Goal: Task Accomplishment & Management: Manage account settings

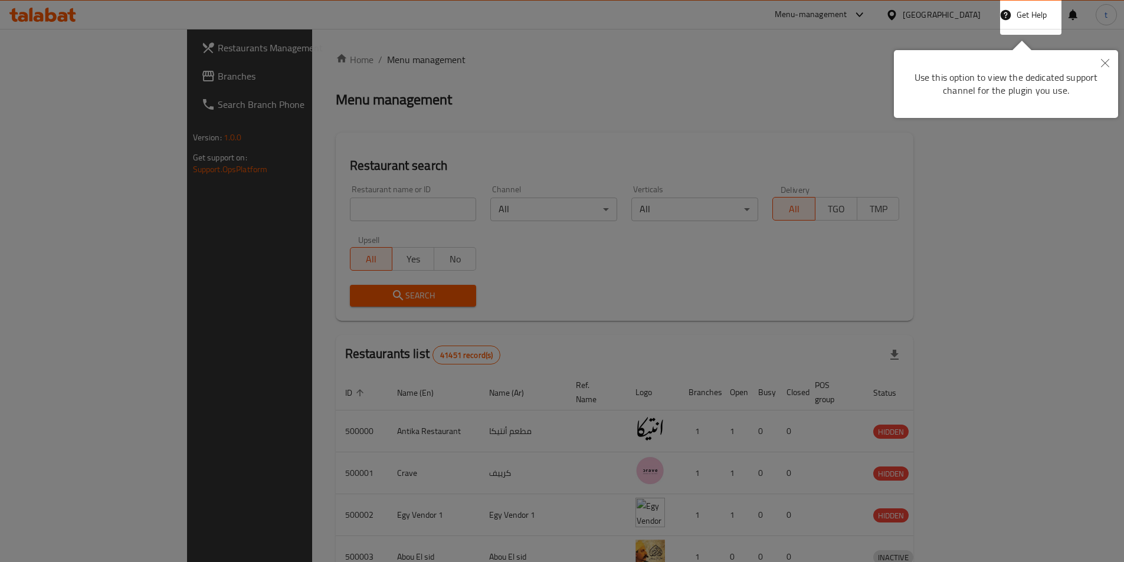
click at [93, 81] on div at bounding box center [562, 281] width 1124 height 562
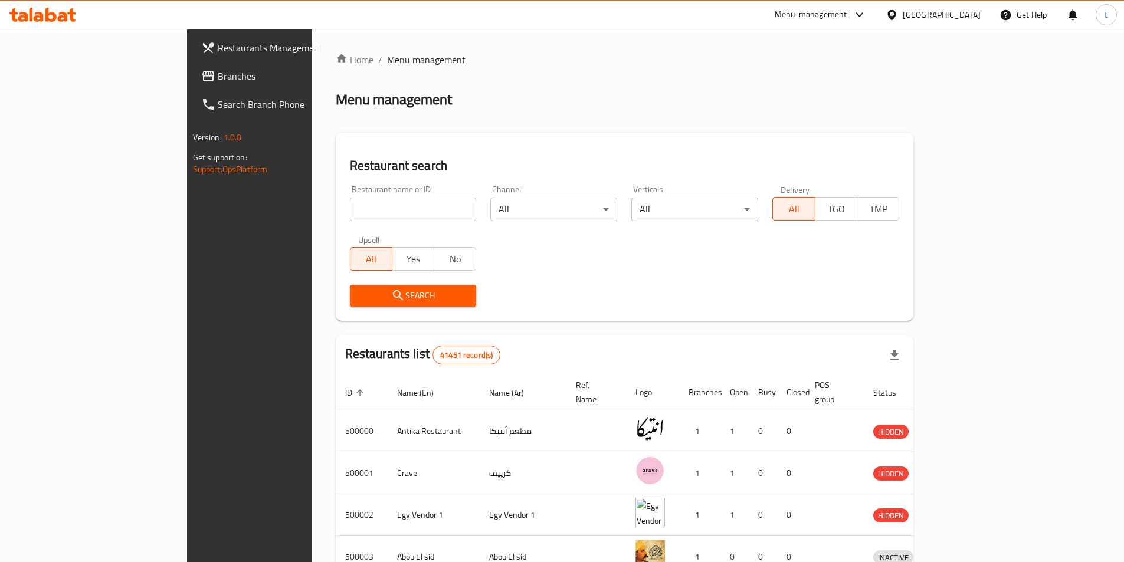
click at [218, 81] on span "Branches" at bounding box center [291, 76] width 147 height 14
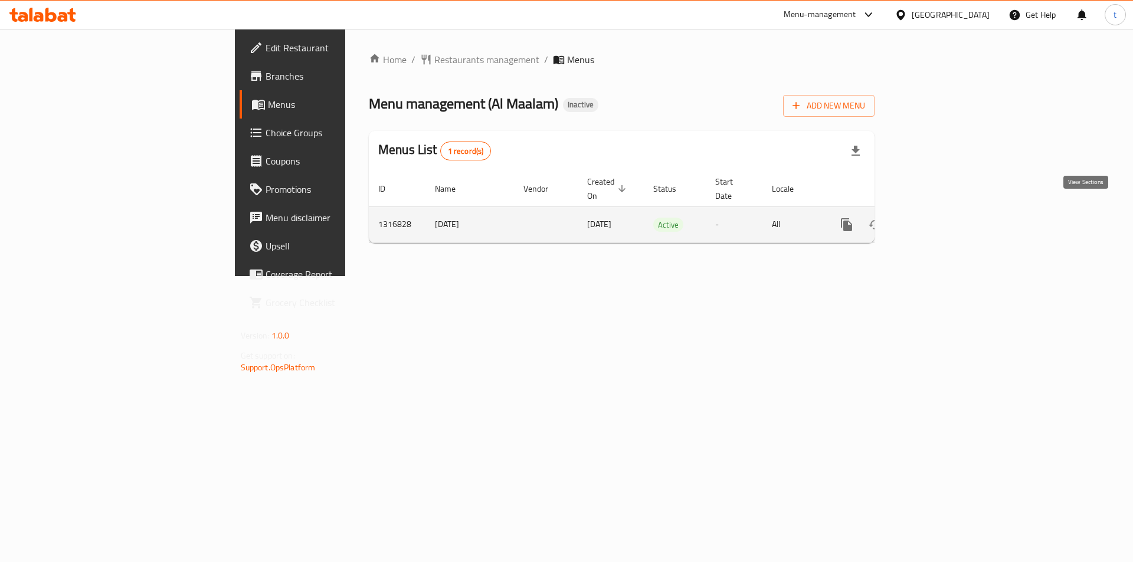
click at [939, 218] on icon "enhanced table" at bounding box center [931, 225] width 14 height 14
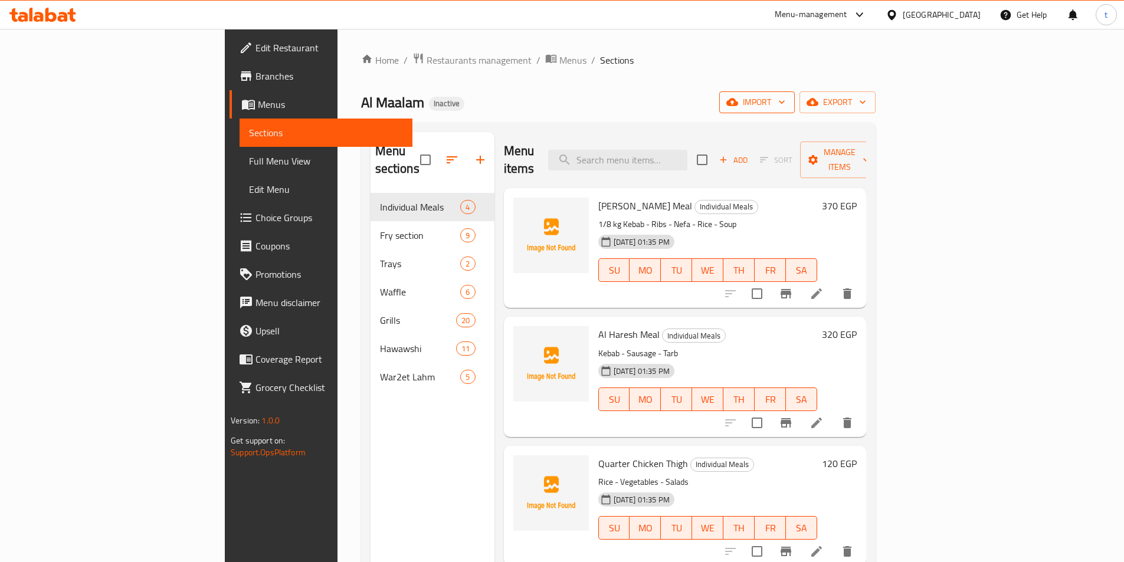
click at [785, 97] on span "import" at bounding box center [757, 102] width 57 height 15
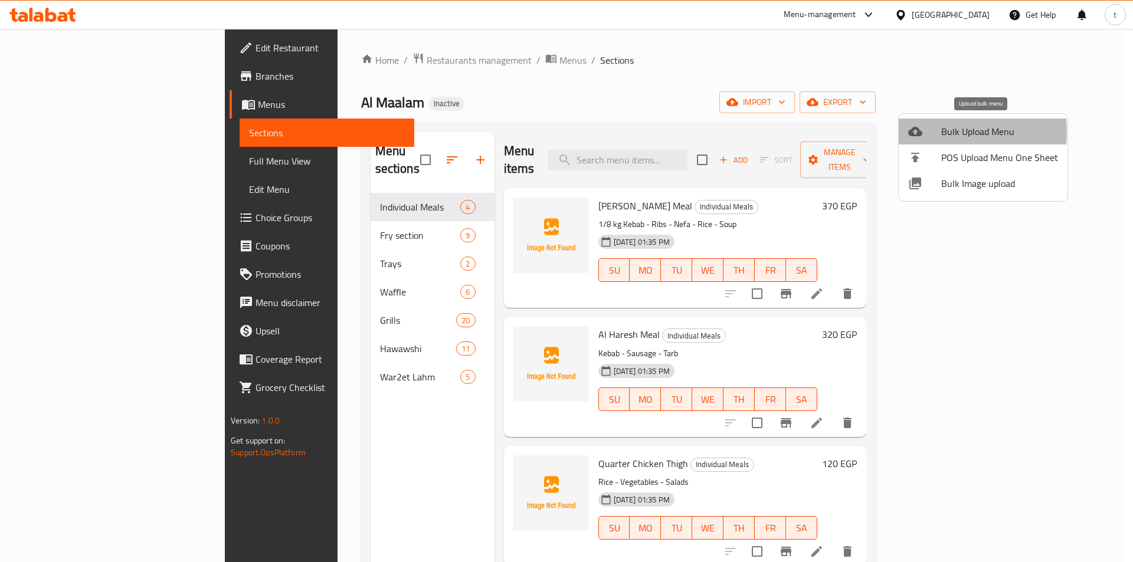
click at [933, 132] on div at bounding box center [924, 131] width 33 height 14
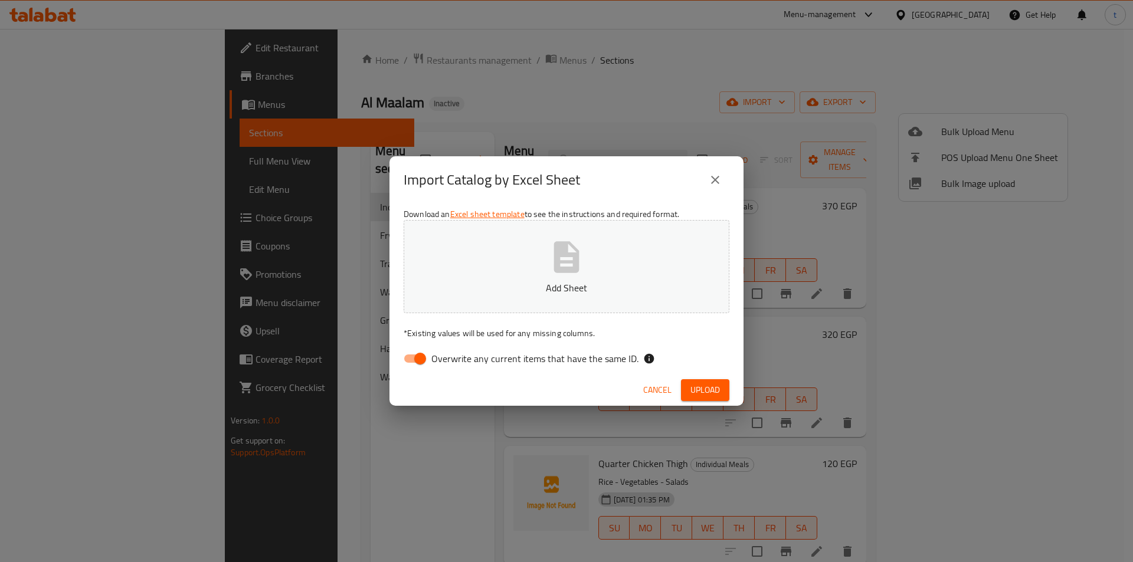
click at [434, 366] on span "Overwrite any current items that have the same ID." at bounding box center [534, 359] width 207 height 14
click at [434, 366] on input "Overwrite any current items that have the same ID." at bounding box center [419, 358] width 67 height 22
checkbox input "false"
click at [703, 388] on span "Upload" at bounding box center [704, 390] width 29 height 15
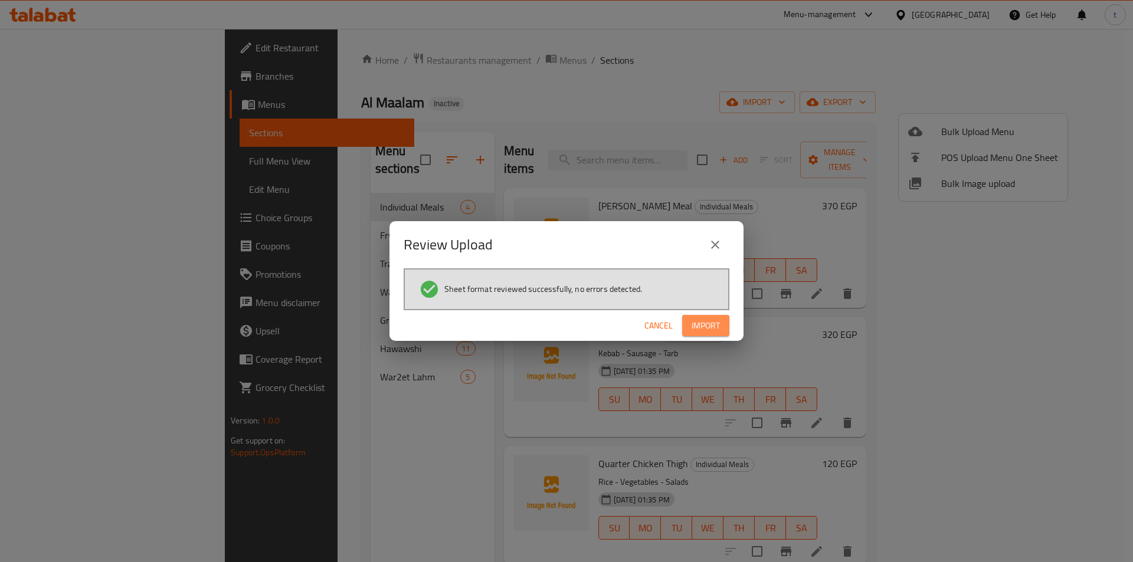
click at [724, 328] on button "Import" at bounding box center [705, 326] width 47 height 22
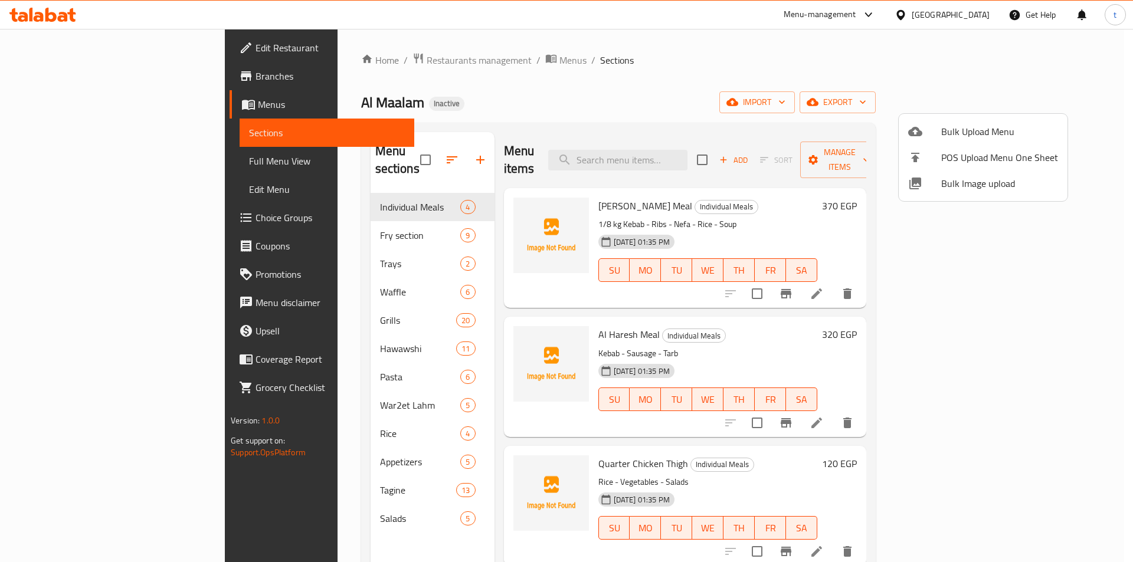
click at [35, 97] on div at bounding box center [566, 281] width 1133 height 562
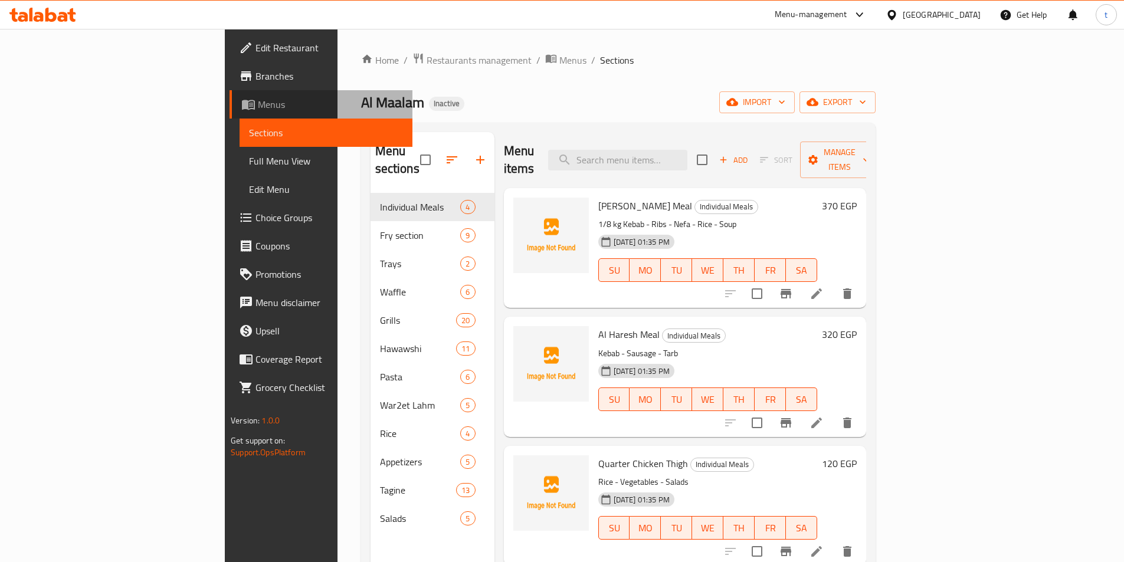
click at [258, 100] on span "Menus" at bounding box center [330, 104] width 145 height 14
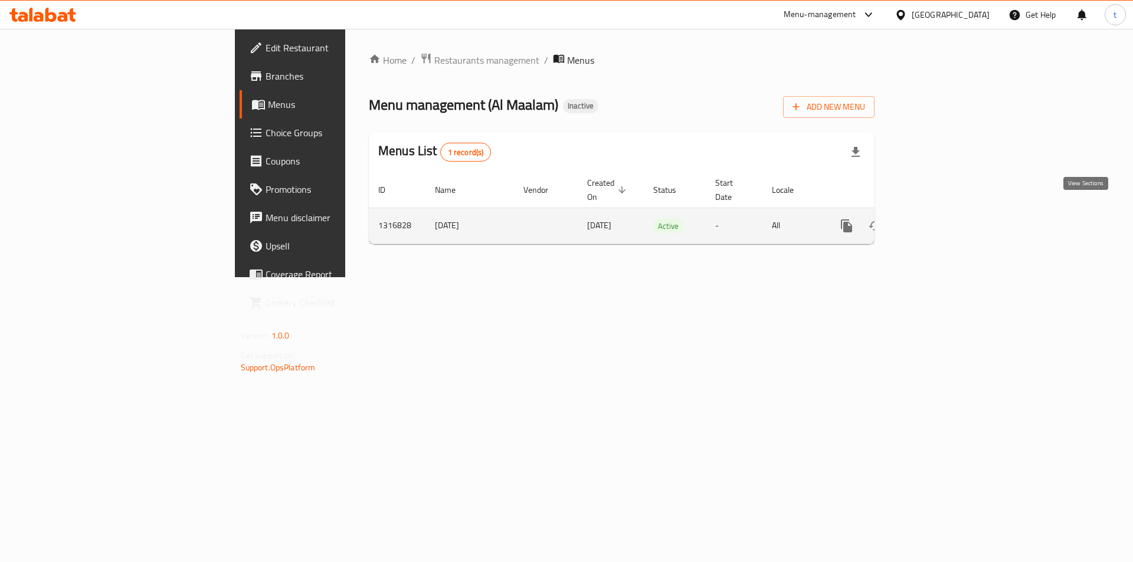
click at [939, 219] on icon "enhanced table" at bounding box center [931, 226] width 14 height 14
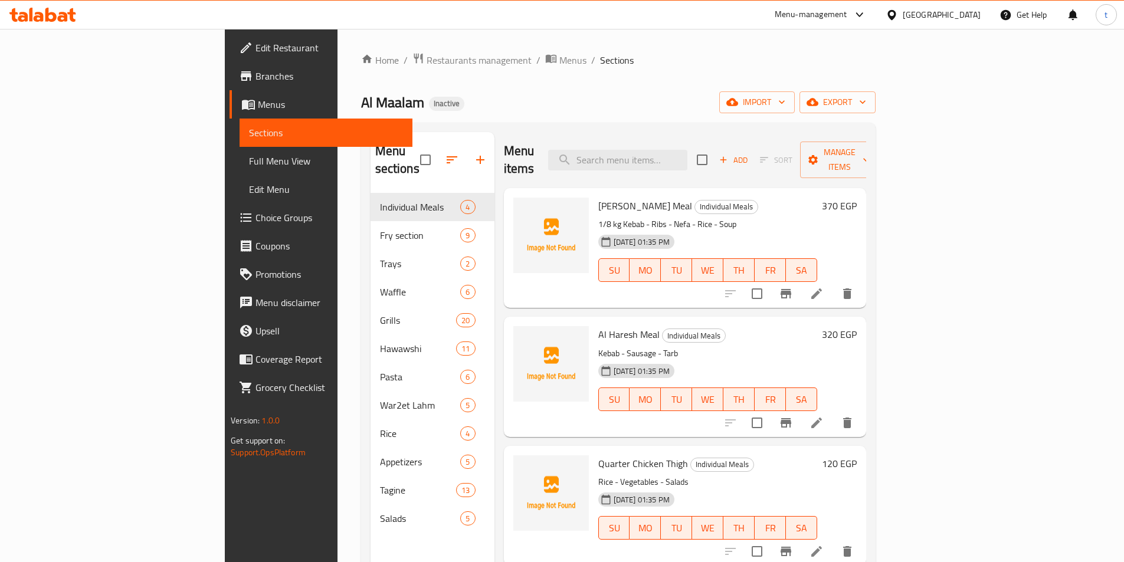
click at [249, 154] on span "Full Menu View" at bounding box center [326, 161] width 154 height 14
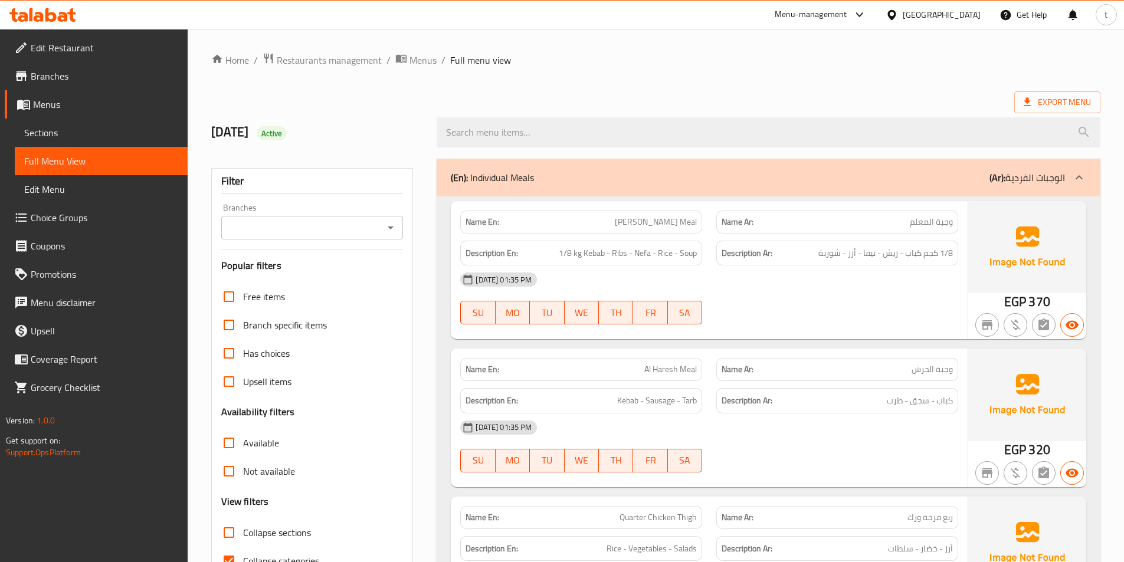
scroll to position [23, 0]
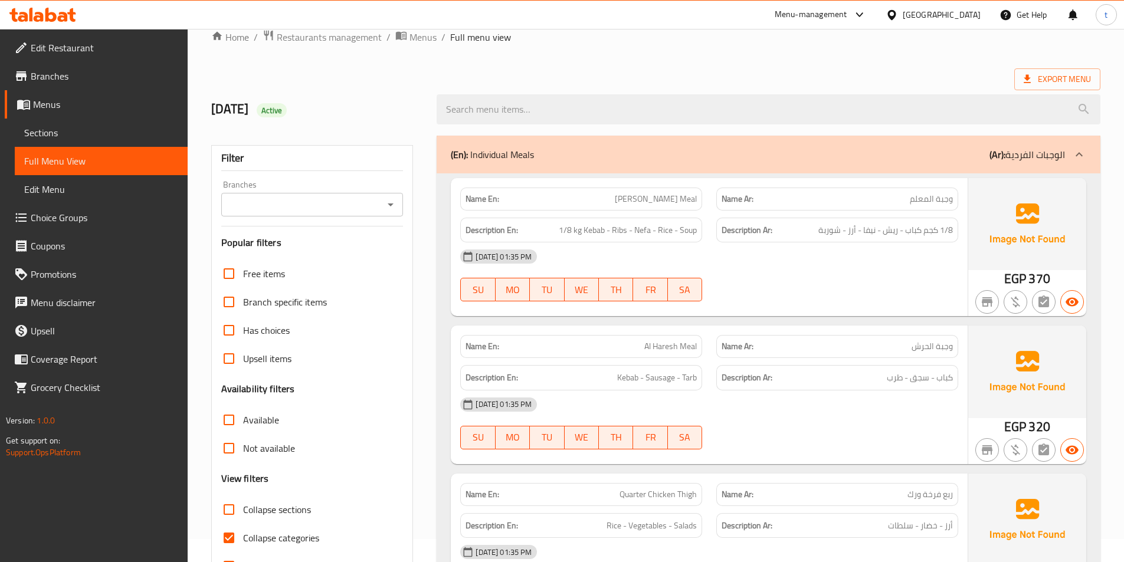
click at [229, 524] on input "Collapse categories" at bounding box center [229, 538] width 28 height 28
checkbox input "false"
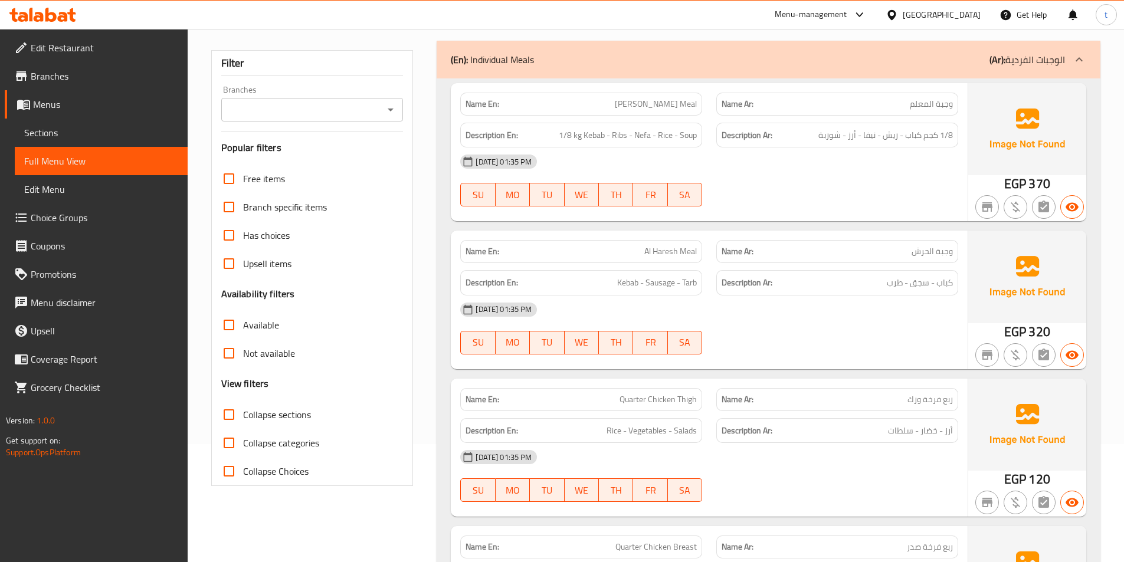
click at [219, 425] on input "Collapse sections" at bounding box center [229, 415] width 28 height 28
checkbox input "true"
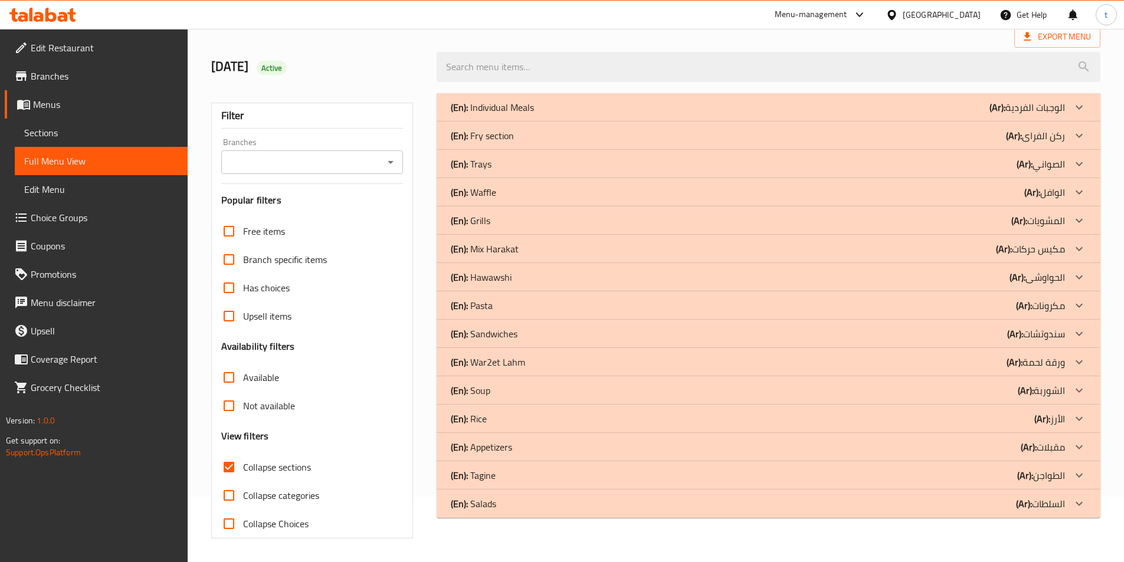
scroll to position [65, 0]
click at [1075, 505] on icon at bounding box center [1079, 504] width 14 height 14
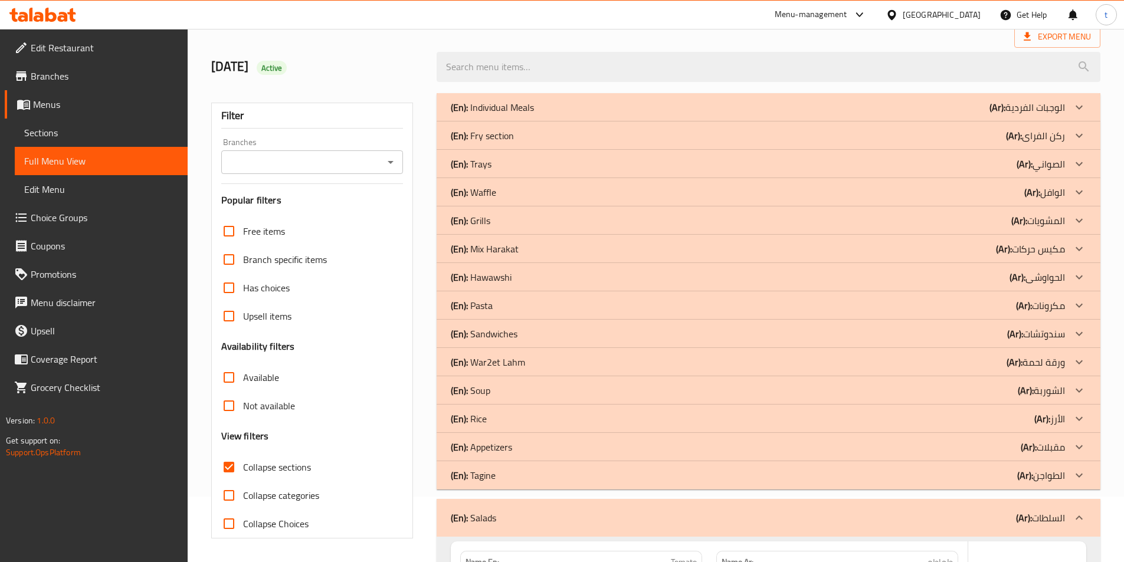
click at [1075, 477] on icon at bounding box center [1079, 475] width 14 height 14
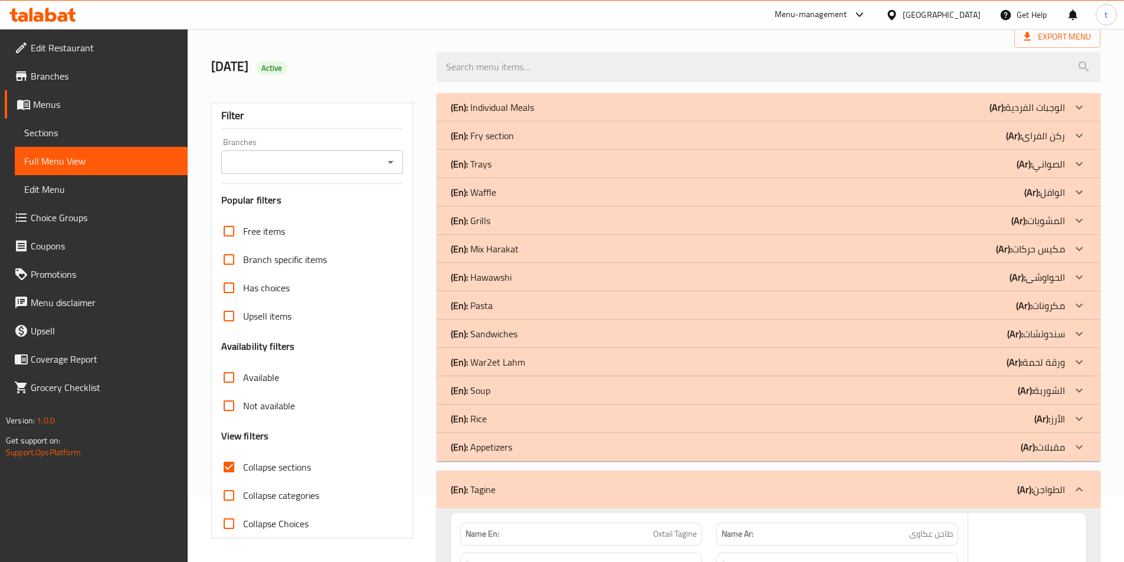
click at [1075, 439] on div at bounding box center [1079, 447] width 28 height 28
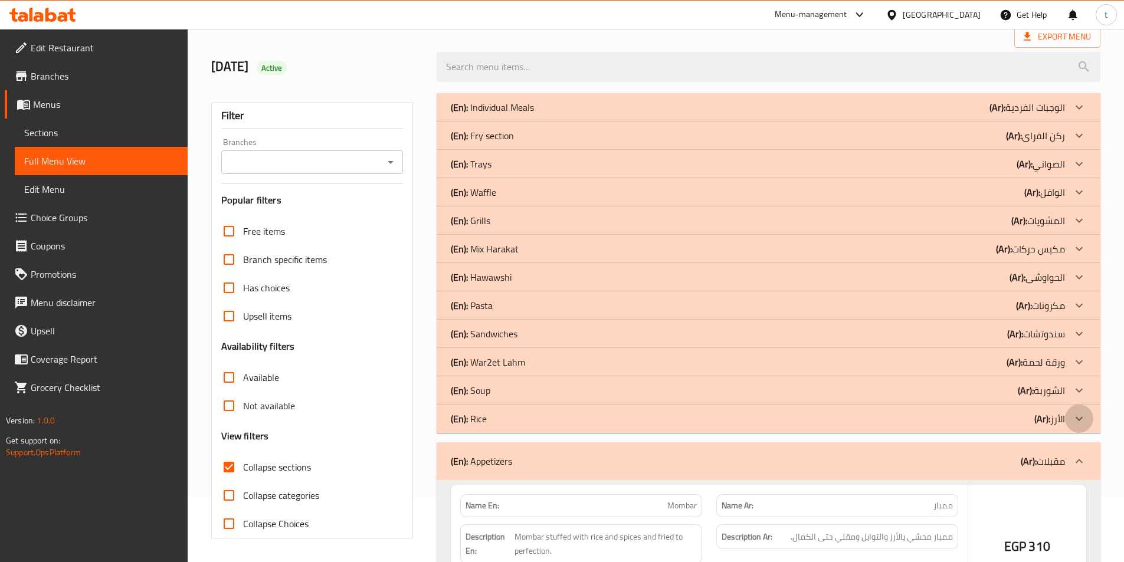
click at [1076, 419] on icon at bounding box center [1079, 419] width 14 height 14
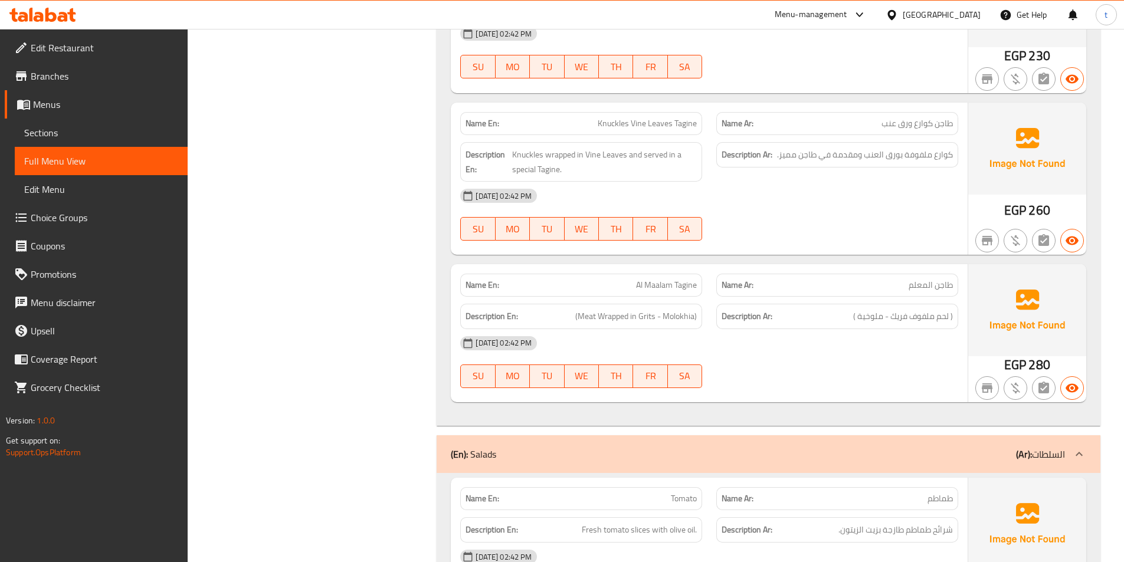
scroll to position [3632, 0]
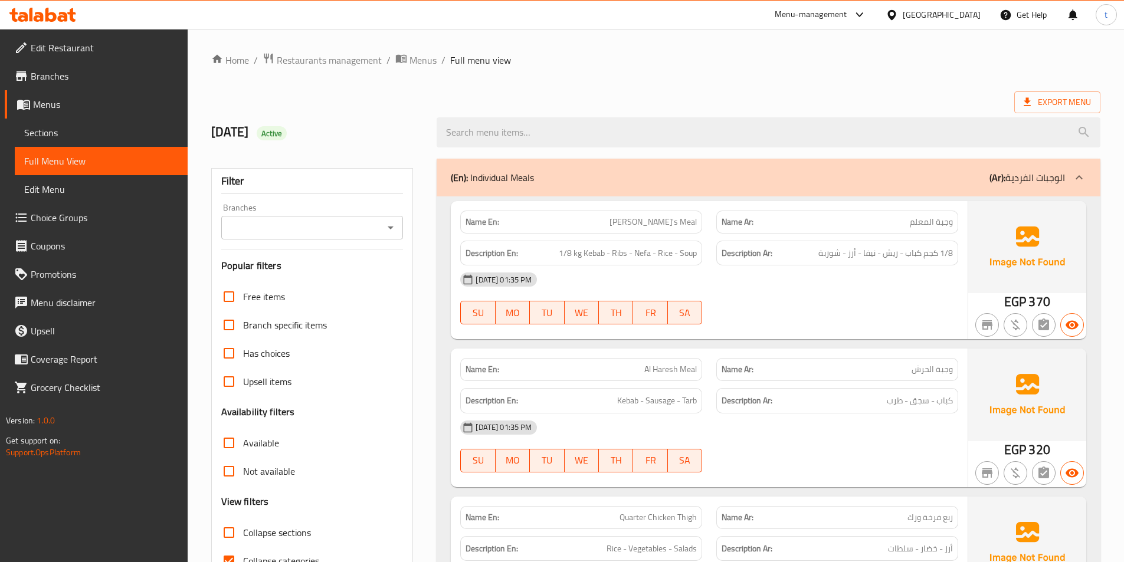
scroll to position [118, 0]
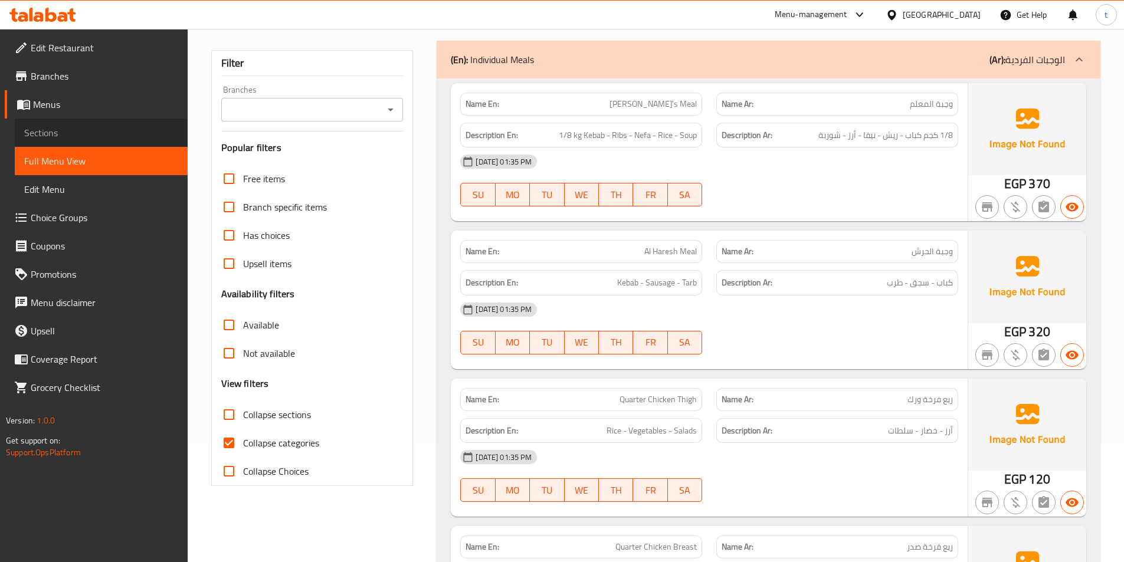
click at [51, 140] on span "Sections" at bounding box center [101, 133] width 154 height 14
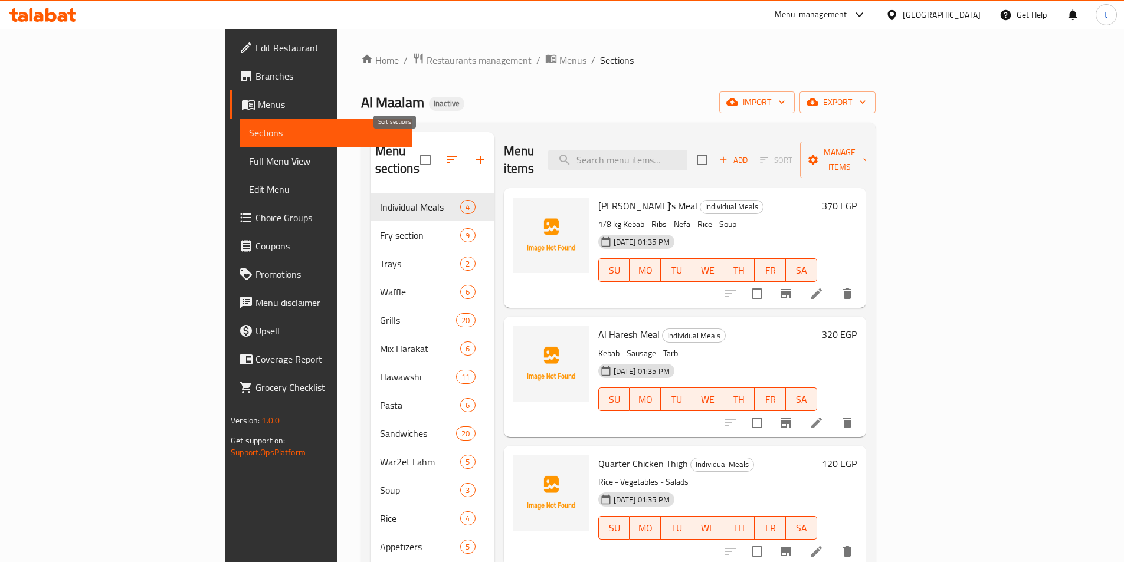
click at [445, 153] on icon "button" at bounding box center [452, 160] width 14 height 14
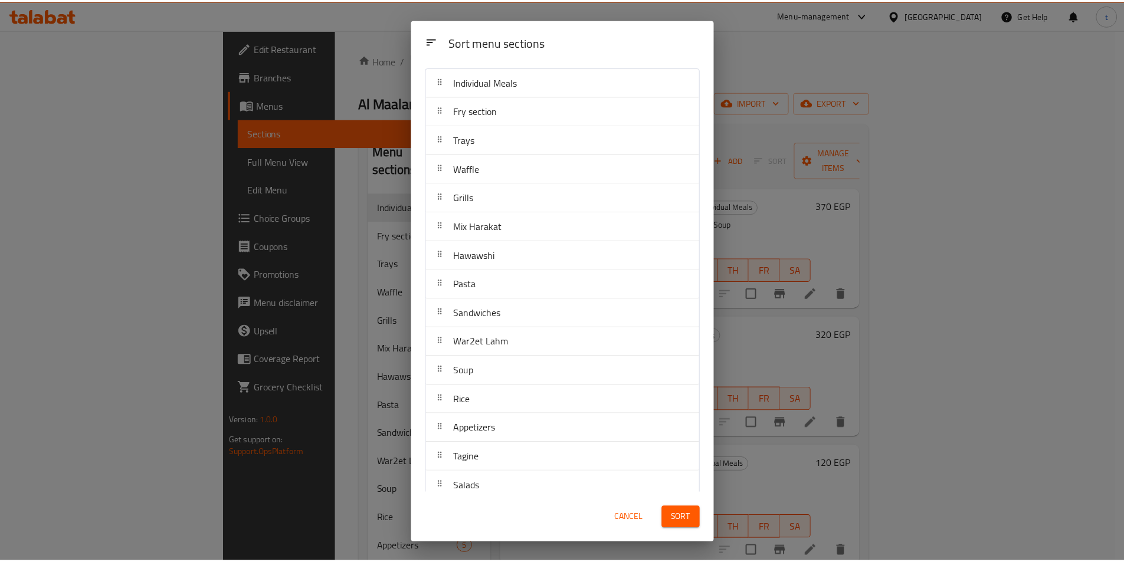
scroll to position [41, 0]
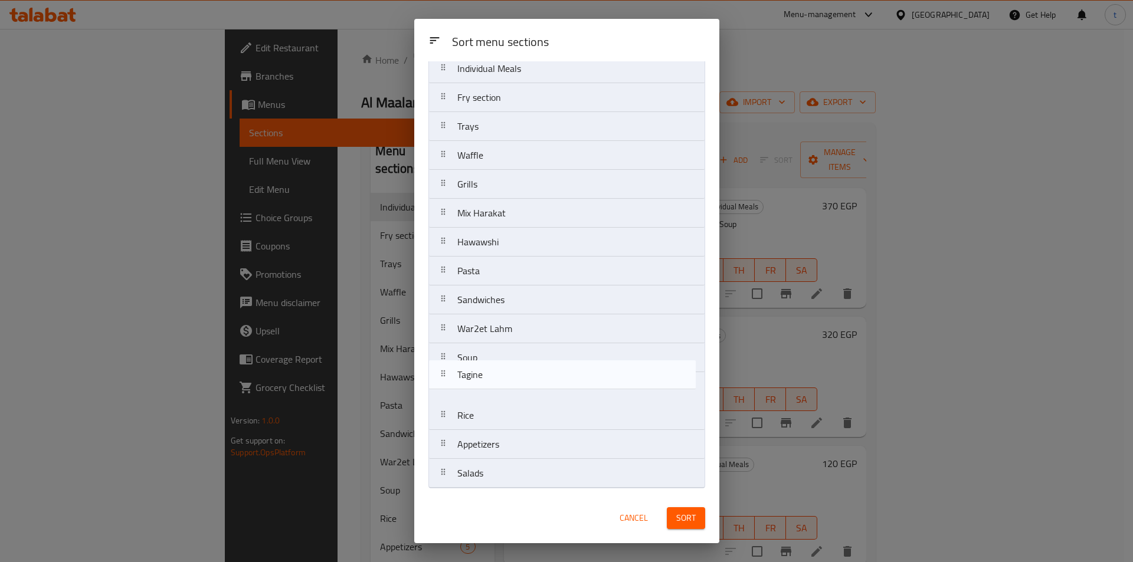
drag, startPoint x: 448, startPoint y: 454, endPoint x: 448, endPoint y: 381, distance: 73.7
click at [448, 381] on nav "Individual Meals Fry section Trays Waffle Grills Mix Harakat Hawawshi Pasta San…" at bounding box center [566, 271] width 277 height 435
drag, startPoint x: 447, startPoint y: 271, endPoint x: 441, endPoint y: 398, distance: 126.4
click at [441, 398] on nav "Individual Meals Fry section Trays Waffle Grills Mix Harakat Hawawshi Pasta San…" at bounding box center [566, 271] width 277 height 435
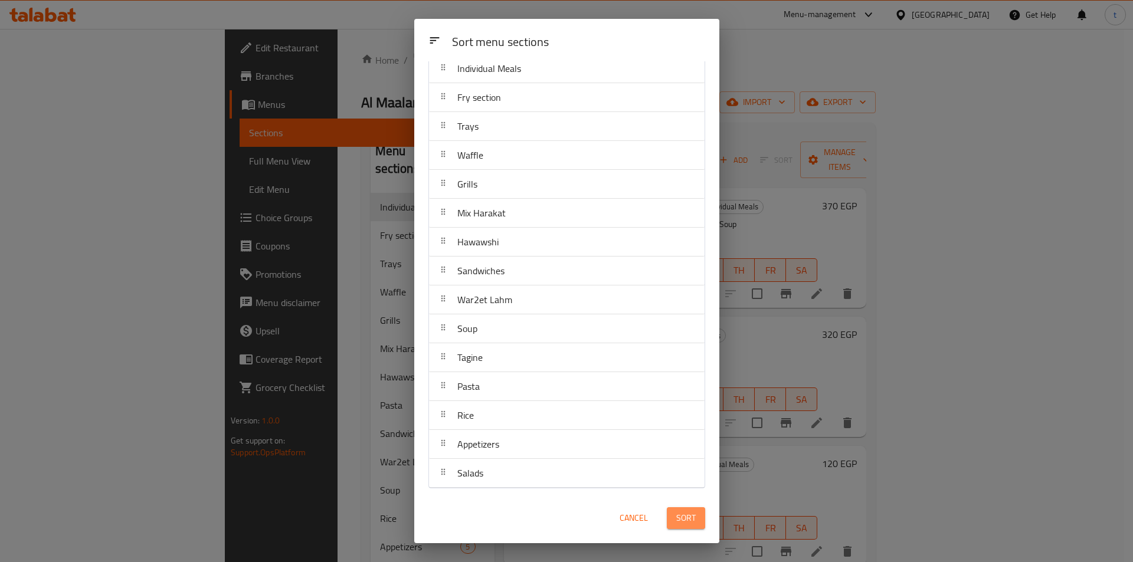
click at [696, 512] on button "Sort" at bounding box center [686, 518] width 38 height 22
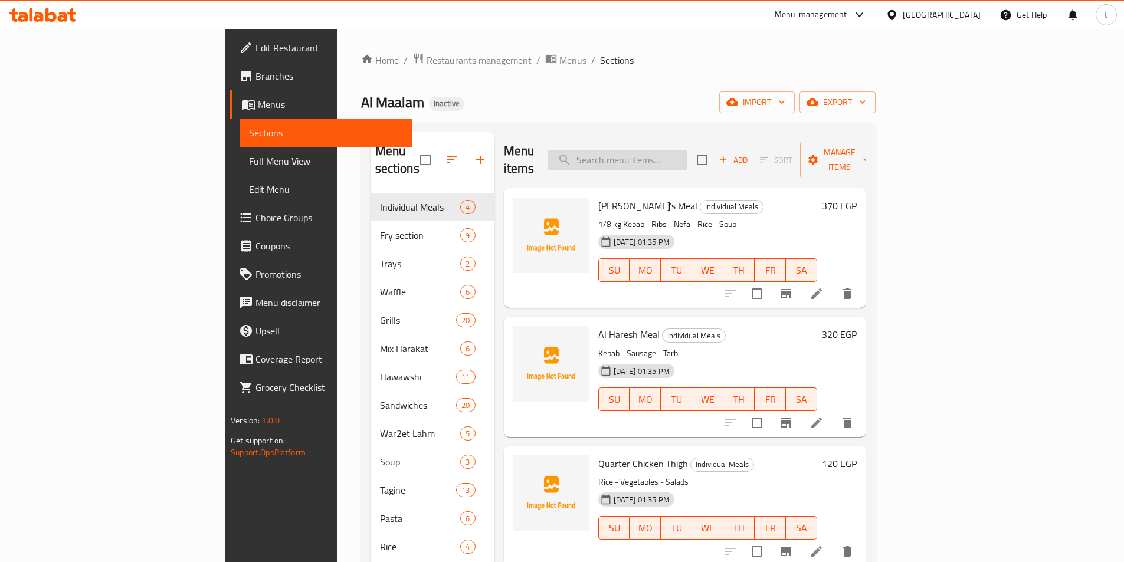
click at [687, 158] on input "search" at bounding box center [617, 160] width 139 height 21
paste input "Steak Vine Leaves Tagine"
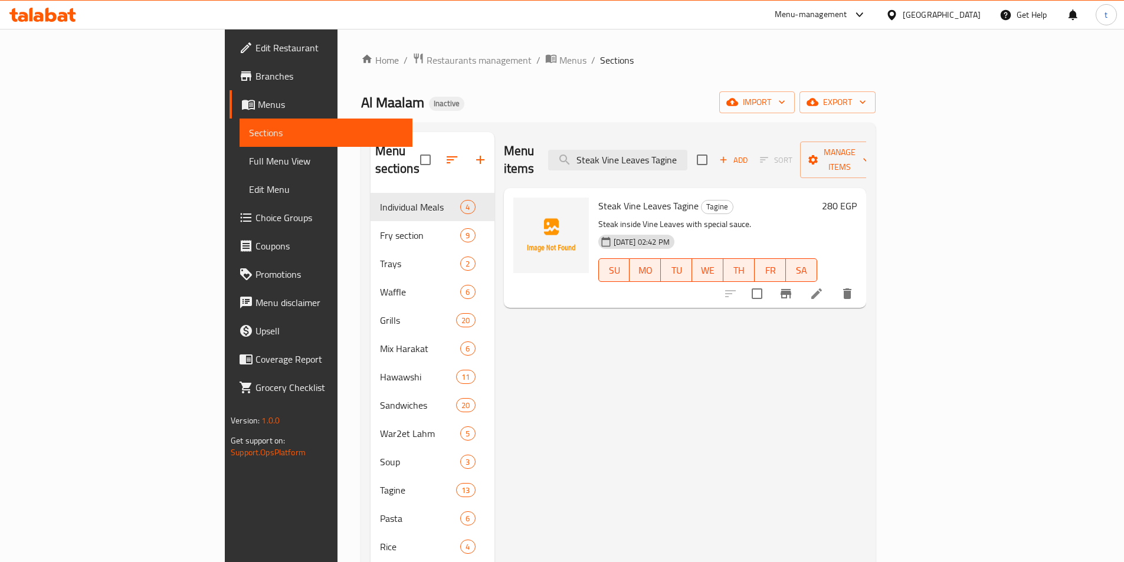
type input "Steak Vine Leaves Tagine"
click at [833, 284] on li at bounding box center [816, 293] width 33 height 21
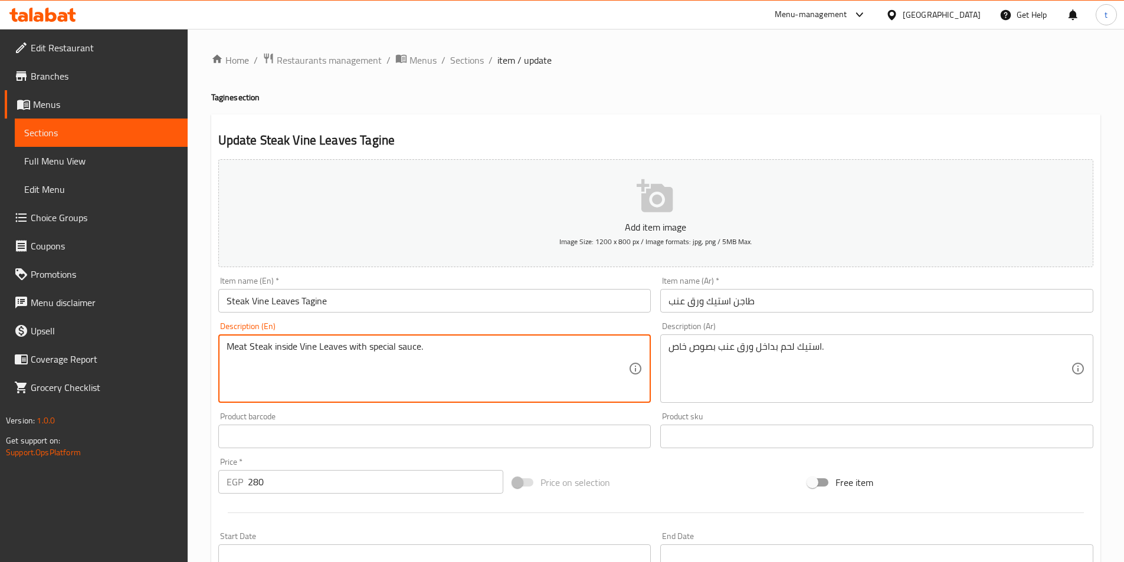
type textarea "Meat Steak inside Vine Leaves with special sauce."
click at [310, 355] on textarea "Meat Steak inside Vine Leaves with special sauce." at bounding box center [428, 369] width 402 height 56
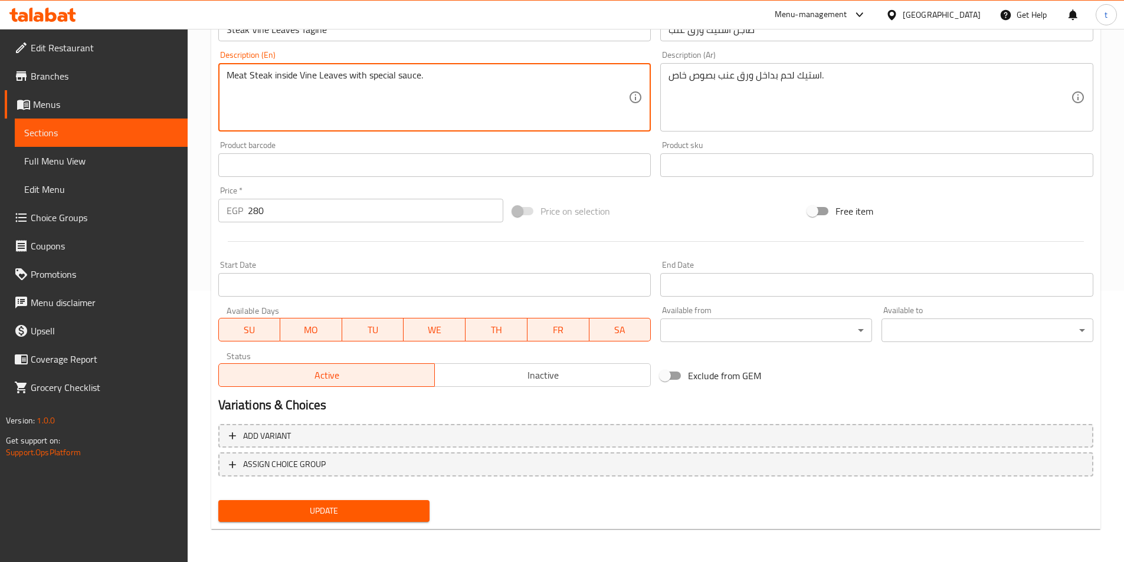
click at [289, 517] on span "Update" at bounding box center [324, 511] width 193 height 15
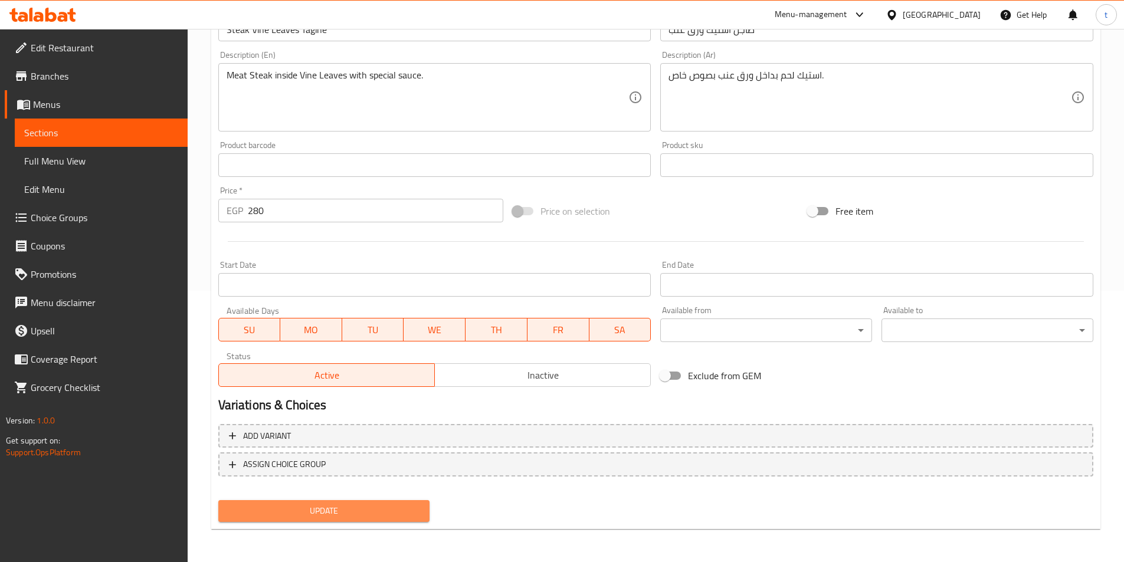
click at [335, 508] on span "Update" at bounding box center [324, 511] width 193 height 15
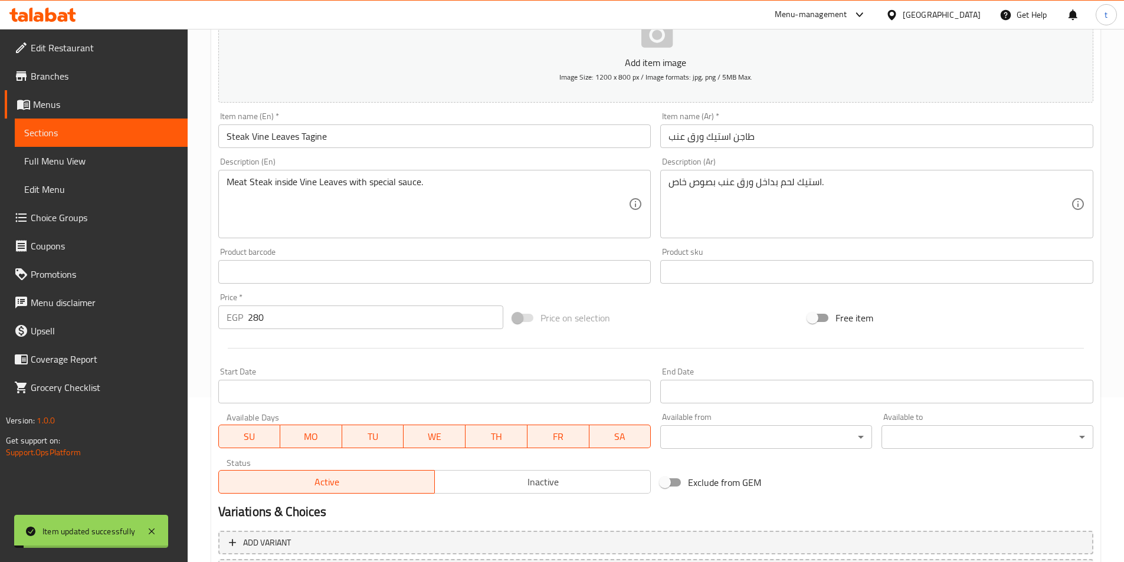
scroll to position [0, 0]
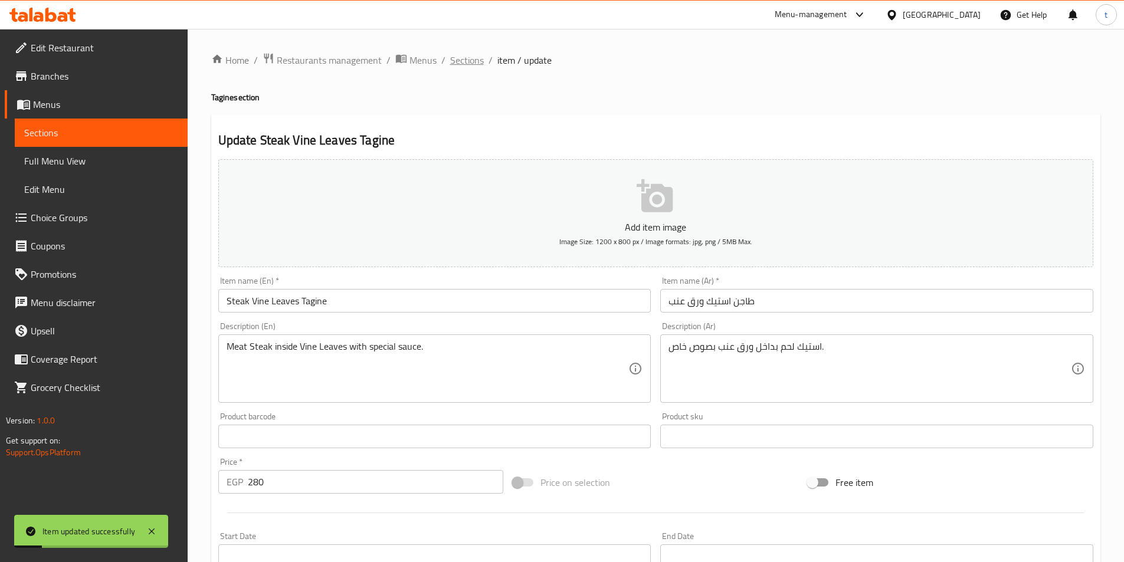
click at [472, 67] on span "Sections" at bounding box center [467, 60] width 34 height 14
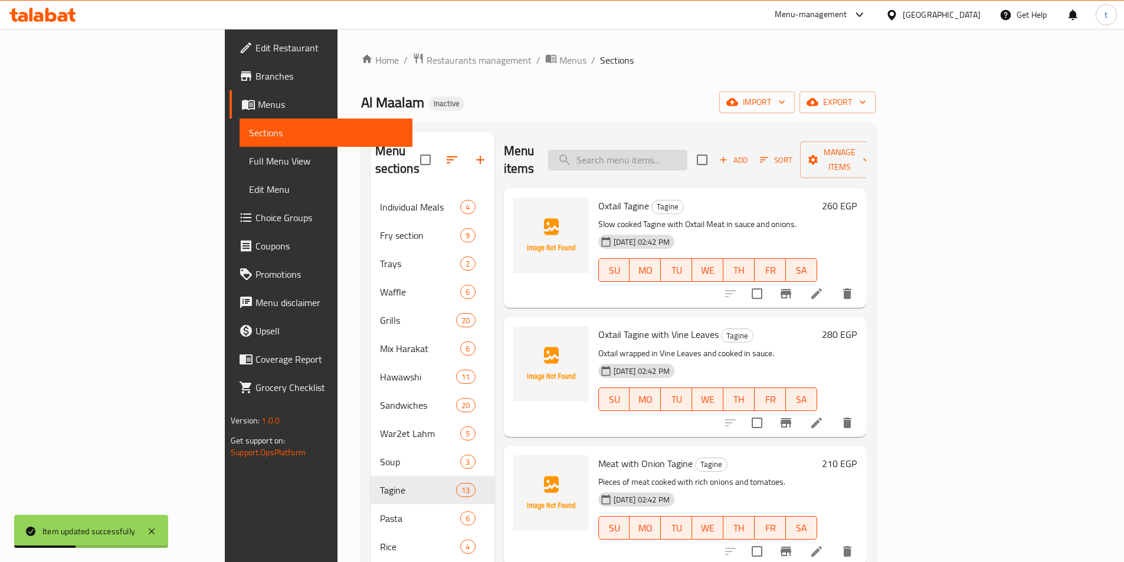
click at [687, 159] on input "search" at bounding box center [617, 160] width 139 height 21
paste input "Shawarma Pasta"
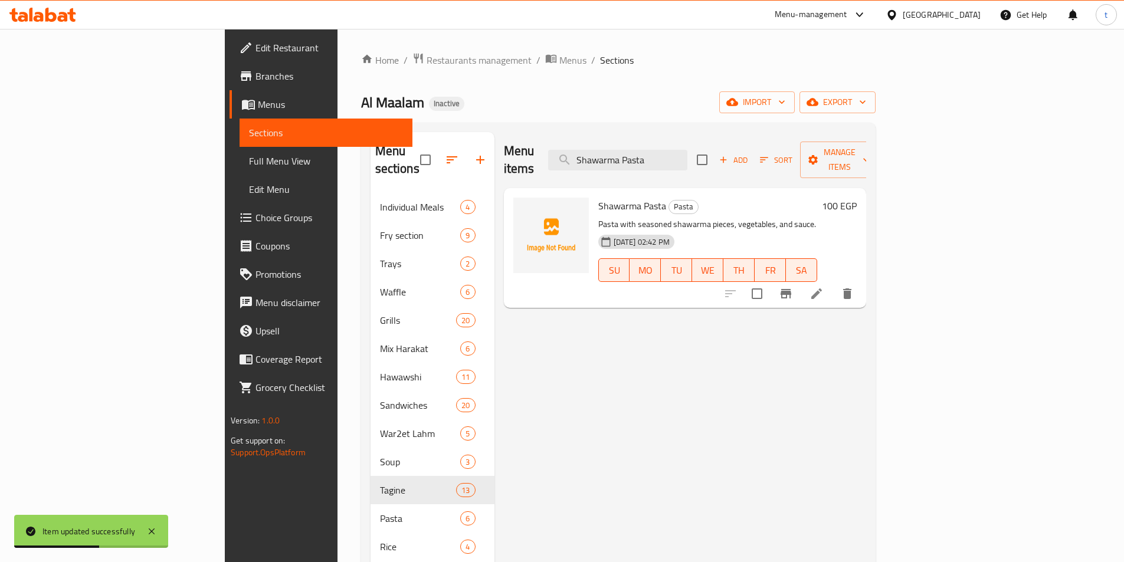
type input "Shawarma Pasta"
click at [833, 284] on li at bounding box center [816, 293] width 33 height 21
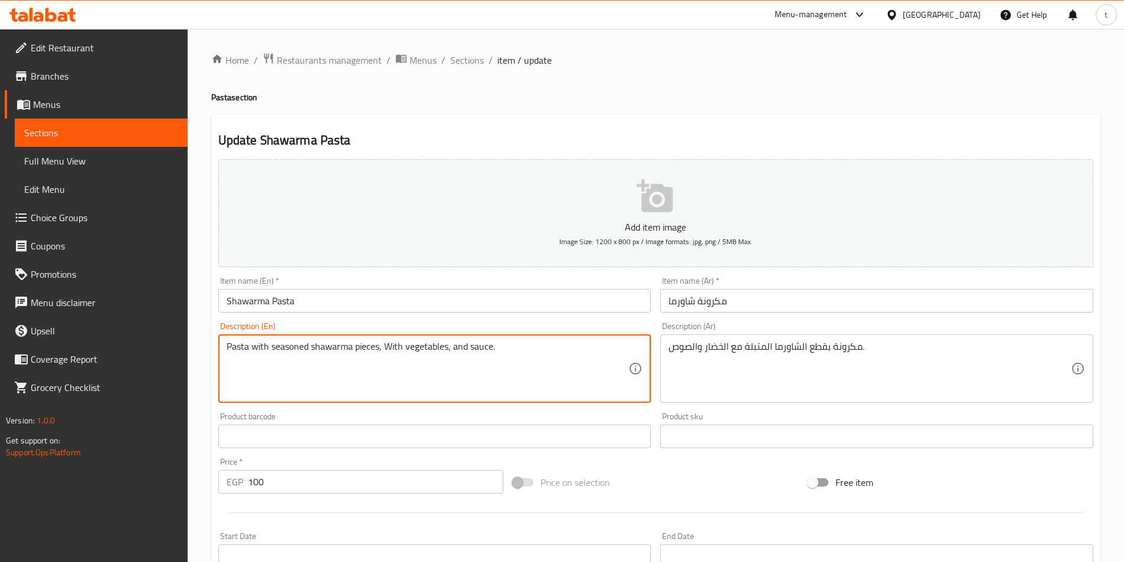
click at [388, 349] on textarea "Pasta with seasoned shawarma pieces, With vegetables, and sauce." at bounding box center [428, 369] width 402 height 56
click at [450, 359] on textarea "Pasta with seasoned shawarma pieces, with vegetables, and sauce." at bounding box center [428, 369] width 402 height 56
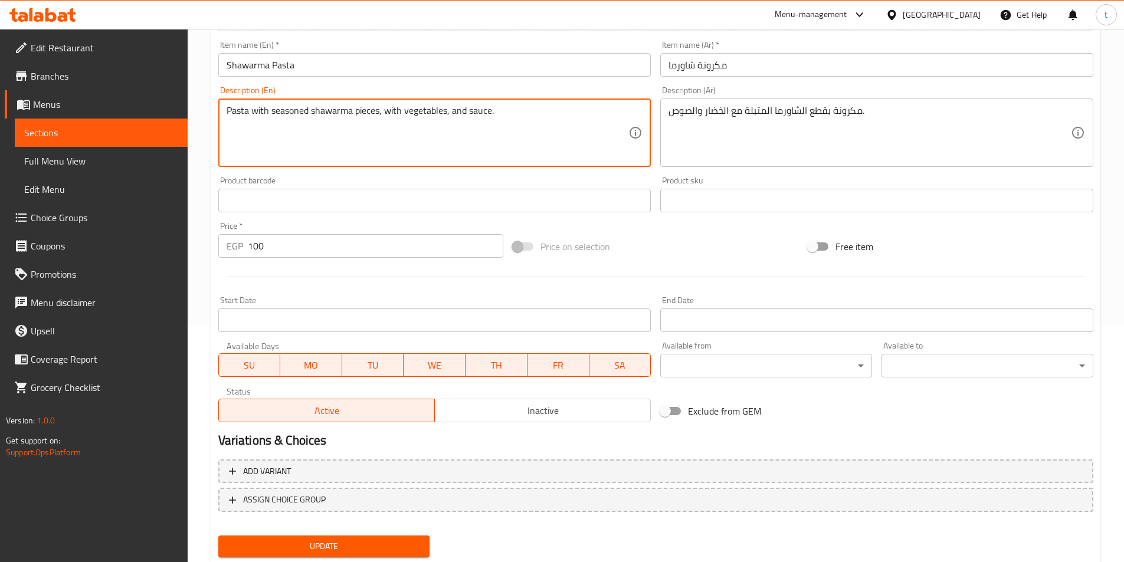
type textarea "Pasta with seasoned shawarma pieces, with vegetables, and sauce."
click at [348, 554] on span "Update" at bounding box center [324, 546] width 193 height 15
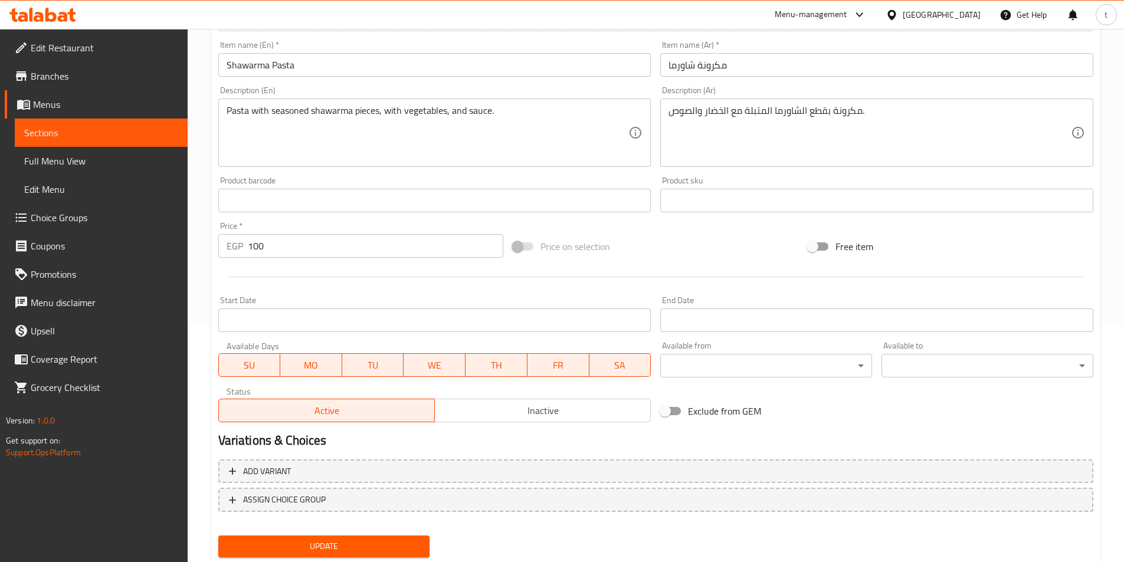
click at [342, 540] on span "Update" at bounding box center [324, 546] width 193 height 15
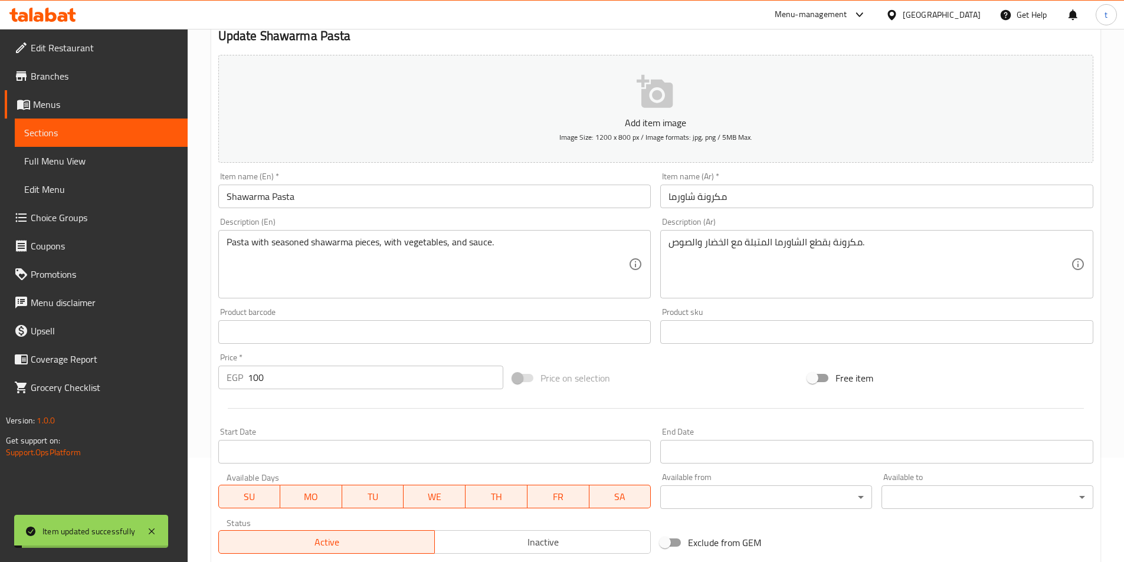
scroll to position [0, 0]
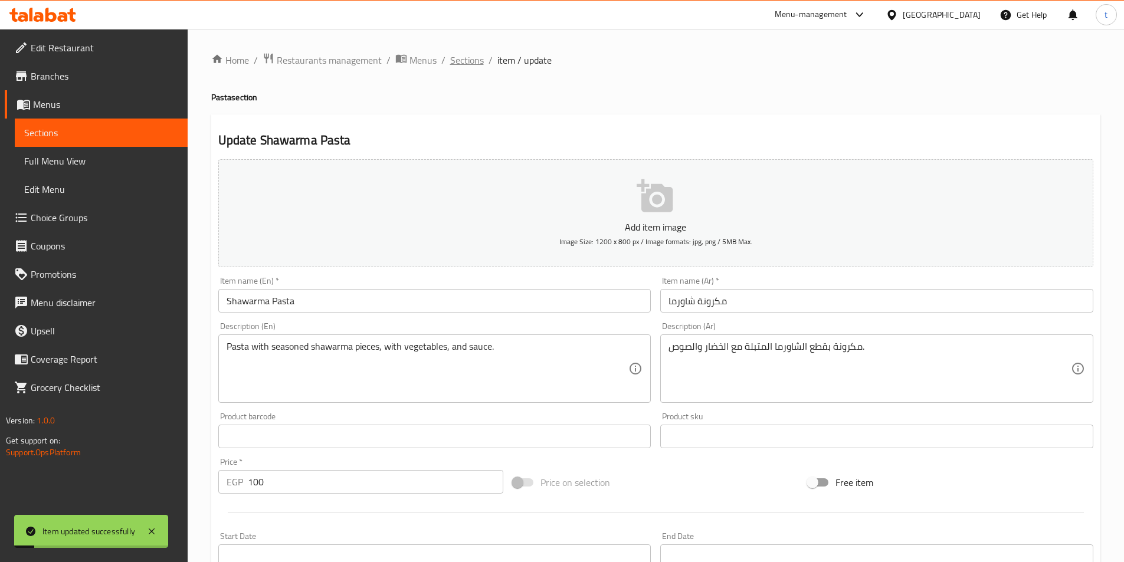
click at [463, 59] on span "Sections" at bounding box center [467, 60] width 34 height 14
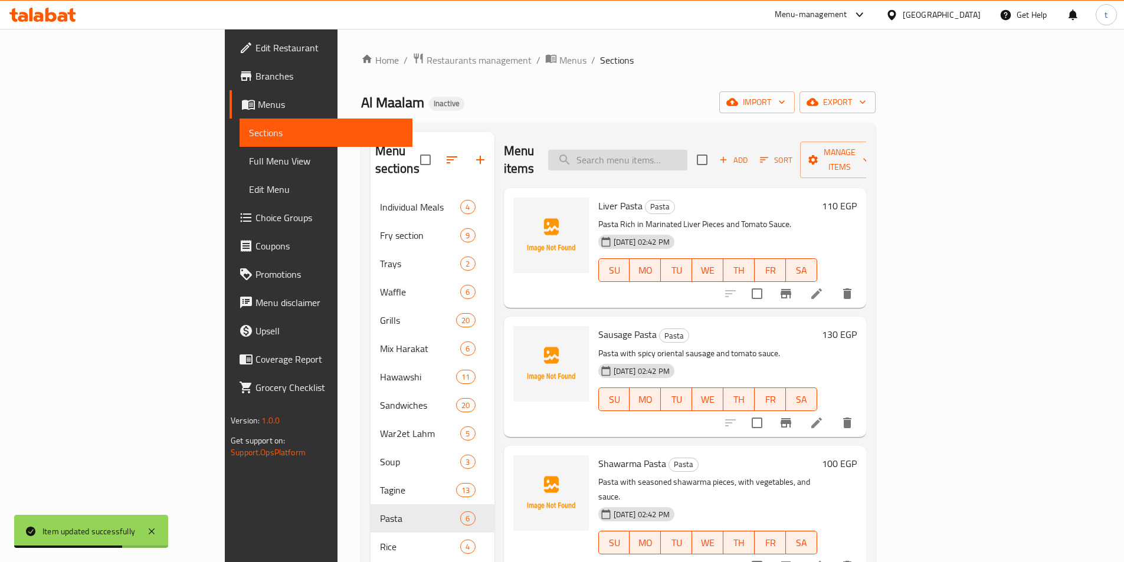
click at [687, 150] on input "search" at bounding box center [617, 160] width 139 height 21
paste input "Coleslaw and Fruits"
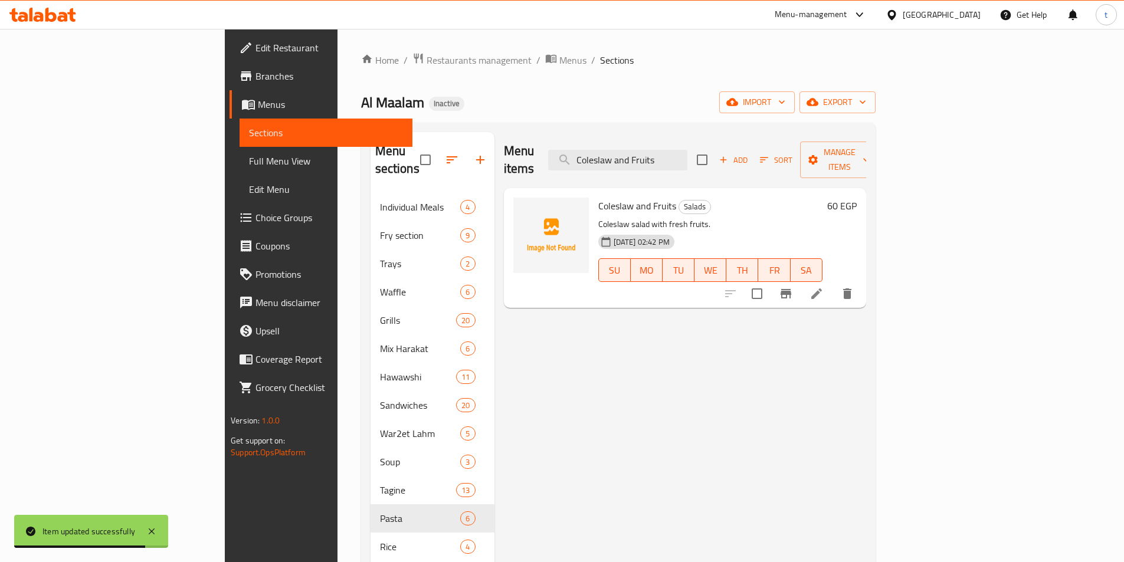
type input "Coleslaw and Fruits"
click at [824, 287] on icon at bounding box center [816, 294] width 14 height 14
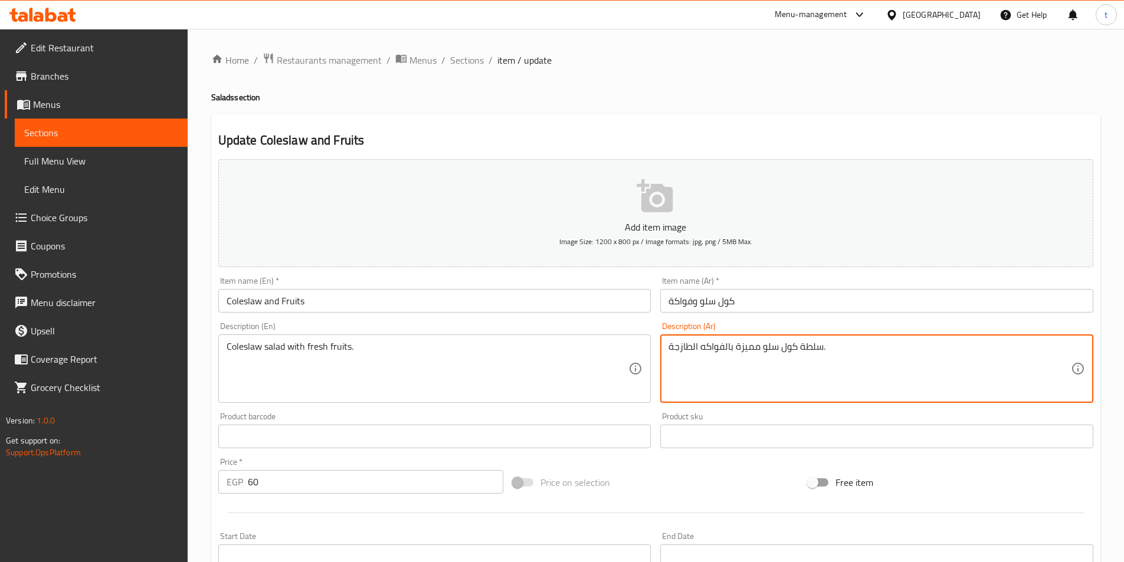
click at [743, 348] on textarea "سلطة كول سلو مميزة بالفواكه الطازجة." at bounding box center [869, 369] width 402 height 56
click at [221, 347] on div "Coleslaw salad with fresh fruits. Description (En)" at bounding box center [434, 369] width 433 height 68
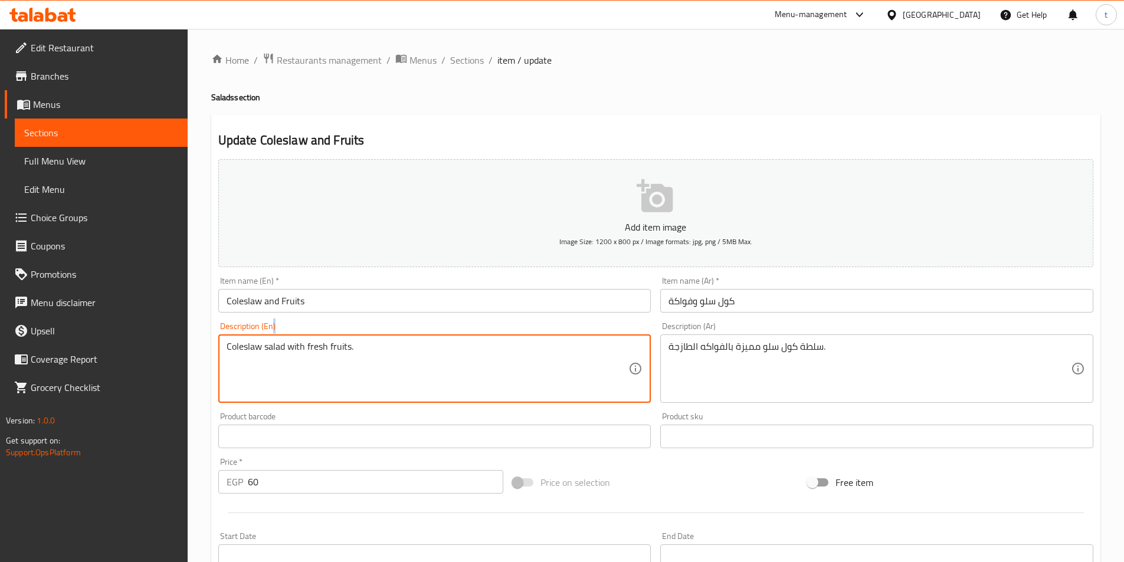
click at [221, 347] on div "Coleslaw salad with fresh fruits. Description (En)" at bounding box center [434, 369] width 433 height 68
click at [396, 345] on textarea "Coleslaw salad with fresh fruits." at bounding box center [428, 369] width 402 height 56
paste textarea "Distinctive"
drag, startPoint x: 329, startPoint y: 348, endPoint x: 234, endPoint y: 355, distance: 94.6
click at [234, 355] on textarea "Distinctive Coleslaw salad with fresh fruits." at bounding box center [428, 369] width 402 height 56
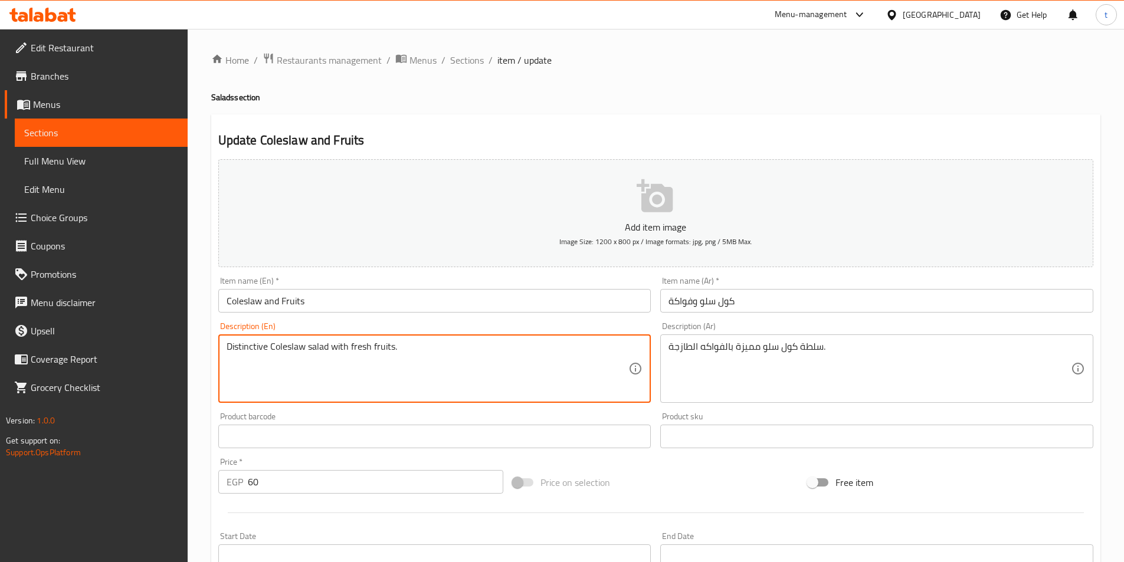
type textarea "Distinctive Coleslaw salad with fresh fruits."
click at [321, 351] on textarea "Distinctive Coleslaw salad with fresh fruits." at bounding box center [428, 369] width 402 height 56
drag, startPoint x: 329, startPoint y: 346, endPoint x: 200, endPoint y: 348, distance: 128.6
click at [200, 348] on div "Home / Restaurants management / Menus / Sections / item / update Salads section…" at bounding box center [656, 431] width 936 height 805
click at [450, 362] on textarea "Distinctive Coleslaw salad with fresh fruits." at bounding box center [428, 369] width 402 height 56
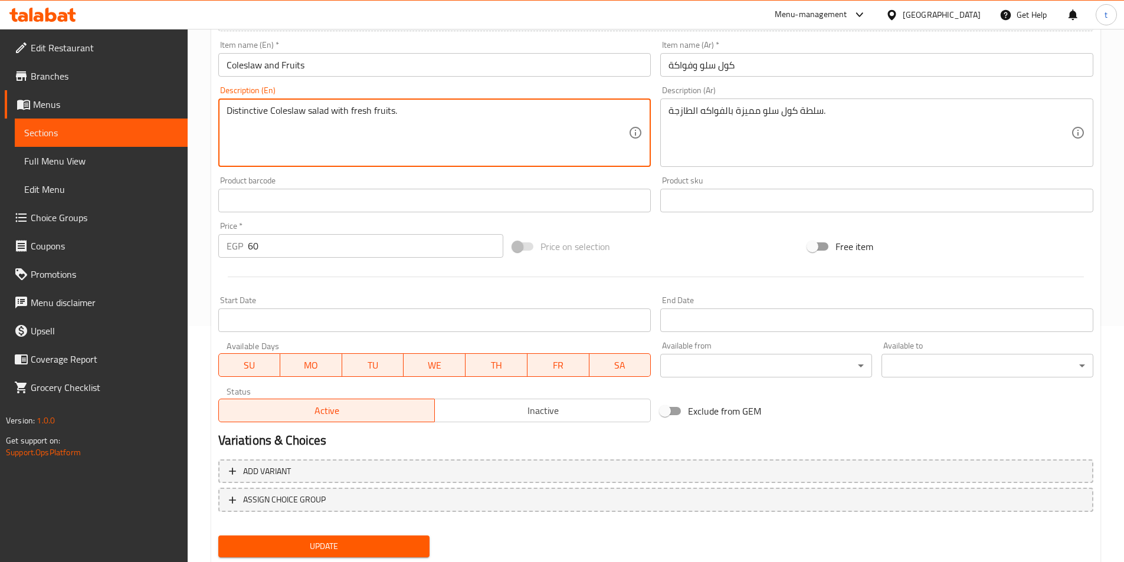
scroll to position [271, 0]
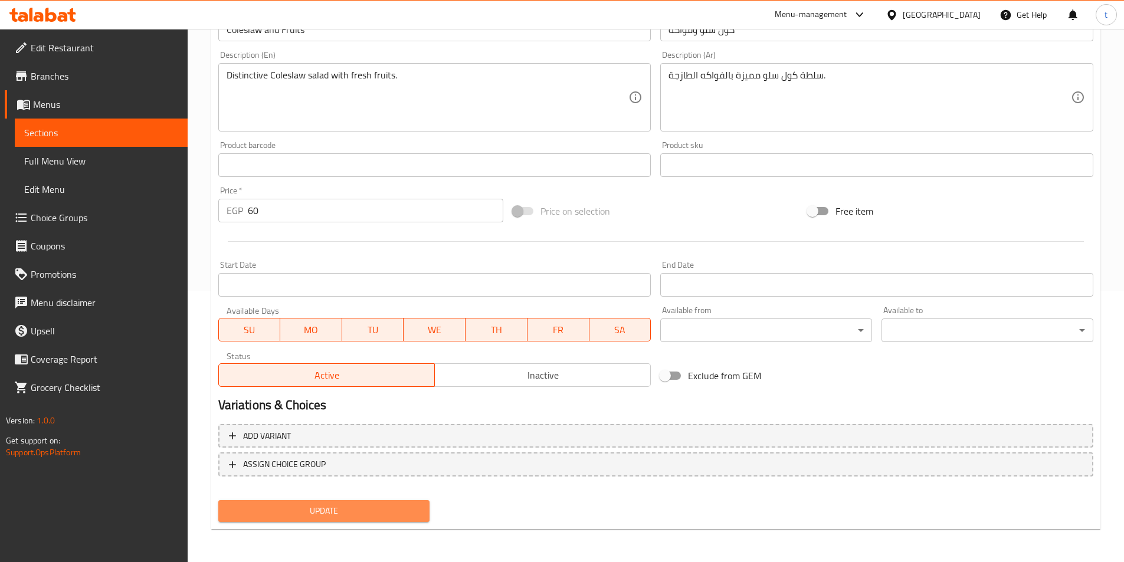
click at [299, 506] on span "Update" at bounding box center [324, 511] width 193 height 15
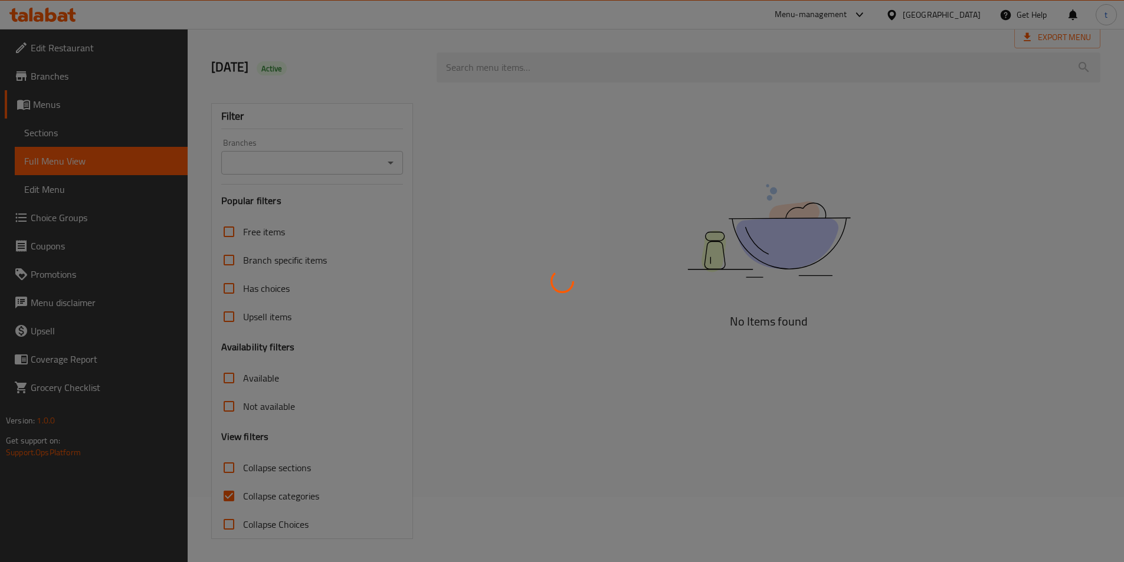
scroll to position [65, 0]
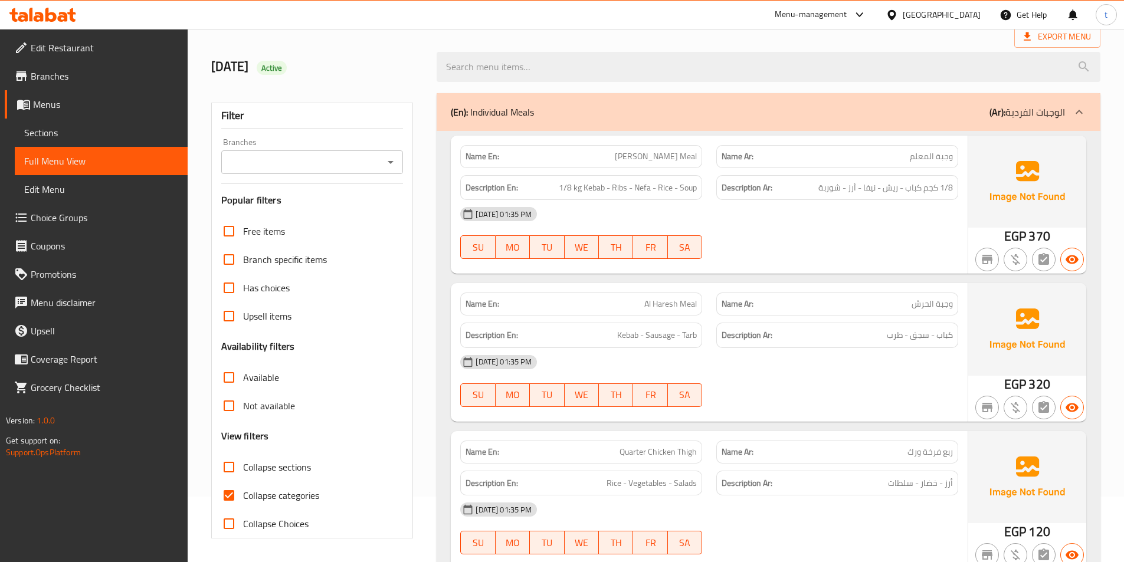
click at [229, 500] on input "Collapse categories" at bounding box center [229, 495] width 28 height 28
checkbox input "false"
click at [221, 474] on input "Collapse sections" at bounding box center [229, 467] width 28 height 28
checkbox input "true"
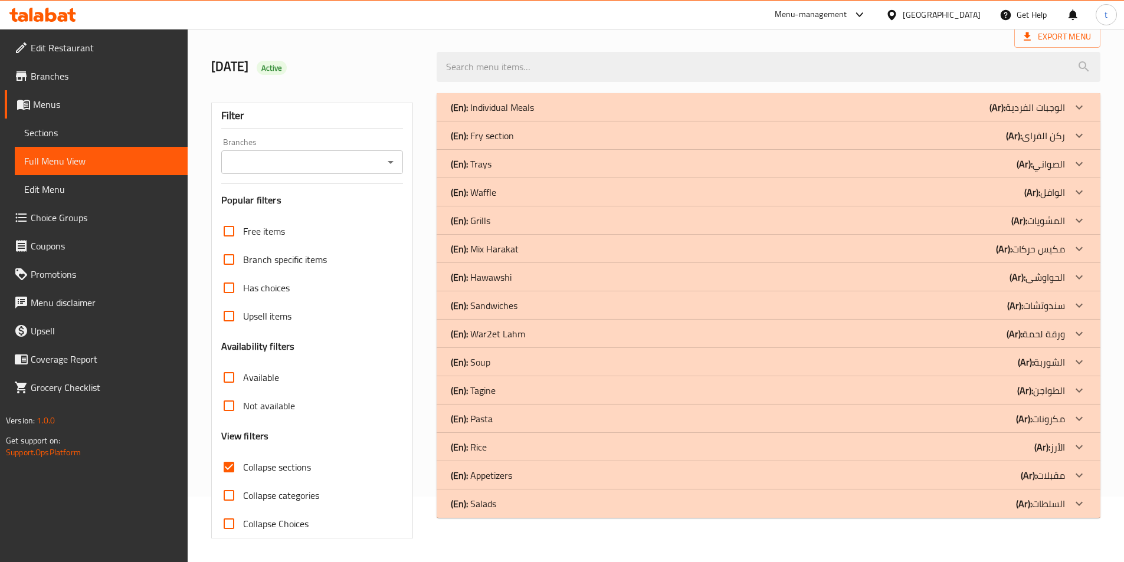
click at [1094, 498] on div "(En): Salads (Ar): السلطات" at bounding box center [769, 504] width 664 height 28
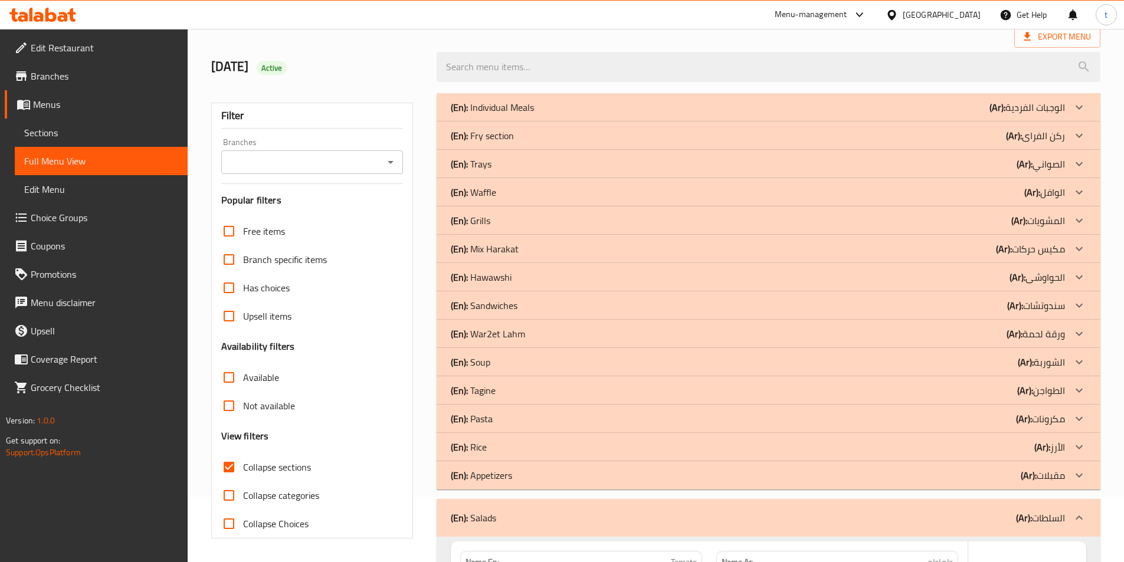
click at [1075, 464] on div at bounding box center [1079, 475] width 28 height 28
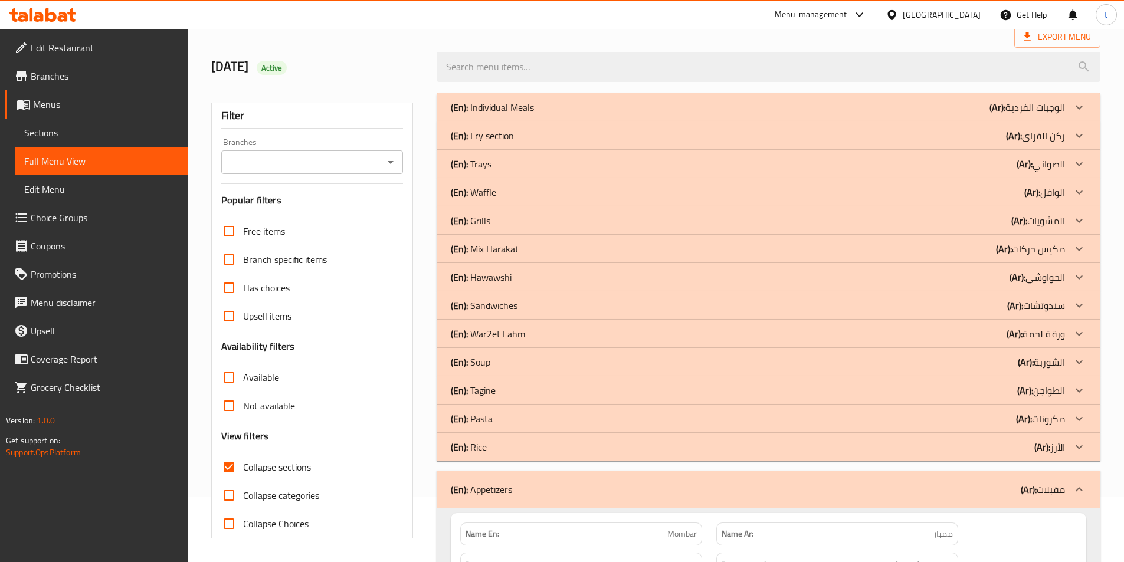
click at [1086, 444] on icon at bounding box center [1079, 447] width 14 height 14
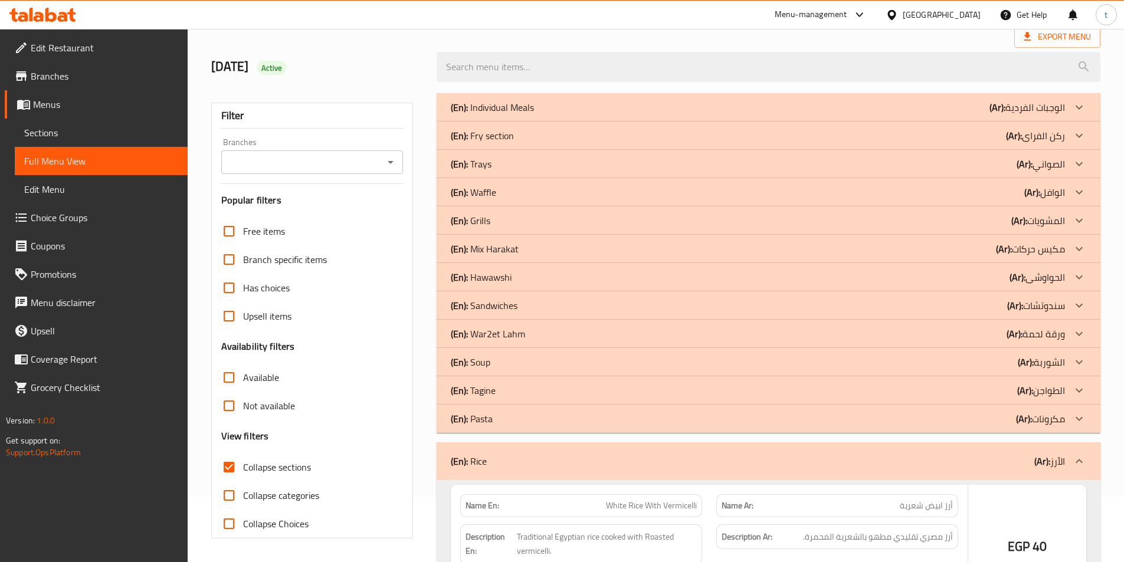
click at [1081, 415] on icon at bounding box center [1079, 419] width 14 height 14
click at [1078, 388] on icon at bounding box center [1079, 390] width 14 height 14
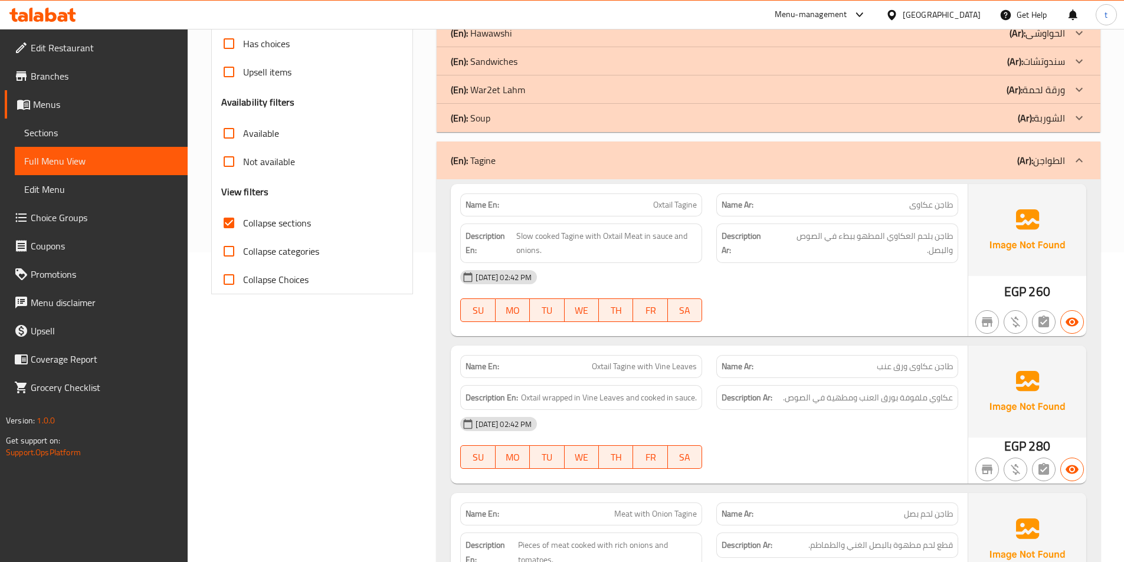
scroll to position [301, 0]
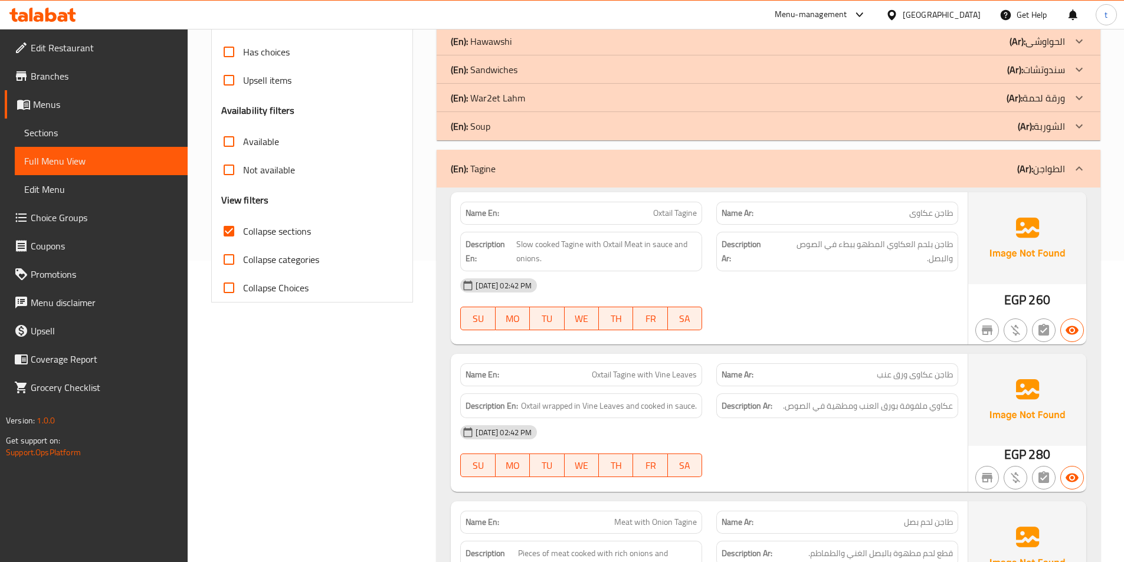
click at [941, 212] on span "طاجن عكاوى" at bounding box center [931, 213] width 44 height 12
click at [919, 208] on span "طاجن عكاوى" at bounding box center [931, 213] width 44 height 12
click at [659, 210] on span "Oxtail Tagine" at bounding box center [675, 213] width 44 height 12
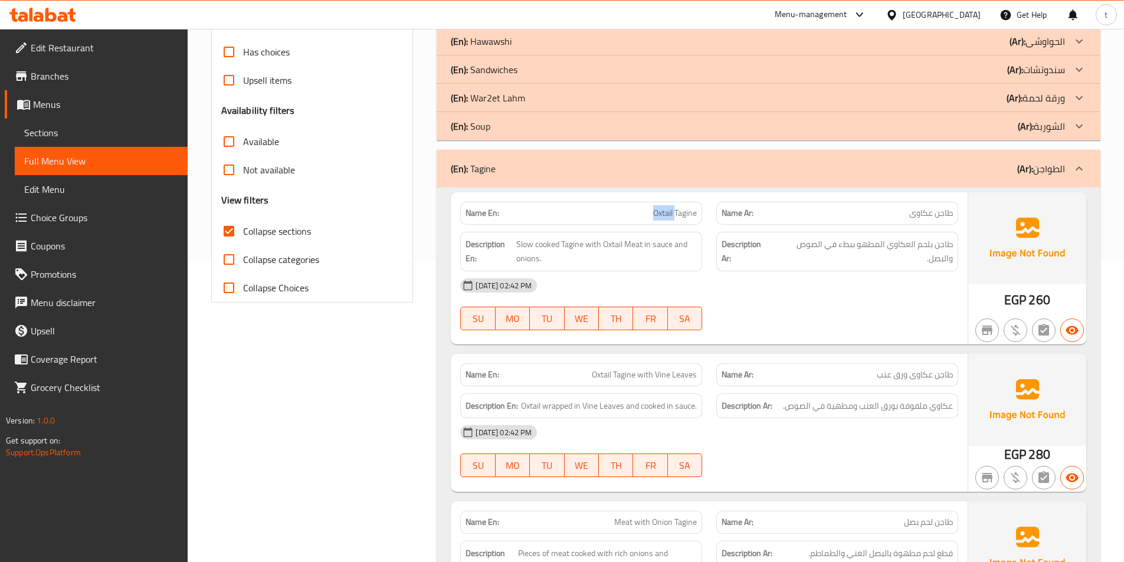
click at [659, 210] on span "Oxtail Tagine" at bounding box center [675, 213] width 44 height 12
click at [694, 211] on span "Oxtail Tagine" at bounding box center [675, 213] width 44 height 12
click at [654, 211] on span "Oxtail Tagine" at bounding box center [675, 213] width 44 height 12
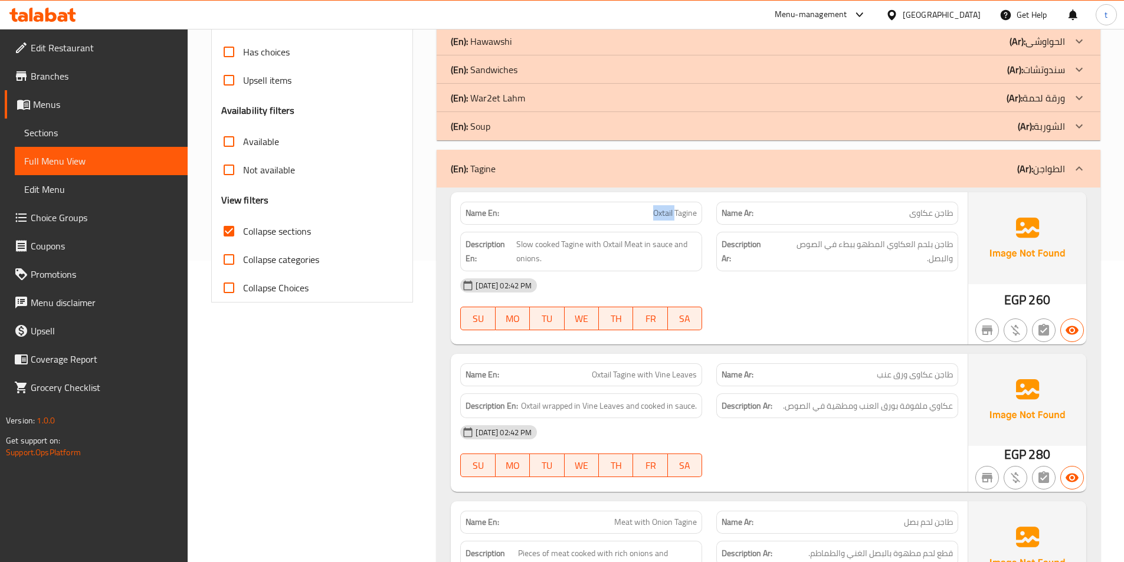
copy span "Oxtail"
drag, startPoint x: 952, startPoint y: 245, endPoint x: 893, endPoint y: 248, distance: 59.1
click at [893, 248] on span "طاجن بلحم العكاوي المطهو ببطء في الصوص والبصل." at bounding box center [862, 251] width 179 height 29
drag, startPoint x: 514, startPoint y: 243, endPoint x: 693, endPoint y: 255, distance: 179.1
click at [693, 255] on h6 "Description En: Slow cooked Tagine with Oxtail Meat in sauce and onions." at bounding box center [580, 251] width 231 height 29
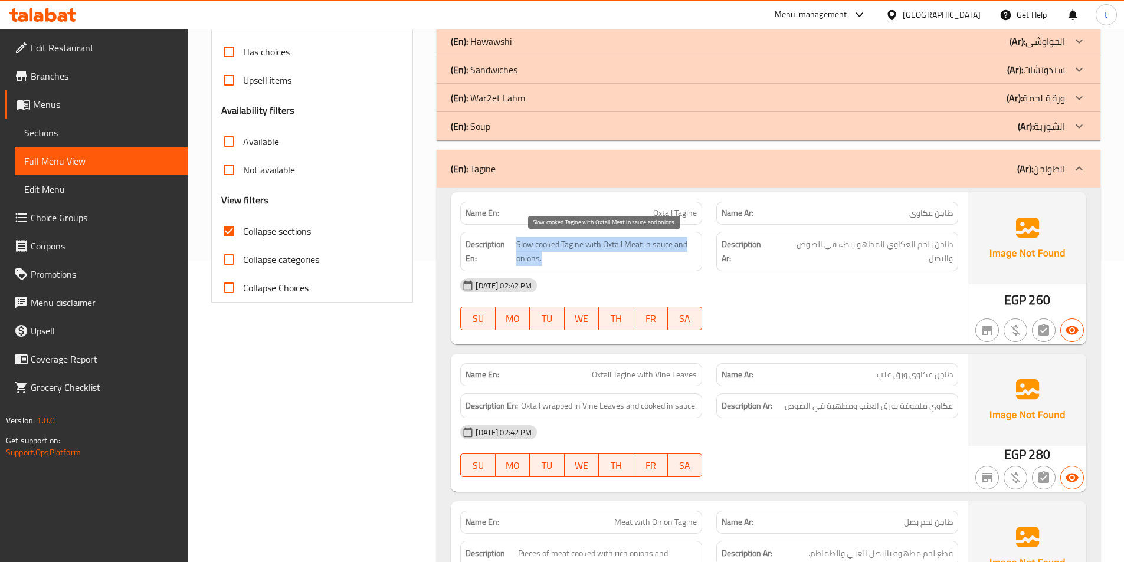
click at [627, 258] on span "Slow cooked Tagine with Oxtail Meat in sauce and onions." at bounding box center [606, 251] width 181 height 29
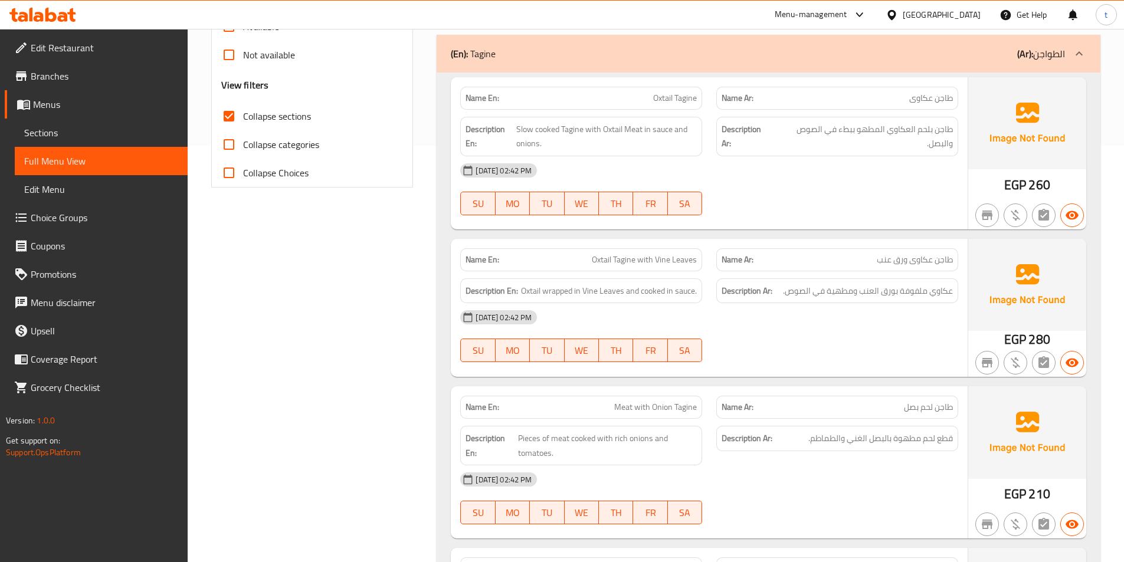
scroll to position [478, 0]
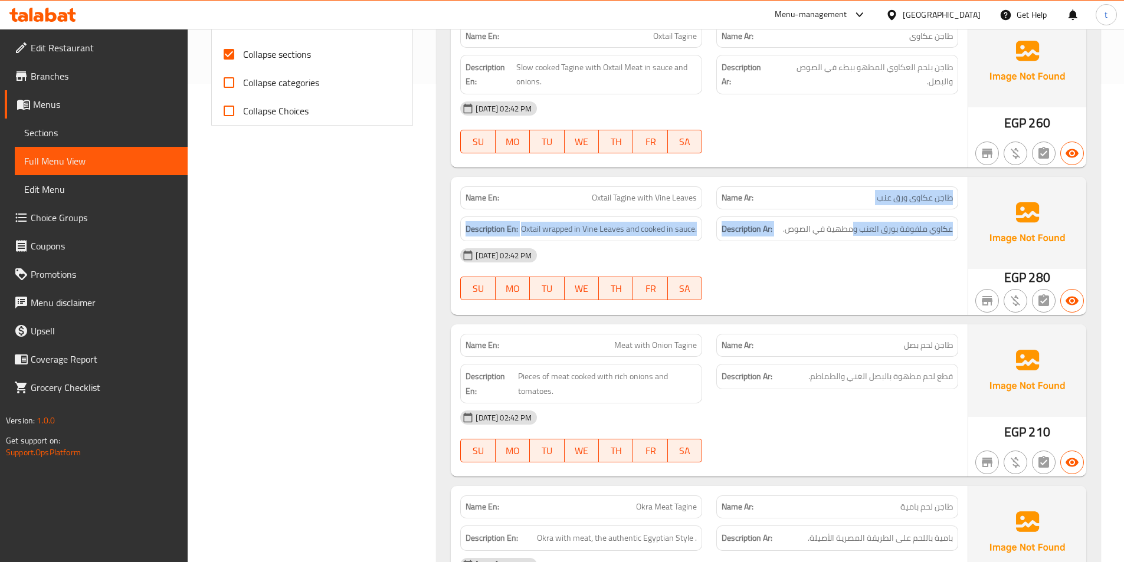
drag, startPoint x: 956, startPoint y: 198, endPoint x: 852, endPoint y: 214, distance: 105.7
click at [852, 214] on div "Name En: Oxtail Tagine with Vine Leaves Name Ar: طاجن عكاوى ورق عنب Description…" at bounding box center [709, 246] width 517 height 138
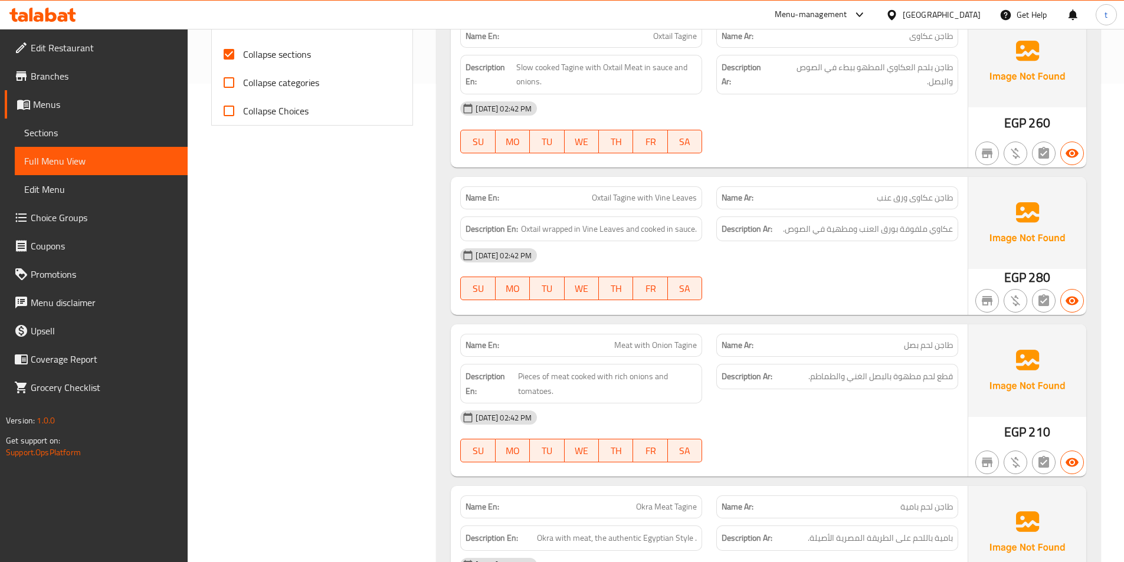
click at [607, 201] on span "Oxtail Tagine with Vine Leaves" at bounding box center [644, 198] width 105 height 12
drag, startPoint x: 591, startPoint y: 200, endPoint x: 703, endPoint y: 201, distance: 112.1
click at [703, 201] on div "Name En: Oxtail Tagine with Vine Leaves" at bounding box center [581, 197] width 256 height 37
click at [668, 204] on span "Oxtail Tagine with Vine Leaves" at bounding box center [644, 198] width 105 height 12
click at [603, 192] on span "Oxtail Tagine with Vine Leaves" at bounding box center [644, 198] width 105 height 12
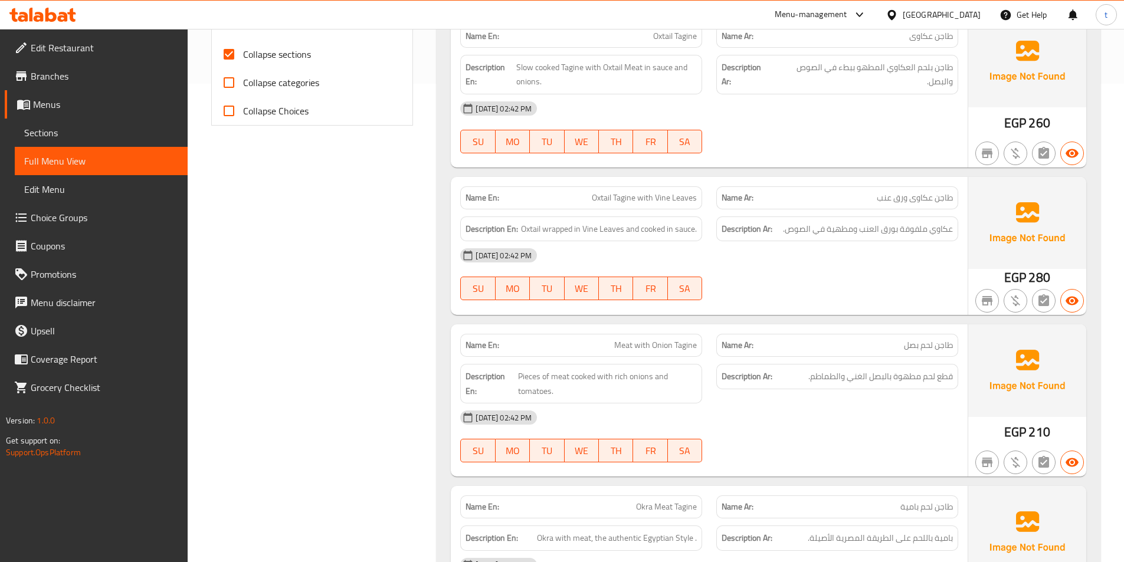
click at [532, 232] on span "Oxtail wrapped in Vine Leaves and cooked in sauce." at bounding box center [609, 229] width 176 height 15
click at [944, 225] on span "عكاوي ملفوفة بورق العنب ومطهية في الصوص." at bounding box center [868, 229] width 170 height 15
drag, startPoint x: 944, startPoint y: 225, endPoint x: 909, endPoint y: 217, distance: 36.3
click at [940, 225] on span "عكاوي ملفوفة بورق العنب ومطهية في الصوص." at bounding box center [868, 229] width 170 height 15
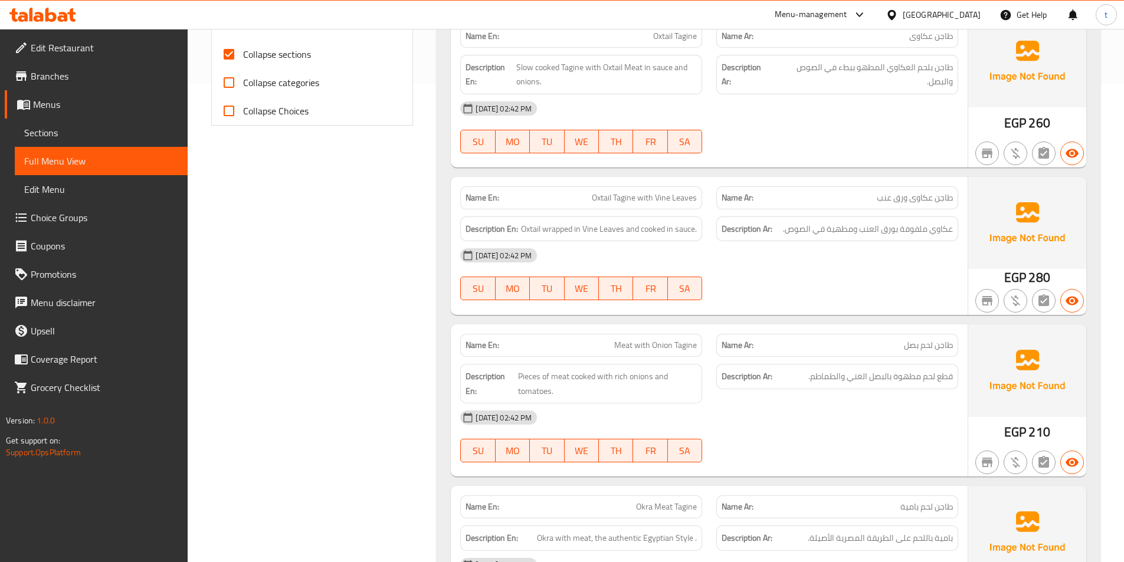
click at [909, 217] on div "Description Ar: عكاوي ملفوفة بورق العنب ومطهية في الصوص." at bounding box center [837, 229] width 242 height 25
drag, startPoint x: 576, startPoint y: 234, endPoint x: 648, endPoint y: 229, distance: 71.5
click at [648, 229] on span "Oxtail wrapped in Vine Leaves and cooked in sauce." at bounding box center [609, 229] width 176 height 15
click at [683, 232] on span "Oxtail wrapped in Vine Leaves and cooked in sauce." at bounding box center [609, 229] width 176 height 15
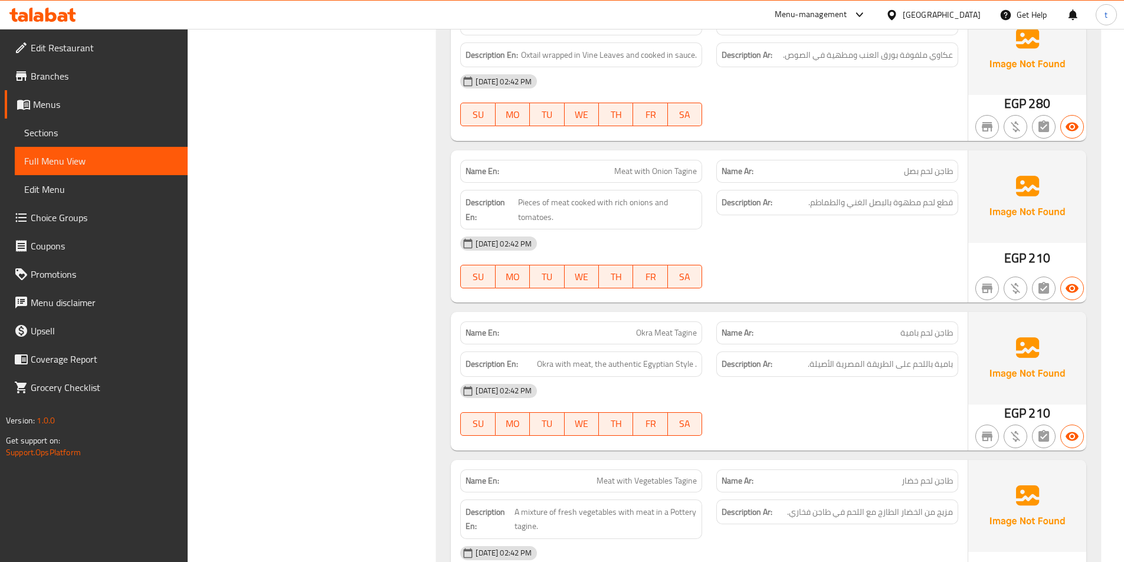
scroll to position [655, 0]
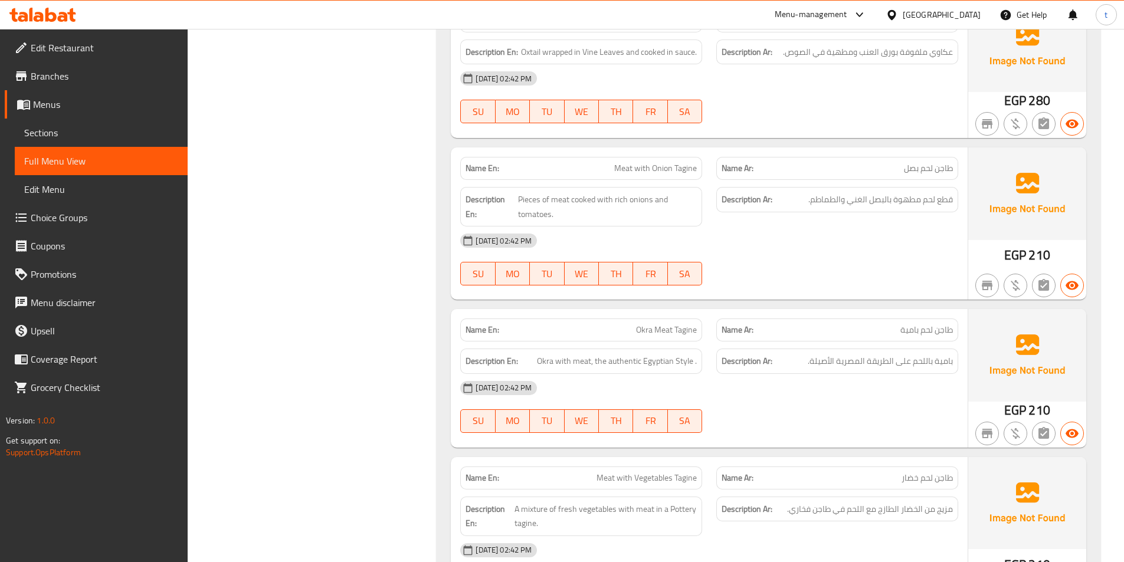
click at [934, 169] on span "طاجن لحم بصل" at bounding box center [928, 168] width 49 height 12
click at [943, 198] on span "قطع لحم مطهوة بالبصل الغني والطماطم." at bounding box center [880, 199] width 145 height 15
drag, startPoint x: 943, startPoint y: 198, endPoint x: 929, endPoint y: 198, distance: 13.6
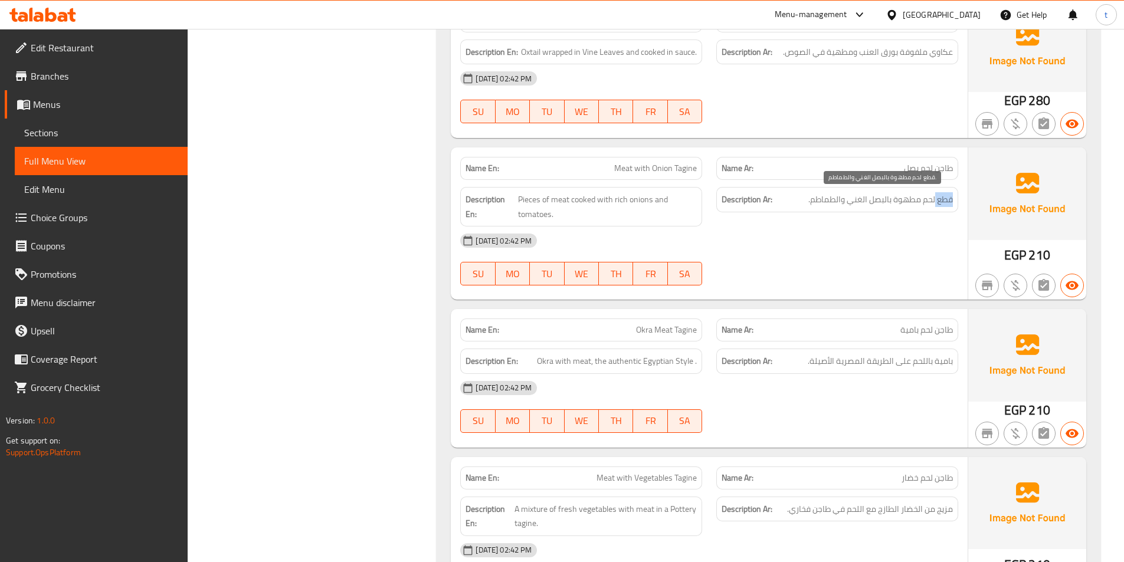
click at [940, 198] on span "قطع لحم مطهوة بالبصل الغني والطماطم." at bounding box center [880, 199] width 145 height 15
click at [906, 197] on span "قطع لحم مطهوة بالبصل الغني والطماطم." at bounding box center [880, 199] width 145 height 15
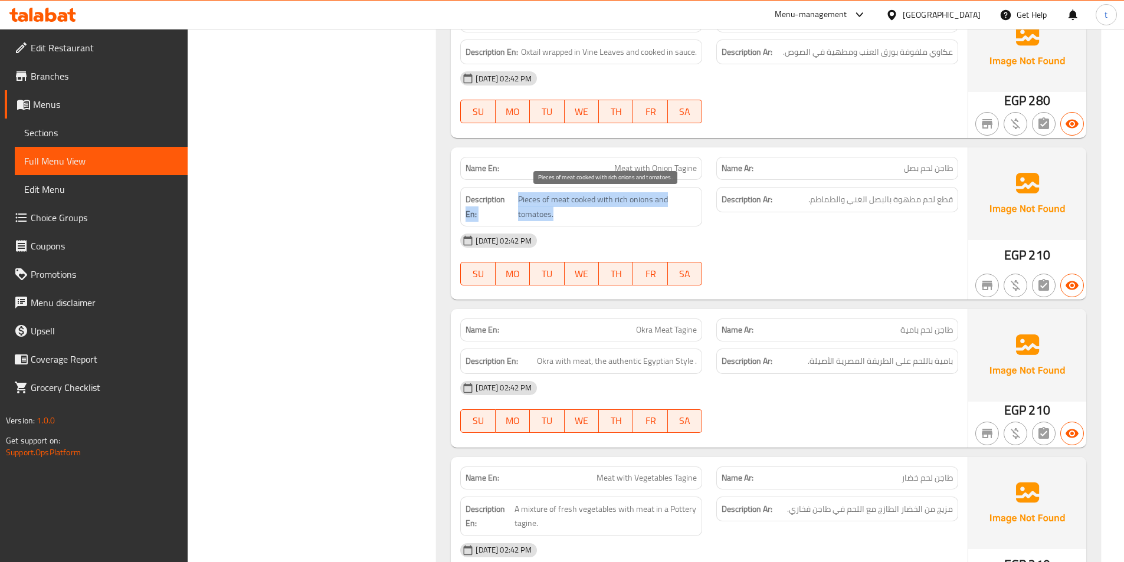
drag, startPoint x: 515, startPoint y: 201, endPoint x: 654, endPoint y: 223, distance: 141.0
click at [654, 223] on div "Description En: Pieces of meat cooked with rich onions and tomatoes." at bounding box center [581, 207] width 242 height 40
click at [680, 329] on span "Okra Meat Tagine" at bounding box center [666, 330] width 61 height 12
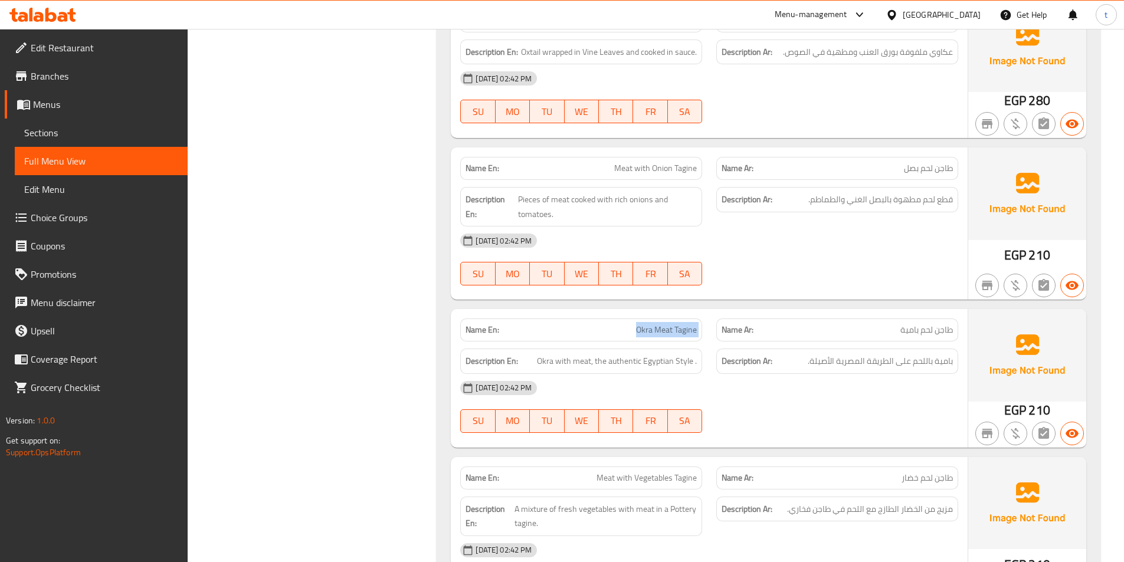
click at [680, 329] on span "Okra Meat Tagine" at bounding box center [666, 330] width 61 height 12
click at [922, 358] on span "بامية باللحم على الطريقة المصرية الأصيلة." at bounding box center [880, 361] width 145 height 15
drag, startPoint x: 555, startPoint y: 365, endPoint x: 584, endPoint y: 365, distance: 29.5
click at [581, 366] on span "Okra with meat, the authentic Egyptian Style ." at bounding box center [617, 361] width 160 height 15
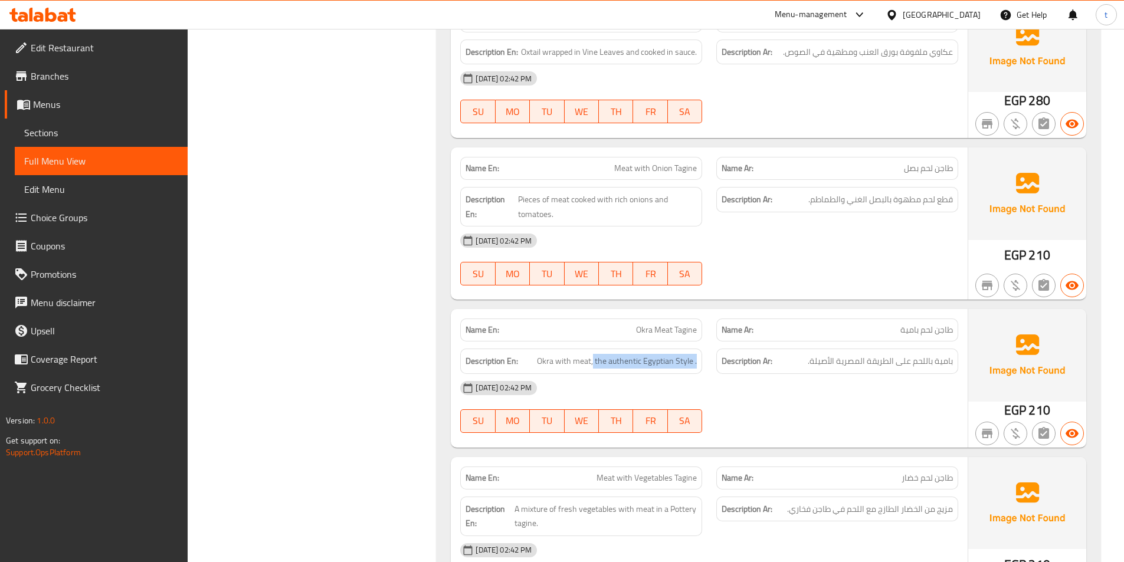
drag, startPoint x: 594, startPoint y: 360, endPoint x: 705, endPoint y: 361, distance: 110.9
click at [705, 361] on div "Description En: Okra with meat, the authentic Egyptian Style ." at bounding box center [581, 362] width 256 height 40
copy span "the authentic Egyptian Style ."
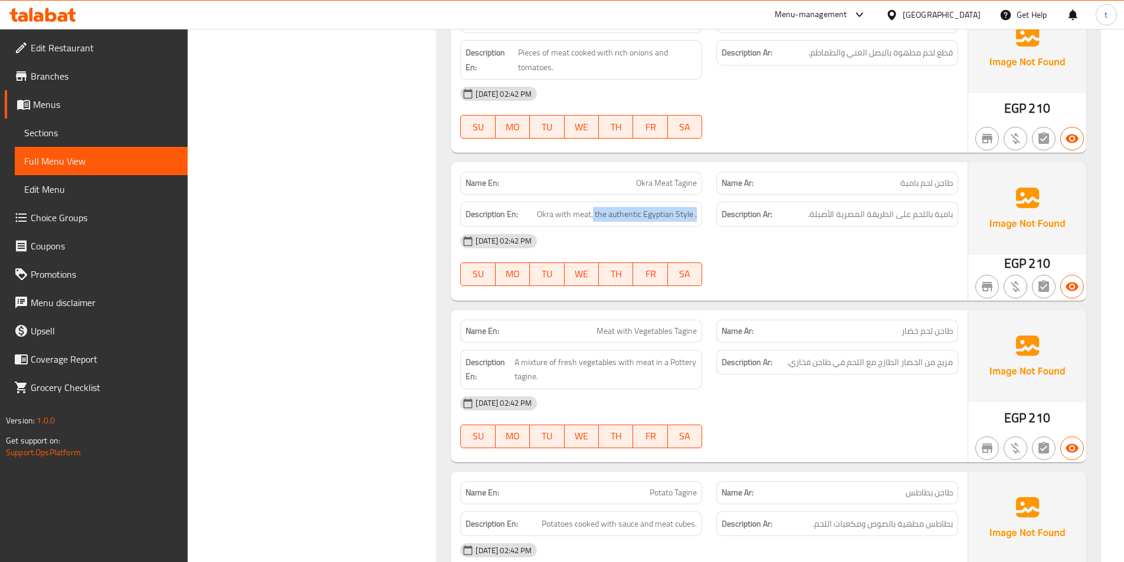
scroll to position [832, 0]
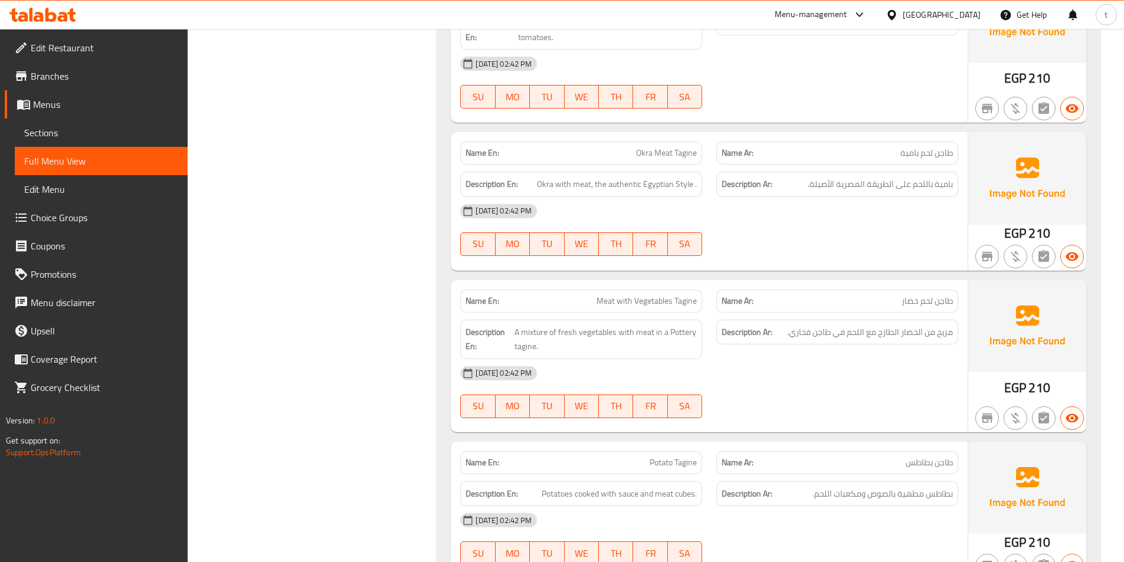
click at [933, 296] on span "طاجن لحم خضار" at bounding box center [926, 301] width 51 height 12
click at [632, 303] on span "Meat with Vegetables Tagine" at bounding box center [646, 301] width 100 height 12
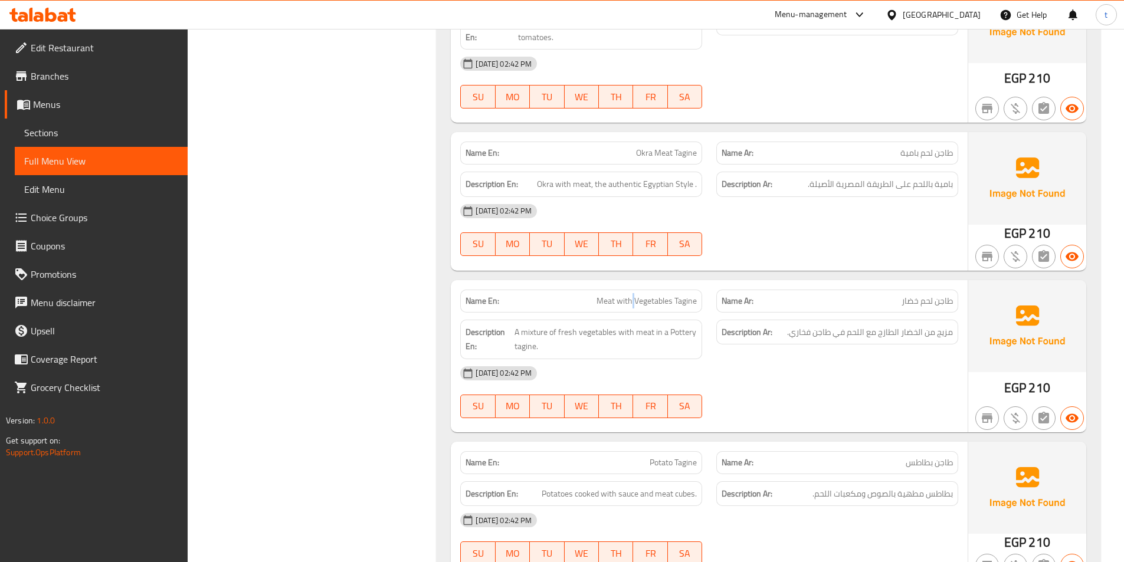
click at [632, 303] on span "Meat with Vegetables Tagine" at bounding box center [646, 301] width 100 height 12
drag, startPoint x: 511, startPoint y: 325, endPoint x: 603, endPoint y: 325, distance: 91.4
click at [603, 325] on h6 "Description En: A mixture of fresh vegetables with meat in a Pottery tagine." at bounding box center [580, 339] width 231 height 29
drag, startPoint x: 959, startPoint y: 330, endPoint x: 883, endPoint y: 330, distance: 75.5
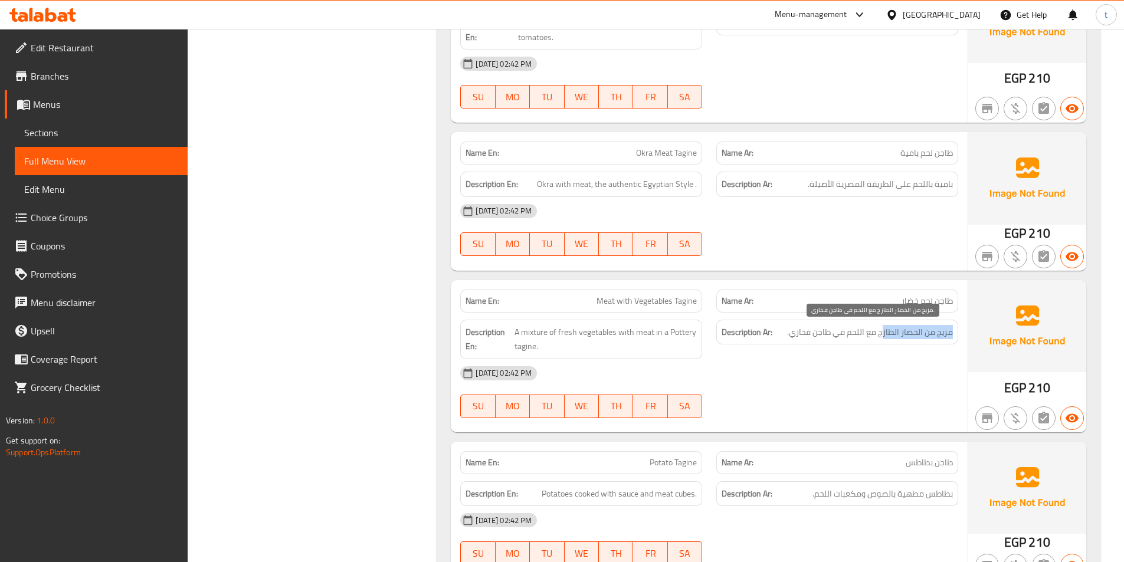
click at [883, 330] on div "Description Ar: مزيج من الخضار الطازج مع اللحم في طاجن فخاري." at bounding box center [837, 340] width 256 height 54
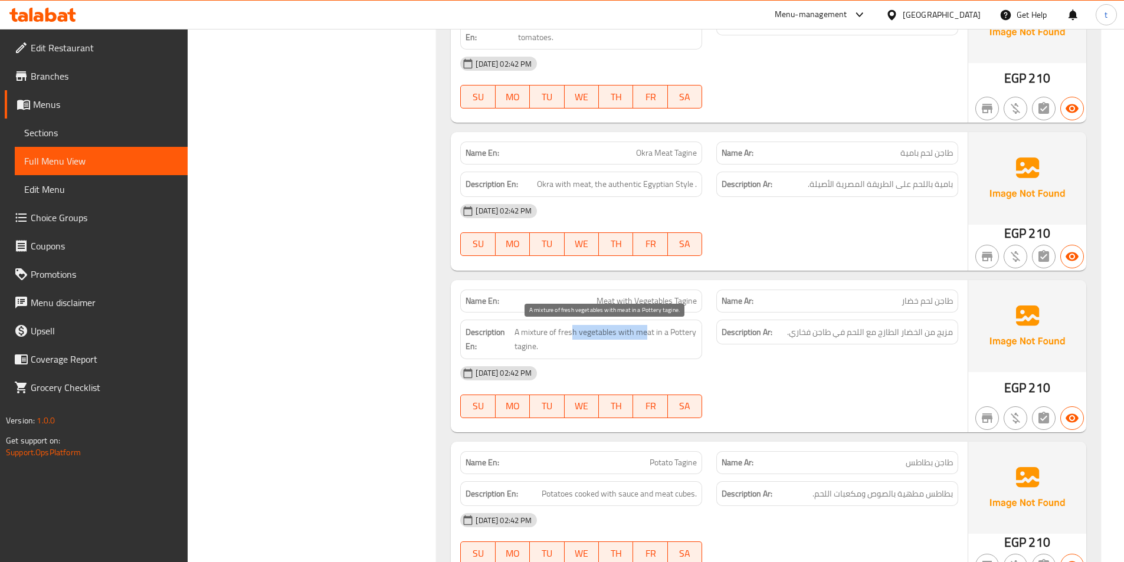
drag, startPoint x: 573, startPoint y: 331, endPoint x: 647, endPoint y: 329, distance: 74.4
click at [647, 329] on span "A mixture of fresh vegetables with meat in a Pottery tagine." at bounding box center [605, 339] width 182 height 29
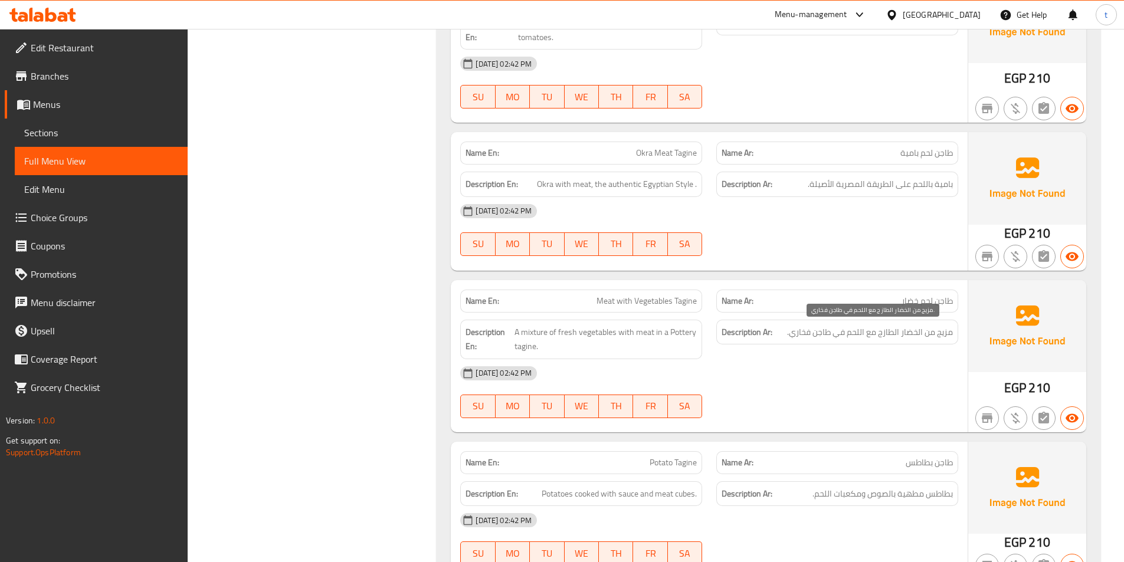
click at [901, 335] on span "مزيج من الخضار الطازج مع اللحم في طاجن فخاري." at bounding box center [870, 332] width 166 height 15
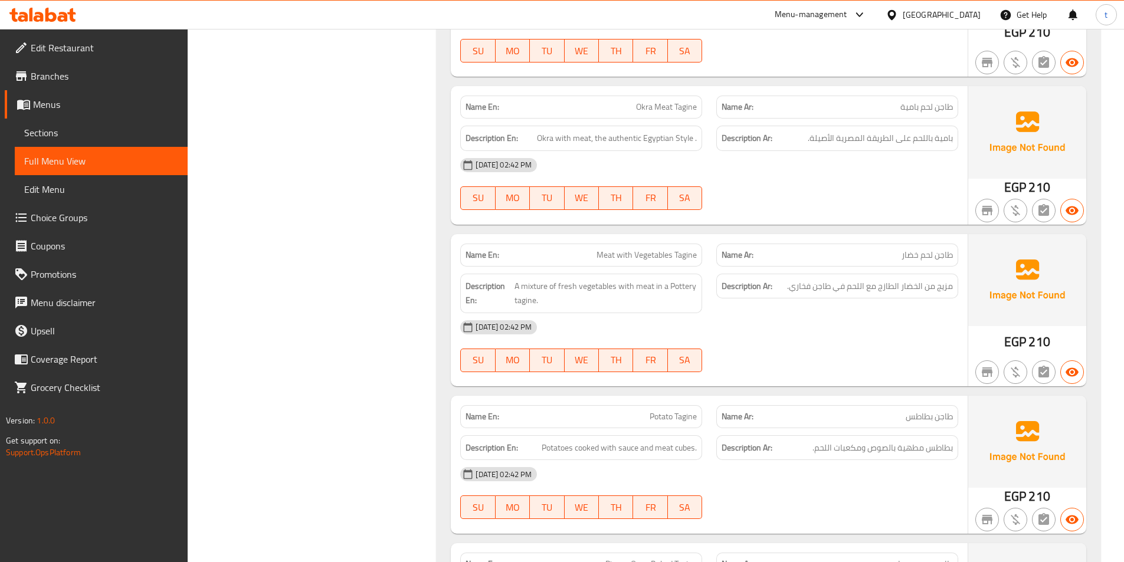
scroll to position [1009, 0]
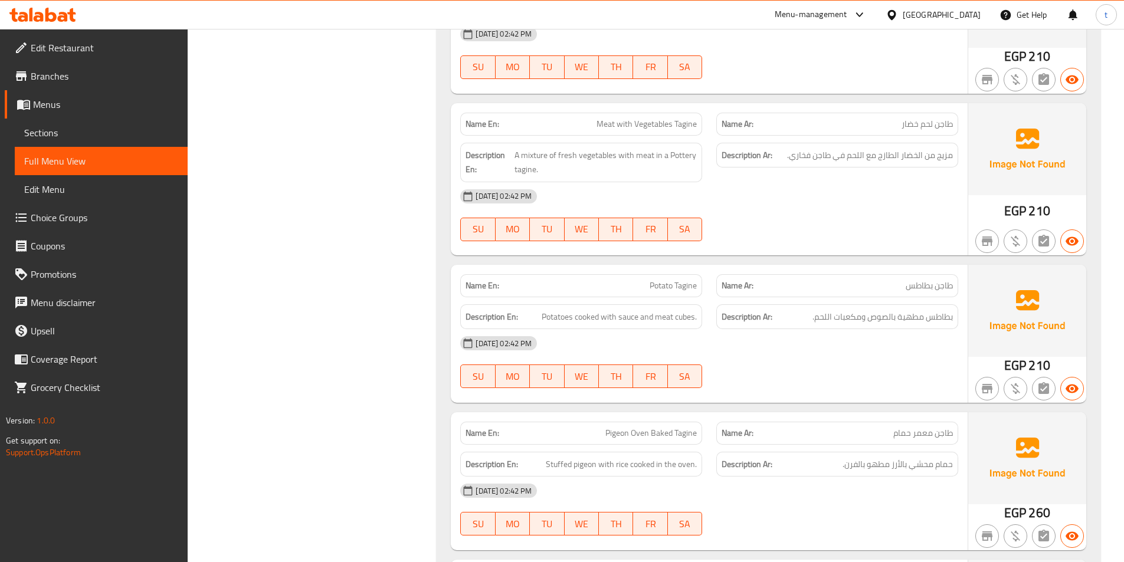
click at [655, 290] on span "Potato Tagine" at bounding box center [673, 286] width 47 height 12
drag, startPoint x: 549, startPoint y: 320, endPoint x: 711, endPoint y: 319, distance: 161.7
click at [711, 319] on div "Description En: Potatoes cooked with sauce and meat cubes. Description Ar: بطاط…" at bounding box center [709, 317] width 512 height 40
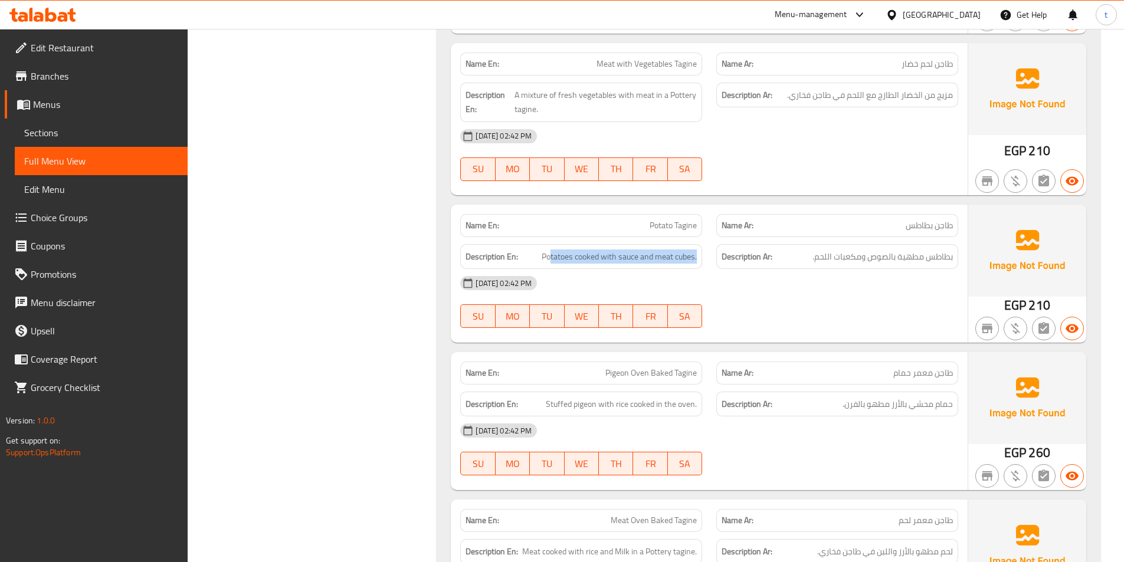
scroll to position [1127, 0]
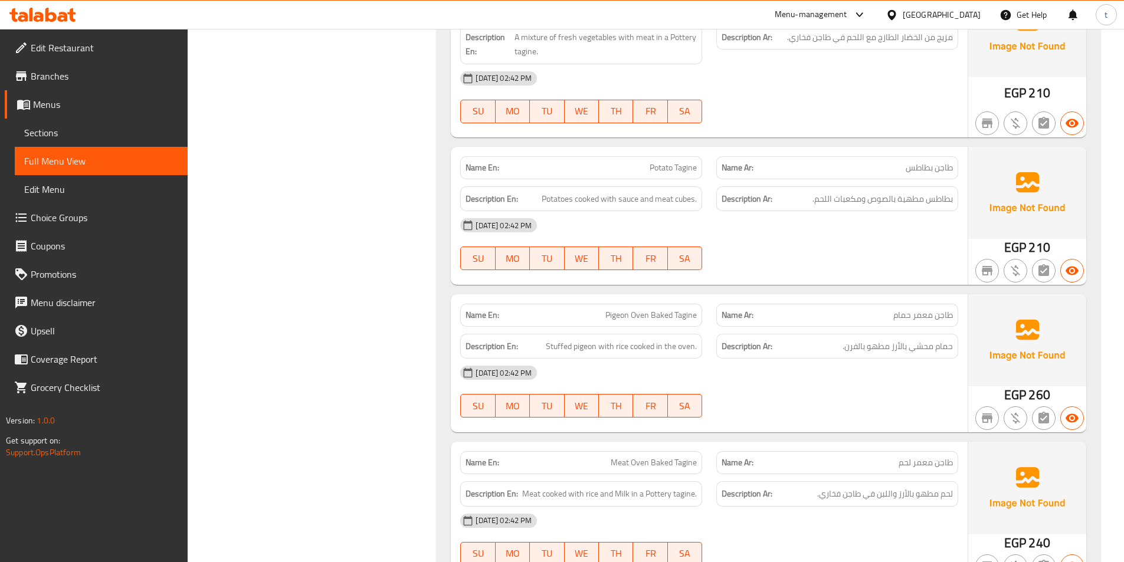
click at [925, 304] on div "Name Ar: طاجن معمر حمام" at bounding box center [837, 315] width 242 height 23
click at [922, 309] on span "طاجن معمر حمام" at bounding box center [923, 315] width 60 height 12
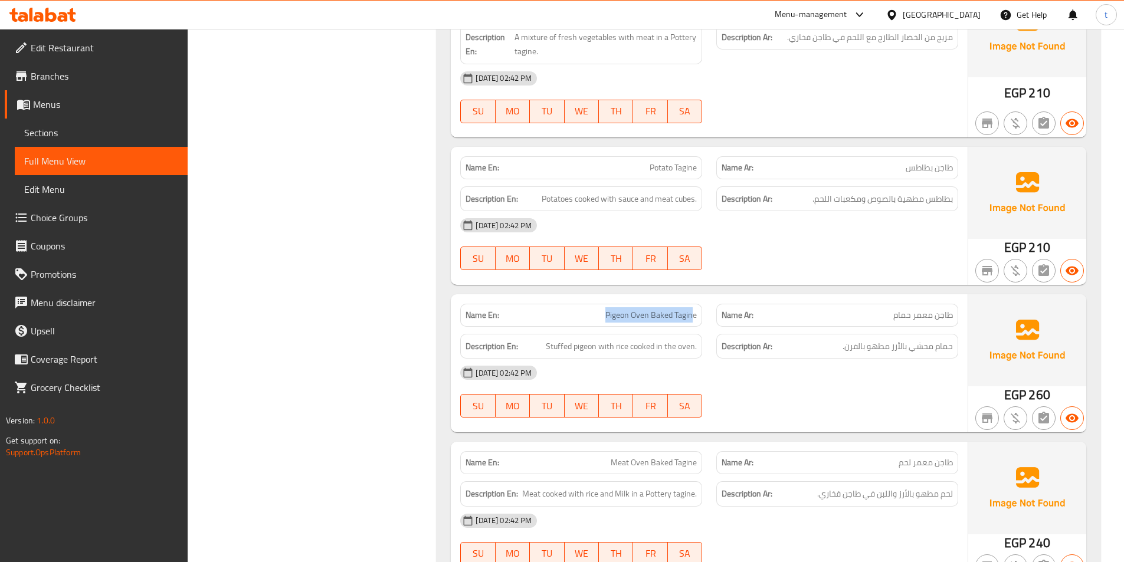
drag, startPoint x: 601, startPoint y: 310, endPoint x: 694, endPoint y: 314, distance: 93.3
click at [694, 314] on p "Name En: Pigeon Oven Baked Tagine" at bounding box center [580, 315] width 231 height 12
drag, startPoint x: 951, startPoint y: 349, endPoint x: 840, endPoint y: 350, distance: 111.5
click at [840, 350] on h6 "Description Ar: حمام محشي بالأرز مطهو بالفرن." at bounding box center [837, 346] width 231 height 15
drag, startPoint x: 540, startPoint y: 346, endPoint x: 711, endPoint y: 338, distance: 171.9
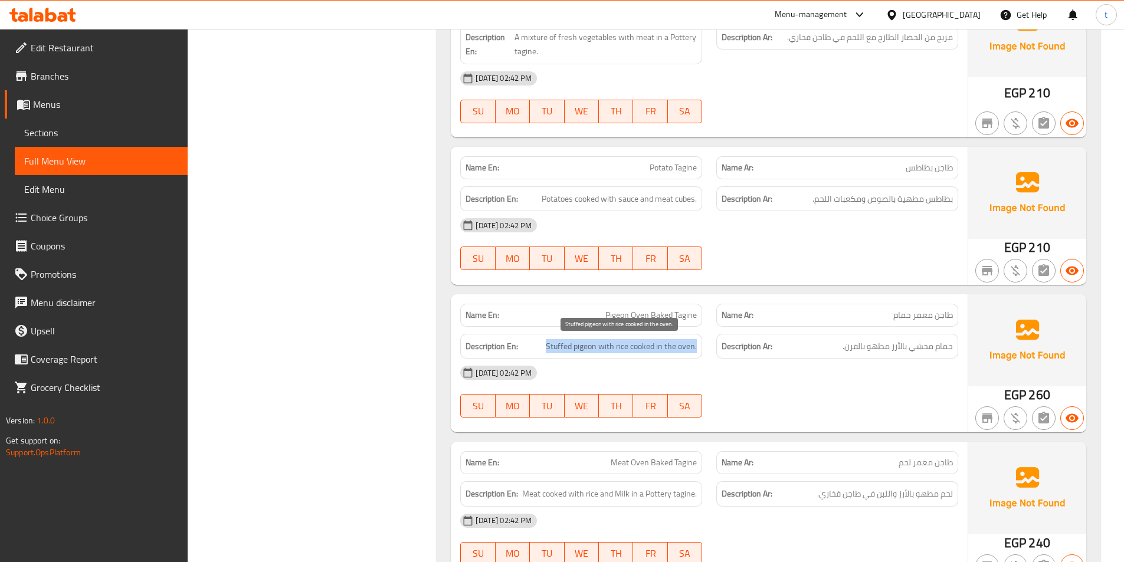
click at [711, 338] on div "Description En: Stuffed pigeon with rice cooked in the oven. Description Ar: حم…" at bounding box center [709, 347] width 512 height 40
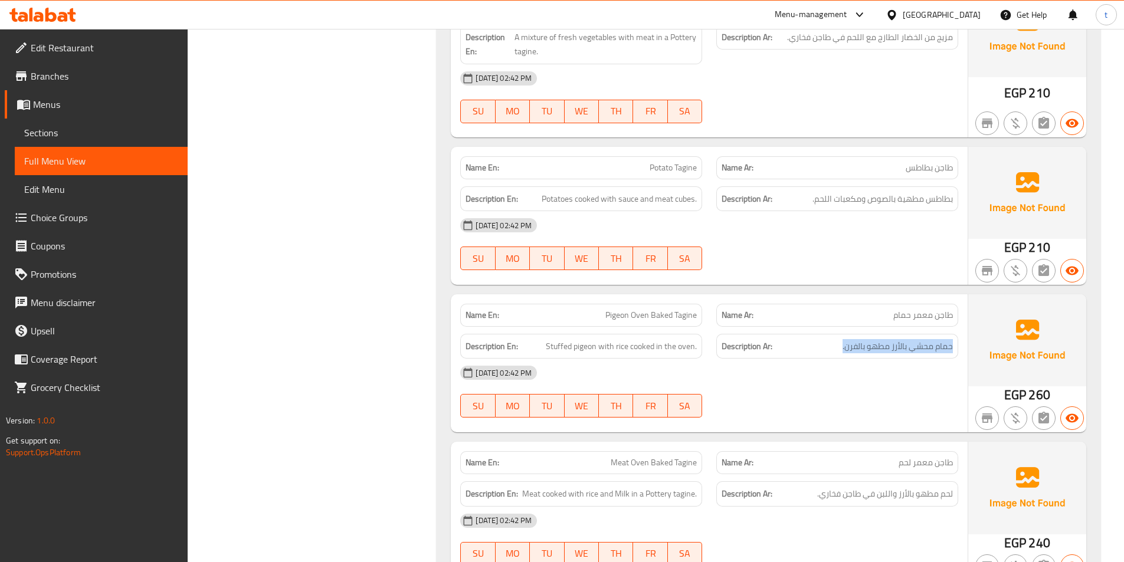
drag, startPoint x: 953, startPoint y: 351, endPoint x: 812, endPoint y: 345, distance: 141.1
click at [812, 345] on div "Description Ar: حمام محشي بالأرز مطهو بالفرن." at bounding box center [837, 346] width 242 height 25
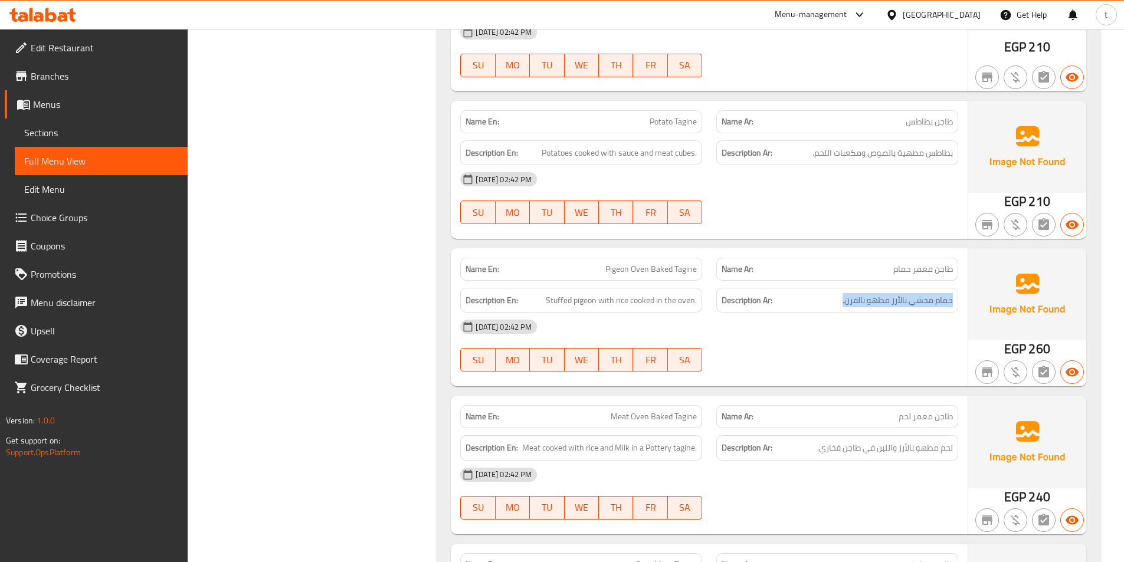
scroll to position [1363, 0]
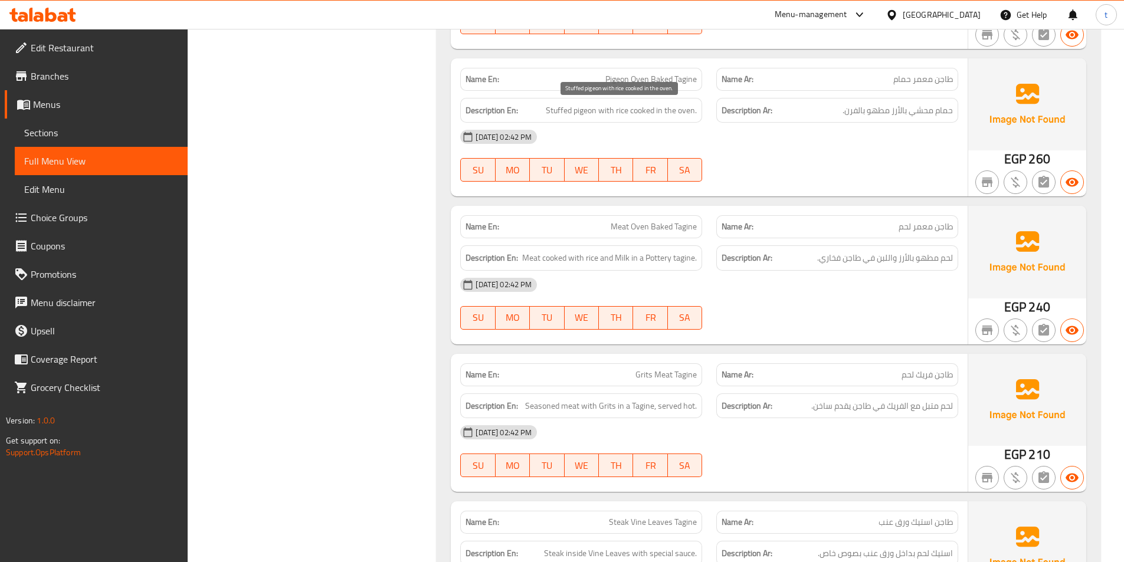
click at [553, 110] on span "Stuffed pigeon with rice cooked in the oven." at bounding box center [621, 110] width 151 height 15
click at [582, 106] on span "Stuffed pigeon with rice cooked in the oven." at bounding box center [621, 110] width 151 height 15
click at [608, 109] on span "Stuffed pigeon with rice cooked in the oven." at bounding box center [621, 110] width 151 height 15
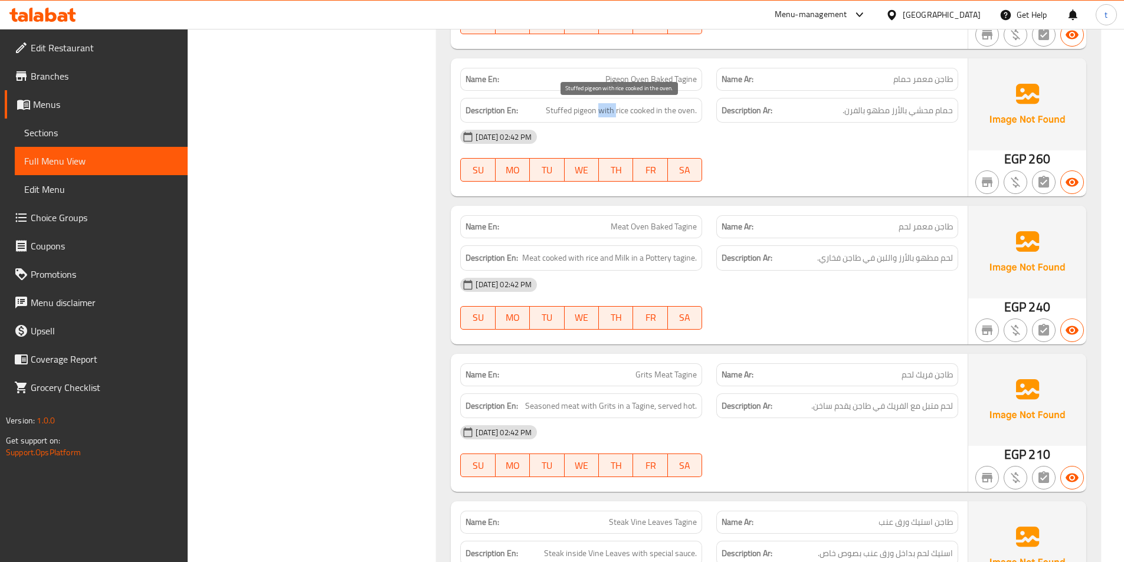
click at [608, 109] on span "Stuffed pigeon with rice cooked in the oven." at bounding box center [621, 110] width 151 height 15
click at [634, 107] on span "Stuffed pigeon with rice cooked in the oven." at bounding box center [621, 110] width 151 height 15
click at [562, 110] on span "Stuffed pigeon with rice cooked in the oven." at bounding box center [621, 110] width 151 height 15
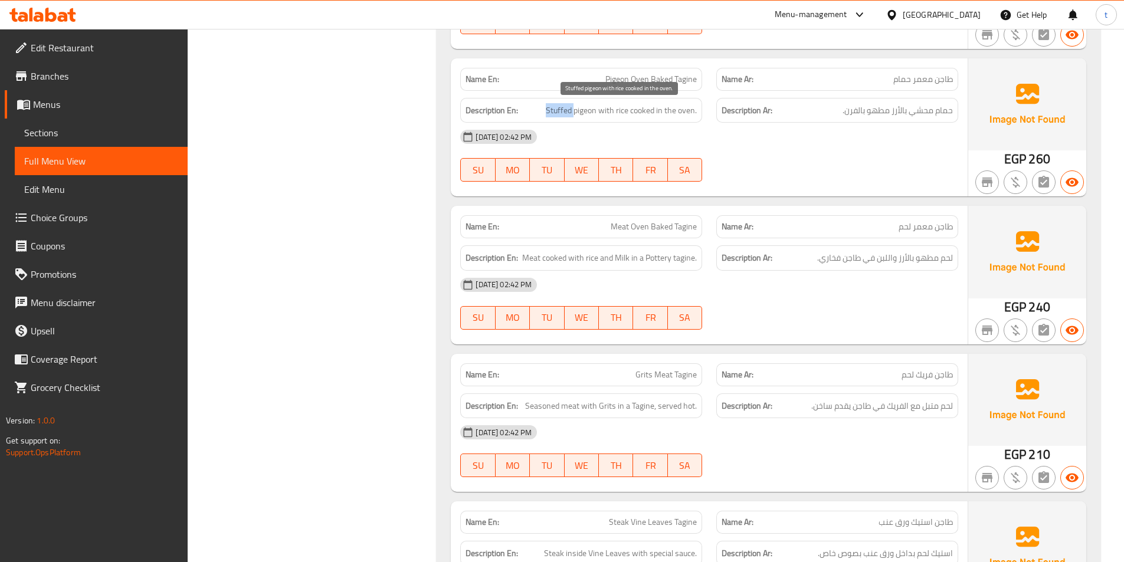
copy span "Stuffed"
click at [580, 110] on span "Stuffed pigeon with rice cooked in the oven." at bounding box center [621, 110] width 151 height 15
drag, startPoint x: 612, startPoint y: 224, endPoint x: 702, endPoint y: 228, distance: 89.8
click at [702, 228] on div "Name En: Meat Oven Baked Tagine" at bounding box center [581, 226] width 242 height 23
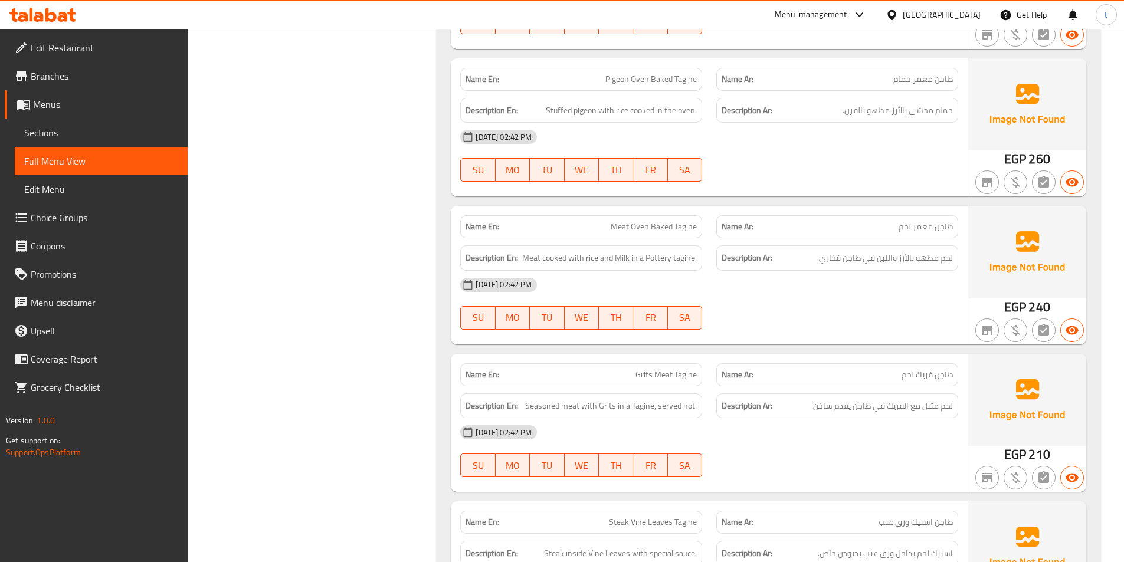
drag, startPoint x: 950, startPoint y: 225, endPoint x: 818, endPoint y: 227, distance: 131.6
click at [818, 227] on p "Name Ar: طاجن معمر لحم" at bounding box center [837, 227] width 231 height 12
click at [522, 260] on span "Meat cooked with rice and Milk in a Pottery tagine." at bounding box center [609, 258] width 175 height 15
drag, startPoint x: 919, startPoint y: 257, endPoint x: 858, endPoint y: 257, distance: 60.8
click at [858, 257] on span "لحم مطهو بالأرز واللبن في طاجن فخاري." at bounding box center [885, 258] width 136 height 15
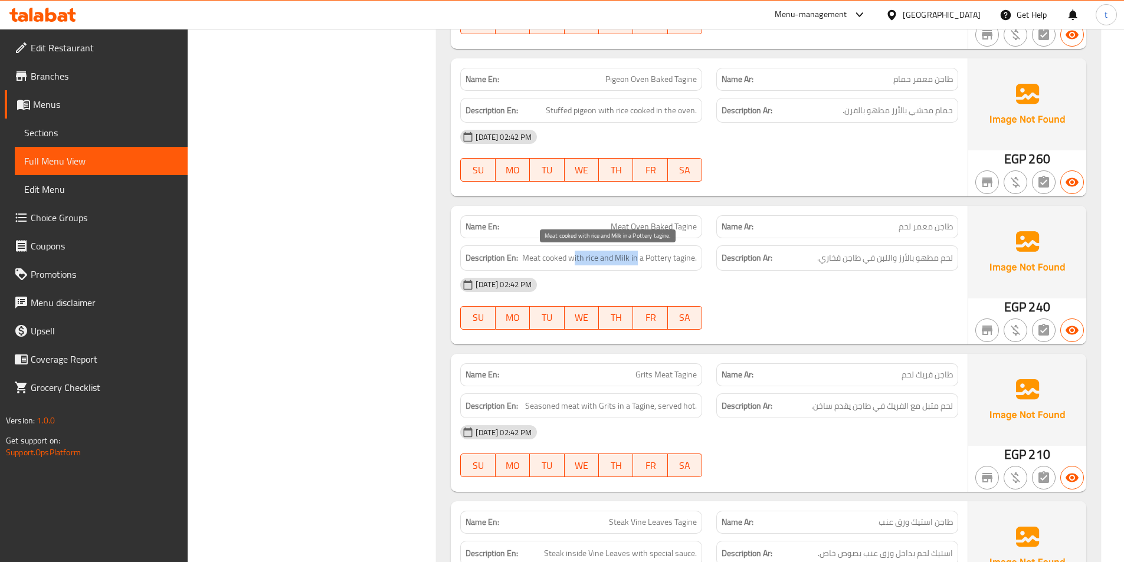
drag, startPoint x: 575, startPoint y: 263, endPoint x: 638, endPoint y: 261, distance: 63.2
click at [638, 261] on span "Meat cooked with rice and Milk in a Pottery tagine." at bounding box center [609, 258] width 175 height 15
click at [663, 261] on span "Meat cooked with rice and Milk in a Pottery tagine." at bounding box center [609, 258] width 175 height 15
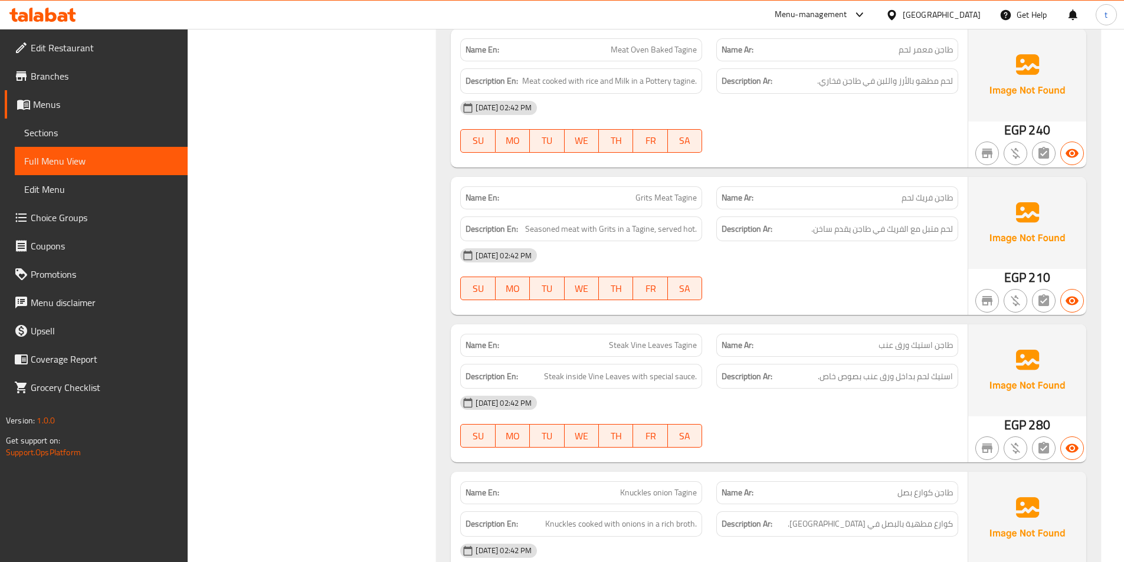
click at [634, 201] on p "Name En: Grits Meat Tagine" at bounding box center [580, 198] width 231 height 12
click at [641, 199] on span "Grits Meat Tagine" at bounding box center [665, 198] width 61 height 12
click at [658, 198] on span "Grits Meat Tagine" at bounding box center [665, 198] width 61 height 12
click at [694, 198] on span "Grits Meat Tagine" at bounding box center [665, 198] width 61 height 12
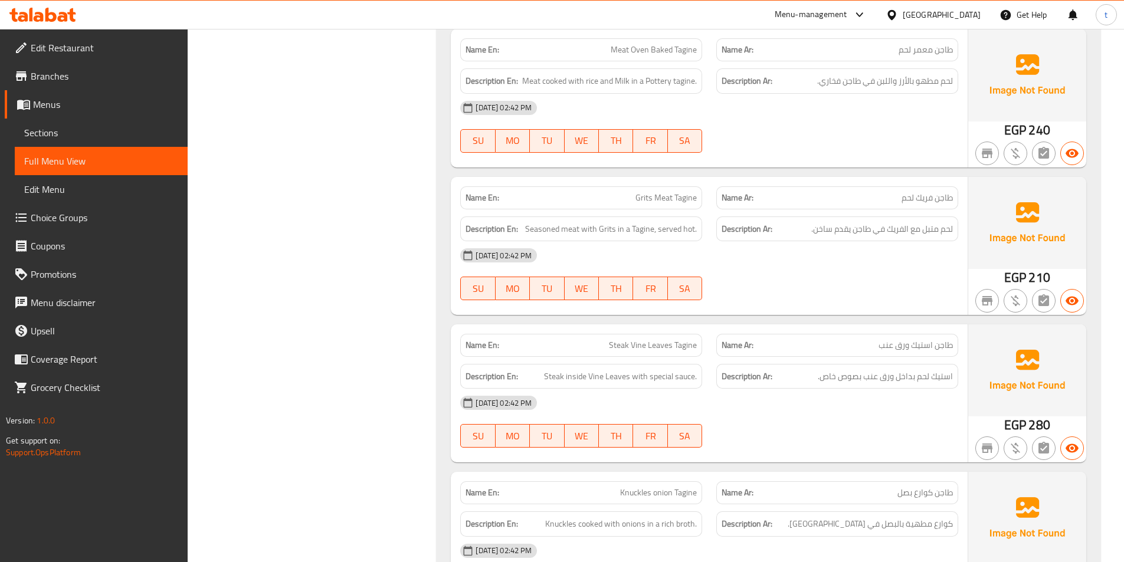
click at [906, 339] on span "طاجن استيك ورق عنب" at bounding box center [915, 345] width 74 height 12
click at [633, 351] on span "Steak Vine Leaves Tagine" at bounding box center [653, 345] width 88 height 12
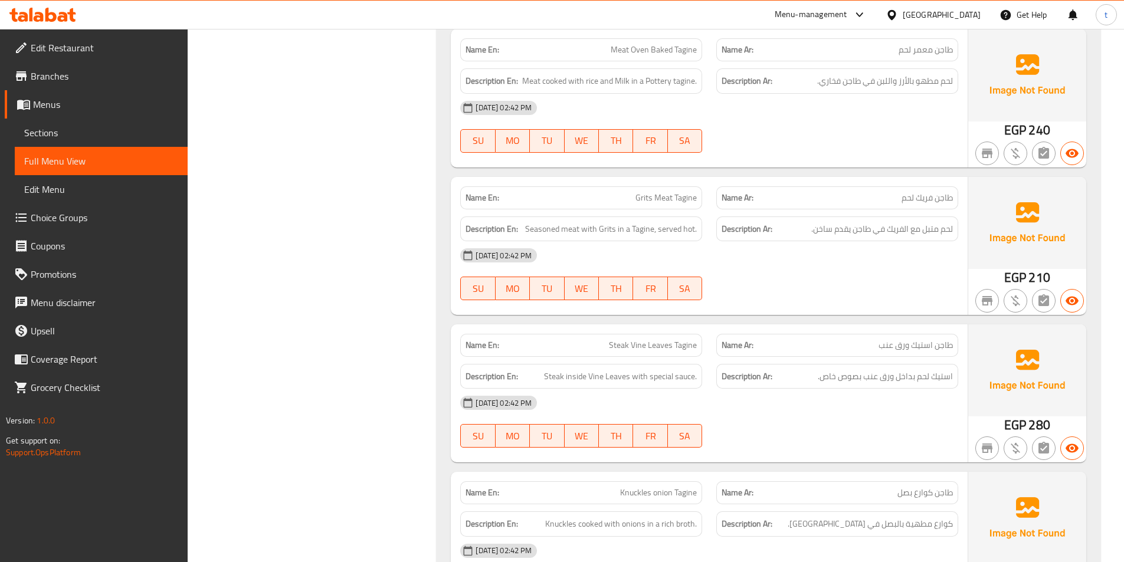
click at [663, 342] on span "Steak Vine Leaves Tagine" at bounding box center [653, 345] width 88 height 12
click at [673, 342] on span "Steak Vine Leaves Tagine" at bounding box center [653, 345] width 88 height 12
drag, startPoint x: 539, startPoint y: 377, endPoint x: 625, endPoint y: 376, distance: 85.6
click at [625, 376] on h6 "Description En: Steak inside Vine Leaves with special sauce." at bounding box center [580, 376] width 231 height 15
drag, startPoint x: 955, startPoint y: 378, endPoint x: 880, endPoint y: 383, distance: 75.1
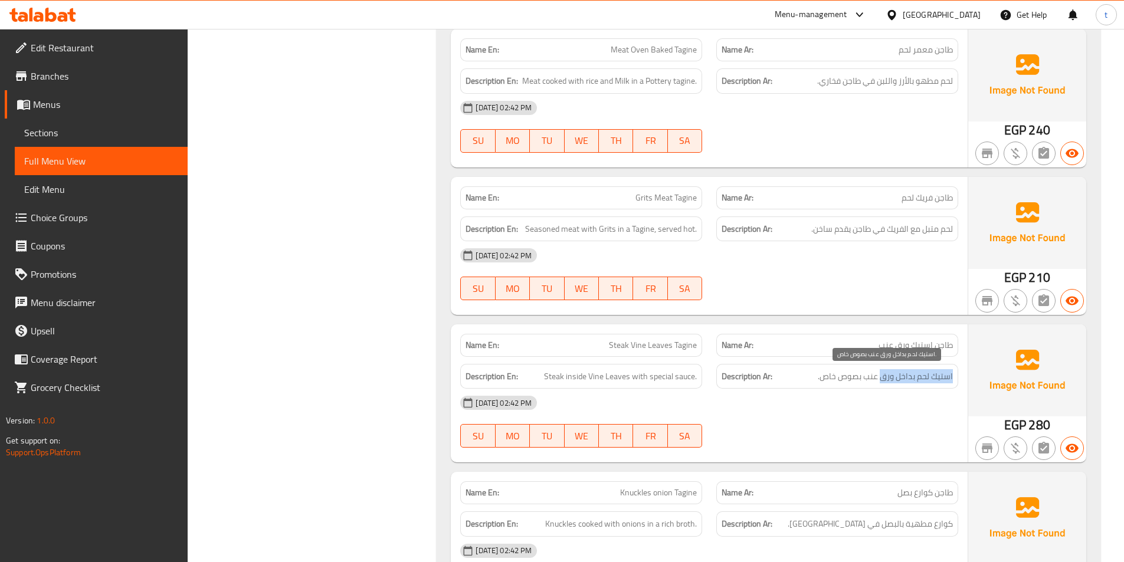
click at [880, 383] on div "Description Ar: استيك لحم بداخل ورق عنب بصوص خاص." at bounding box center [837, 376] width 242 height 25
click at [637, 349] on span "Steak Vine Leaves Tagine" at bounding box center [653, 345] width 88 height 12
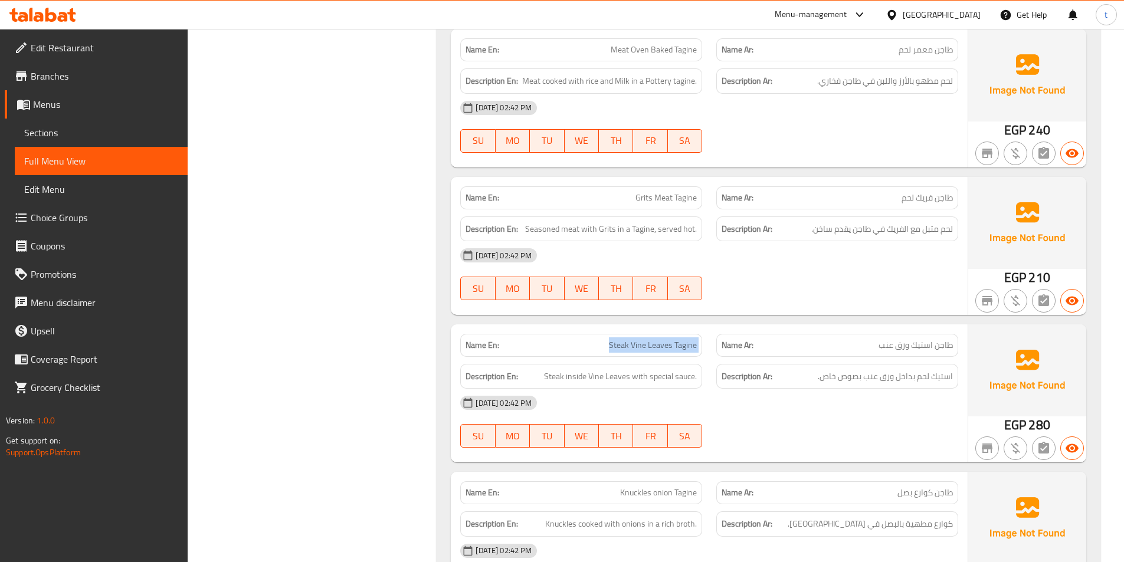
click at [637, 349] on span "Steak Vine Leaves Tagine" at bounding box center [653, 345] width 88 height 12
copy span "Steak Vine Leaves Tagine"
click at [942, 351] on span "طاجن استيك ورق عنب" at bounding box center [915, 345] width 74 height 12
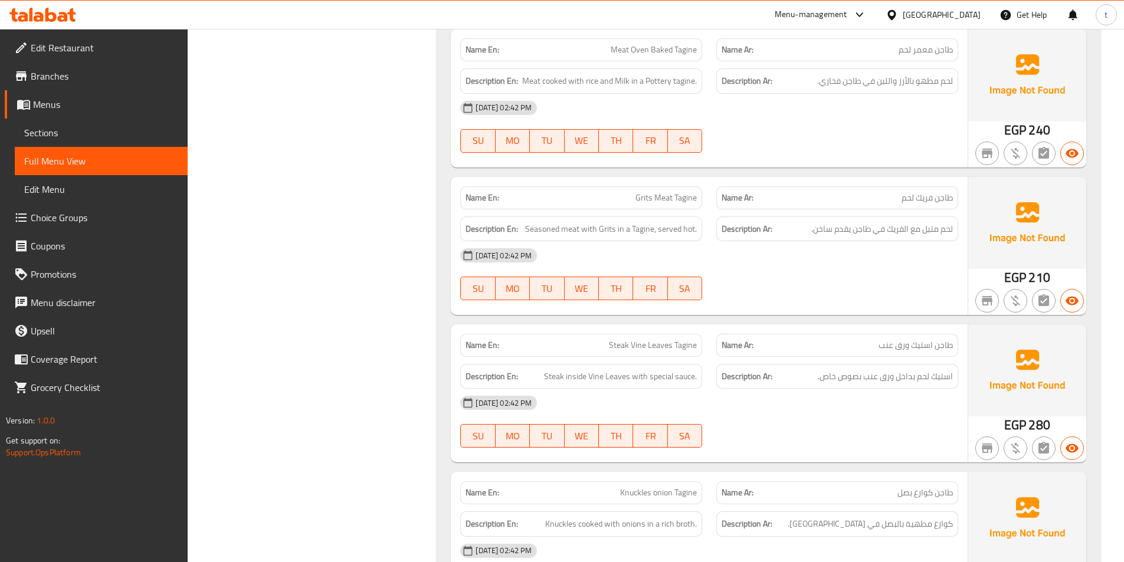
click at [623, 346] on span "Steak Vine Leaves Tagine" at bounding box center [653, 345] width 88 height 12
click at [549, 373] on span "Steak inside Vine Leaves with special sauce." at bounding box center [620, 376] width 153 height 15
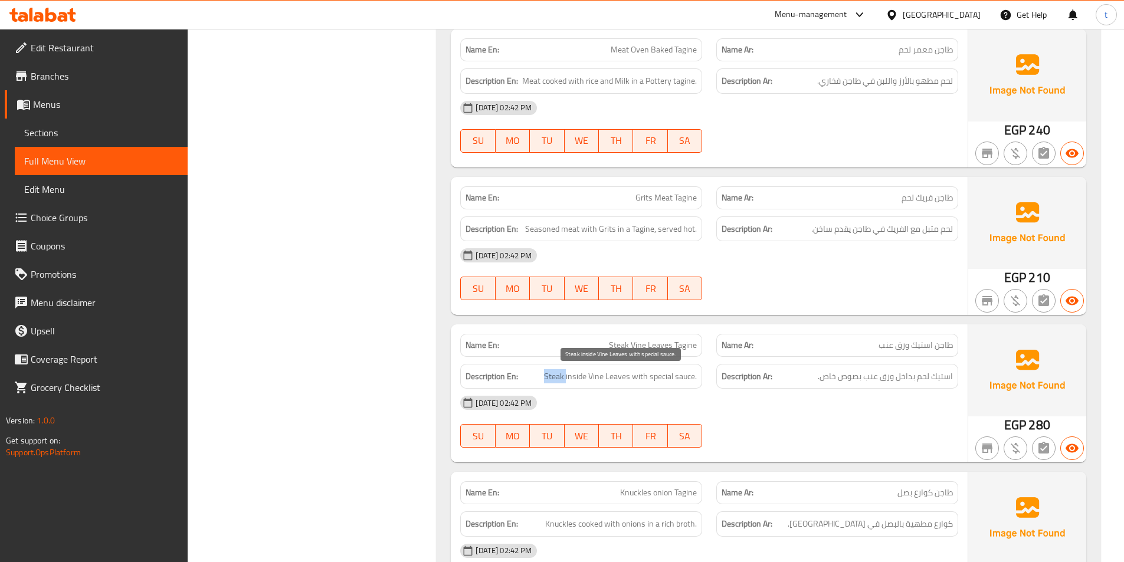
click at [549, 373] on span "Steak inside Vine Leaves with special sauce." at bounding box center [620, 376] width 153 height 15
click at [547, 379] on span "Steak inside Vine Leaves with special sauce." at bounding box center [620, 376] width 153 height 15
drag, startPoint x: 549, startPoint y: 380, endPoint x: 632, endPoint y: 385, distance: 83.3
click at [632, 385] on div "Description En: Steak inside Vine Leaves with special sauce." at bounding box center [581, 376] width 242 height 25
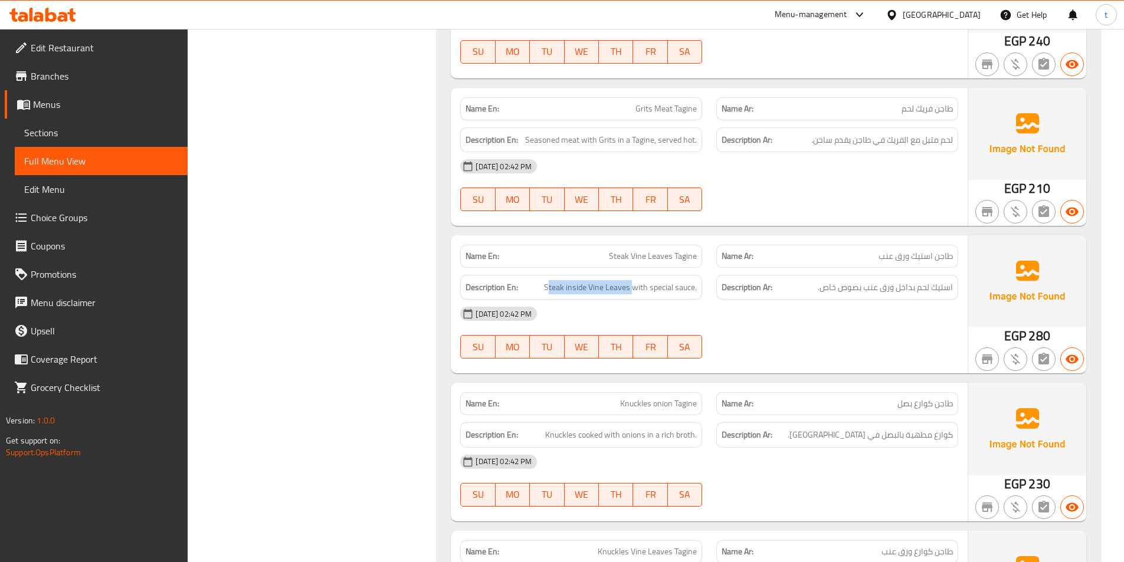
scroll to position [1776, 0]
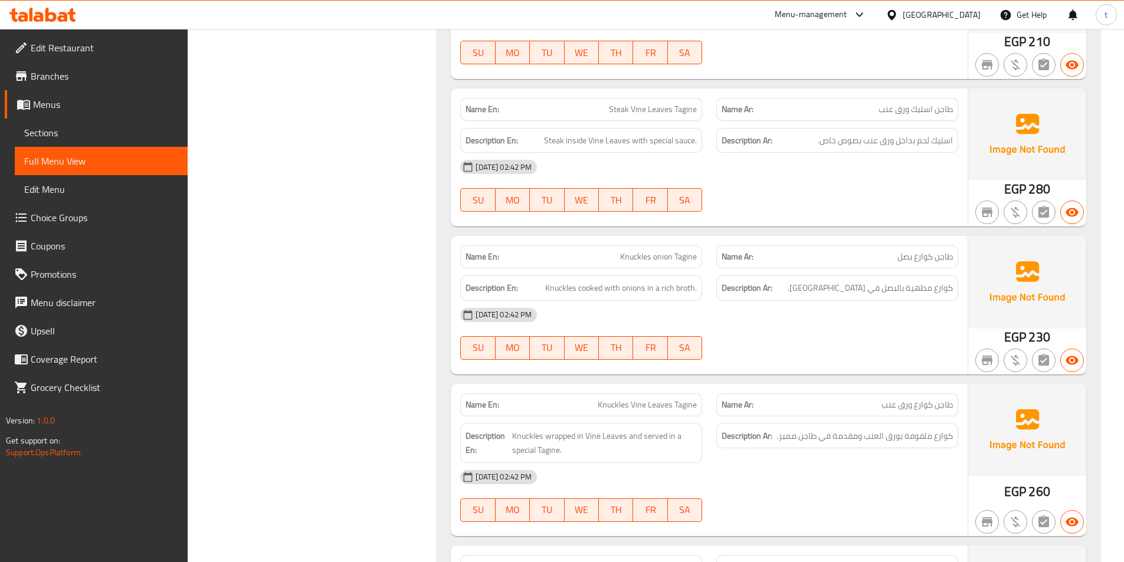
click at [939, 255] on span "طاجن كوارع بصل" at bounding box center [924, 257] width 55 height 12
click at [654, 261] on span "Knuckles onion Tagine" at bounding box center [658, 257] width 77 height 12
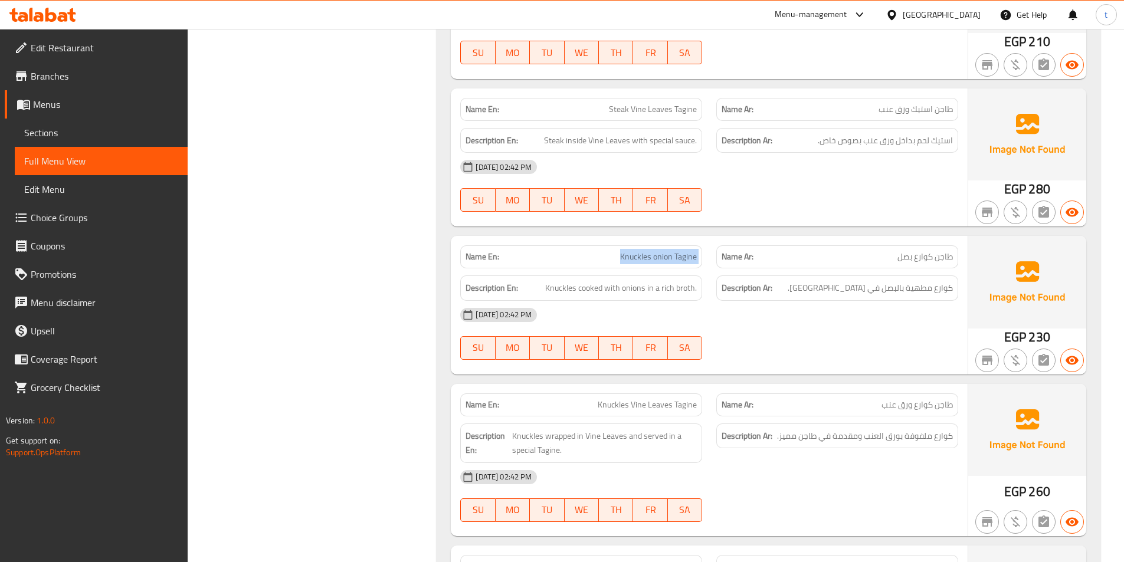
click at [654, 261] on span "Knuckles onion Tagine" at bounding box center [658, 257] width 77 height 12
drag, startPoint x: 545, startPoint y: 290, endPoint x: 608, endPoint y: 289, distance: 62.5
click at [608, 289] on h6 "Description En: Knuckles cooked with onions in a rich broth." at bounding box center [580, 288] width 231 height 15
drag, startPoint x: 943, startPoint y: 287, endPoint x: 828, endPoint y: 288, distance: 114.5
click at [847, 288] on span "كوارع مطهية بالبصل في مرق غني." at bounding box center [870, 288] width 165 height 15
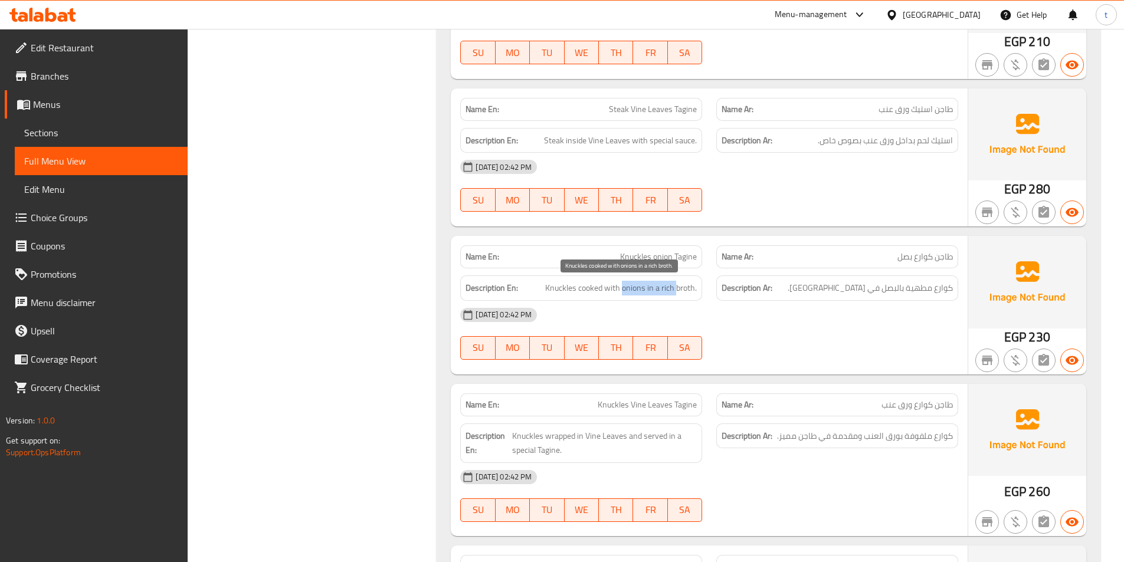
drag, startPoint x: 623, startPoint y: 290, endPoint x: 676, endPoint y: 290, distance: 53.1
click at [676, 290] on span "Knuckles cooked with onions in a rich broth." at bounding box center [621, 288] width 152 height 15
click at [661, 291] on span "Knuckles cooked with onions in a rich broth." at bounding box center [621, 288] width 152 height 15
drag, startPoint x: 632, startPoint y: 291, endPoint x: 722, endPoint y: 291, distance: 90.3
click at [722, 291] on div "Description En: Knuckles cooked with onions in a rich broth. Description Ar: كو…" at bounding box center [709, 288] width 512 height 40
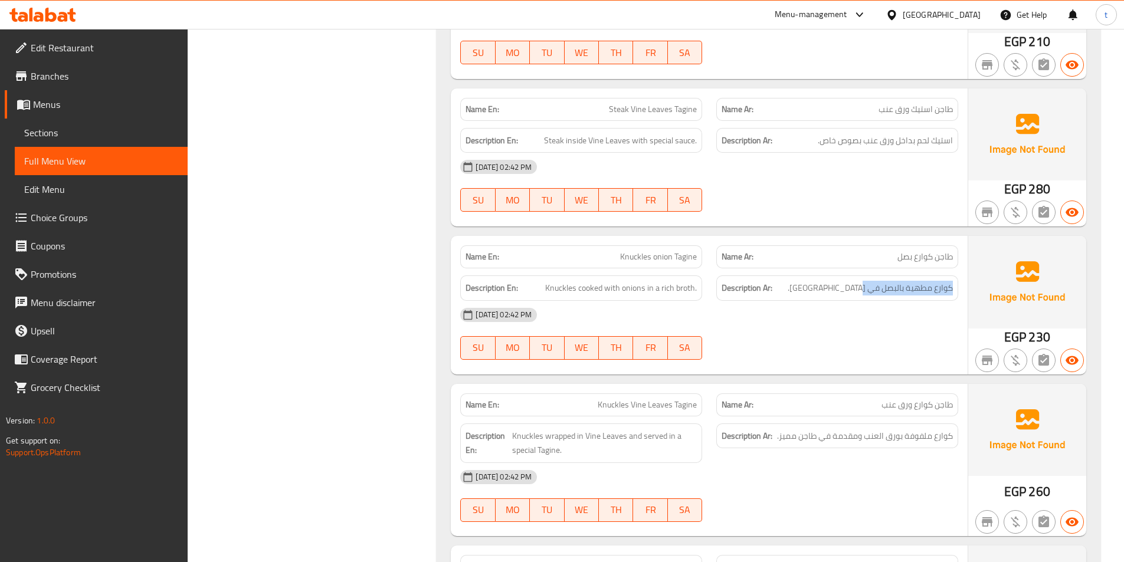
drag, startPoint x: 862, startPoint y: 290, endPoint x: 754, endPoint y: 297, distance: 108.2
click at [754, 297] on div "Description Ar: كوارع مطهية بالبصل في مرق غني." at bounding box center [837, 288] width 242 height 25
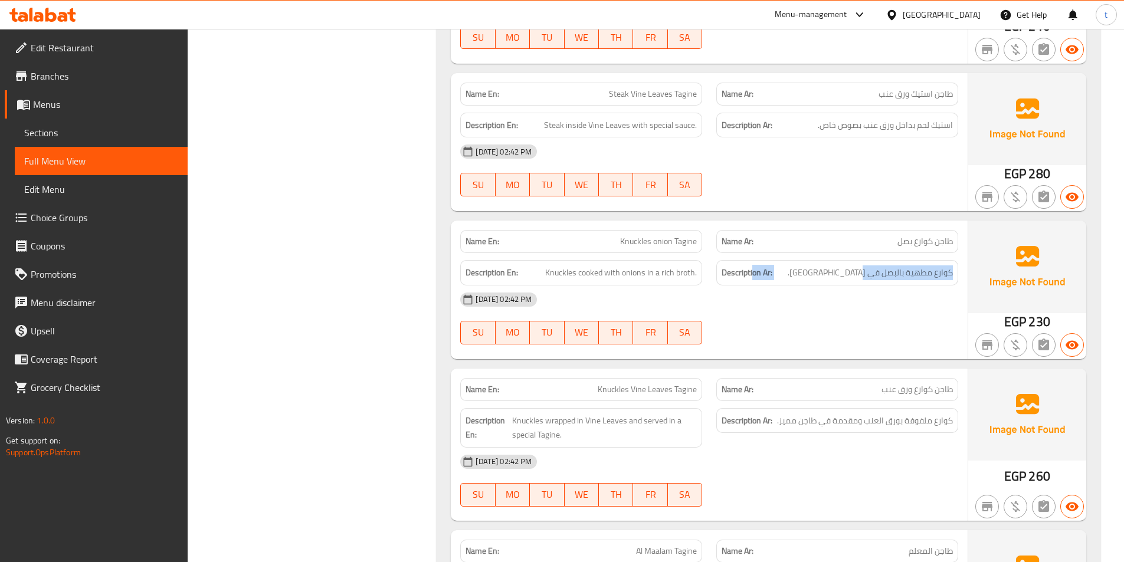
scroll to position [1835, 0]
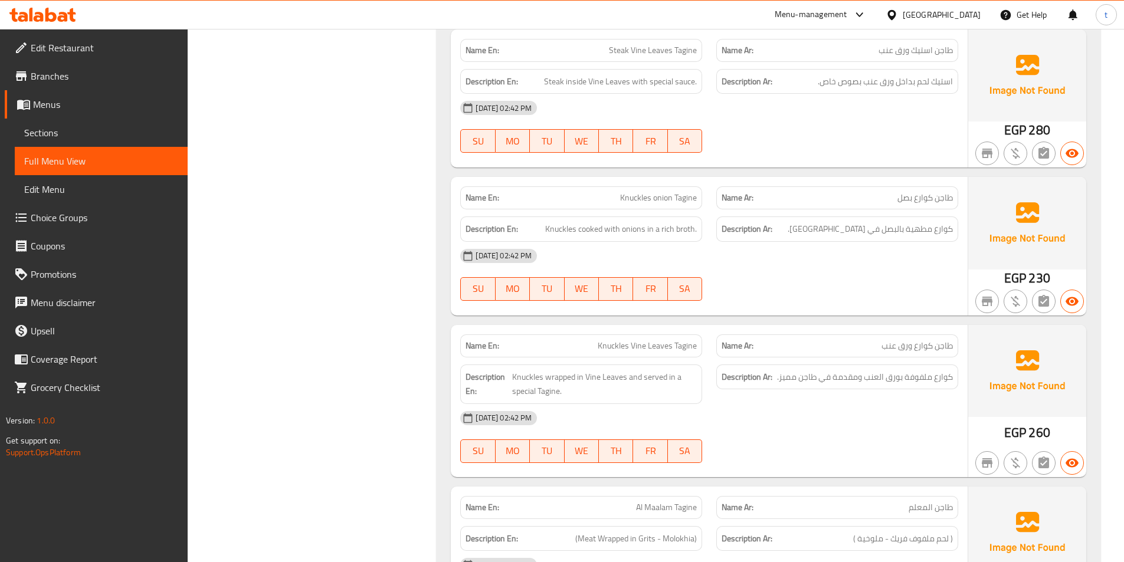
click at [927, 352] on span "طاجن كوارع ورق عنب" at bounding box center [916, 346] width 71 height 12
click at [645, 340] on span "Knuckles Vine Leaves Tagine" at bounding box center [647, 346] width 99 height 12
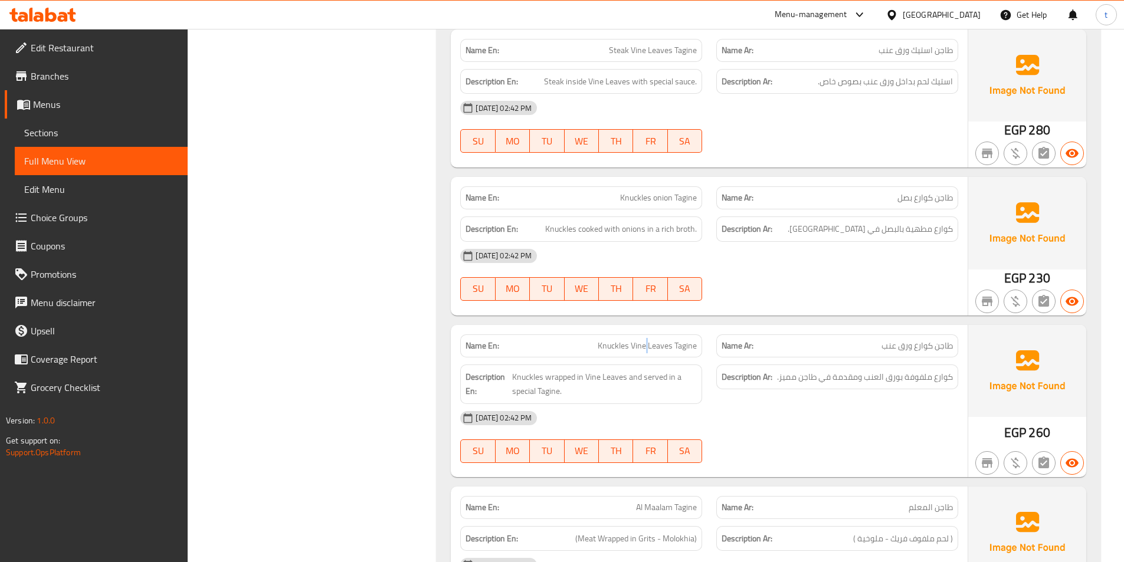
click at [645, 340] on span "Knuckles Vine Leaves Tagine" at bounding box center [647, 346] width 99 height 12
drag, startPoint x: 513, startPoint y: 382, endPoint x: 579, endPoint y: 381, distance: 66.7
click at [579, 381] on span "Knuckles wrapped in Vine Leaves and served in a special Tagine." at bounding box center [604, 384] width 185 height 29
click at [848, 377] on span "كوارع ملفوفة بورق العنب ومقدمة في طاجن مميز." at bounding box center [865, 377] width 176 height 15
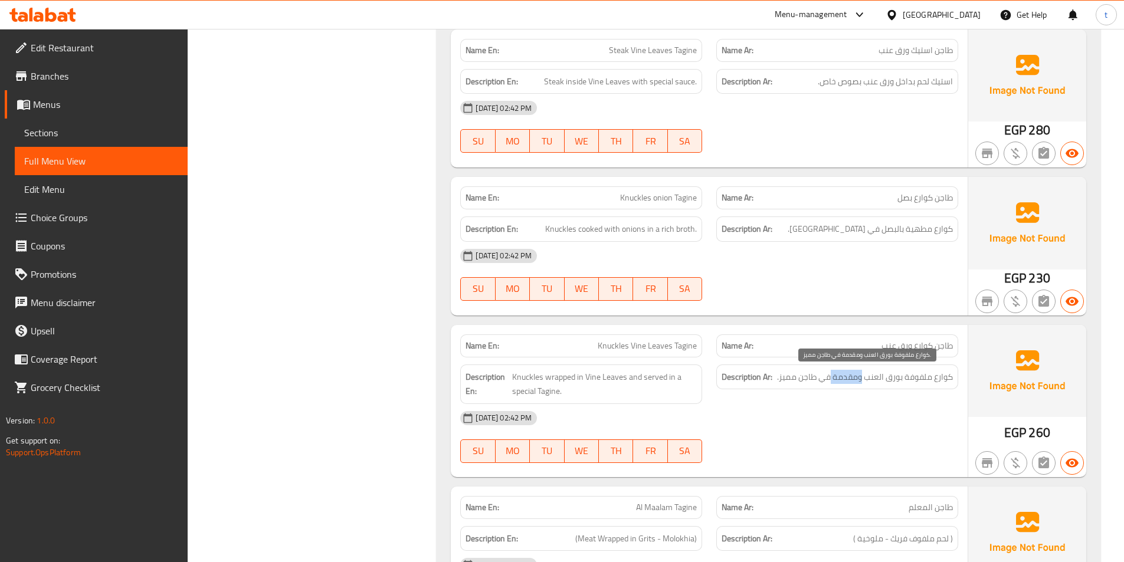
click at [848, 377] on span "كوارع ملفوفة بورق العنب ومقدمة في طاجن مميز." at bounding box center [865, 377] width 176 height 15
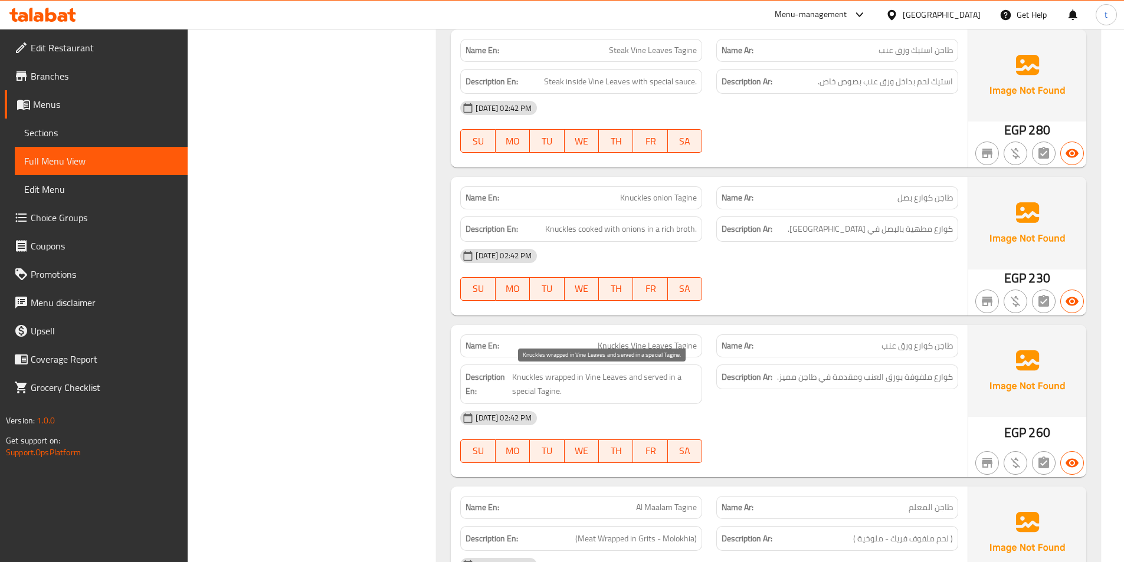
click at [609, 381] on span "Knuckles wrapped in Vine Leaves and served in a special Tagine." at bounding box center [604, 384] width 185 height 29
click at [659, 386] on span "Knuckles wrapped in Vine Leaves and served in a special Tagine." at bounding box center [604, 384] width 185 height 29
click at [645, 381] on span "Knuckles wrapped in Vine Leaves and served in a special Tagine." at bounding box center [604, 384] width 185 height 29
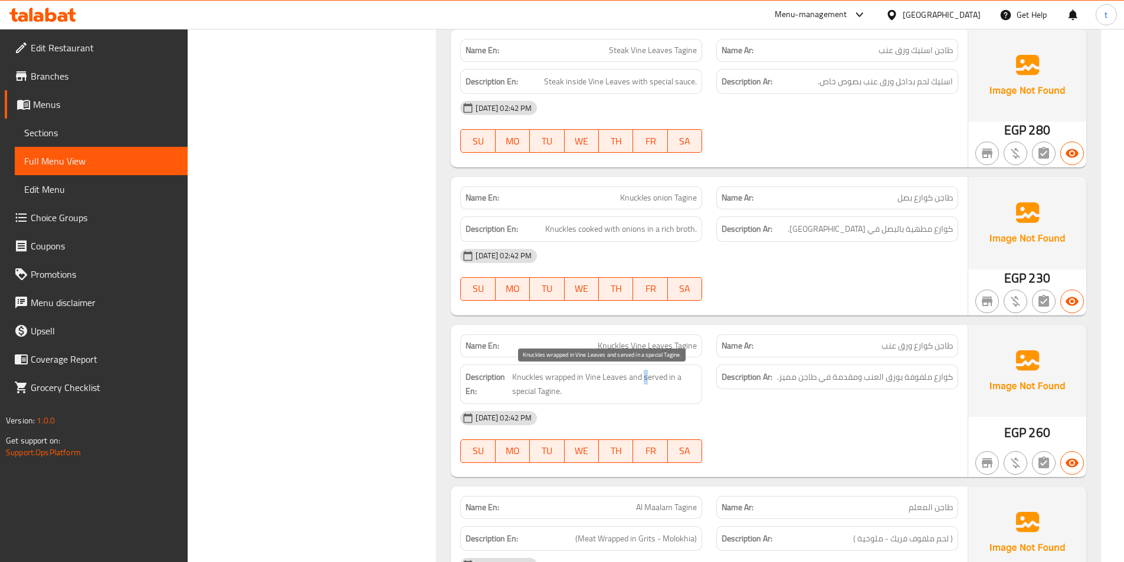
click at [645, 381] on span "Knuckles wrapped in Vine Leaves and served in a special Tagine." at bounding box center [604, 384] width 185 height 29
click at [667, 377] on span "Knuckles wrapped in Vine Leaves and served in a special Tagine." at bounding box center [604, 384] width 185 height 29
click at [676, 376] on span "Knuckles wrapped in Vine Leaves and served in a special Tagine." at bounding box center [604, 384] width 185 height 29
drag, startPoint x: 494, startPoint y: 391, endPoint x: 578, endPoint y: 388, distance: 83.2
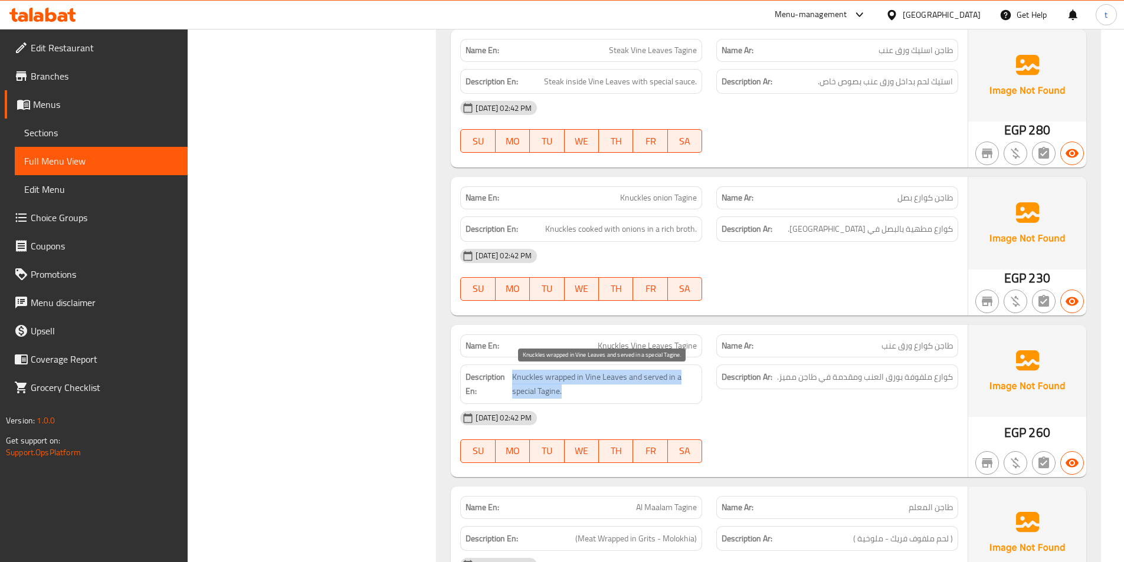
click at [576, 388] on h6 "Description En: Knuckles wrapped in Vine Leaves and served in a special Tagine." at bounding box center [580, 384] width 231 height 29
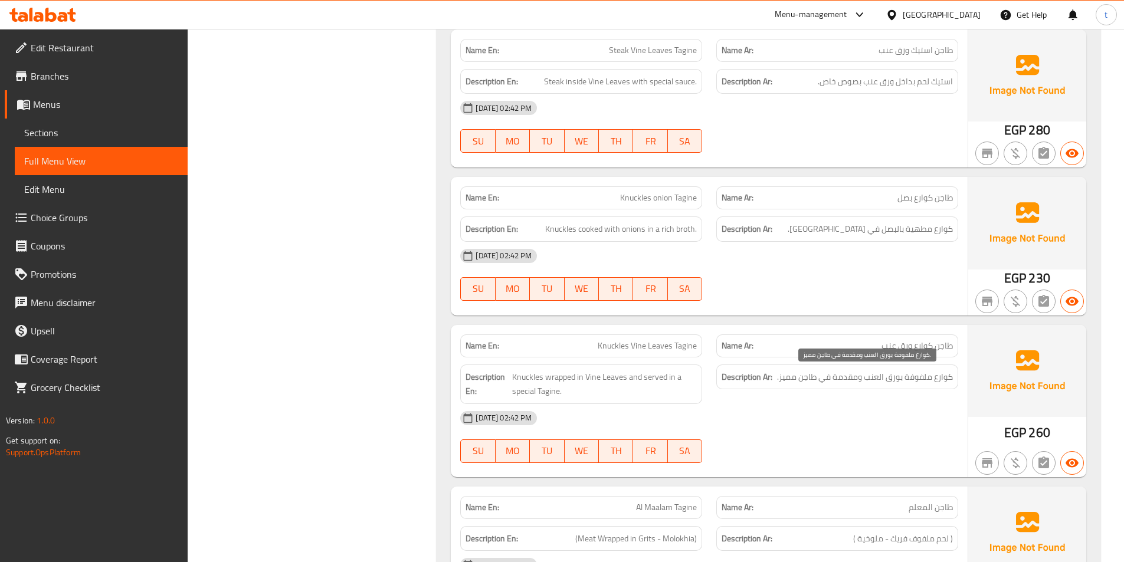
click at [854, 381] on span "كوارع ملفوفة بورق العنب ومقدمة في طاجن مميز." at bounding box center [865, 377] width 176 height 15
drag, startPoint x: 854, startPoint y: 381, endPoint x: 795, endPoint y: 385, distance: 59.1
click at [795, 385] on div "Description Ar: كوارع ملفوفة بورق العنب ومقدمة في طاجن مميز." at bounding box center [837, 377] width 242 height 25
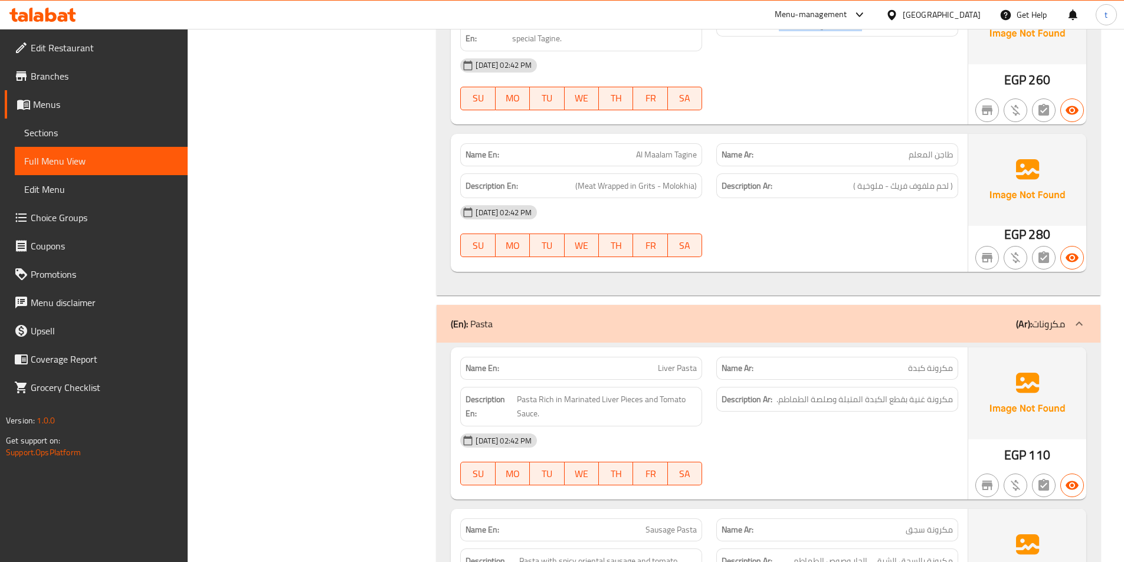
scroll to position [2189, 0]
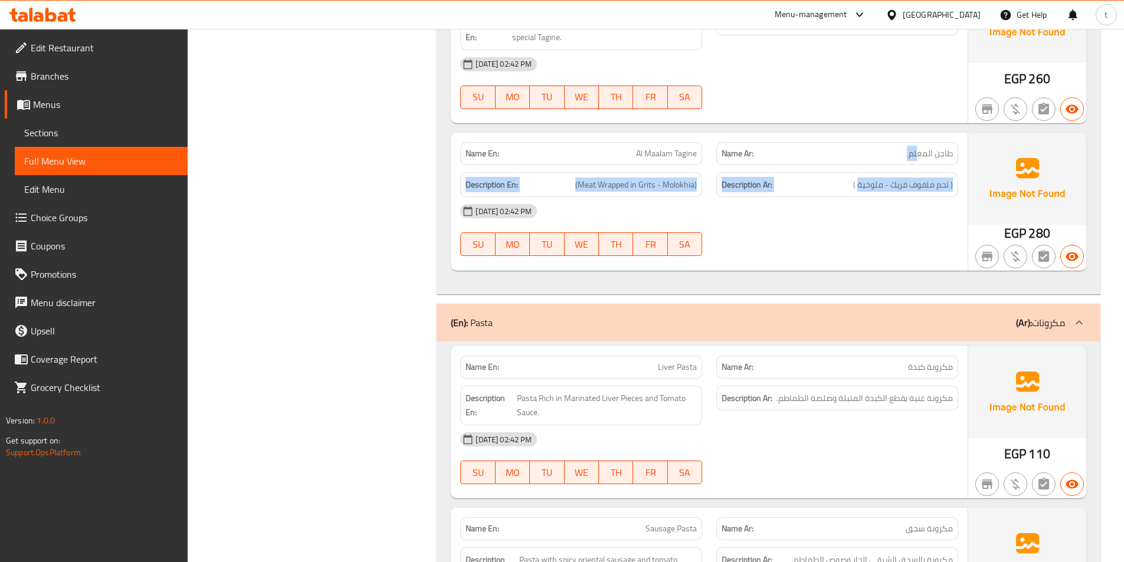
drag, startPoint x: 919, startPoint y: 154, endPoint x: 857, endPoint y: 166, distance: 62.6
click at [857, 166] on div "Name En: Al Maalam Tagine Name Ar: طاجن المعلم Description En: (Meat Wrapped in…" at bounding box center [709, 202] width 517 height 138
click at [650, 153] on span "Al Maalam Tagine" at bounding box center [666, 153] width 61 height 12
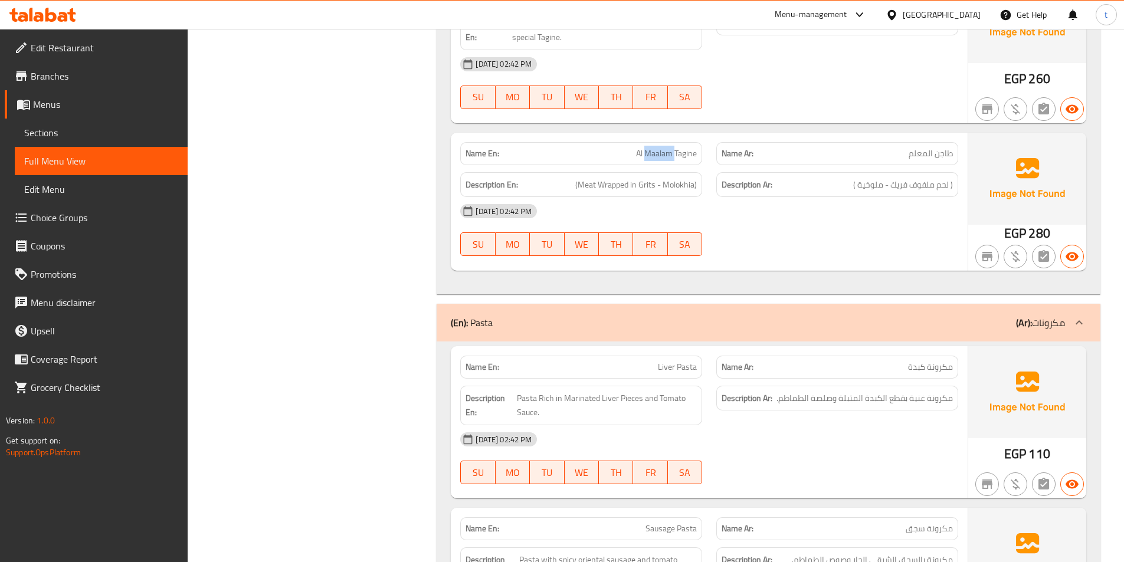
click at [650, 153] on span "Al Maalam Tagine" at bounding box center [666, 153] width 61 height 12
click at [690, 150] on span "Al Maalam Tagine" at bounding box center [666, 153] width 61 height 12
drag, startPoint x: 690, startPoint y: 150, endPoint x: 684, endPoint y: 156, distance: 8.3
click at [688, 155] on span "Al Maalam Tagine" at bounding box center [666, 153] width 61 height 12
drag, startPoint x: 943, startPoint y: 189, endPoint x: 899, endPoint y: 192, distance: 43.8
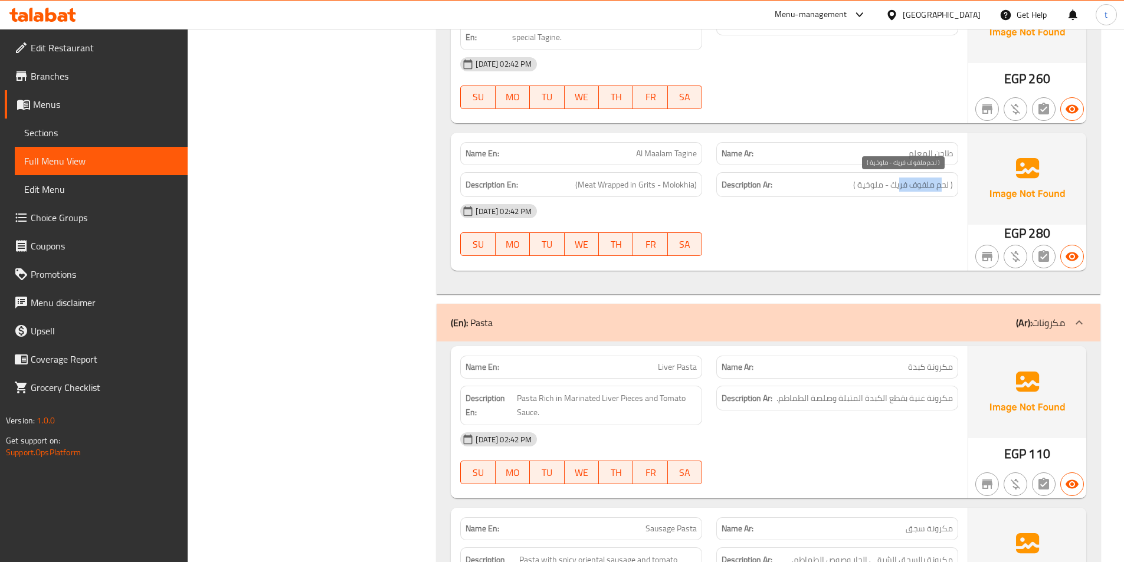
click at [899, 192] on span "( لحم ملفوف فريك - ملوخية )" at bounding box center [903, 185] width 100 height 15
drag, startPoint x: 586, startPoint y: 194, endPoint x: 648, endPoint y: 186, distance: 62.5
click at [648, 186] on div "Description En: (Meat Wrapped in Grits - Molokhia)" at bounding box center [581, 184] width 242 height 25
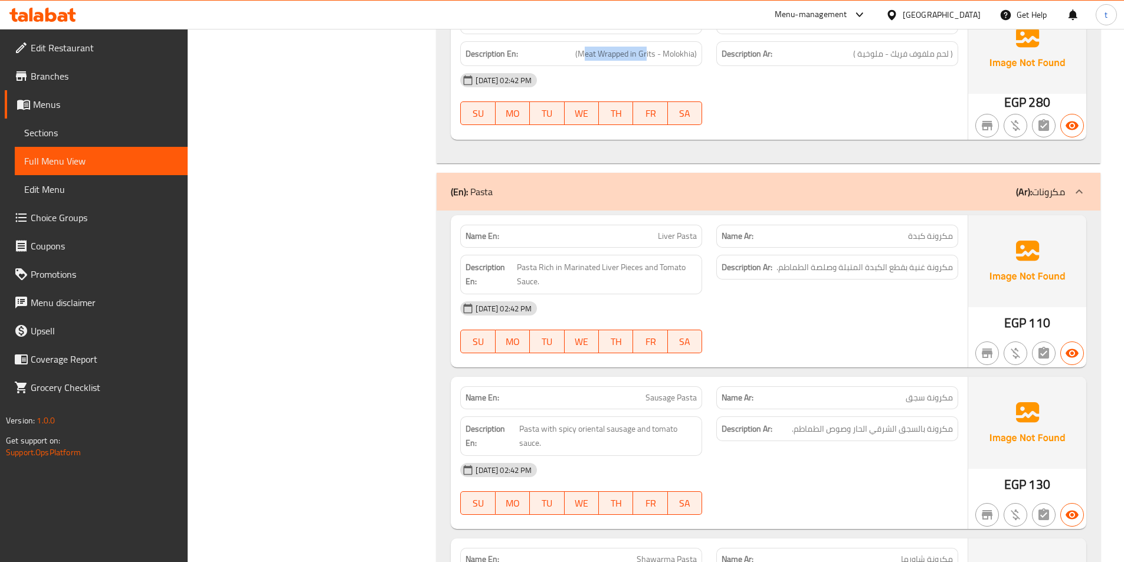
scroll to position [2366, 0]
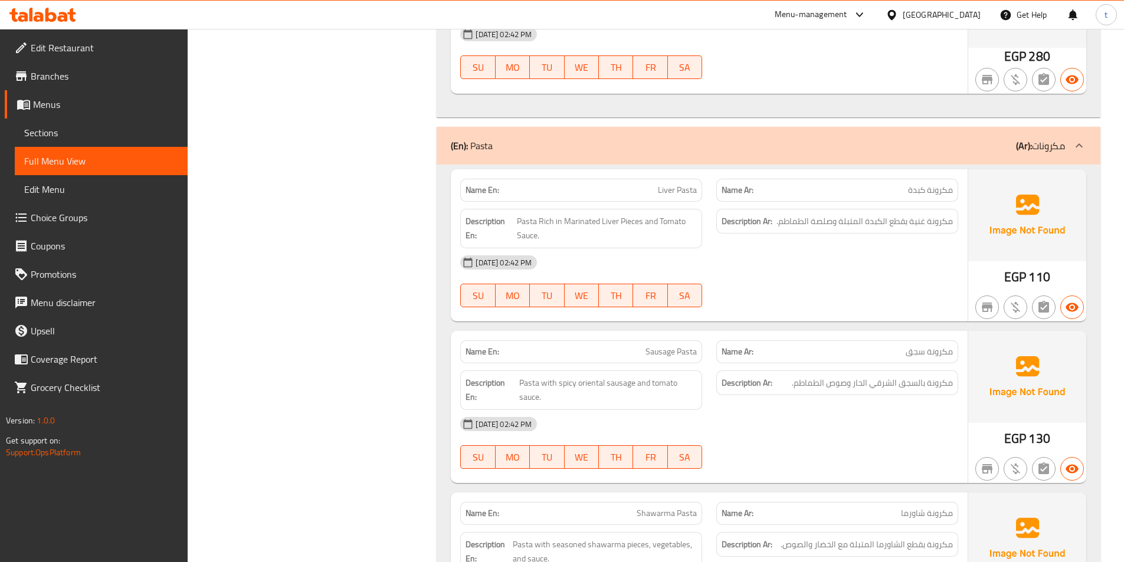
click at [945, 194] on span "مكرونة كبدة" at bounding box center [930, 190] width 45 height 12
click at [670, 188] on span "Liver Pasta" at bounding box center [677, 190] width 39 height 12
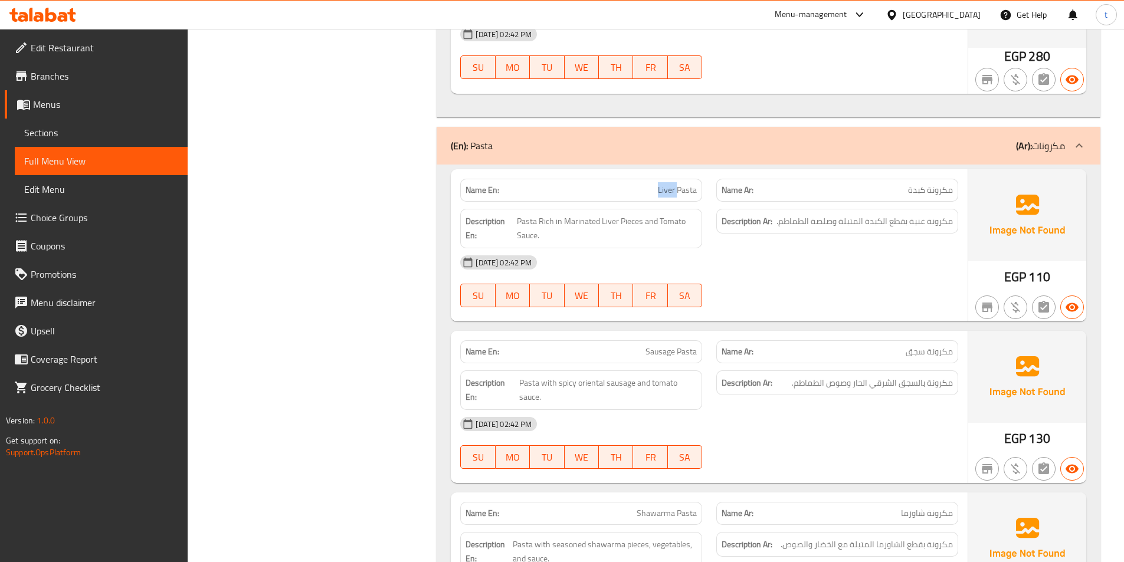
click at [670, 188] on span "Liver Pasta" at bounding box center [677, 190] width 39 height 12
click at [510, 222] on strong "Description En:" at bounding box center [489, 228] width 49 height 29
click at [524, 218] on span "Pasta Rich in Marinated Liver Pieces and Tomato Sauce." at bounding box center [607, 228] width 180 height 29
click at [545, 222] on span "Pasta Rich in Marinated Liver Pieces and Tomato Sauce." at bounding box center [607, 228] width 180 height 29
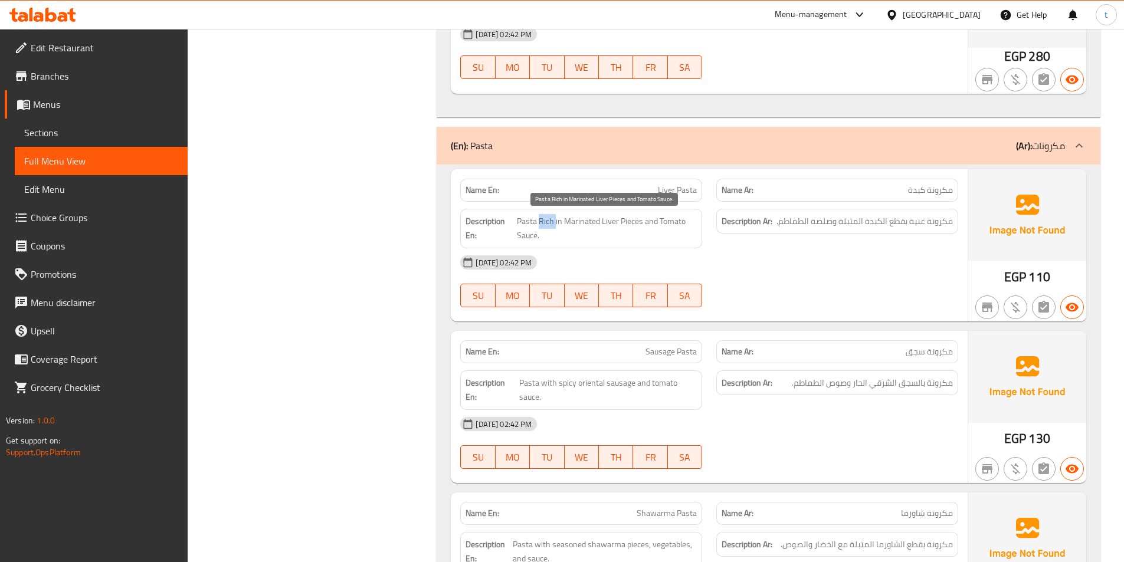
drag, startPoint x: 545, startPoint y: 222, endPoint x: 596, endPoint y: 222, distance: 51.3
click at [550, 222] on span "Pasta Rich in Marinated Liver Pieces and Tomato Sauce." at bounding box center [607, 228] width 180 height 29
click at [590, 222] on span "Pasta Rich in Marinated Liver Pieces and Tomato Sauce." at bounding box center [607, 228] width 180 height 29
click at [589, 222] on span "Pasta Rich in Marinated Liver Pieces and Tomato Sauce." at bounding box center [607, 228] width 180 height 29
click at [609, 222] on span "Pasta Rich in Marinated Liver Pieces and Tomato Sauce." at bounding box center [607, 228] width 180 height 29
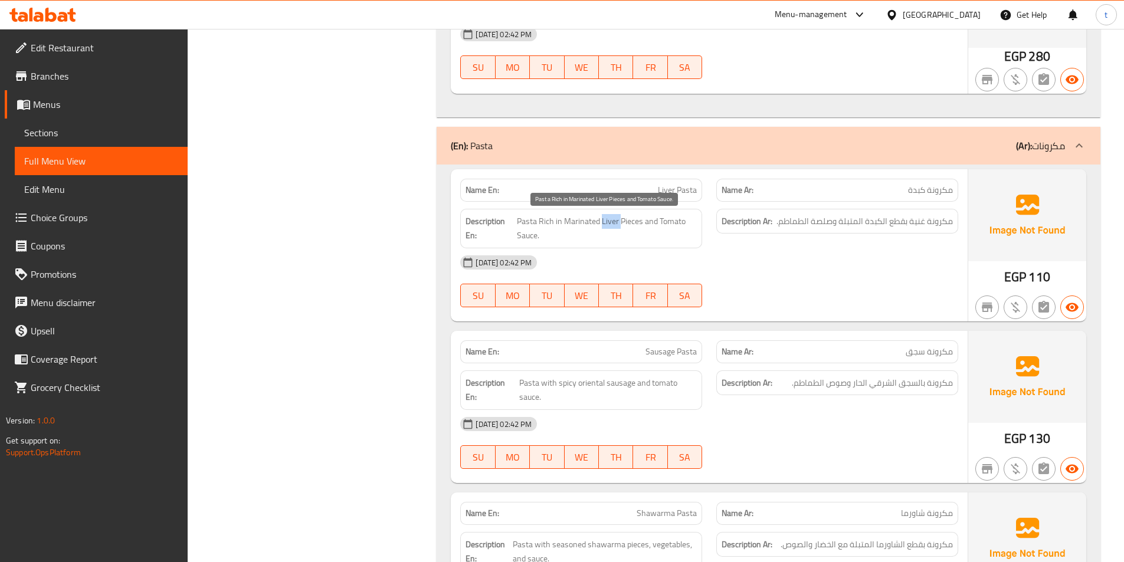
click at [609, 222] on span "Pasta Rich in Marinated Liver Pieces and Tomato Sauce." at bounding box center [607, 228] width 180 height 29
click at [632, 221] on span "Pasta Rich in Marinated Liver Pieces and Tomato Sauce." at bounding box center [607, 228] width 180 height 29
drag, startPoint x: 632, startPoint y: 221, endPoint x: 842, endPoint y: 170, distance: 216.6
click at [633, 219] on span "Pasta Rich in Marinated Liver Pieces and Tomato Sauce." at bounding box center [607, 228] width 180 height 29
drag, startPoint x: 944, startPoint y: 222, endPoint x: 864, endPoint y: 229, distance: 80.0
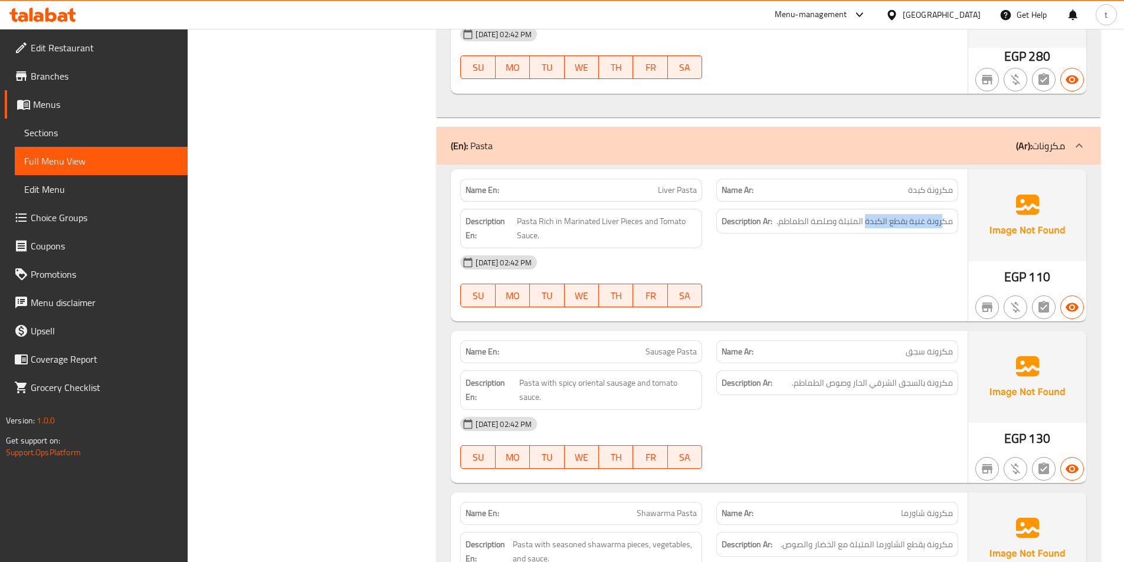
click at [864, 229] on div "Description Ar: مكرونة غنية بقطع الكبدة المتبلة وصلصة الطماطم." at bounding box center [837, 221] width 242 height 25
click at [838, 224] on span "مكرونة غنية بقطع الكبدة المتبلة وصلصة الطماطم." at bounding box center [864, 221] width 176 height 15
drag, startPoint x: 949, startPoint y: 222, endPoint x: 851, endPoint y: 225, distance: 98.0
click at [851, 225] on span "مكرونة غنية بقطع الكبدة المتبلة وصلصة الطماطم." at bounding box center [864, 221] width 176 height 15
drag, startPoint x: 516, startPoint y: 225, endPoint x: 642, endPoint y: 220, distance: 127.0
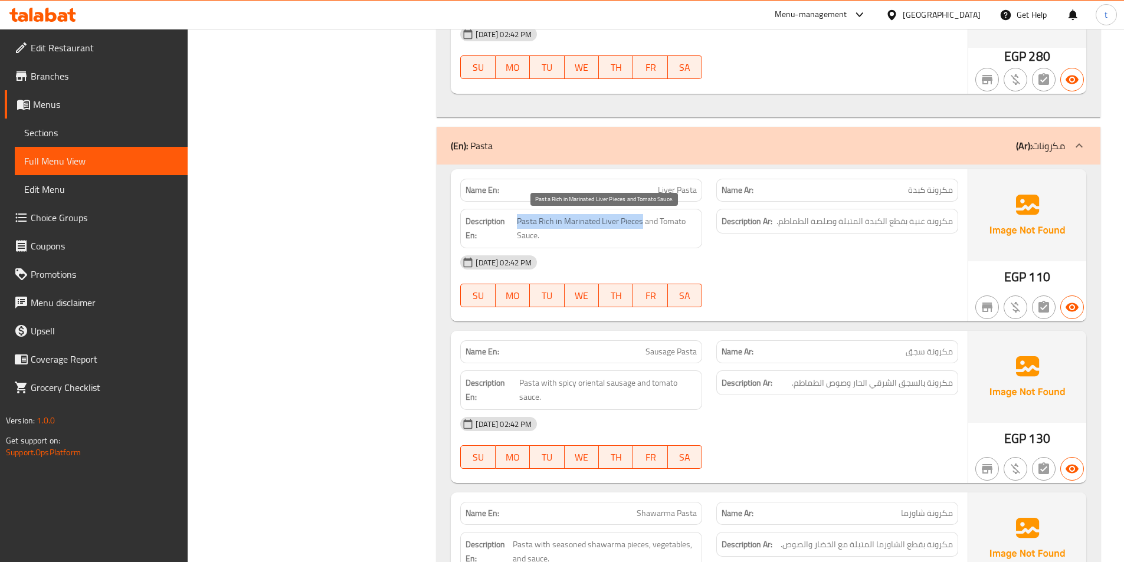
click at [642, 220] on h6 "Description En: Pasta Rich in Marinated Liver Pieces and Tomato Sauce." at bounding box center [580, 228] width 231 height 29
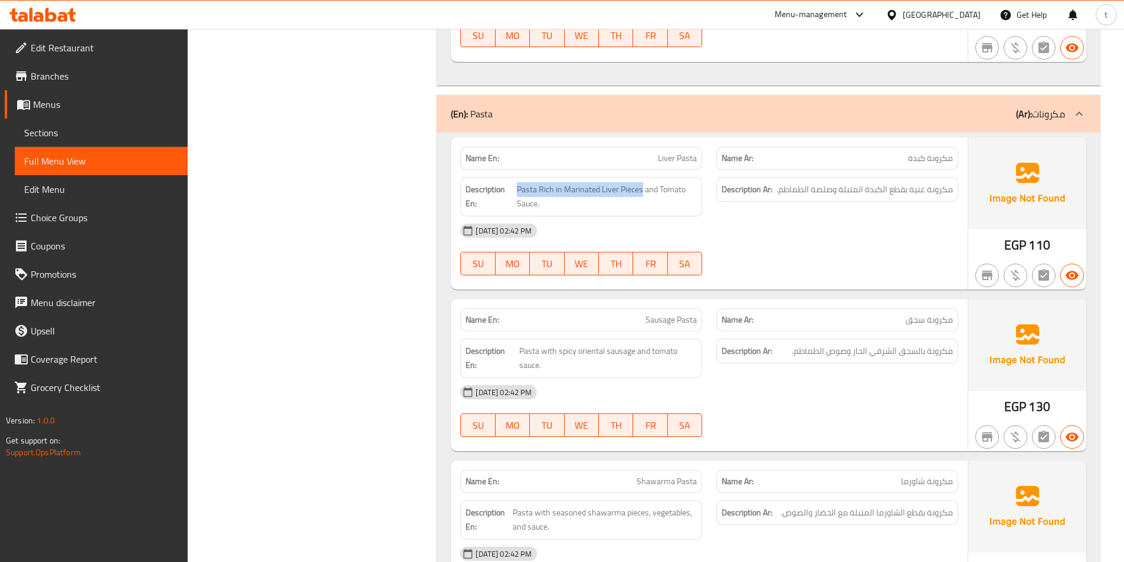
scroll to position [2425, 0]
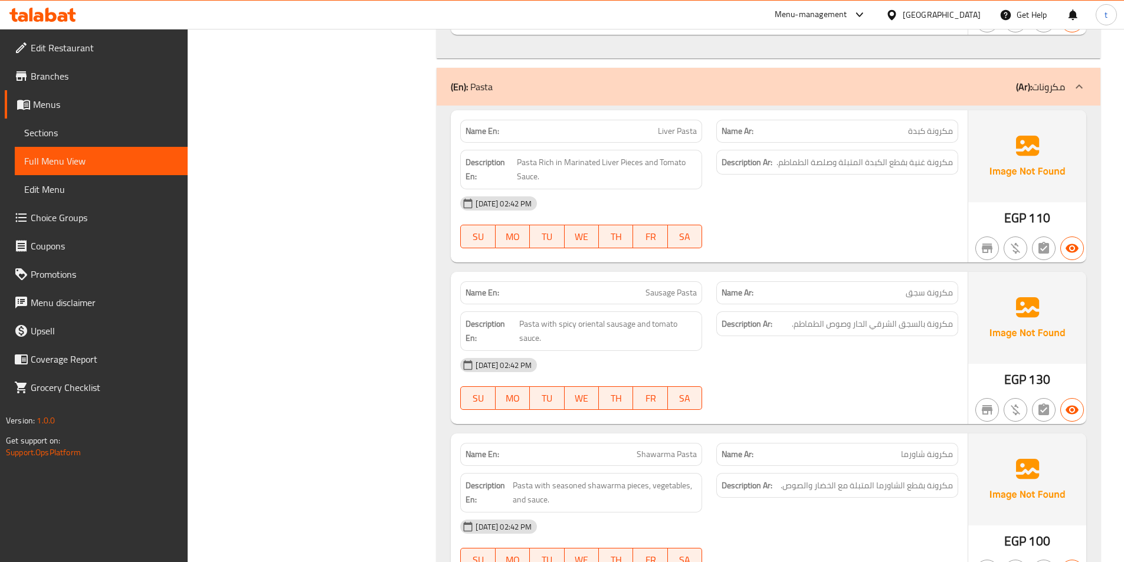
click at [944, 288] on span "مكرونة سجق" at bounding box center [929, 293] width 47 height 12
click at [670, 291] on span "Sausage Pasta" at bounding box center [670, 293] width 51 height 12
drag, startPoint x: 670, startPoint y: 291, endPoint x: 530, endPoint y: 310, distance: 141.2
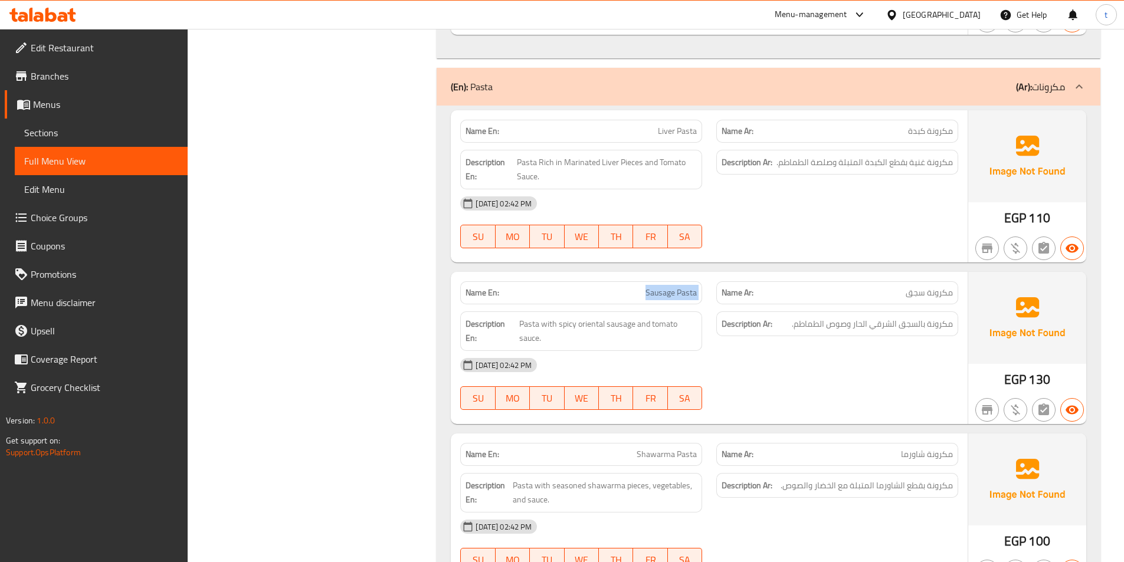
click at [668, 292] on span "Sausage Pasta" at bounding box center [670, 293] width 51 height 12
drag, startPoint x: 519, startPoint y: 325, endPoint x: 642, endPoint y: 317, distance: 124.1
click at [642, 317] on span "Pasta with spicy oriental sausage and tomato sauce." at bounding box center [608, 331] width 178 height 29
drag, startPoint x: 940, startPoint y: 327, endPoint x: 874, endPoint y: 333, distance: 65.7
click at [874, 333] on div "Description Ar: مكرونة بالسجق الشرقي الحار وصوص الطماطم." at bounding box center [837, 323] width 242 height 25
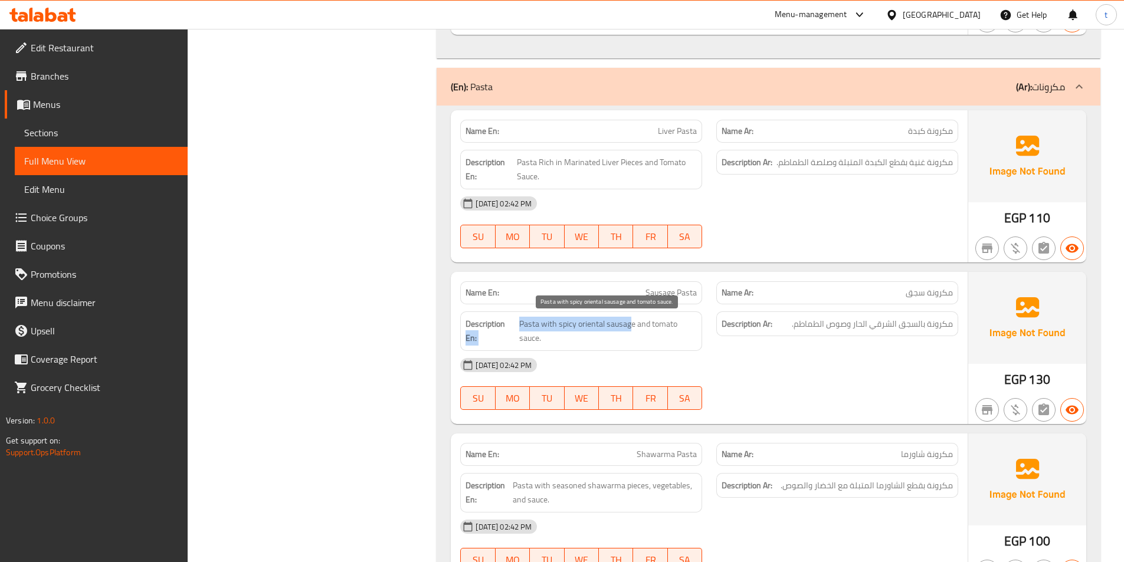
drag, startPoint x: 517, startPoint y: 319, endPoint x: 630, endPoint y: 316, distance: 112.7
click at [630, 317] on h6 "Description En: Pasta with spicy oriental sausage and tomato sauce." at bounding box center [580, 331] width 231 height 29
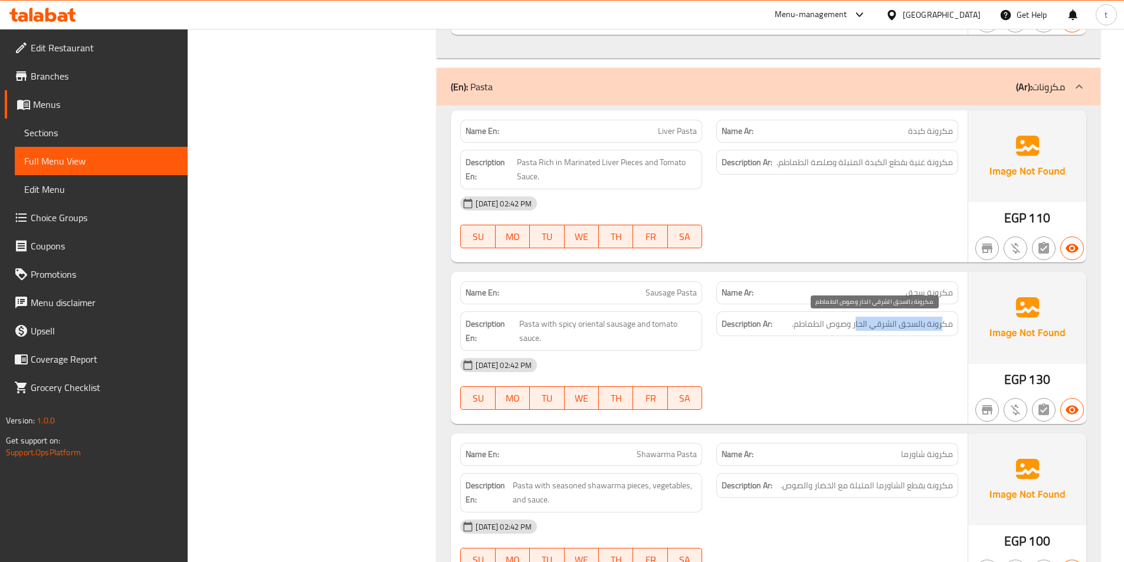
drag, startPoint x: 941, startPoint y: 324, endPoint x: 855, endPoint y: 323, distance: 86.1
click at [855, 323] on span "مكرونة بالسجق الشرقي الحار وصوص الطماطم." at bounding box center [872, 324] width 161 height 15
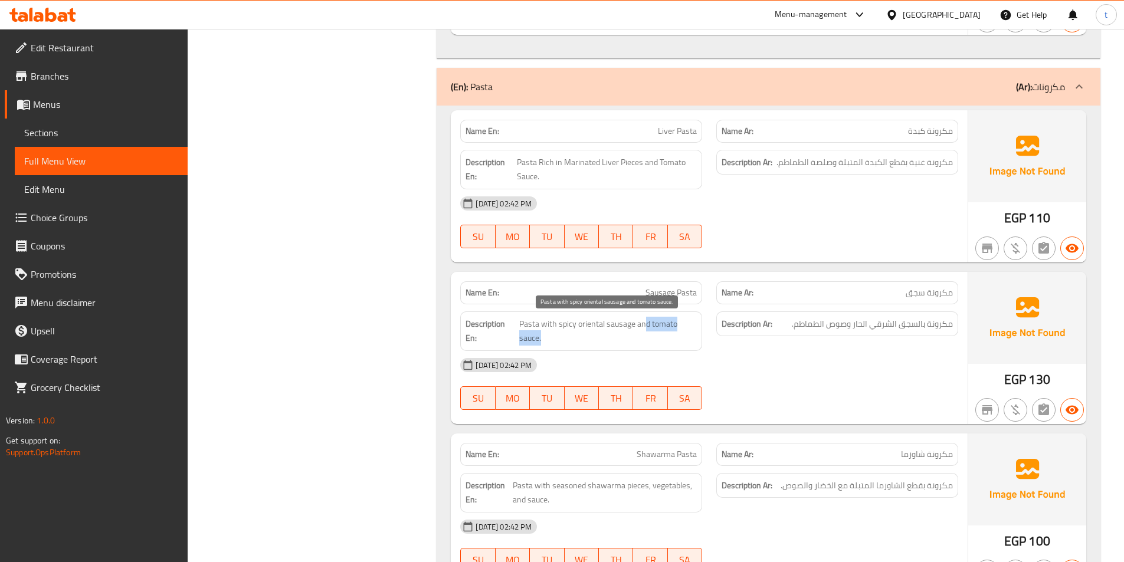
drag, startPoint x: 645, startPoint y: 326, endPoint x: 676, endPoint y: 344, distance: 36.2
click at [676, 344] on span "Pasta with spicy oriental sausage and tomato sauce." at bounding box center [608, 331] width 178 height 29
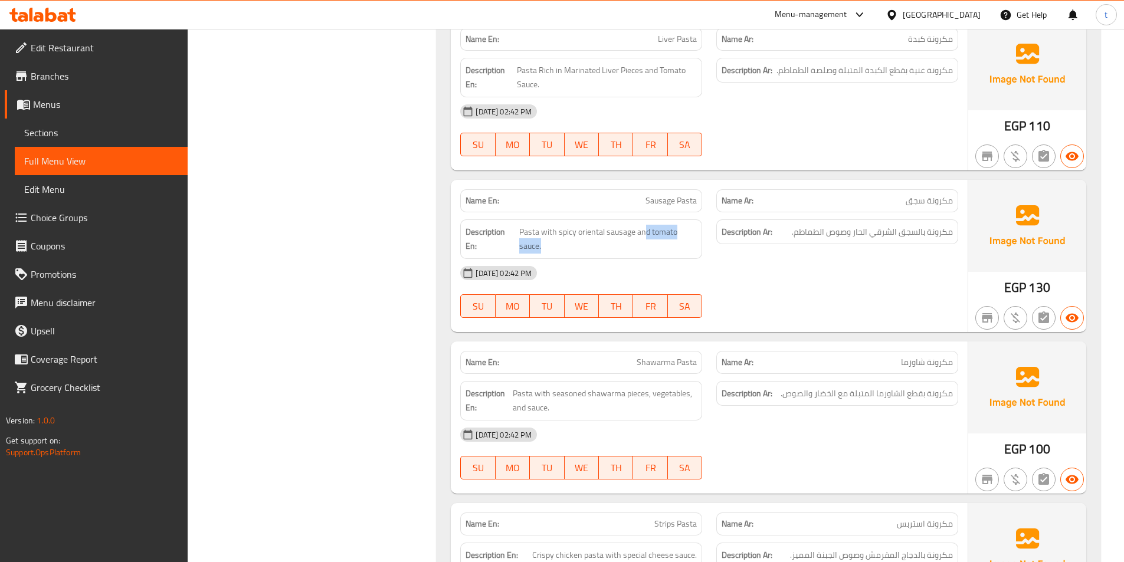
scroll to position [2602, 0]
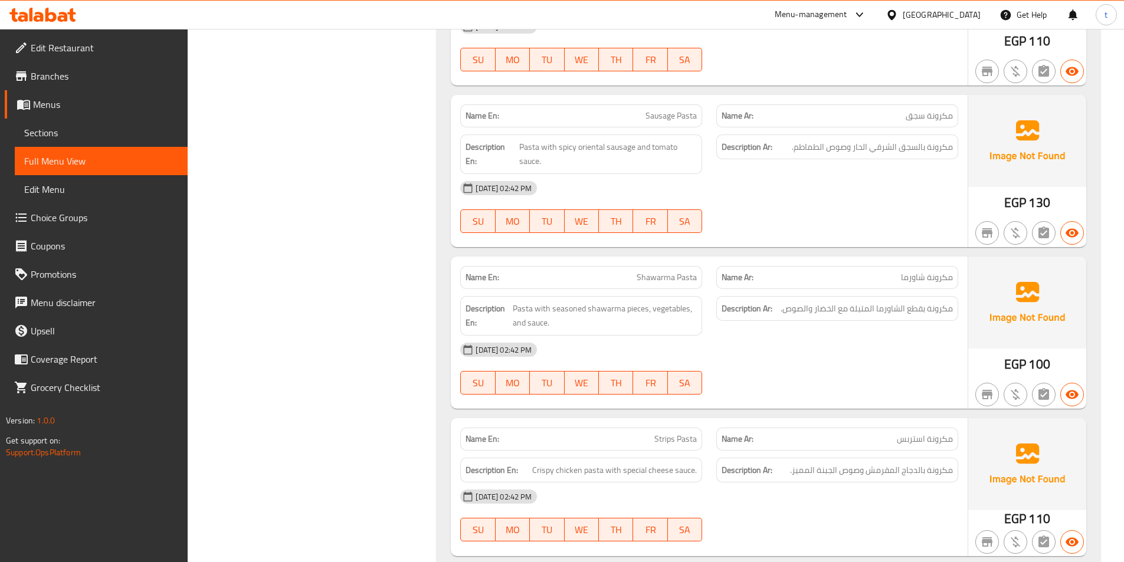
click at [939, 278] on span "مكرونة شاورما" at bounding box center [927, 277] width 52 height 12
drag, startPoint x: 937, startPoint y: 278, endPoint x: 913, endPoint y: 281, distance: 24.4
click at [924, 281] on span "مكرونة شاورما" at bounding box center [927, 277] width 52 height 12
click at [911, 281] on span "مكرونة شاورما" at bounding box center [927, 277] width 52 height 12
drag, startPoint x: 911, startPoint y: 281, endPoint x: 710, endPoint y: 278, distance: 201.8
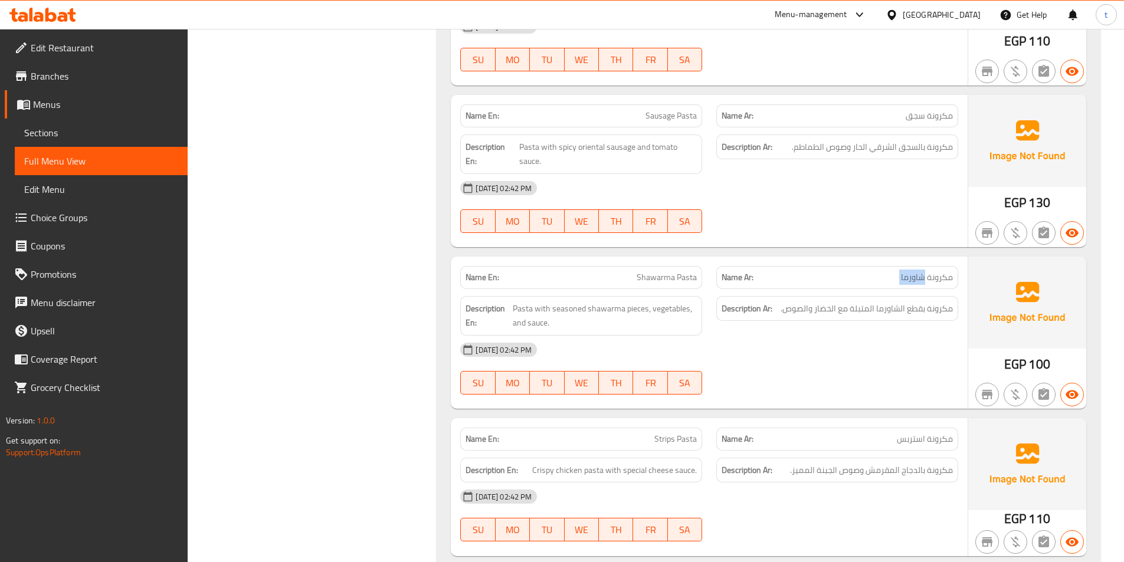
click at [790, 284] on div "Name Ar: مكرونة شاورما" at bounding box center [837, 277] width 242 height 23
click at [656, 274] on span "Shawarma Pasta" at bounding box center [667, 277] width 60 height 12
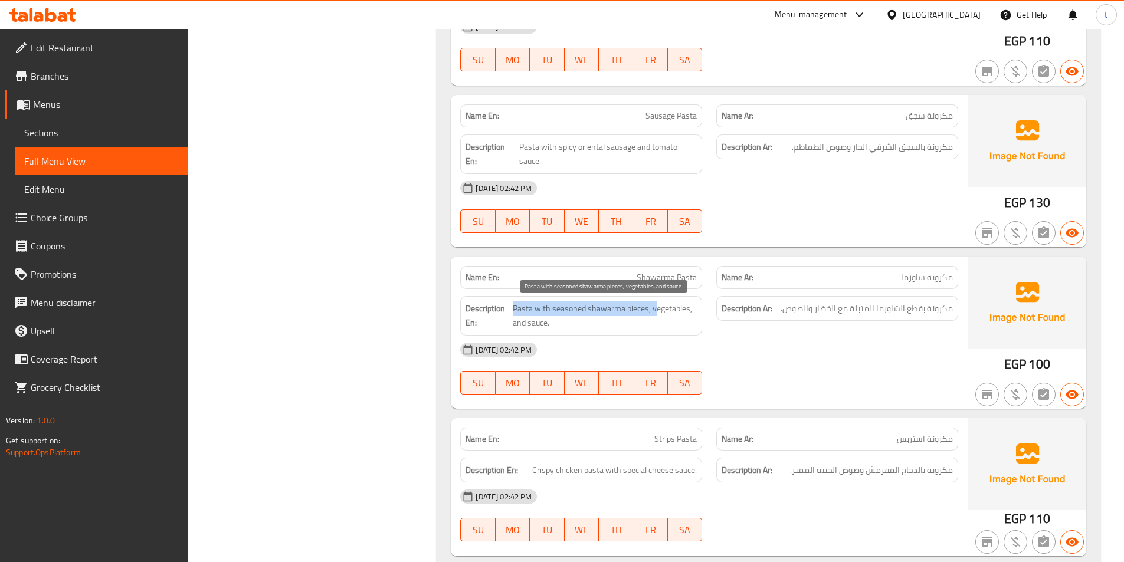
drag, startPoint x: 513, startPoint y: 311, endPoint x: 652, endPoint y: 307, distance: 139.3
click at [652, 307] on span "Pasta with seasoned shawarma pieces, vegetables, and sauce." at bounding box center [605, 315] width 184 height 29
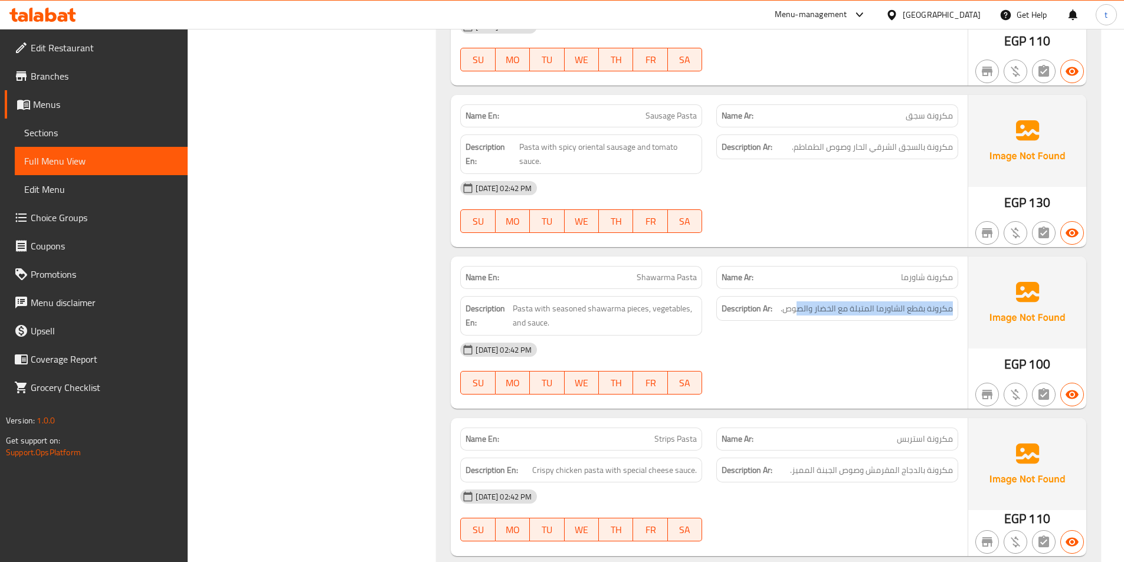
drag, startPoint x: 960, startPoint y: 306, endPoint x: 796, endPoint y: 325, distance: 165.1
click at [796, 325] on div "Description Ar: مكرونة بقطع الشاورما المتبلة مع الخضار والصوص." at bounding box center [837, 316] width 256 height 54
click at [676, 277] on span "Shawarma Pasta" at bounding box center [667, 277] width 60 height 12
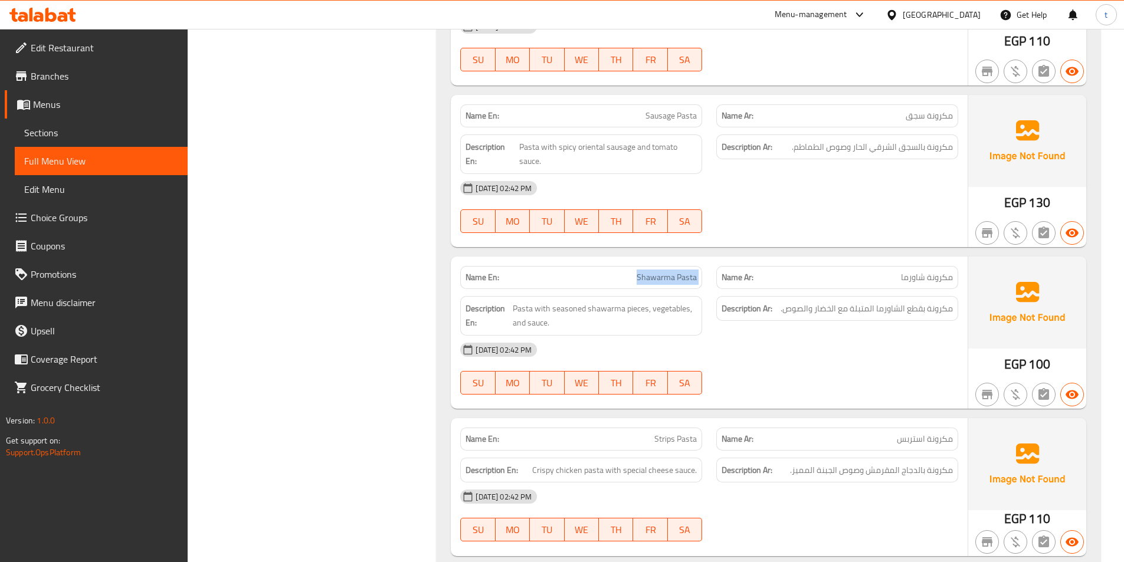
copy span "Shawarma Pasta"
drag, startPoint x: 953, startPoint y: 307, endPoint x: 839, endPoint y: 299, distance: 114.2
click at [839, 299] on div "Description Ar: مكرونة بقطع الشاورما المتبلة مع الخضار والصوص." at bounding box center [837, 308] width 242 height 25
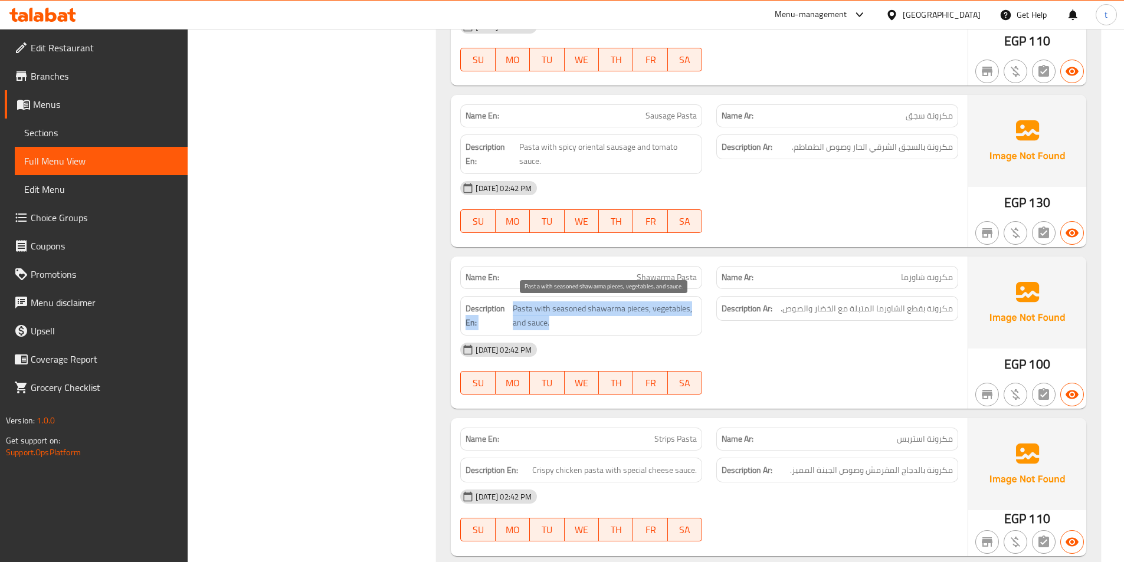
drag, startPoint x: 511, startPoint y: 307, endPoint x: 578, endPoint y: 268, distance: 77.2
click at [615, 323] on h6 "Description En: Pasta with seasoned shawarma pieces, vegetables, and sauce." at bounding box center [580, 315] width 231 height 29
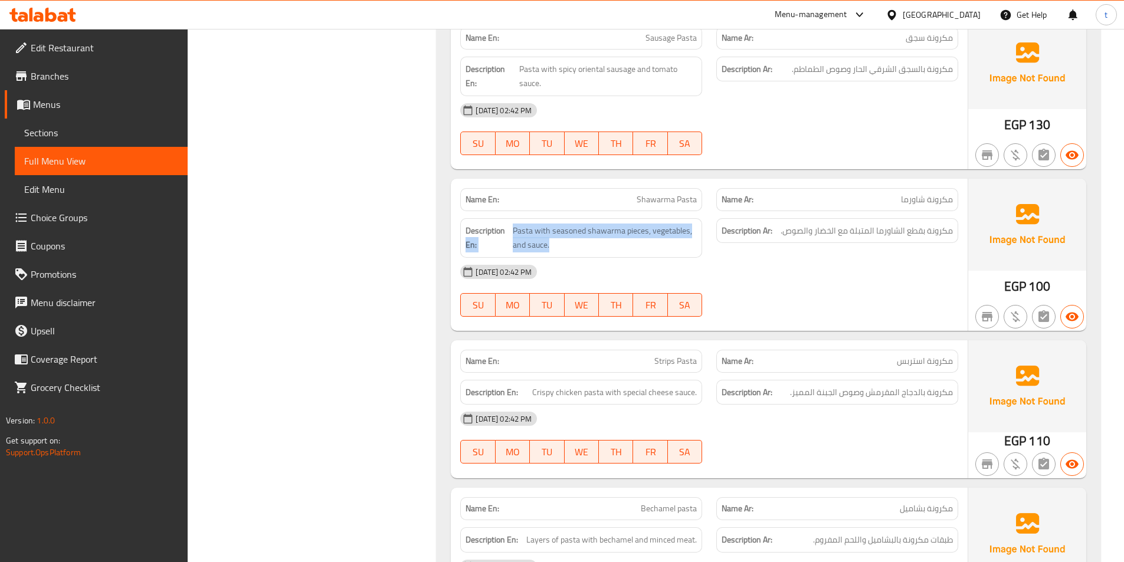
scroll to position [2779, 0]
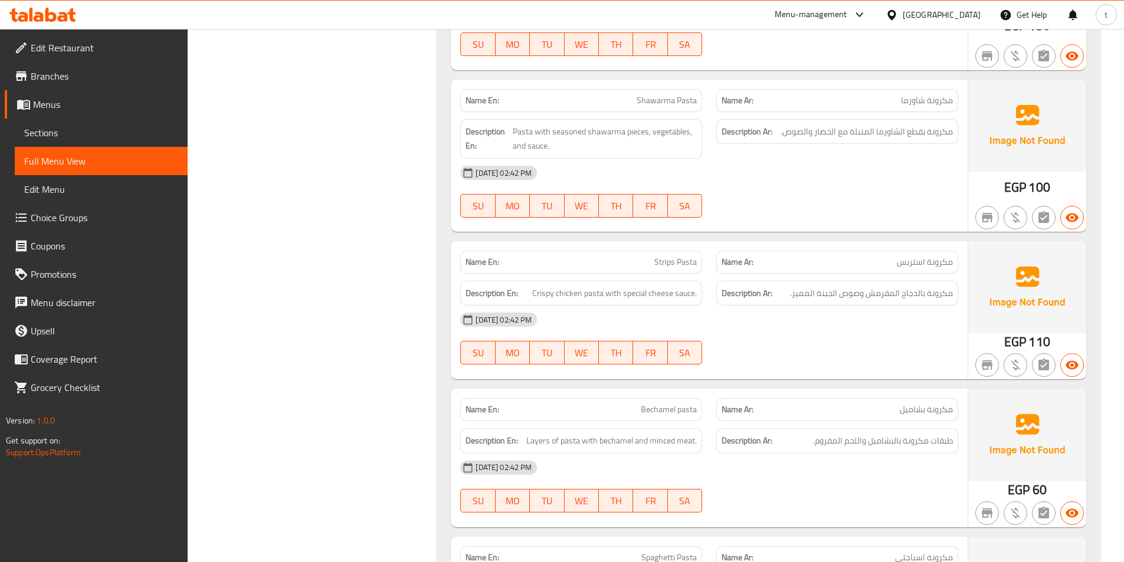
click at [923, 263] on span "مكرونة استربس" at bounding box center [925, 262] width 56 height 12
click at [677, 261] on span "Strips Pasta" at bounding box center [675, 262] width 42 height 12
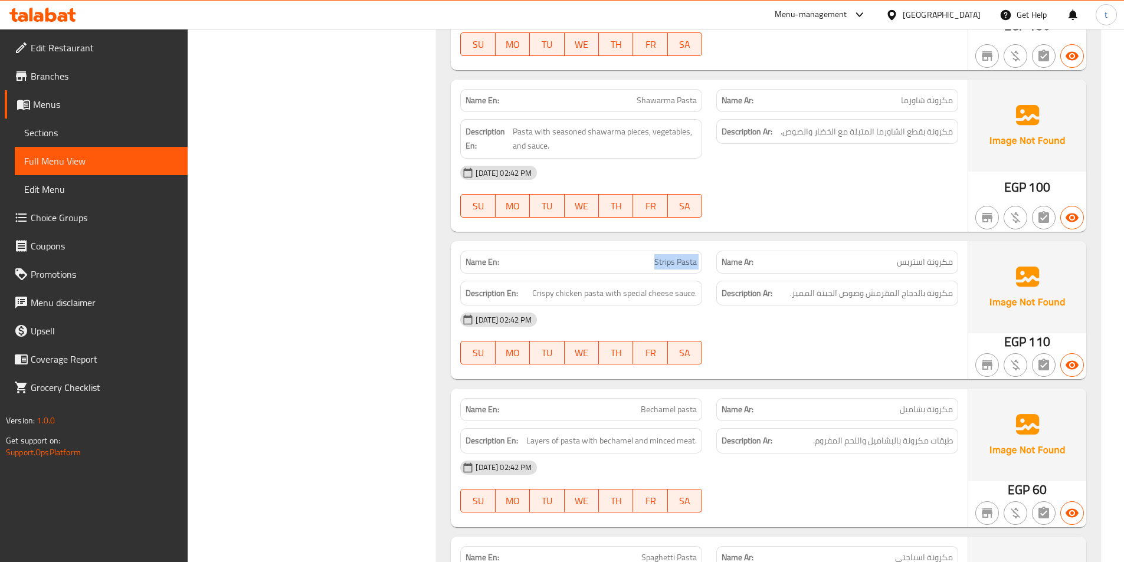
drag, startPoint x: 677, startPoint y: 261, endPoint x: 577, endPoint y: 276, distance: 101.3
click at [676, 263] on span "Strips Pasta" at bounding box center [675, 262] width 42 height 12
drag, startPoint x: 533, startPoint y: 293, endPoint x: 690, endPoint y: 293, distance: 156.9
click at [690, 293] on h6 "Description En: Crispy chicken pasta with special cheese sauce." at bounding box center [580, 293] width 231 height 15
drag, startPoint x: 956, startPoint y: 297, endPoint x: 896, endPoint y: 297, distance: 60.2
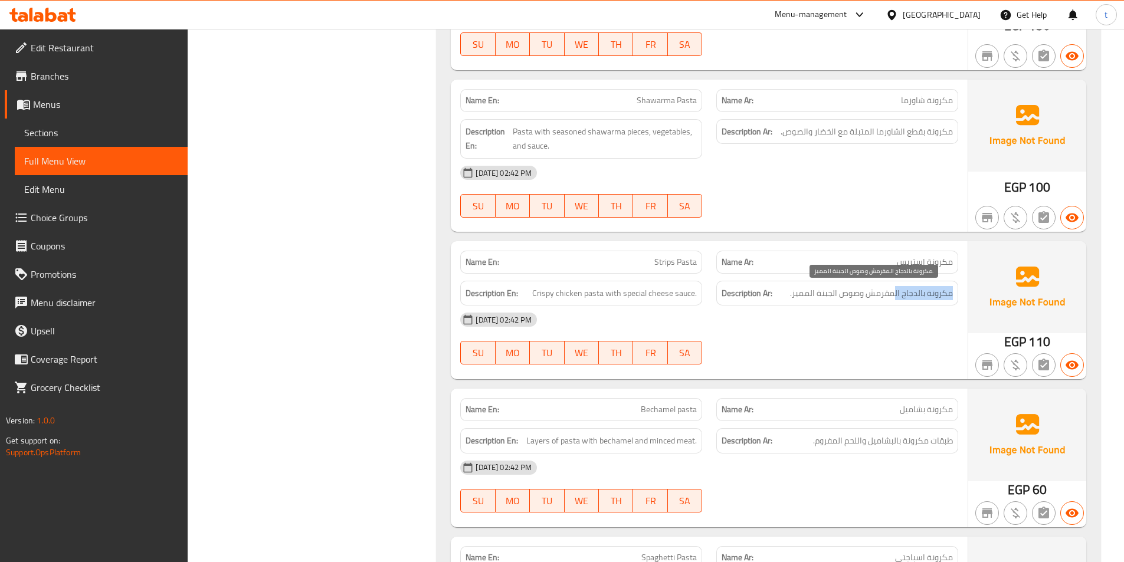
click at [896, 297] on div "Description Ar: مكرونة بالدجاج المقرمش وصوص الجبنة المميز." at bounding box center [837, 293] width 242 height 25
drag, startPoint x: 864, startPoint y: 296, endPoint x: 786, endPoint y: 312, distance: 80.2
click at [786, 312] on div "Name En: Strips Pasta Name Ar: مكرونة استربس Description En: Crispy chicken pas…" at bounding box center [709, 310] width 517 height 138
click at [919, 261] on span "مكرونة استربس" at bounding box center [925, 262] width 56 height 12
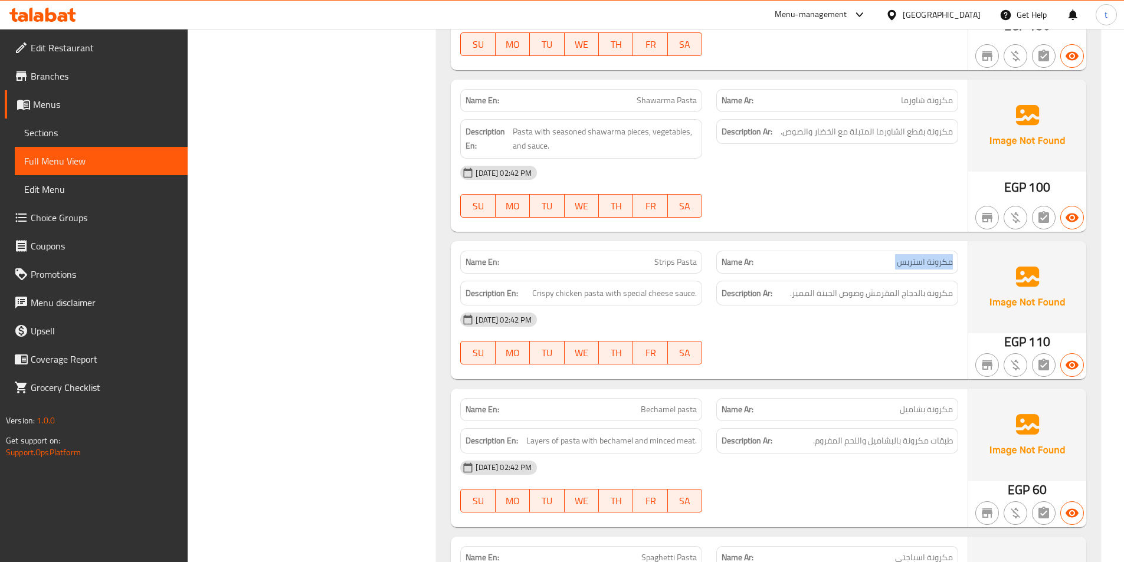
click at [919, 261] on span "مكرونة استربس" at bounding box center [925, 262] width 56 height 12
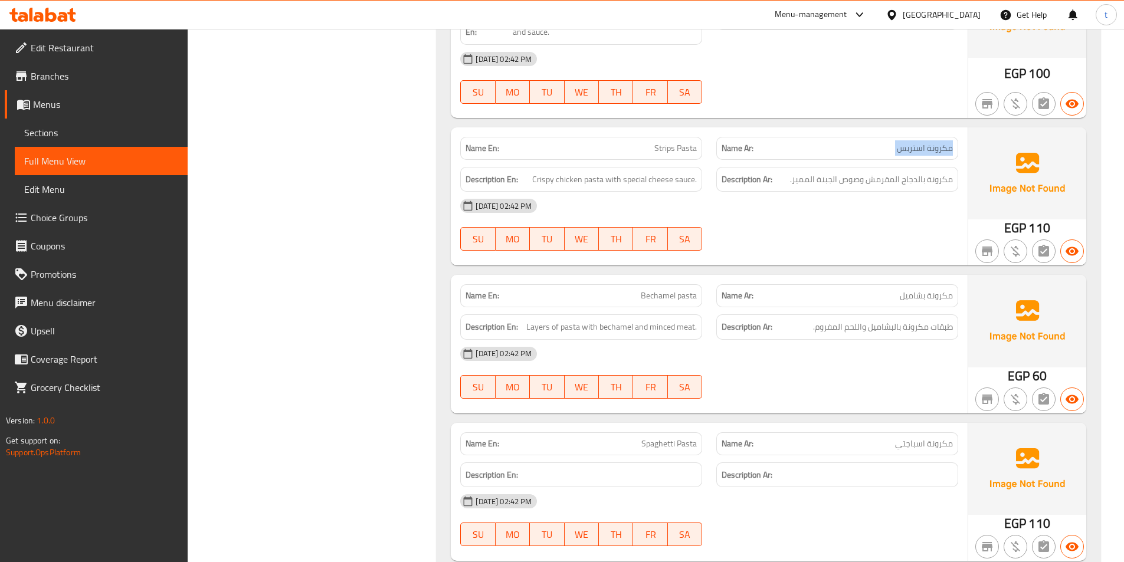
scroll to position [2897, 0]
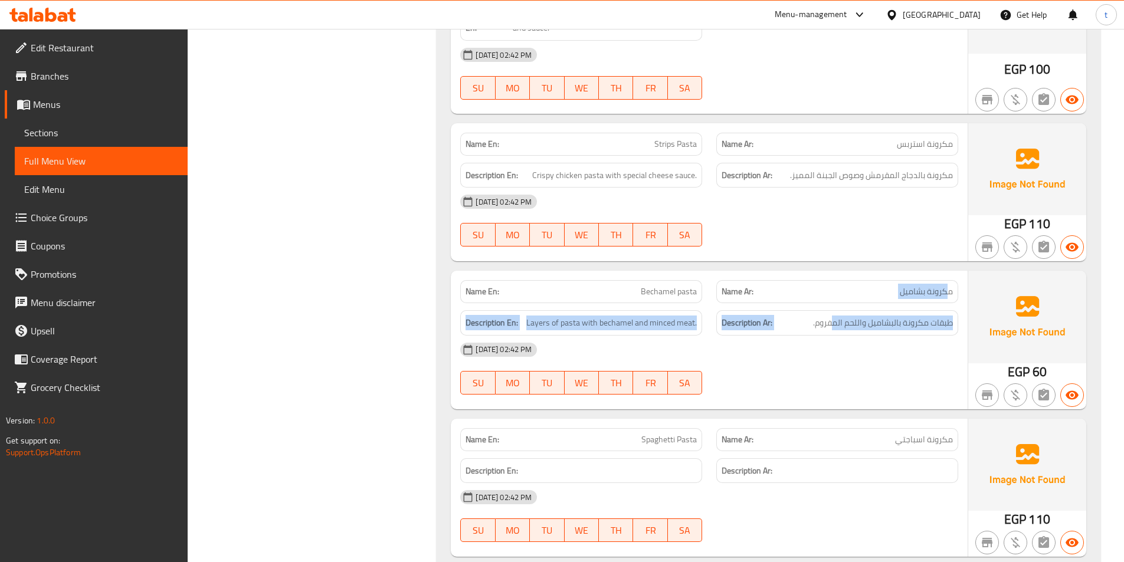
drag, startPoint x: 947, startPoint y: 294, endPoint x: 688, endPoint y: 291, distance: 259.0
click at [796, 303] on div "Name En: Bechamel pasta Name Ar: مكرونة بشاميل Description En: Layers of pasta …" at bounding box center [709, 340] width 517 height 138
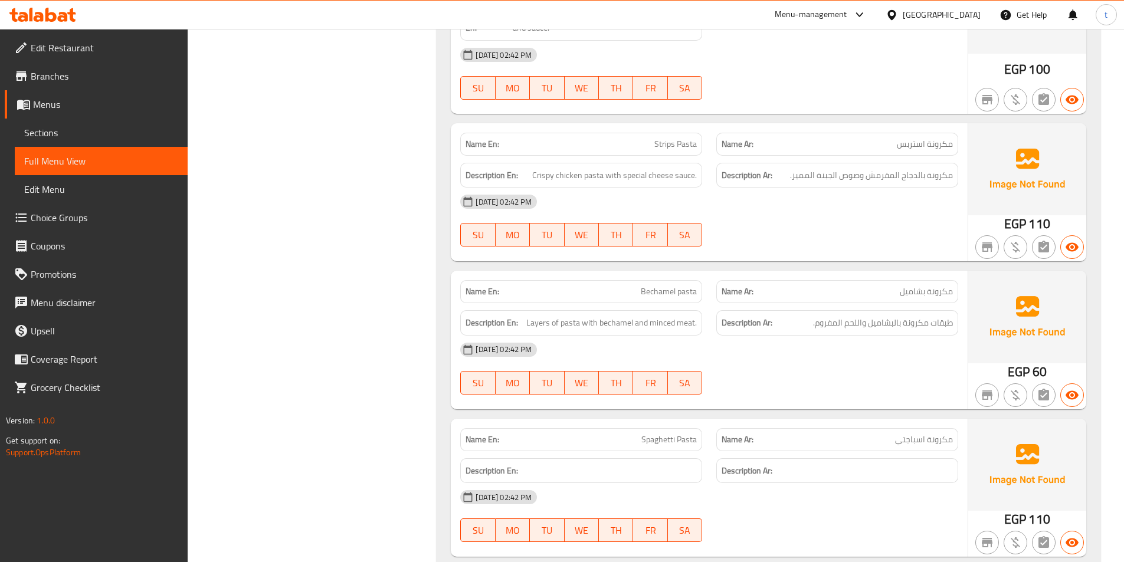
click at [639, 293] on p "Name En: Bechamel pasta" at bounding box center [580, 292] width 231 height 12
drag, startPoint x: 639, startPoint y: 293, endPoint x: 720, endPoint y: 292, distance: 81.4
click at [720, 292] on div "Name En: Bechamel pasta Name Ar: مكرونة بشاميل" at bounding box center [709, 291] width 512 height 37
click at [537, 321] on span "Layers of pasta with bechamel and minced meat." at bounding box center [611, 323] width 170 height 15
drag, startPoint x: 950, startPoint y: 319, endPoint x: 844, endPoint y: 330, distance: 106.7
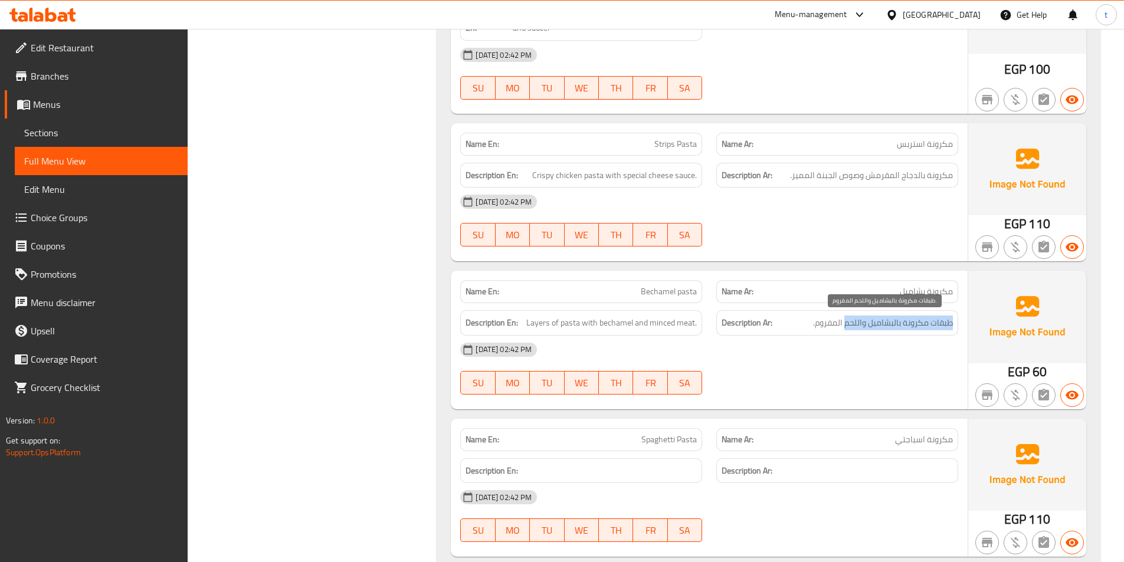
click at [844, 330] on span "طبقات مكرونة بالبشاميل واللحم المفروم." at bounding box center [883, 323] width 140 height 15
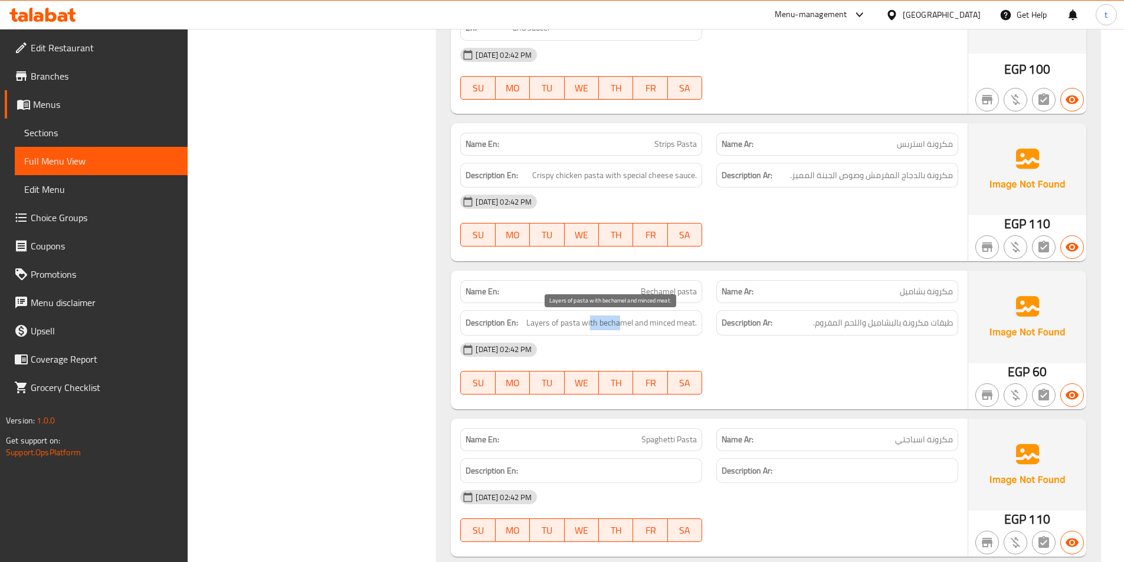
drag, startPoint x: 592, startPoint y: 326, endPoint x: 632, endPoint y: 322, distance: 40.4
click at [624, 321] on span "Layers of pasta with bechamel and minced meat." at bounding box center [611, 323] width 170 height 15
drag, startPoint x: 888, startPoint y: 320, endPoint x: 809, endPoint y: 337, distance: 81.6
click at [809, 337] on div "Name En: Bechamel pasta Name Ar: مكرونة بشاميل Description En: Layers of pasta …" at bounding box center [709, 340] width 517 height 138
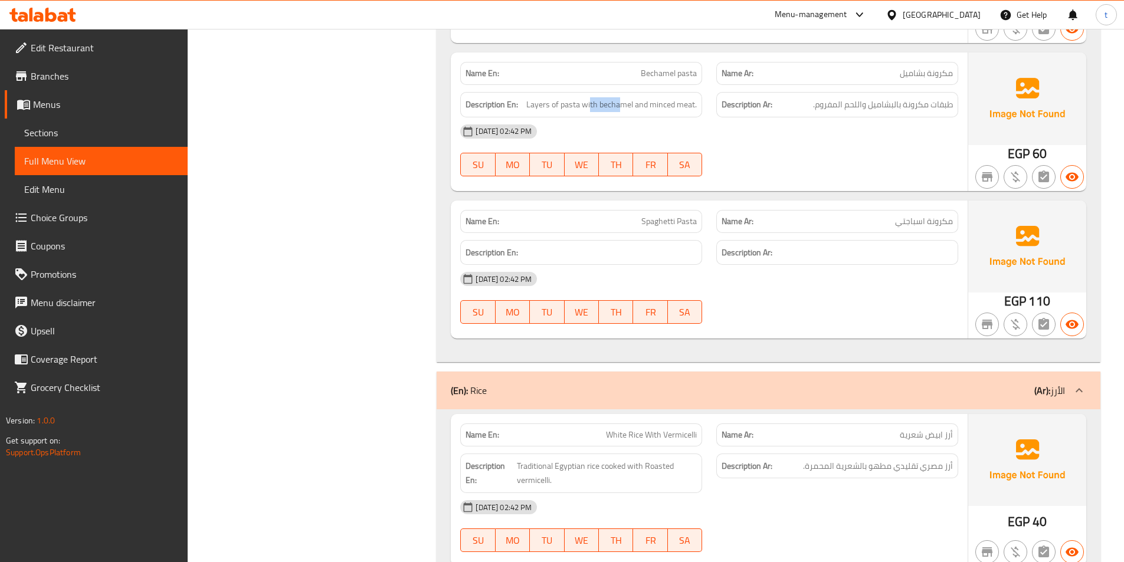
scroll to position [3251, 0]
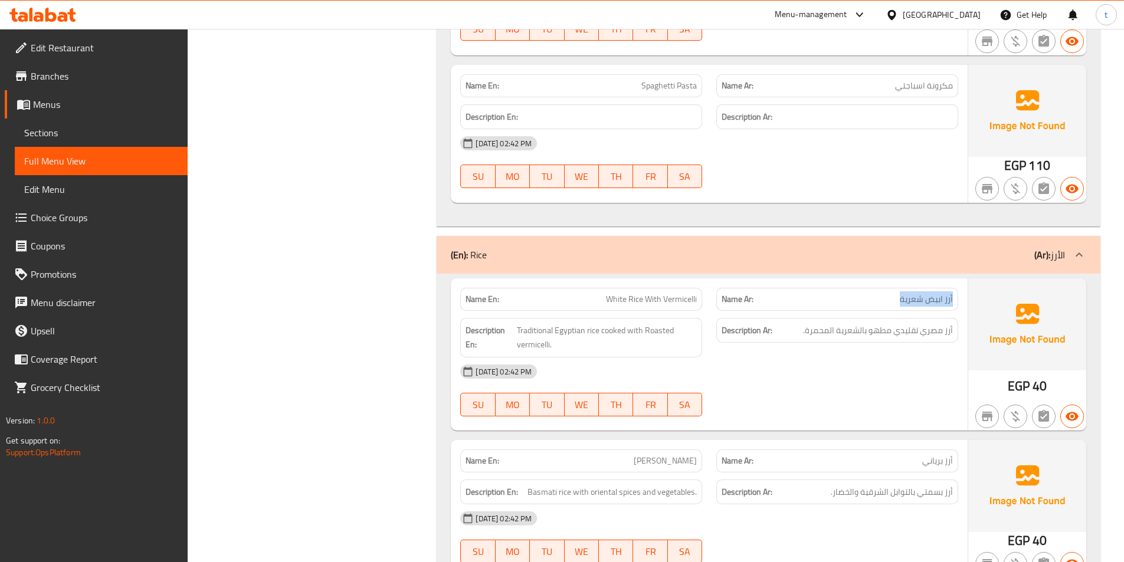
drag, startPoint x: 955, startPoint y: 301, endPoint x: 841, endPoint y: 301, distance: 113.3
click at [841, 301] on div "Name Ar: أرز ابيض شعرية" at bounding box center [837, 299] width 242 height 23
drag, startPoint x: 604, startPoint y: 299, endPoint x: 726, endPoint y: 291, distance: 122.9
click at [717, 294] on div "Name En: White Rice With Vermicelli Name Ar: أرز ابيض شعرية" at bounding box center [709, 299] width 512 height 37
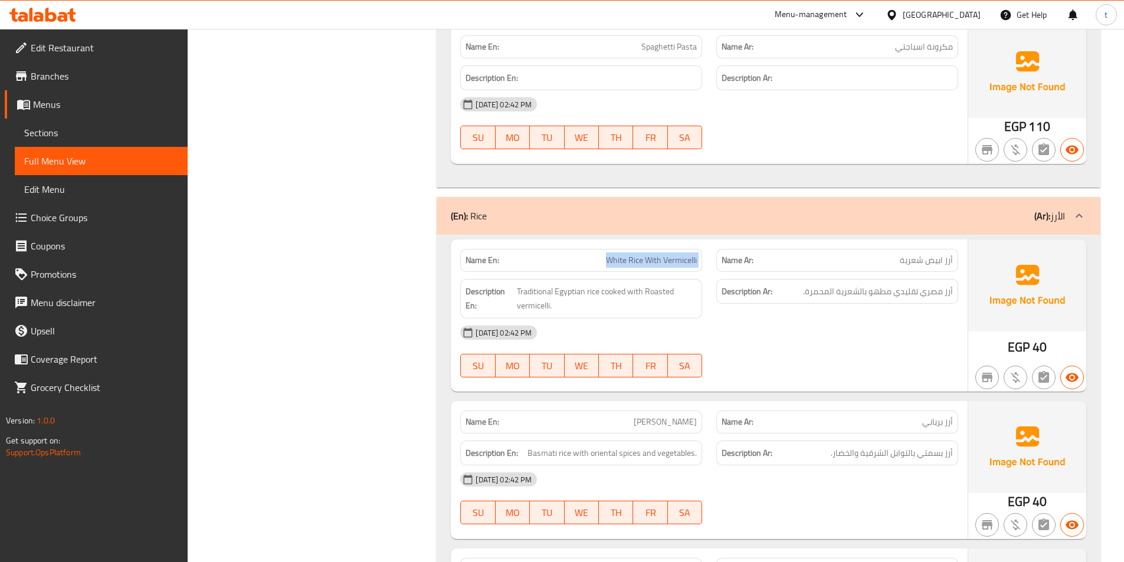
scroll to position [3369, 0]
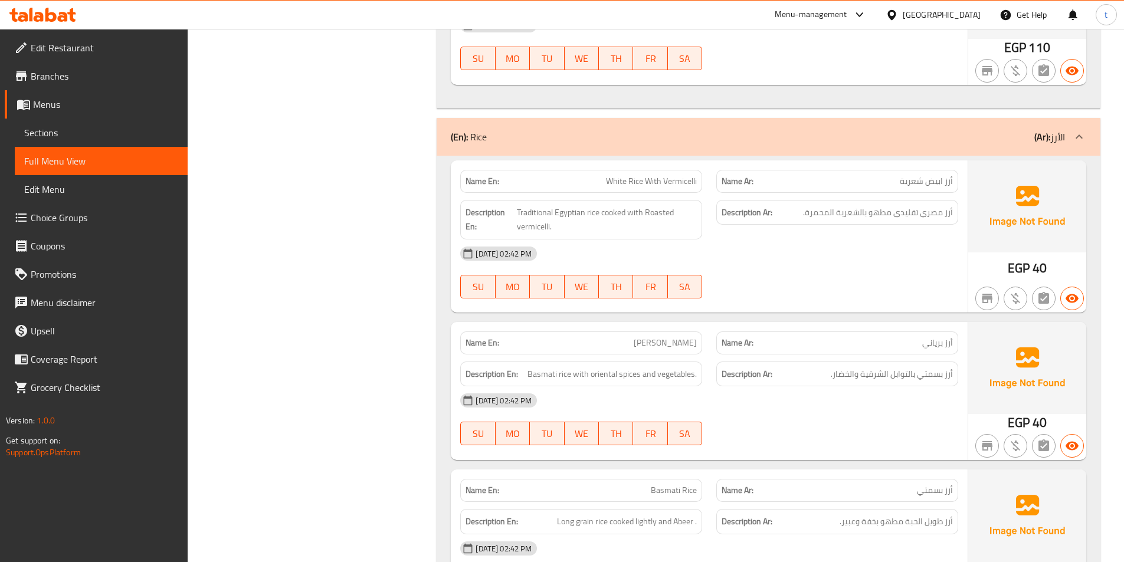
click at [930, 347] on span "أرز برياني" at bounding box center [937, 343] width 31 height 12
click at [652, 343] on p "Name En: Biryani Rice" at bounding box center [580, 343] width 231 height 12
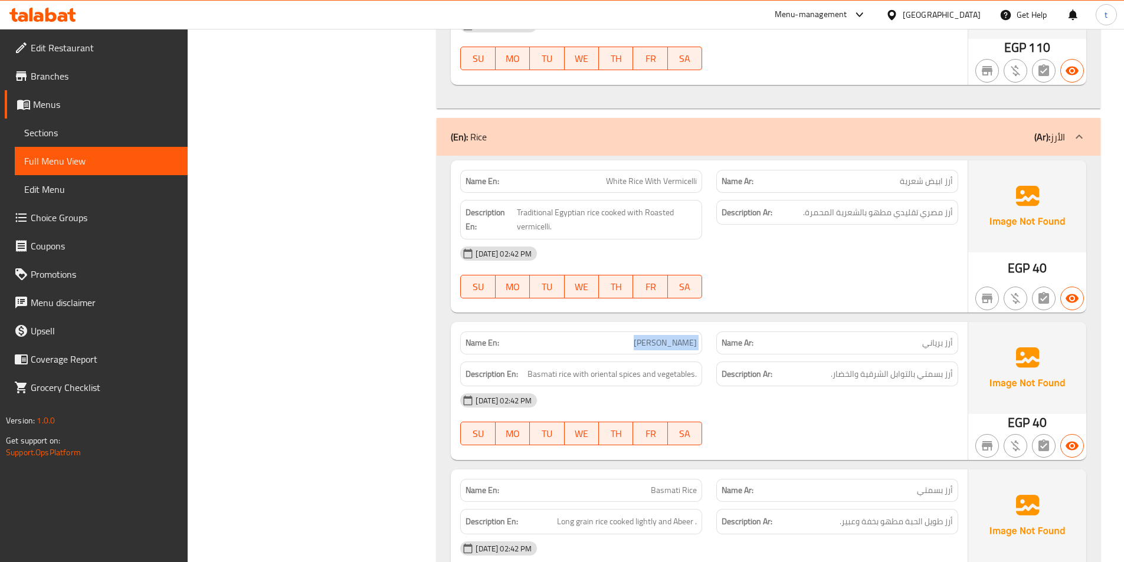
drag, startPoint x: 652, startPoint y: 343, endPoint x: 628, endPoint y: 354, distance: 26.7
click at [653, 345] on p "Name En: Biryani Rice" at bounding box center [580, 343] width 231 height 12
click at [538, 371] on span "Basmati rice with oriental spices and vegetables." at bounding box center [611, 374] width 169 height 15
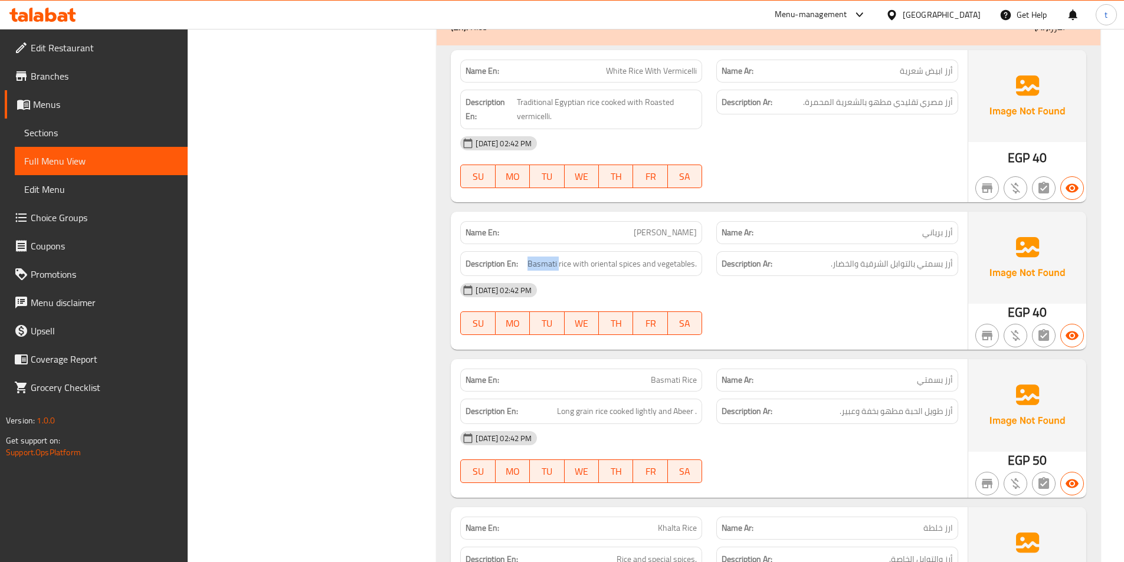
scroll to position [3487, 0]
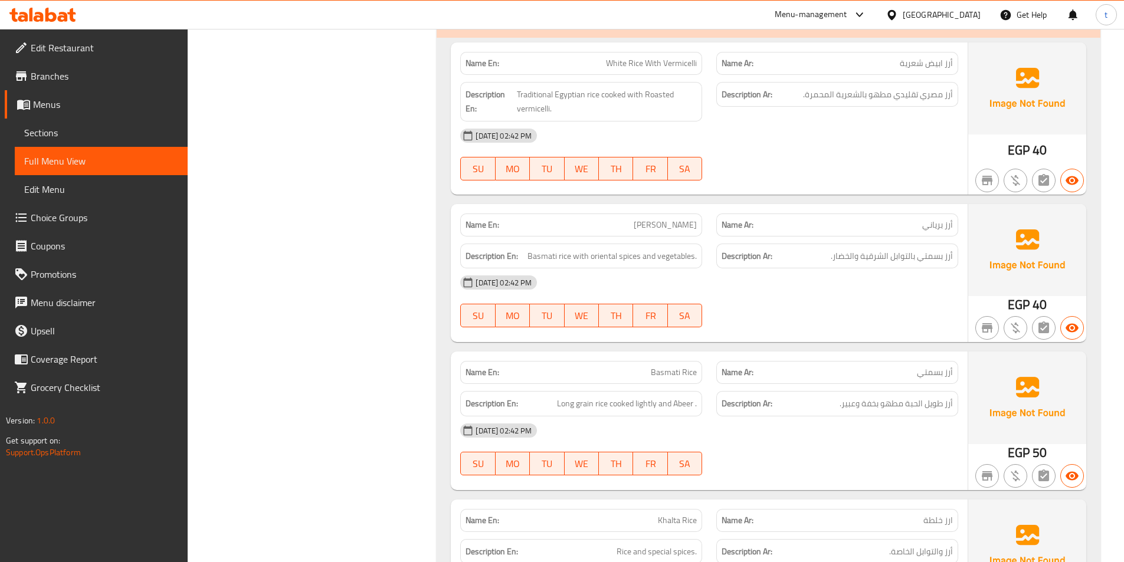
click at [673, 230] on span "Biryani Rice" at bounding box center [665, 225] width 63 height 12
drag, startPoint x: 950, startPoint y: 258, endPoint x: 827, endPoint y: 265, distance: 124.1
click at [827, 265] on div "Description Ar: أرز بسمتي بالتوابل الشرقية والخضار." at bounding box center [837, 256] width 242 height 25
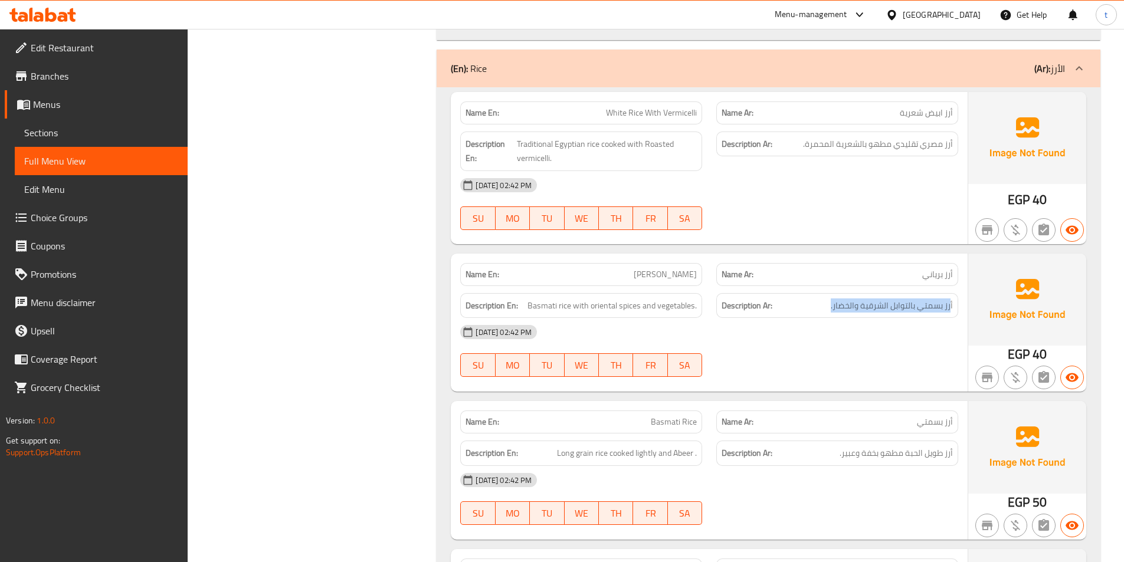
scroll to position [3369, 0]
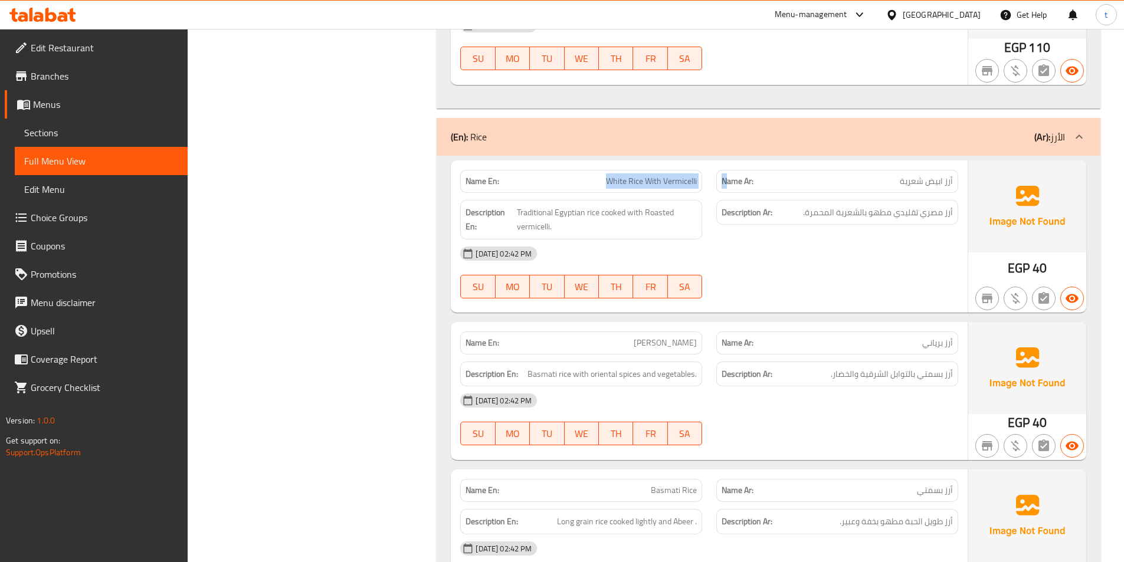
drag, startPoint x: 602, startPoint y: 173, endPoint x: 726, endPoint y: 183, distance: 124.3
click at [726, 183] on div "Name En: White Rice With Vermicelli Name Ar: أرز ابيض شعرية" at bounding box center [709, 181] width 512 height 37
click at [517, 212] on span "Traditional Egyptian rice cooked with Roasted vermicelli." at bounding box center [607, 219] width 180 height 29
drag, startPoint x: 517, startPoint y: 212, endPoint x: 569, endPoint y: 212, distance: 51.9
click at [523, 212] on span "Traditional Egyptian rice cooked with Roasted vermicelli." at bounding box center [607, 219] width 180 height 29
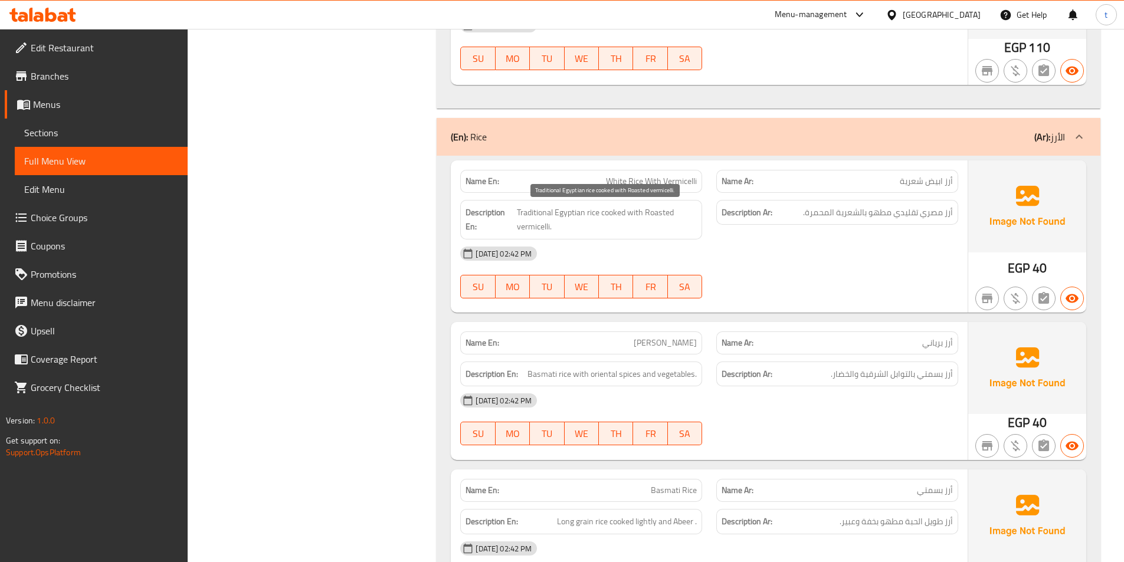
click at [569, 212] on span "Traditional Egyptian rice cooked with Roasted vermicelli." at bounding box center [607, 219] width 180 height 29
drag, startPoint x: 946, startPoint y: 213, endPoint x: 834, endPoint y: 214, distance: 112.7
click at [874, 214] on span "أرز مصري تقليدي مطهو بالشعرية المحمرة." at bounding box center [878, 212] width 150 height 15
drag, startPoint x: 596, startPoint y: 211, endPoint x: 699, endPoint y: 218, distance: 103.4
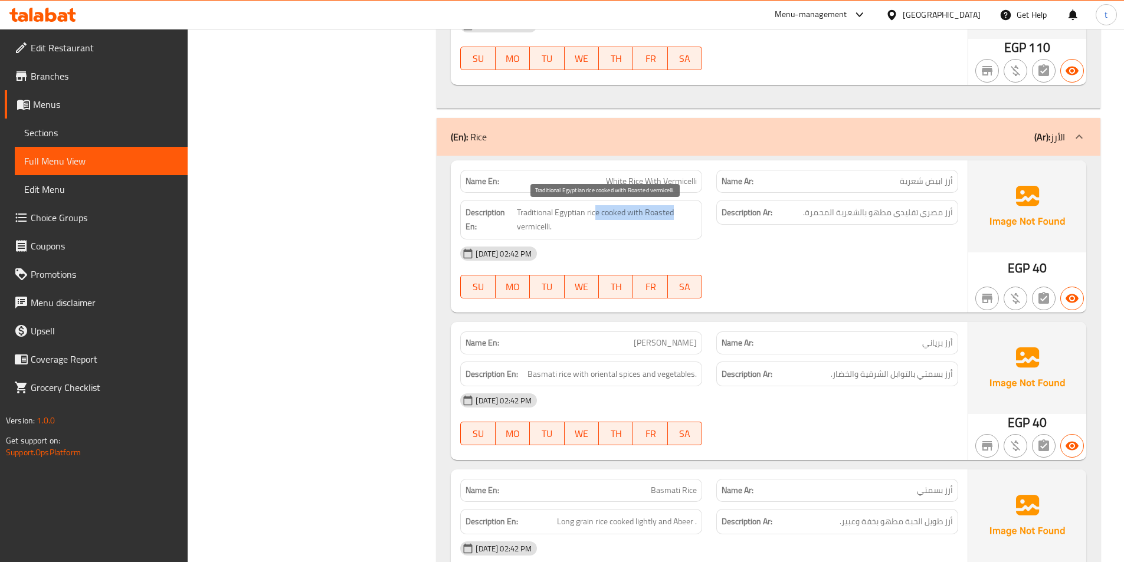
click at [699, 218] on div "Description En: Traditional Egyptian rice cooked with Roasted vermicelli." at bounding box center [581, 220] width 242 height 40
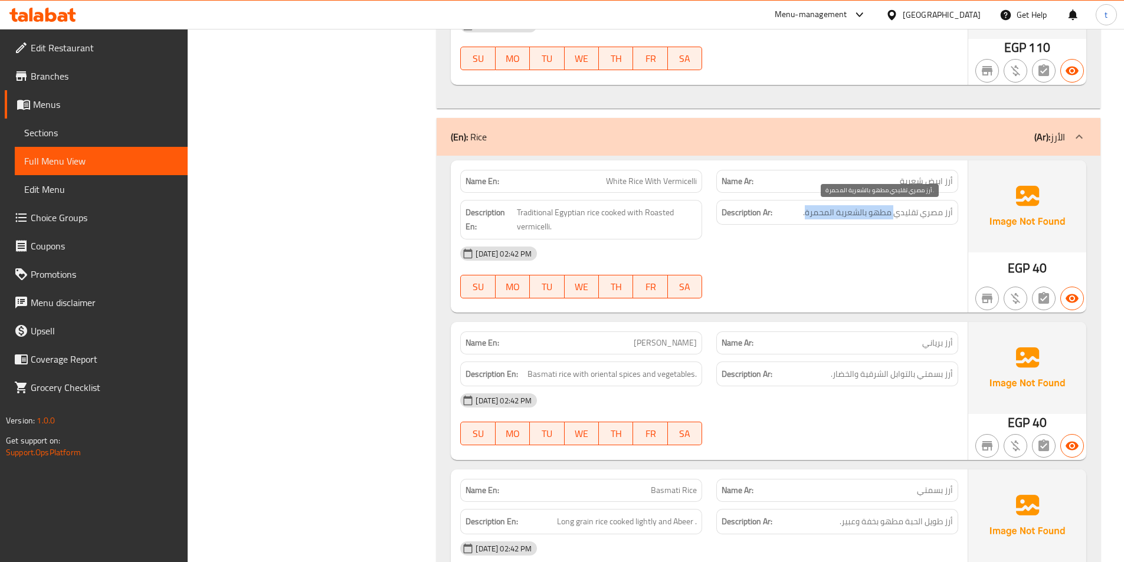
drag, startPoint x: 894, startPoint y: 208, endPoint x: 788, endPoint y: 220, distance: 107.4
click at [807, 214] on span "أرز مصري تقليدي مطهو بالشعرية المحمرة." at bounding box center [878, 212] width 150 height 15
click at [527, 225] on span "Traditional Egyptian rice cooked with Roasted vermicelli." at bounding box center [607, 219] width 180 height 29
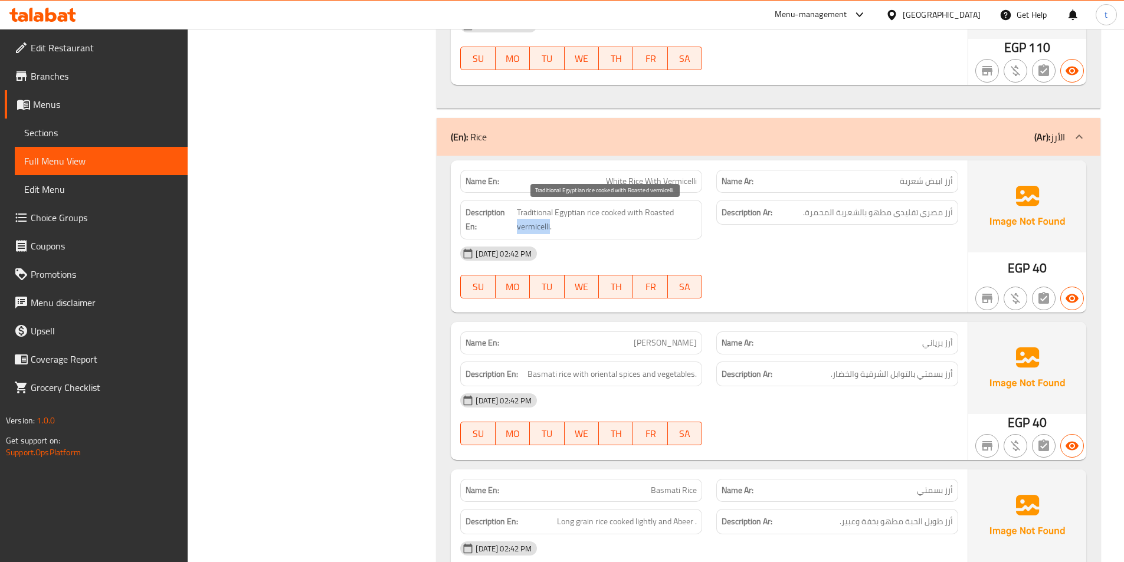
click at [527, 225] on span "Traditional Egyptian rice cooked with Roasted vermicelli." at bounding box center [607, 219] width 180 height 29
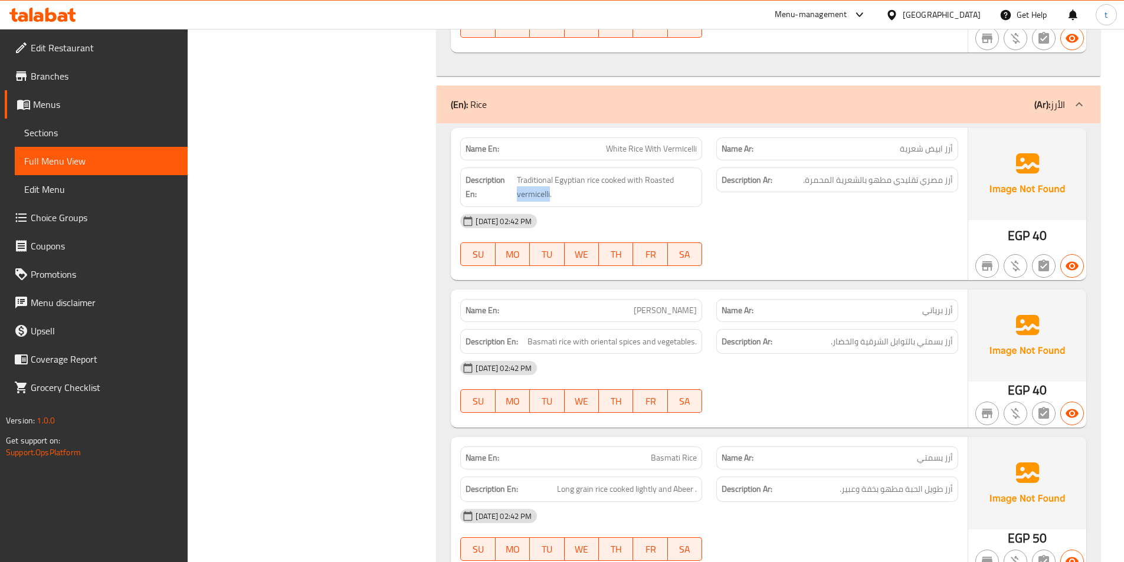
scroll to position [3428, 0]
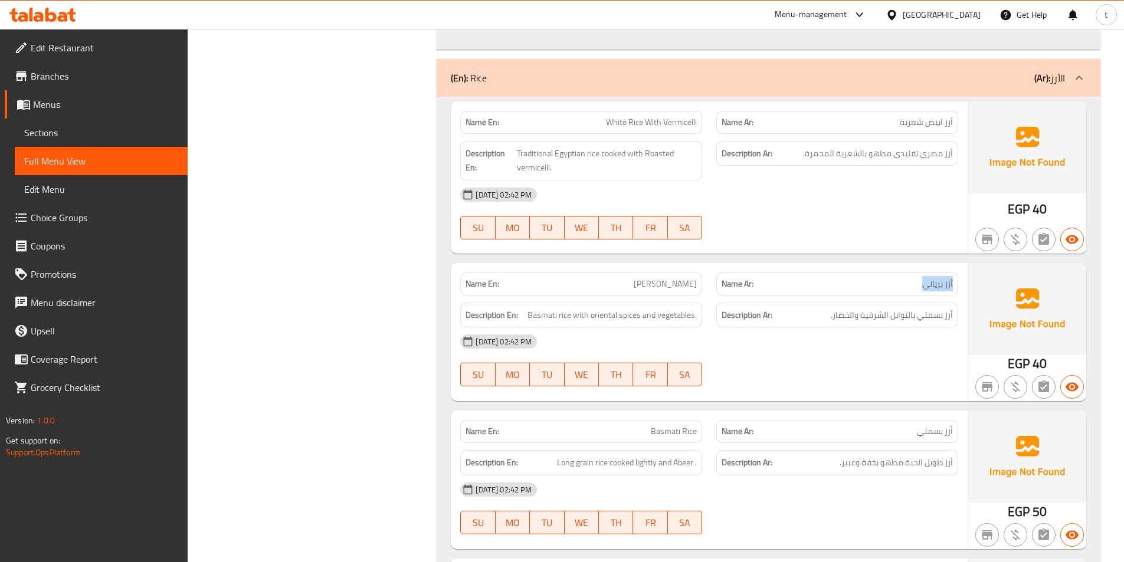
drag, startPoint x: 953, startPoint y: 284, endPoint x: 898, endPoint y: 290, distance: 55.2
click at [898, 290] on div "Name Ar: أرز برياني" at bounding box center [837, 284] width 242 height 23
click at [691, 288] on span "Biryani Rice" at bounding box center [665, 284] width 63 height 12
drag, startPoint x: 521, startPoint y: 311, endPoint x: 645, endPoint y: 305, distance: 124.6
click at [645, 305] on div "Description En: Basmati rice with oriental spices and vegetables." at bounding box center [581, 315] width 242 height 25
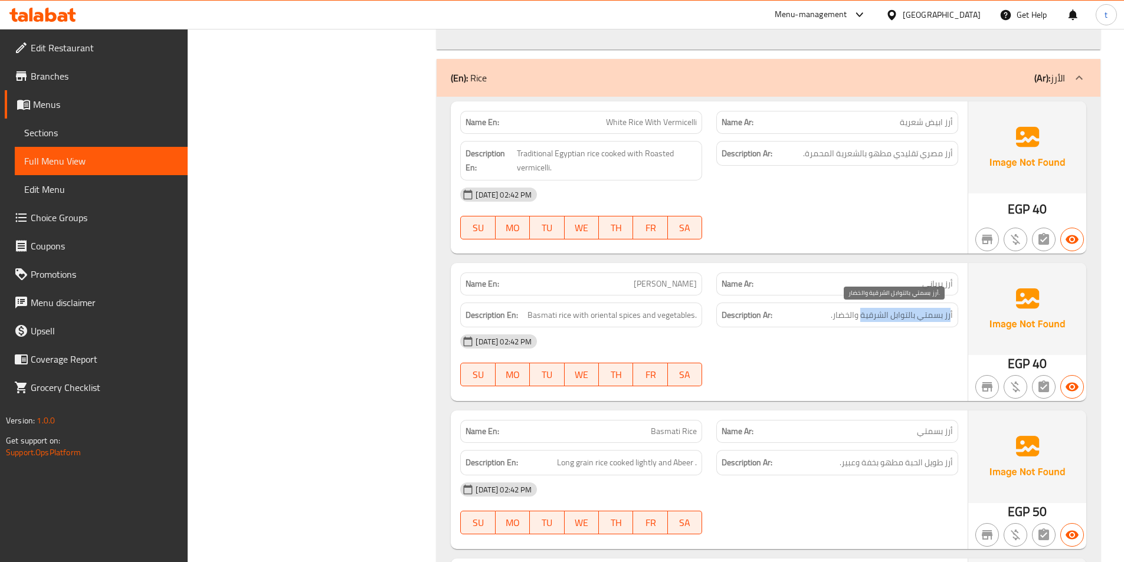
drag, startPoint x: 933, startPoint y: 315, endPoint x: 860, endPoint y: 321, distance: 73.4
click at [860, 321] on span "أرز بسمتي بالتوابل الشرقية والخضار." at bounding box center [892, 315] width 122 height 15
drag, startPoint x: 645, startPoint y: 324, endPoint x: 708, endPoint y: 323, distance: 63.1
click at [704, 323] on div "Description En: Basmati rice with oriental spices and vegetables." at bounding box center [581, 316] width 256 height 40
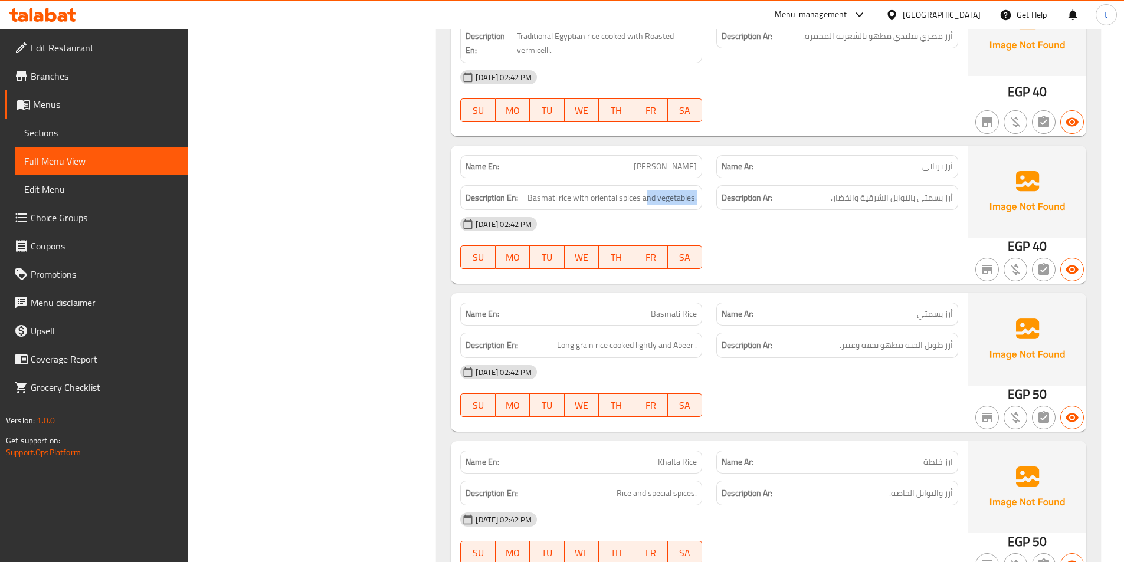
scroll to position [3546, 0]
click at [931, 310] on span "أرز بسمتي" at bounding box center [935, 313] width 36 height 12
drag, startPoint x: 931, startPoint y: 310, endPoint x: 825, endPoint y: 311, distance: 105.6
click at [872, 311] on p "Name Ar: أرز بسمتي" at bounding box center [837, 313] width 231 height 12
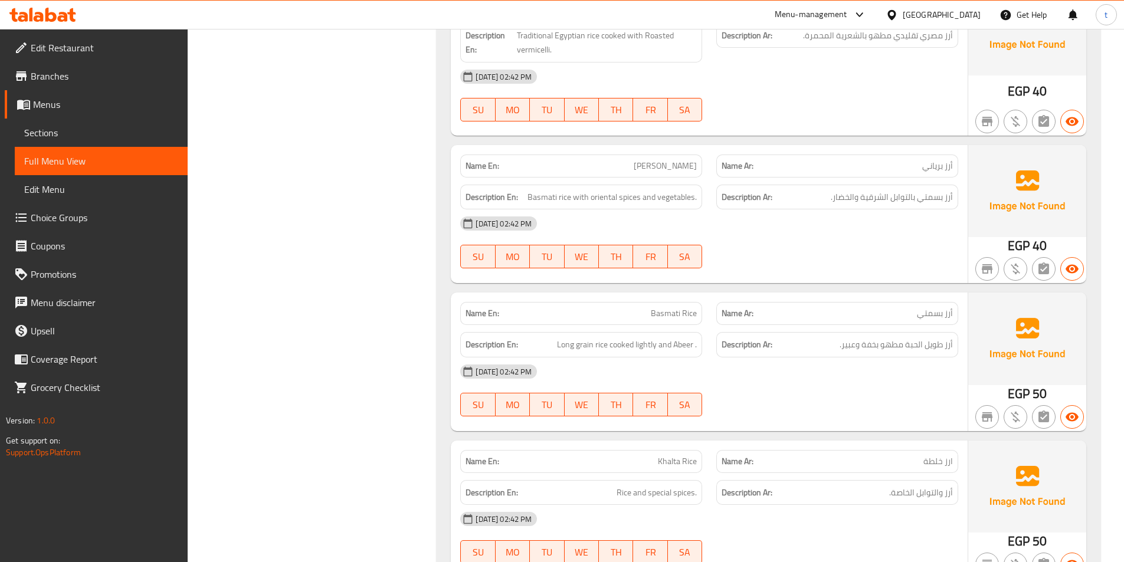
click at [689, 322] on div "Name En: Basmati Rice" at bounding box center [581, 313] width 242 height 23
drag, startPoint x: 559, startPoint y: 347, endPoint x: 622, endPoint y: 346, distance: 62.5
click at [622, 346] on span "Long grain rice cooked lightly and Abeer ." at bounding box center [627, 344] width 140 height 15
drag, startPoint x: 957, startPoint y: 347, endPoint x: 917, endPoint y: 351, distance: 39.7
click at [917, 351] on div "Description Ar: أرز طويل الحبة مطهو بخفة وعبير." at bounding box center [837, 344] width 242 height 25
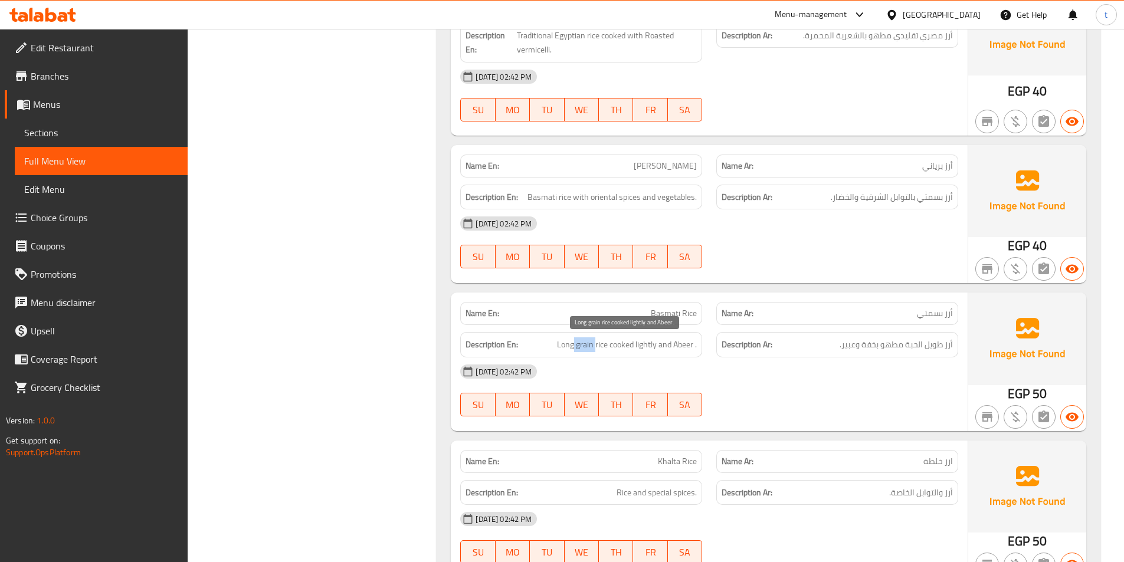
drag, startPoint x: 594, startPoint y: 345, endPoint x: 573, endPoint y: 348, distance: 20.9
click at [572, 349] on span "Long grain rice cooked lightly and Abeer ." at bounding box center [627, 344] width 140 height 15
drag, startPoint x: 907, startPoint y: 345, endPoint x: 957, endPoint y: 342, distance: 50.2
click at [957, 342] on div "Description Ar: أرز طويل الحبة مطهو بخفة وعبير." at bounding box center [837, 344] width 242 height 25
copy span "أرز طويل الحبة"
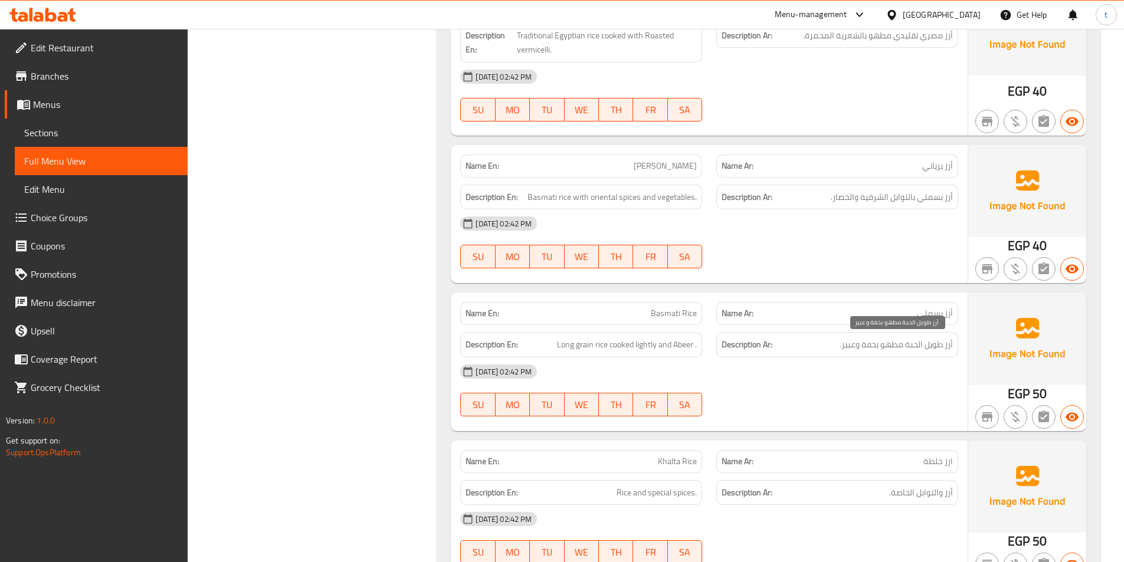
click at [897, 342] on span "أرز طويل الحبة مطهو بخفة وعبير." at bounding box center [896, 344] width 113 height 15
click at [856, 347] on span "أرز طويل الحبة مطهو بخفة وعبير." at bounding box center [896, 344] width 113 height 15
drag, startPoint x: 612, startPoint y: 349, endPoint x: 684, endPoint y: 348, distance: 71.4
click at [684, 348] on span "Long grain rice cooked lightly and Abeer ." at bounding box center [627, 344] width 140 height 15
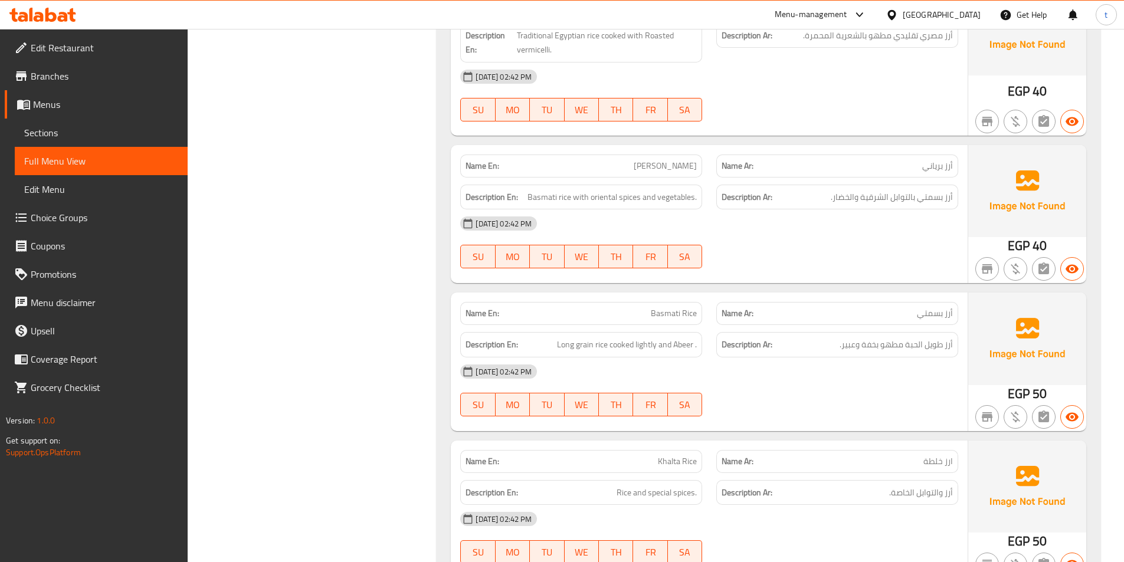
click at [814, 343] on h6 "Description Ar: أرز طويل الحبة مطهو بخفة وعبير." at bounding box center [837, 344] width 231 height 15
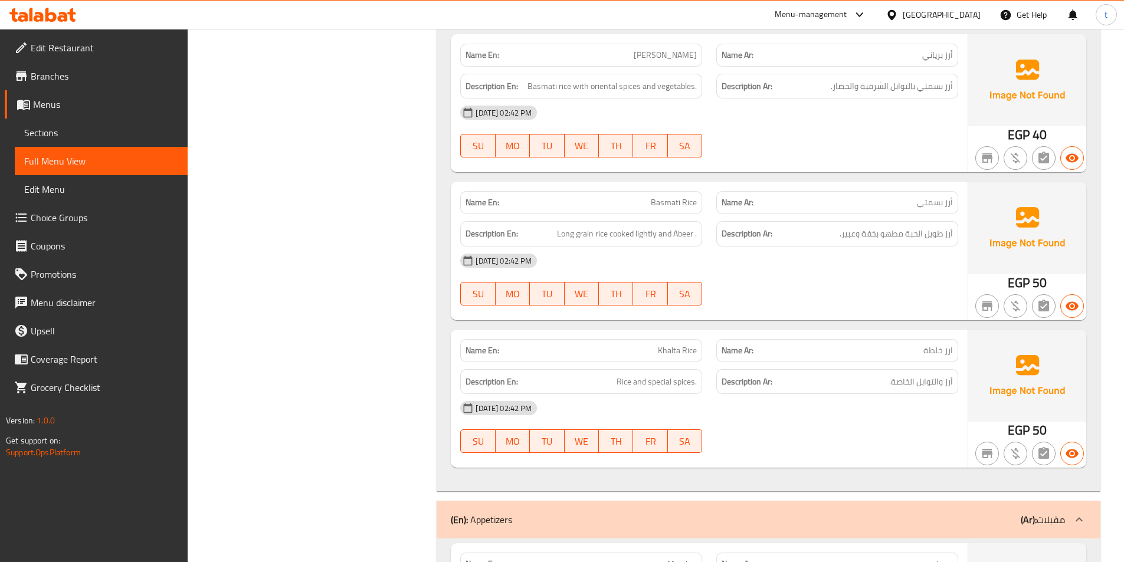
scroll to position [3664, 0]
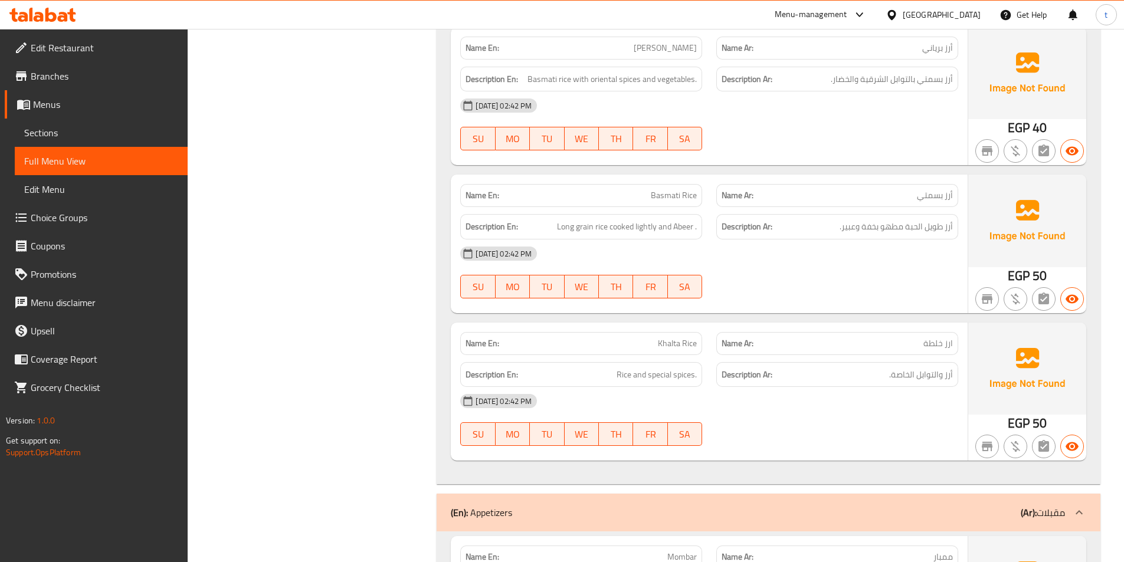
drag, startPoint x: 934, startPoint y: 342, endPoint x: 723, endPoint y: 349, distance: 211.9
click at [818, 349] on div "Name Ar: ارز خلطة" at bounding box center [837, 343] width 242 height 23
drag, startPoint x: 659, startPoint y: 348, endPoint x: 710, endPoint y: 353, distance: 51.0
click at [710, 353] on div "Name En: Khalta Rice Name Ar: ارز خلطة" at bounding box center [709, 343] width 512 height 37
drag, startPoint x: 607, startPoint y: 373, endPoint x: 691, endPoint y: 385, distance: 84.6
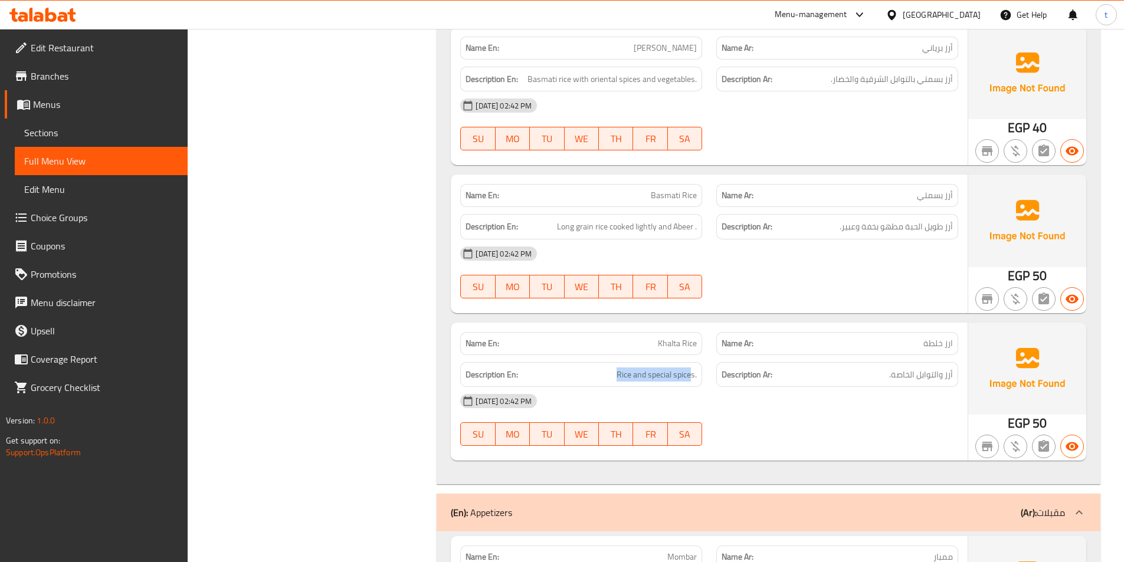
click at [691, 385] on div "Description En: Rice and special spices." at bounding box center [581, 374] width 242 height 25
drag, startPoint x: 951, startPoint y: 377, endPoint x: 835, endPoint y: 379, distance: 116.2
click at [835, 379] on h6 "Description Ar: أرز والتوابل الخاصة." at bounding box center [837, 375] width 231 height 15
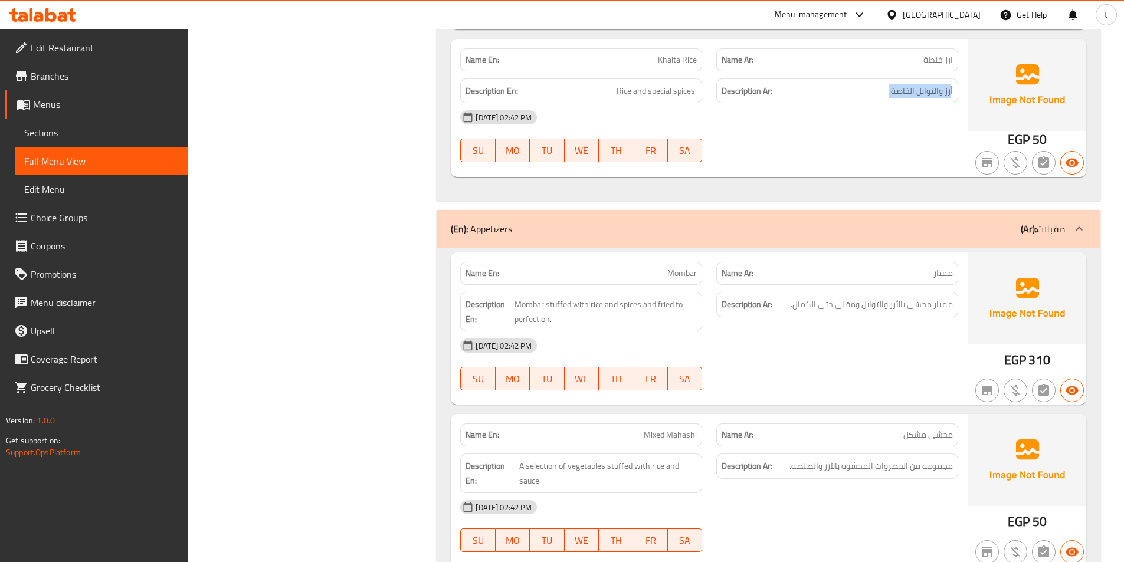
scroll to position [3959, 0]
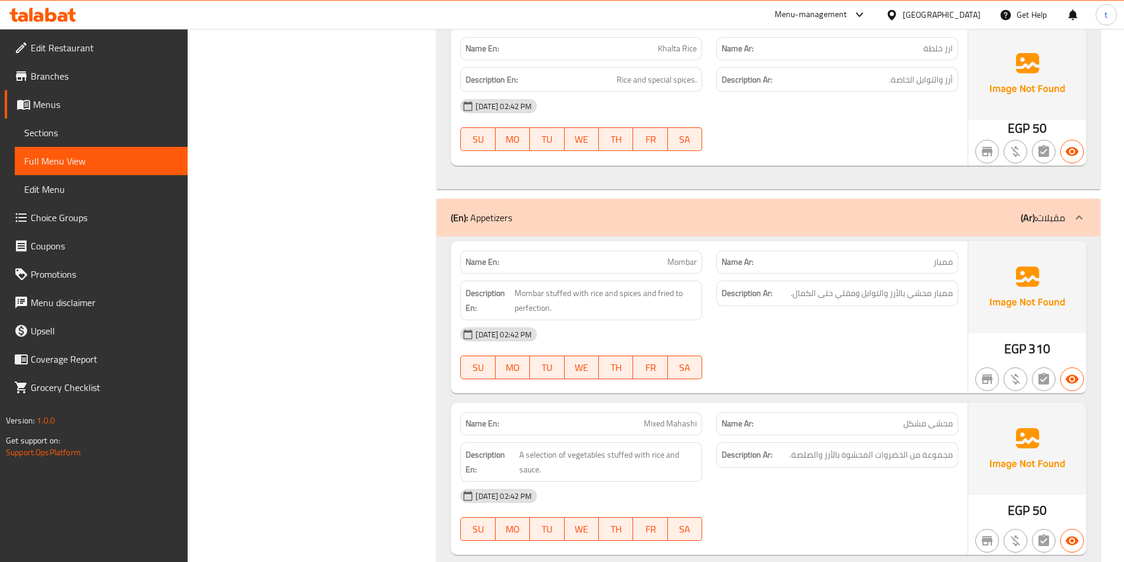
click at [939, 263] on span "ممبار" at bounding box center [942, 262] width 19 height 12
click at [690, 265] on span "Mombar" at bounding box center [681, 262] width 29 height 12
drag, startPoint x: 506, startPoint y: 298, endPoint x: 575, endPoint y: 298, distance: 68.4
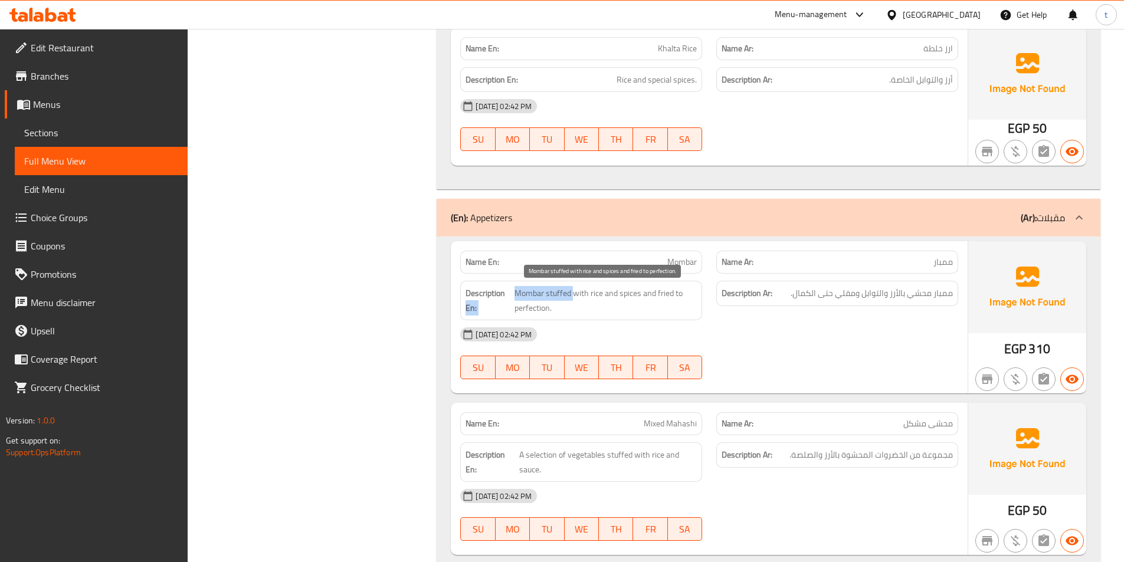
click at [575, 298] on h6 "Description En: Mombar stuffed with rice and spices and fried to perfection." at bounding box center [580, 300] width 231 height 29
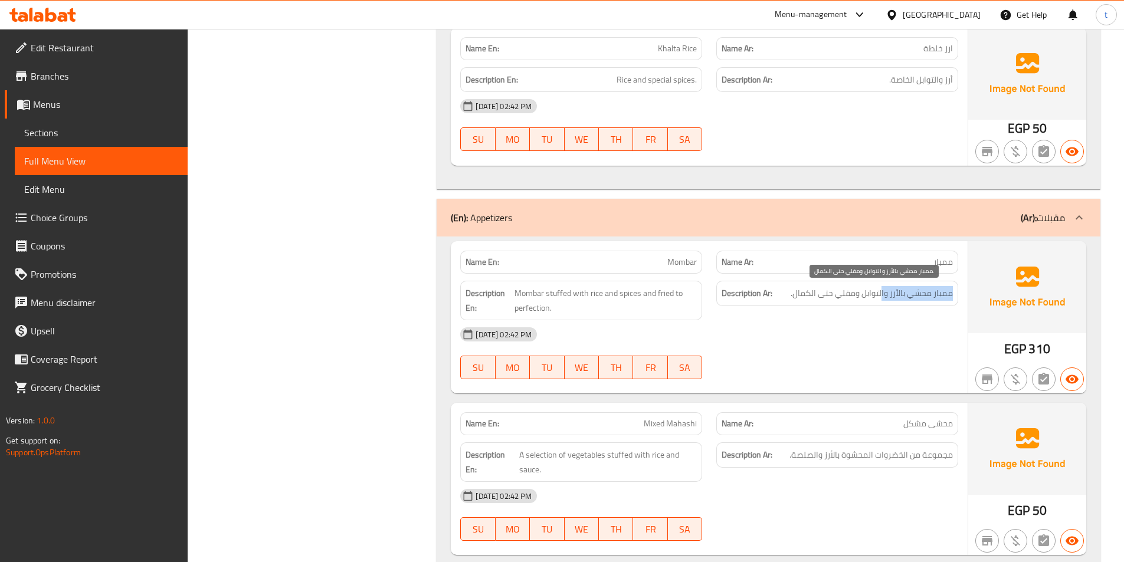
drag, startPoint x: 955, startPoint y: 292, endPoint x: 881, endPoint y: 288, distance: 73.9
click at [881, 288] on div "Description Ar: ممبار محشي بالأرز والتوابل ومقلي حتى الكمال." at bounding box center [837, 293] width 242 height 25
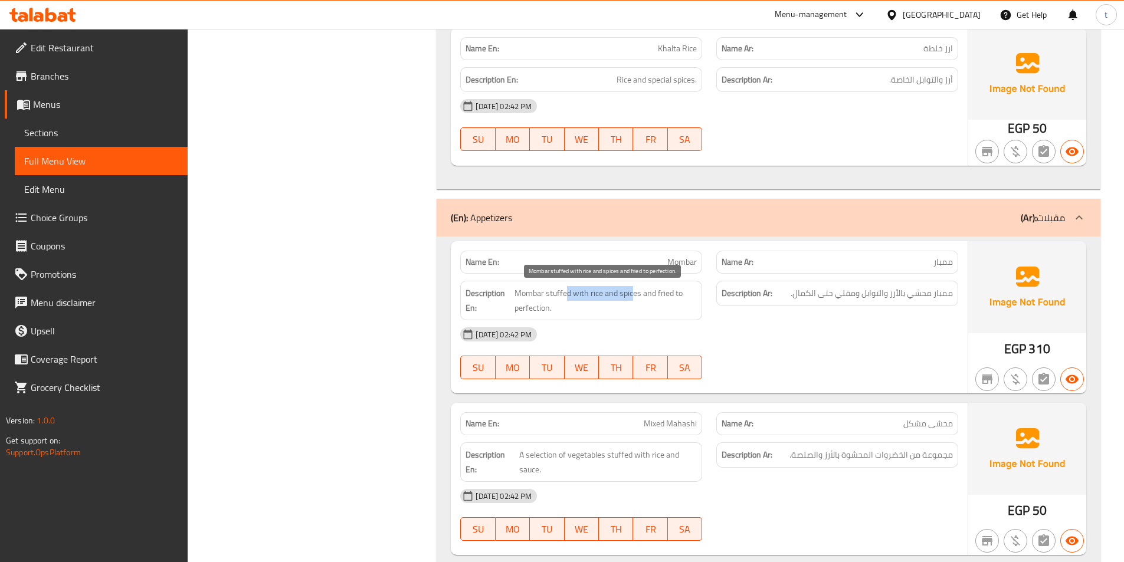
drag, startPoint x: 567, startPoint y: 294, endPoint x: 638, endPoint y: 301, distance: 71.7
click at [631, 295] on span "Mombar stuffed with rice and spices and fried to perfection." at bounding box center [605, 300] width 182 height 29
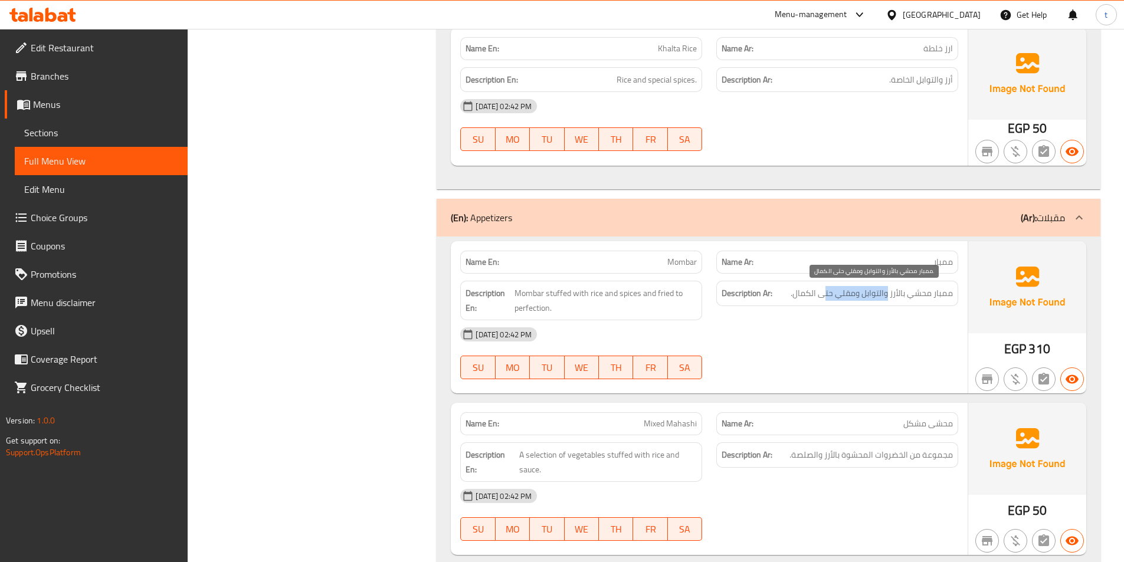
drag, startPoint x: 888, startPoint y: 300, endPoint x: 826, endPoint y: 299, distance: 61.9
click at [826, 299] on span "ممبار محشي بالأرز والتوابل ومقلي حتى الكمال." at bounding box center [872, 293] width 162 height 15
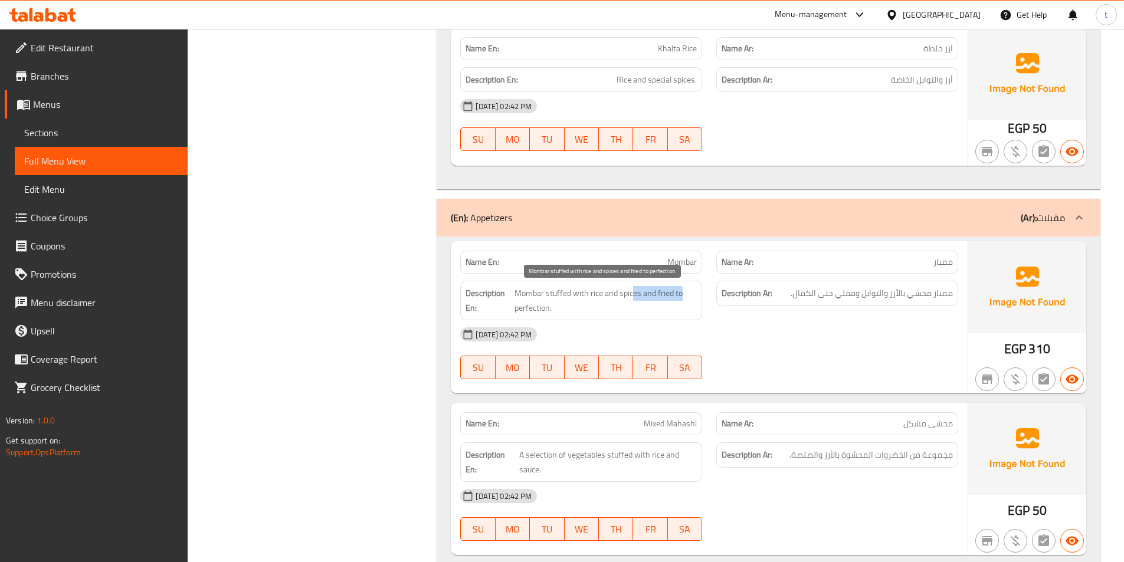
drag, startPoint x: 649, startPoint y: 295, endPoint x: 698, endPoint y: 299, distance: 49.1
click at [698, 299] on div "Description En: Mombar stuffed with rice and spices and fried to perfection." at bounding box center [581, 301] width 242 height 40
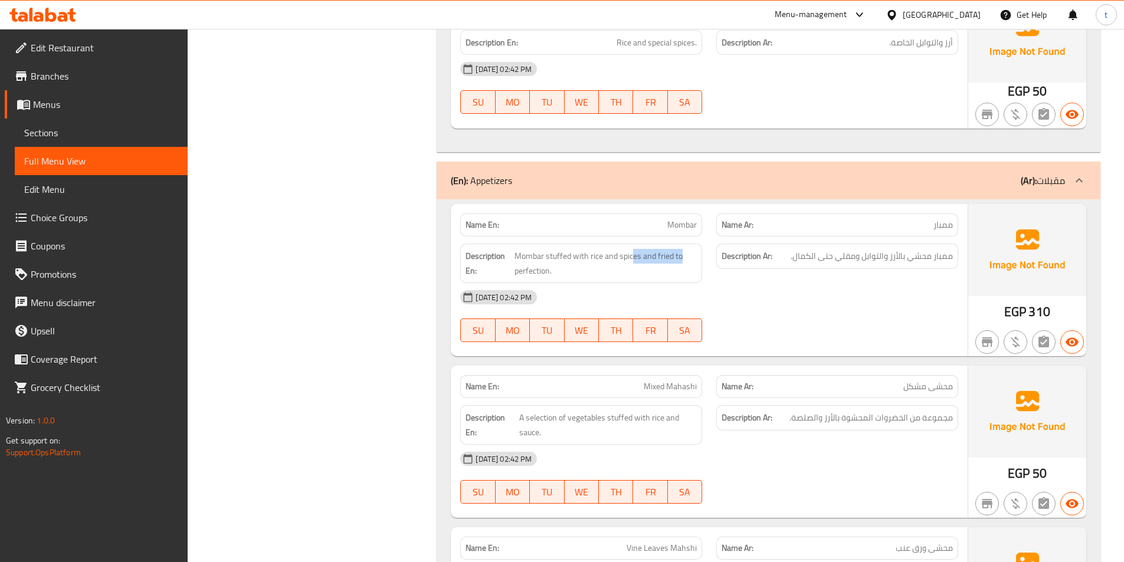
scroll to position [4077, 0]
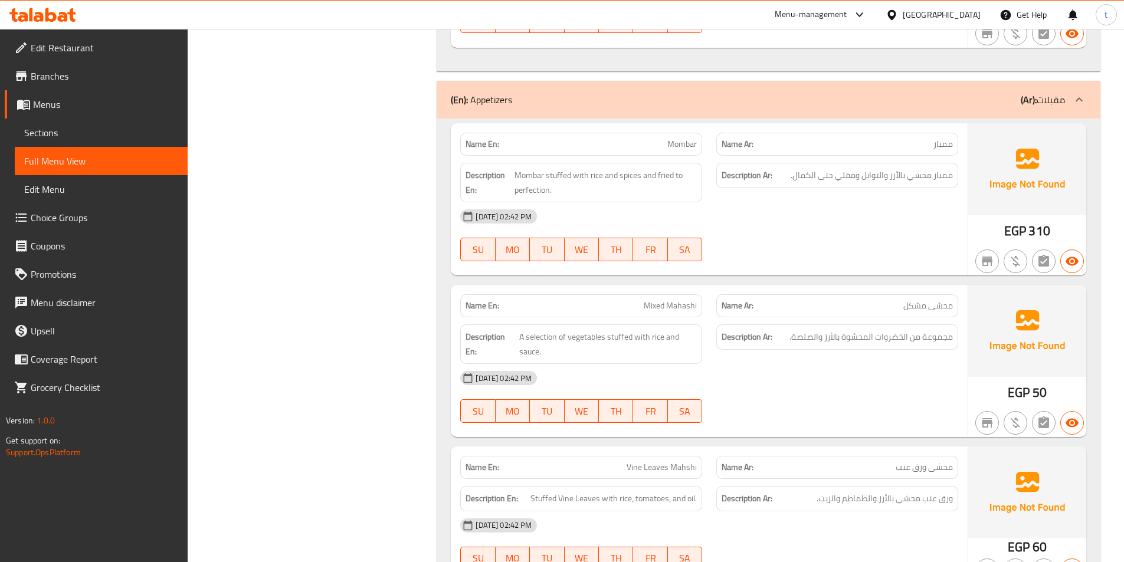
click at [930, 307] on span "محشى مشكل" at bounding box center [928, 306] width 50 height 12
click at [668, 307] on span "Mixed Mahashi" at bounding box center [670, 306] width 53 height 12
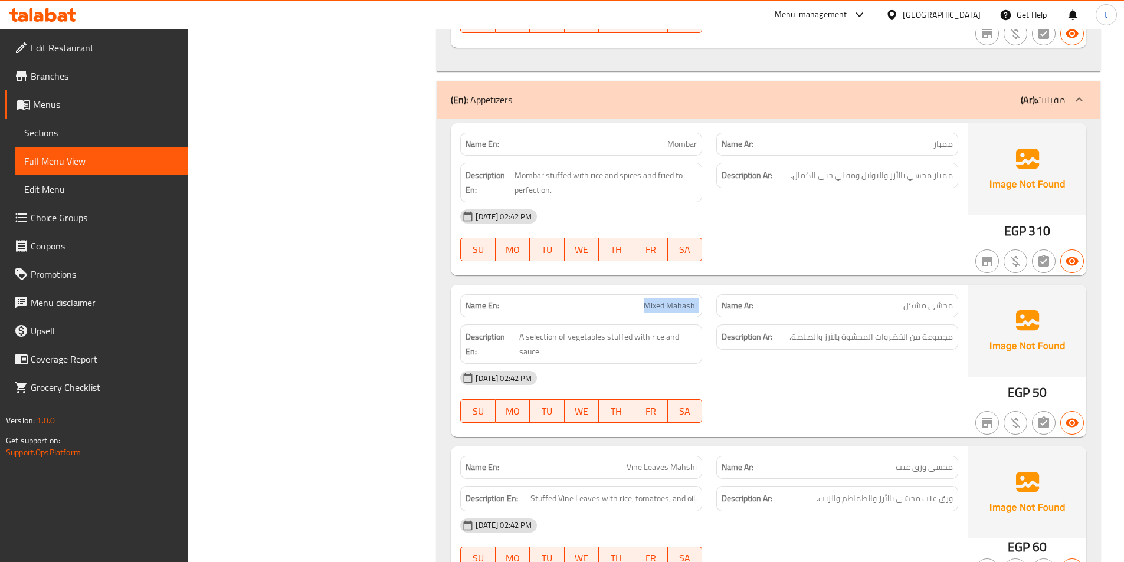
click at [668, 307] on span "Mixed Mahashi" at bounding box center [670, 306] width 53 height 12
click at [937, 305] on span "محشى مشكل" at bounding box center [928, 306] width 50 height 12
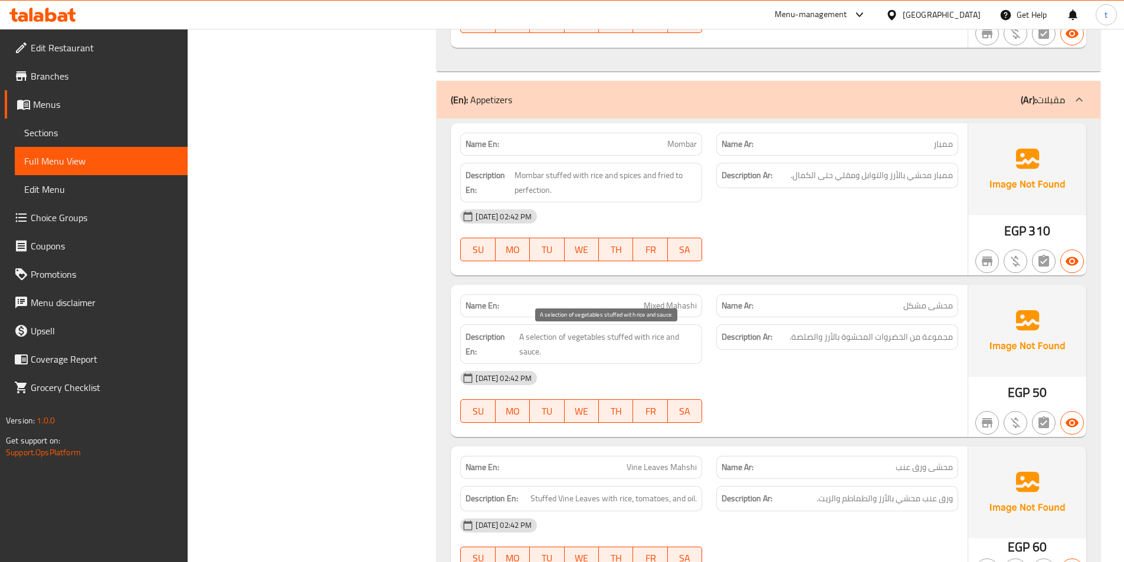
click at [527, 337] on span "A selection of vegetables stuffed with rice and sauce." at bounding box center [608, 344] width 178 height 29
click at [945, 342] on span "مجموعة من الخضروات المحشوة بالأرز والصلصة." at bounding box center [870, 337] width 163 height 15
click at [885, 339] on span "مجموعة من الخضروات المحشوة بالأرز والصلصة." at bounding box center [870, 337] width 163 height 15
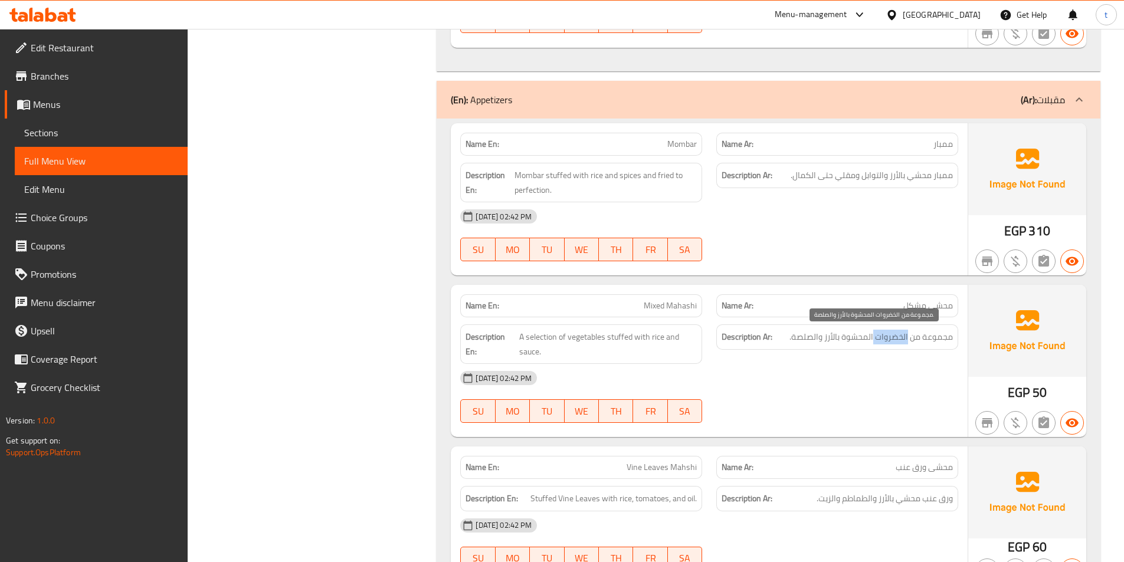
drag, startPoint x: 885, startPoint y: 339, endPoint x: 587, endPoint y: 320, distance: 298.5
click at [871, 339] on span "مجموعة من الخضروات المحشوة بالأرز والصلصة." at bounding box center [870, 337] width 163 height 15
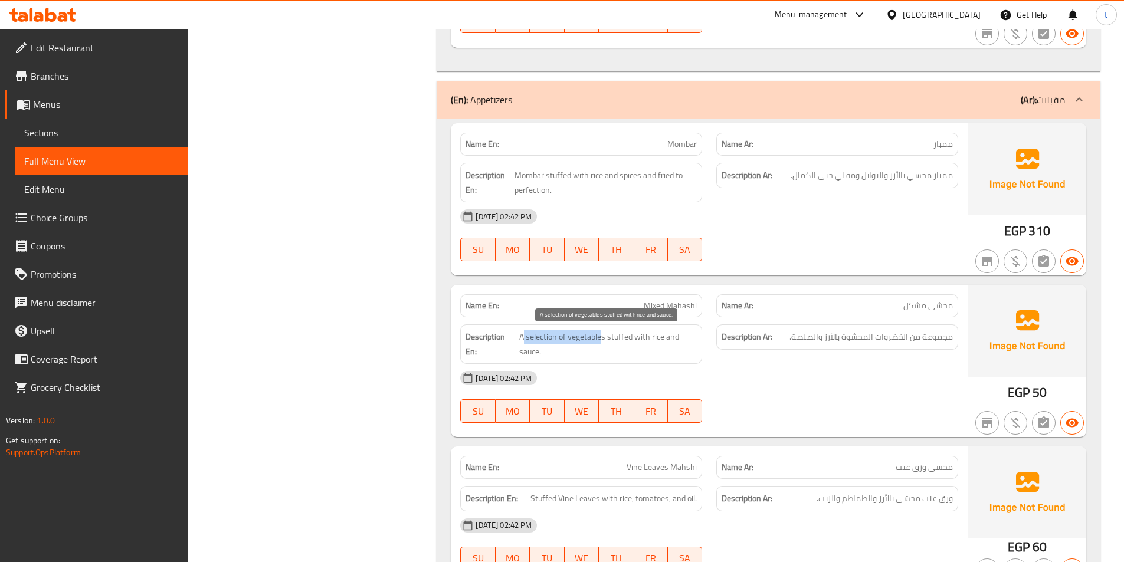
drag, startPoint x: 545, startPoint y: 339, endPoint x: 600, endPoint y: 337, distance: 54.9
click at [600, 337] on span "A selection of vegetables stuffed with rice and sauce." at bounding box center [608, 344] width 178 height 29
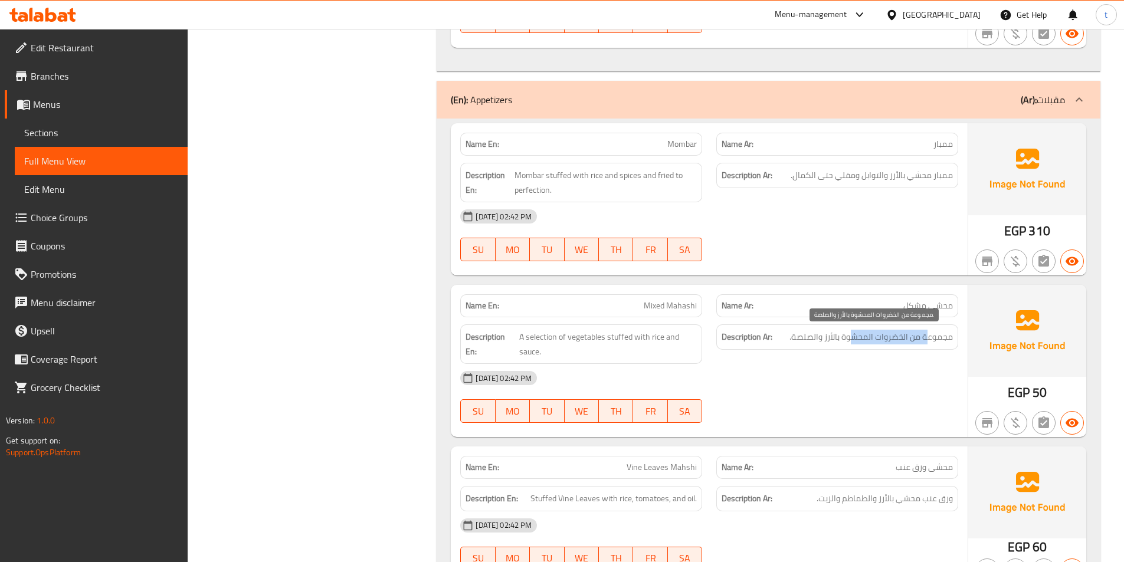
drag, startPoint x: 828, startPoint y: 343, endPoint x: 855, endPoint y: 336, distance: 27.3
click at [855, 336] on span "مجموعة من الخضروات المحشوة بالأرز والصلصة." at bounding box center [870, 337] width 163 height 15
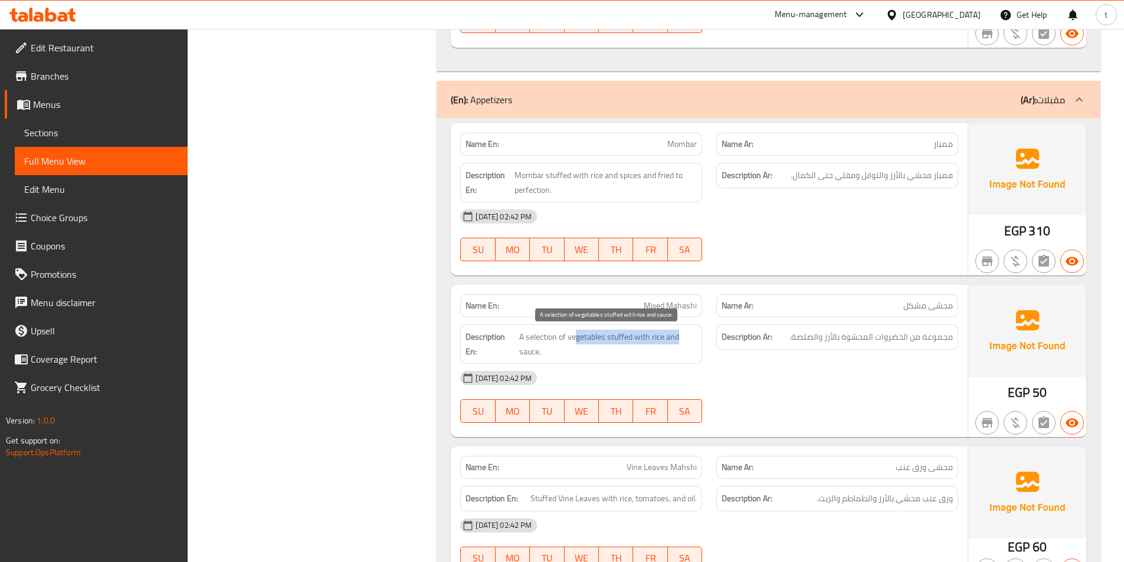
drag, startPoint x: 575, startPoint y: 337, endPoint x: 694, endPoint y: 340, distance: 119.2
click at [694, 340] on span "A selection of vegetables stuffed with rice and sauce." at bounding box center [608, 344] width 178 height 29
drag, startPoint x: 575, startPoint y: 356, endPoint x: 828, endPoint y: 359, distance: 252.5
click at [577, 357] on span "A selection of vegetables stuffed with rice and sauce." at bounding box center [608, 344] width 178 height 29
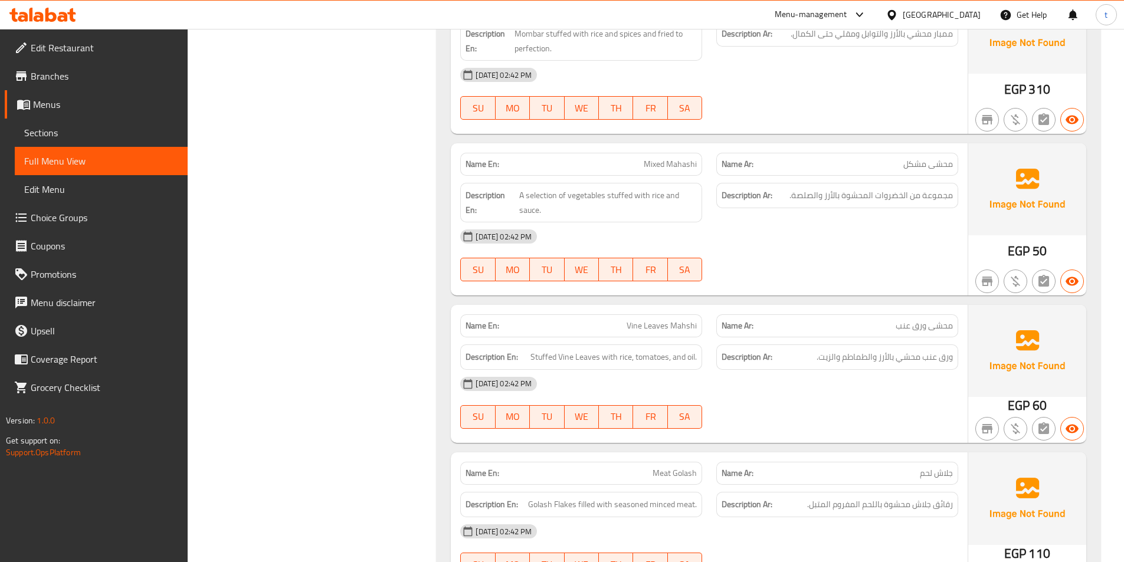
scroll to position [4254, 0]
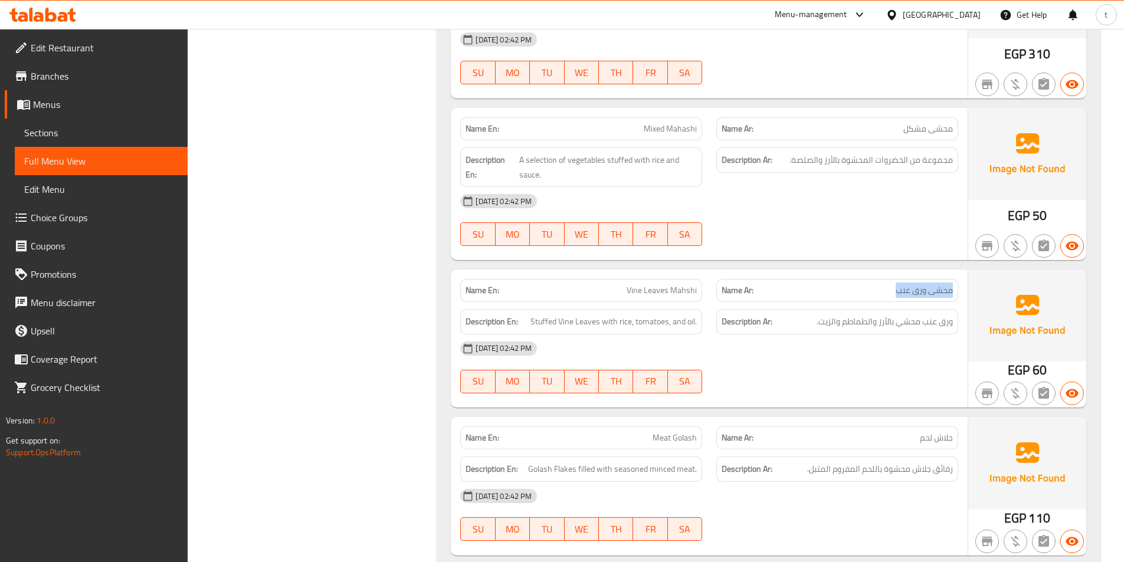
drag, startPoint x: 960, startPoint y: 290, endPoint x: 864, endPoint y: 299, distance: 97.2
click at [864, 299] on div "Name Ar: محشى ورق عنب" at bounding box center [837, 290] width 256 height 37
drag, startPoint x: 632, startPoint y: 296, endPoint x: 724, endPoint y: 289, distance: 92.3
click at [724, 289] on div "Name En: Vine Leaves Mahshi Name Ar: محشى ورق عنب" at bounding box center [709, 290] width 512 height 37
drag, startPoint x: 568, startPoint y: 323, endPoint x: 503, endPoint y: 327, distance: 65.0
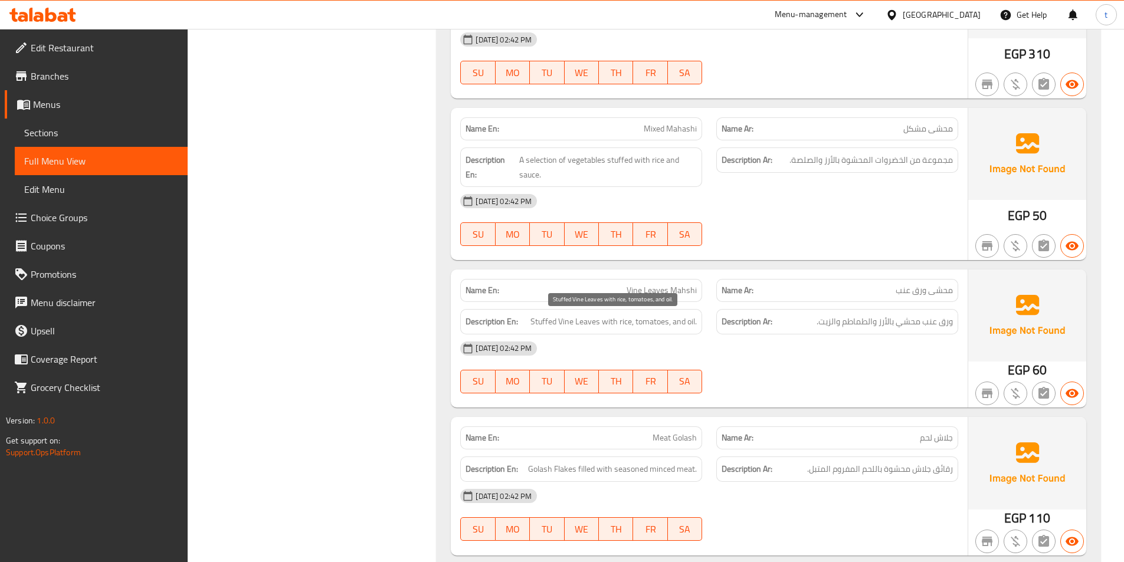
click at [567, 323] on span "Stuffed Vine Leaves with rice, tomatoes, and oil." at bounding box center [613, 321] width 166 height 15
click at [536, 327] on span "Stuffed Vine Leaves with rice, tomatoes, and oil." at bounding box center [613, 321] width 166 height 15
drag, startPoint x: 949, startPoint y: 288, endPoint x: 857, endPoint y: 301, distance: 92.4
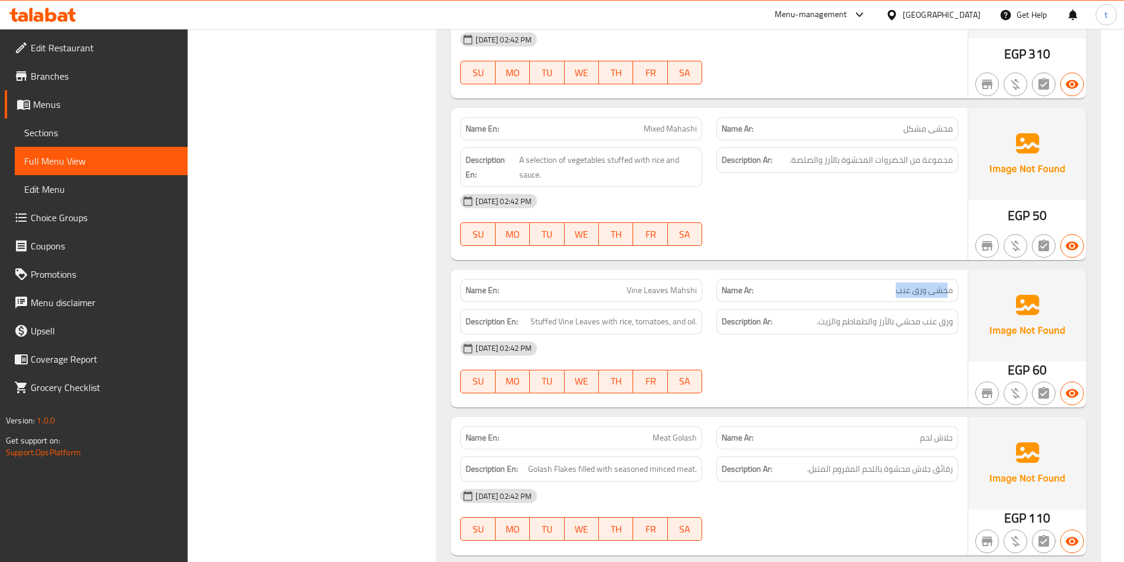
click at [857, 301] on div "Name Ar: محشى ورق عنب" at bounding box center [837, 290] width 242 height 23
click at [625, 293] on p "Name En: Vine Leaves Mahshi" at bounding box center [580, 290] width 231 height 12
click at [686, 291] on span "Vine Leaves Mahshi" at bounding box center [662, 290] width 70 height 12
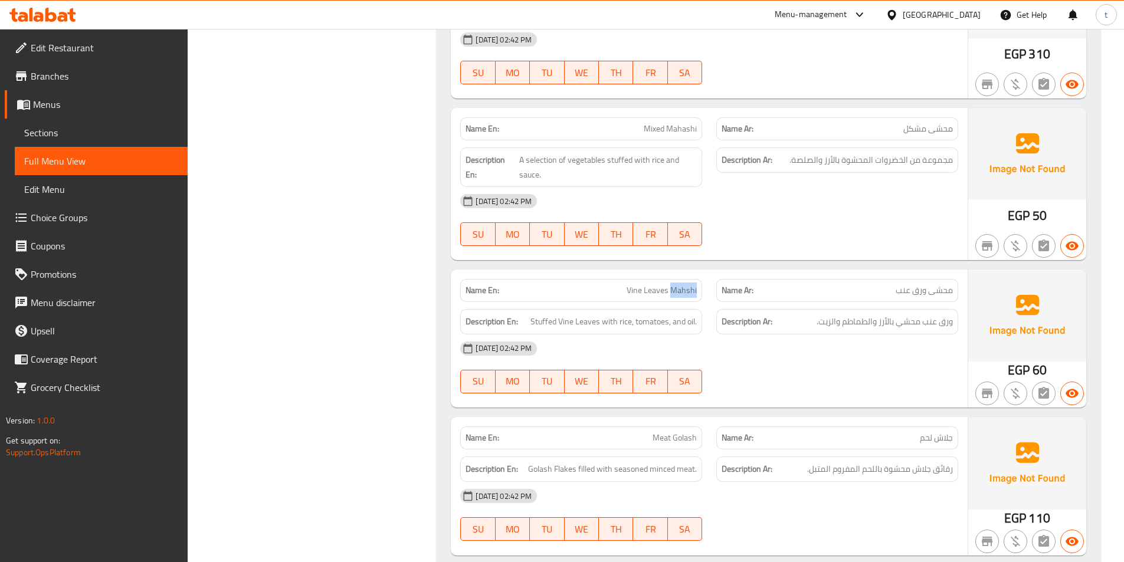
click at [686, 291] on span "Vine Leaves Mahshi" at bounding box center [662, 290] width 70 height 12
drag, startPoint x: 526, startPoint y: 322, endPoint x: 597, endPoint y: 325, distance: 71.4
click at [597, 325] on h6 "Description En: Stuffed Vine Leaves with rice, tomatoes, and oil." at bounding box center [580, 321] width 231 height 15
click at [596, 324] on span "Stuffed Vine Leaves with rice, tomatoes, and oil." at bounding box center [613, 321] width 166 height 15
drag, startPoint x: 607, startPoint y: 324, endPoint x: 648, endPoint y: 324, distance: 41.3
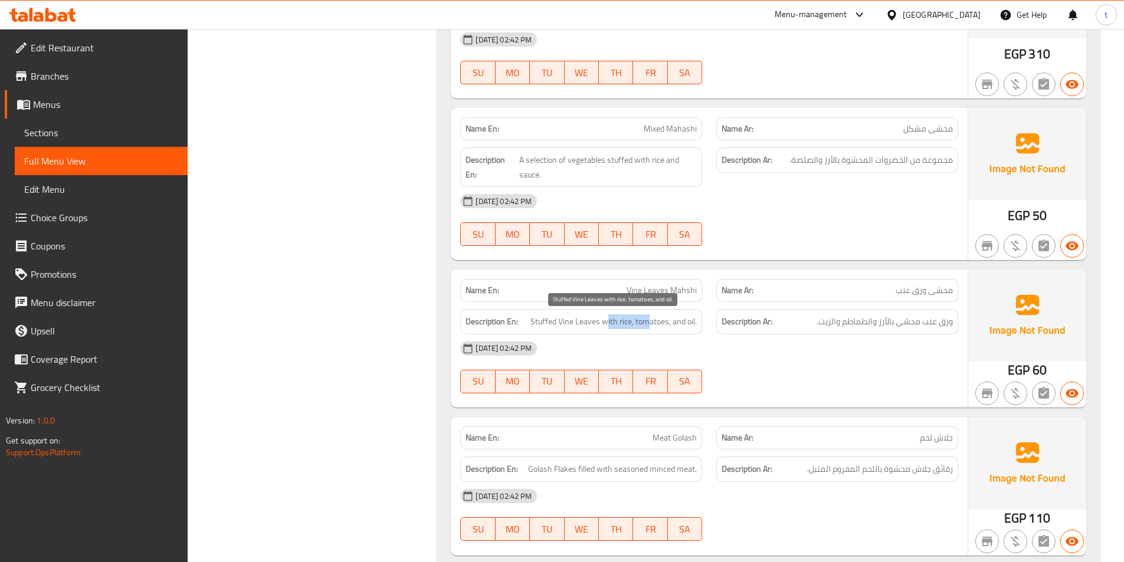
click at [648, 324] on span "Stuffed Vine Leaves with rice, tomatoes, and oil." at bounding box center [613, 321] width 166 height 15
click at [655, 325] on span "Stuffed Vine Leaves with rice, tomatoes, and oil." at bounding box center [613, 321] width 166 height 15
click at [709, 324] on div "Description En: Stuffed Vine Leaves with rice, tomatoes, and oil." at bounding box center [581, 322] width 256 height 40
click at [686, 320] on span "Stuffed Vine Leaves with rice, tomatoes, and oil." at bounding box center [613, 321] width 166 height 15
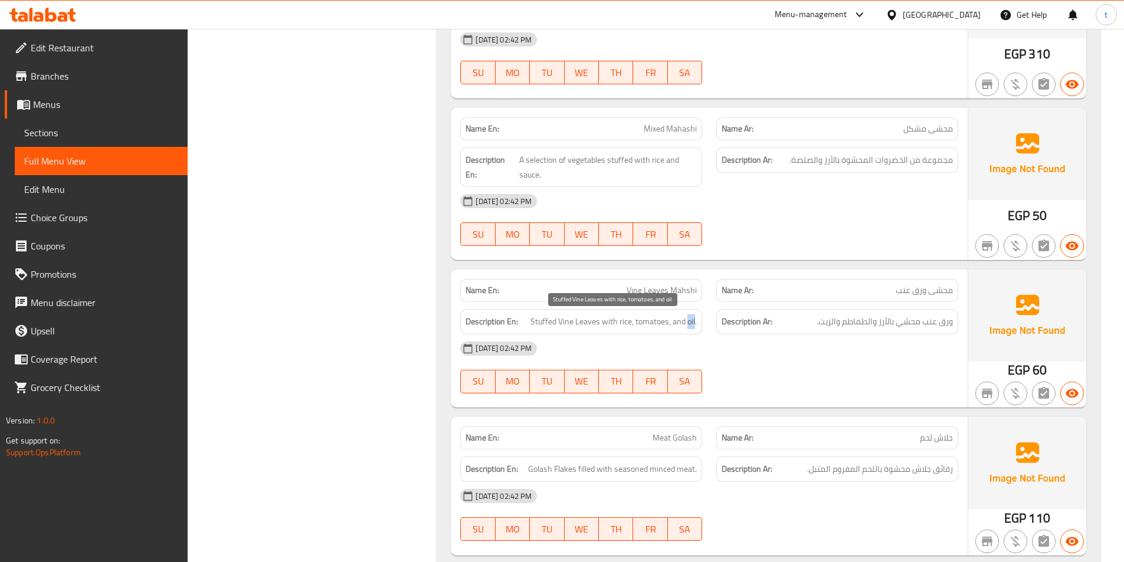
click at [686, 320] on span "Stuffed Vine Leaves with rice, tomatoes, and oil." at bounding box center [613, 321] width 166 height 15
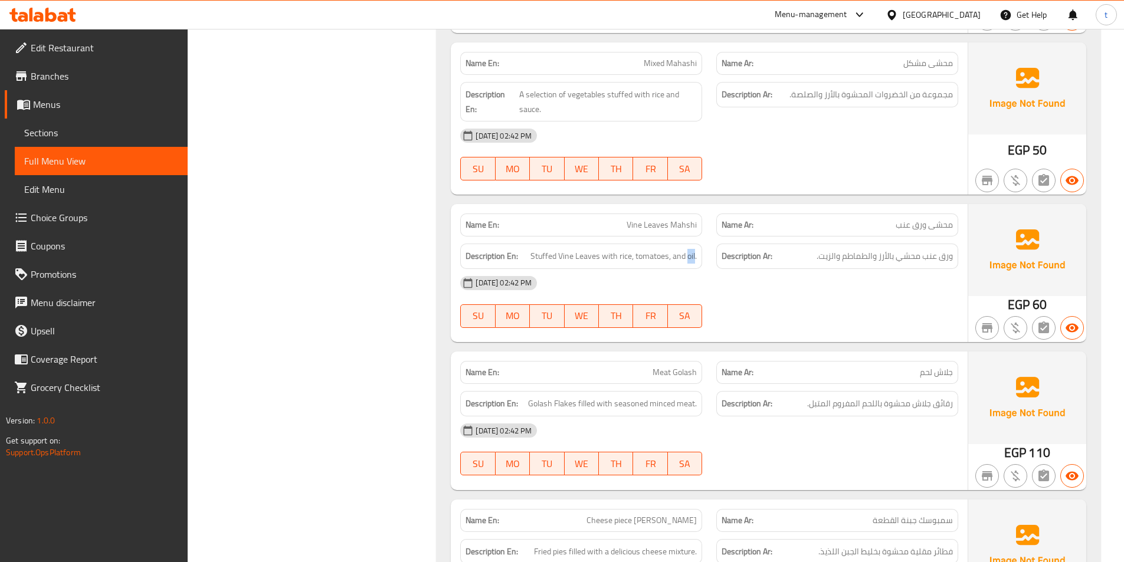
scroll to position [4372, 0]
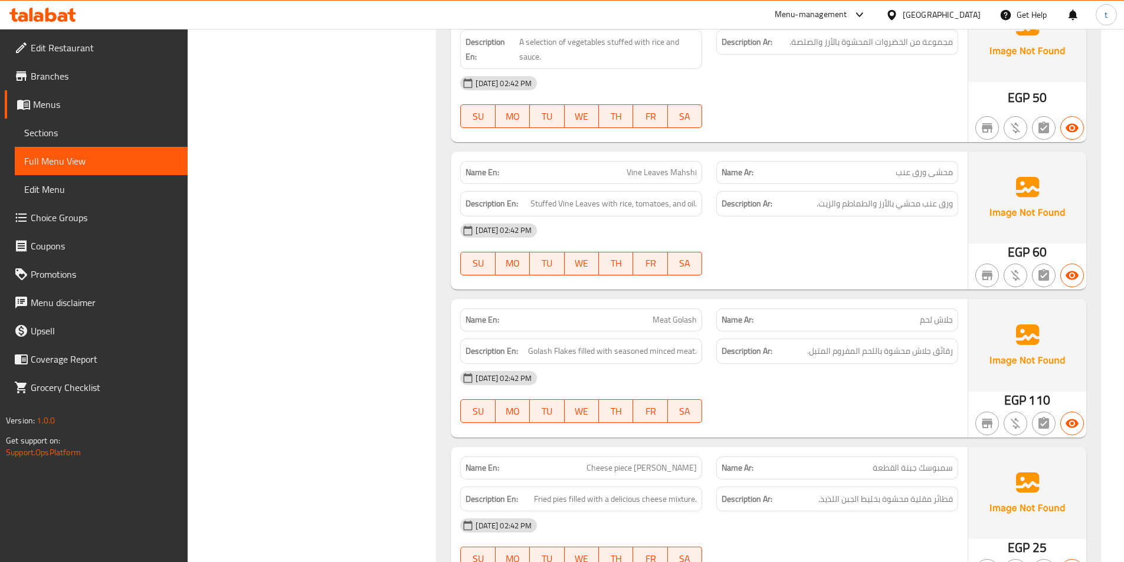
click at [948, 322] on span "جلاش لحم" at bounding box center [936, 320] width 33 height 12
click at [651, 326] on p "Name En: Meat Golash" at bounding box center [580, 320] width 231 height 12
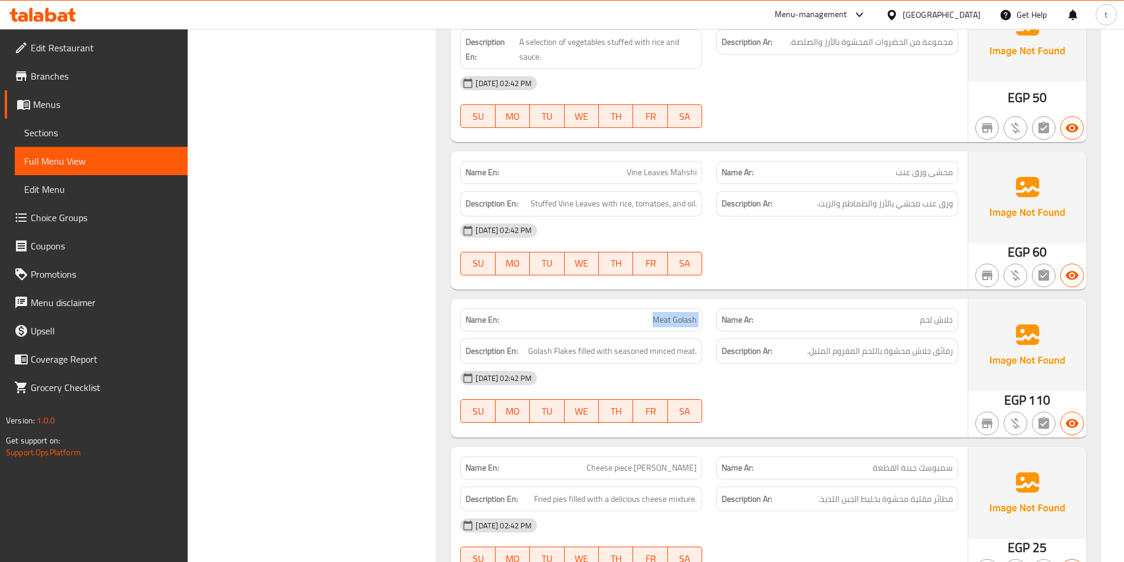
click at [651, 326] on p "Name En: Meat Golash" at bounding box center [580, 320] width 231 height 12
drag, startPoint x: 523, startPoint y: 350, endPoint x: 707, endPoint y: 355, distance: 184.7
click at [707, 355] on div "Description En: Golash Flakes filled with seasoned minced meat." at bounding box center [581, 352] width 256 height 40
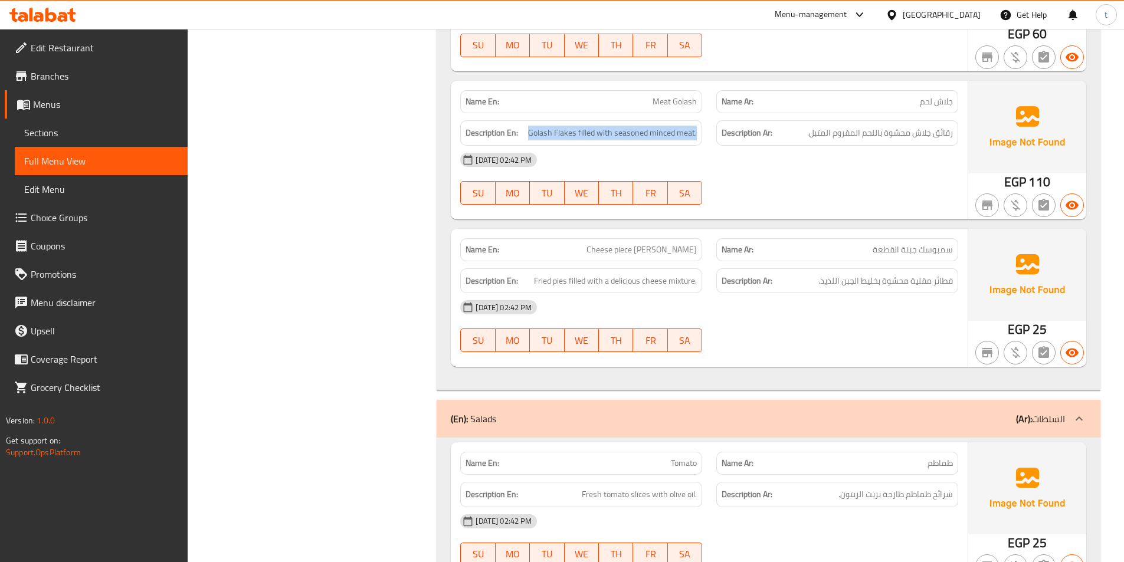
scroll to position [4608, 0]
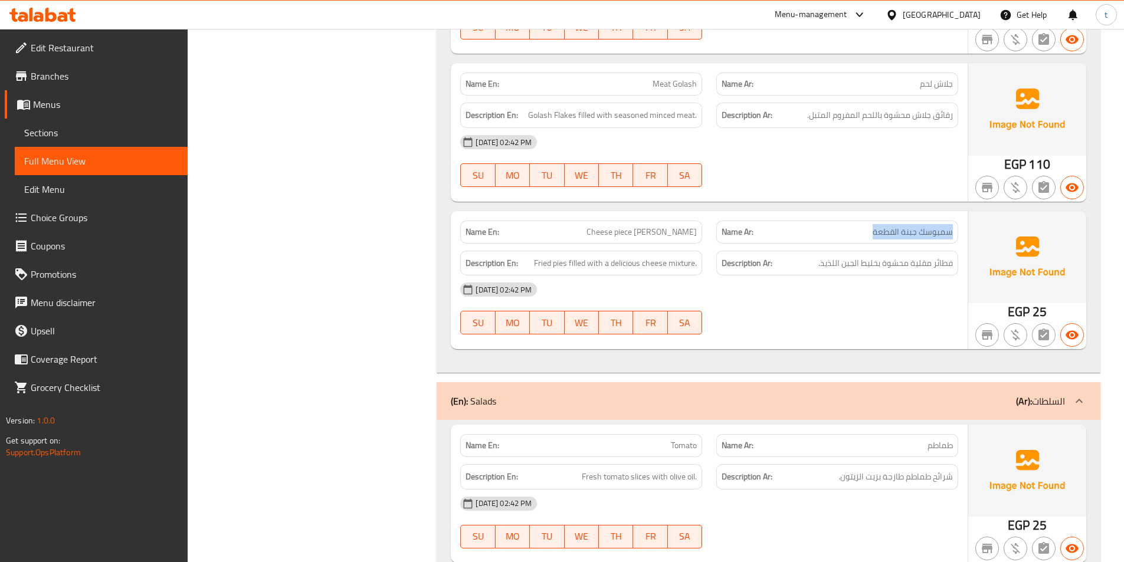
drag, startPoint x: 957, startPoint y: 237, endPoint x: 828, endPoint y: 237, distance: 128.6
click at [829, 237] on div "Name Ar: سمبوسك جبنة القطعة" at bounding box center [837, 232] width 242 height 23
click at [629, 231] on span "Cheese piece Sambousek" at bounding box center [641, 232] width 110 height 12
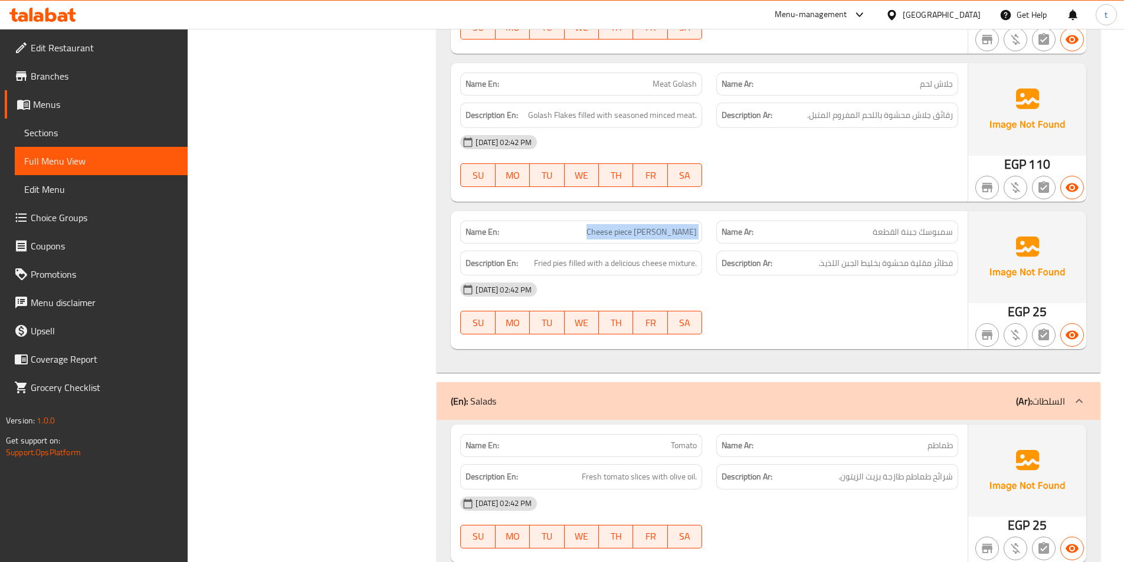
click at [629, 231] on span "Cheese piece Sambousek" at bounding box center [641, 232] width 110 height 12
drag, startPoint x: 529, startPoint y: 264, endPoint x: 673, endPoint y: 258, distance: 144.1
click at [673, 258] on h6 "Description En: Fried pies filled with a delicious cheese mixture." at bounding box center [580, 263] width 231 height 15
click at [692, 270] on span "Fried pies filled with a delicious cheese mixture." at bounding box center [615, 263] width 163 height 15
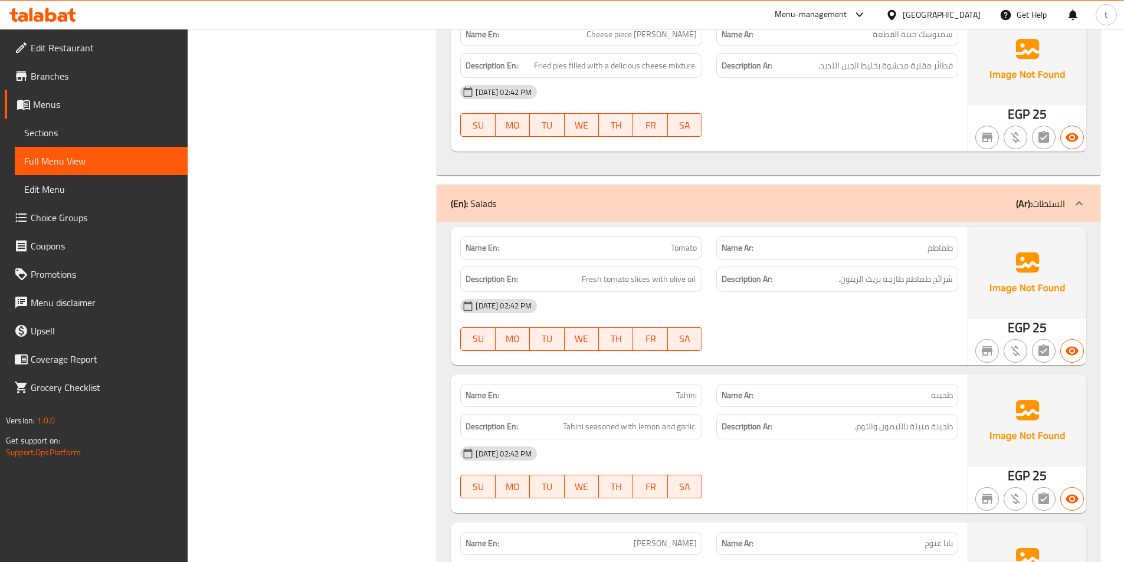
scroll to position [4903, 0]
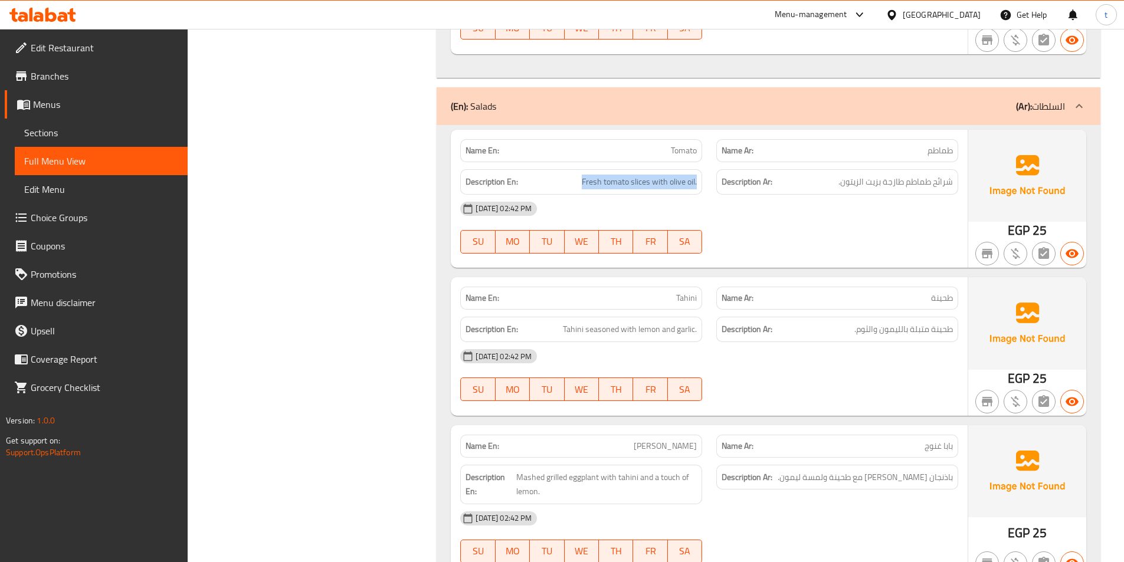
drag, startPoint x: 569, startPoint y: 178, endPoint x: 710, endPoint y: 177, distance: 141.6
click at [710, 177] on div "Description En: Fresh tomato slices with olive oil. Description Ar: شرائح طماطم…" at bounding box center [709, 182] width 512 height 40
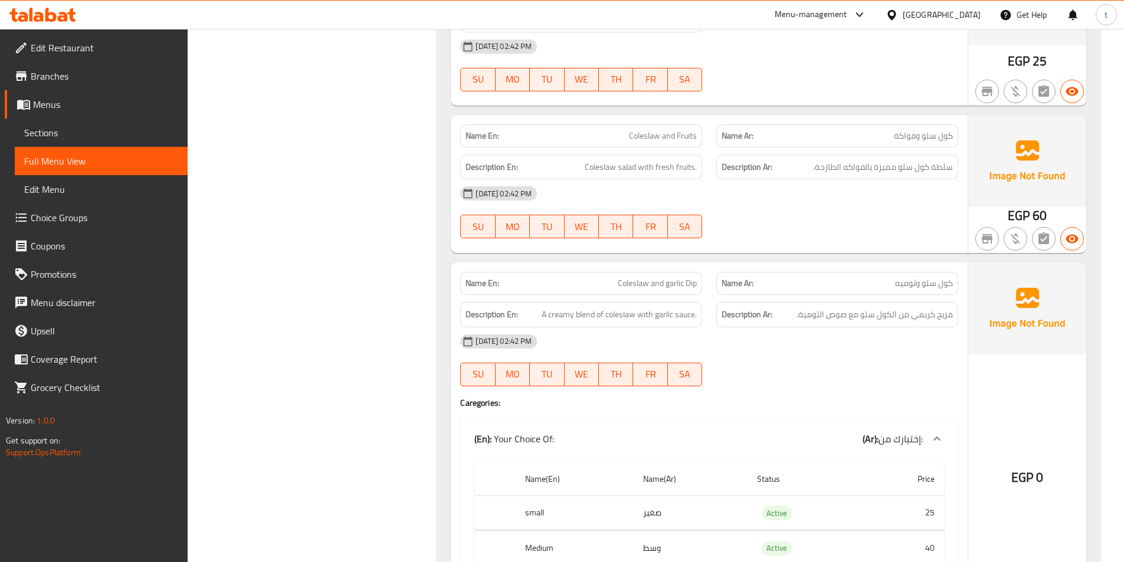
scroll to position [5316, 0]
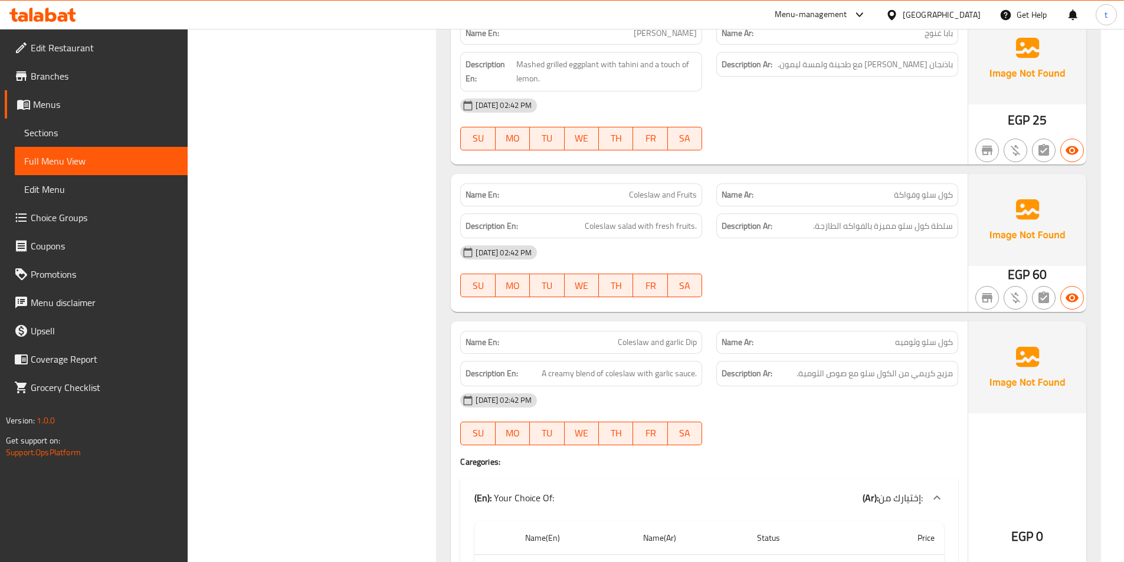
click at [658, 183] on div "Name En: Coleslaw and Fruits" at bounding box center [581, 194] width 242 height 23
drag, startPoint x: 655, startPoint y: 185, endPoint x: 654, endPoint y: 191, distance: 6.0
click at [654, 188] on div "Name En: Coleslaw and Fruits" at bounding box center [581, 194] width 242 height 23
click at [655, 191] on span "Coleslaw and Fruits" at bounding box center [663, 195] width 68 height 12
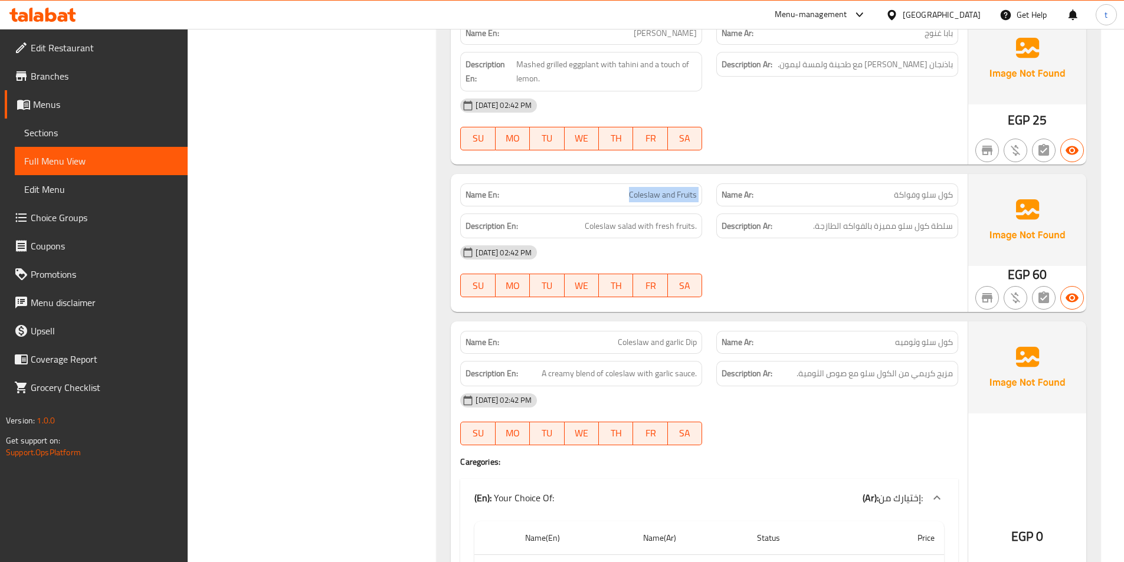
click at [655, 191] on span "Coleslaw and Fruits" at bounding box center [663, 195] width 68 height 12
copy span "Coleslaw and Fruits"
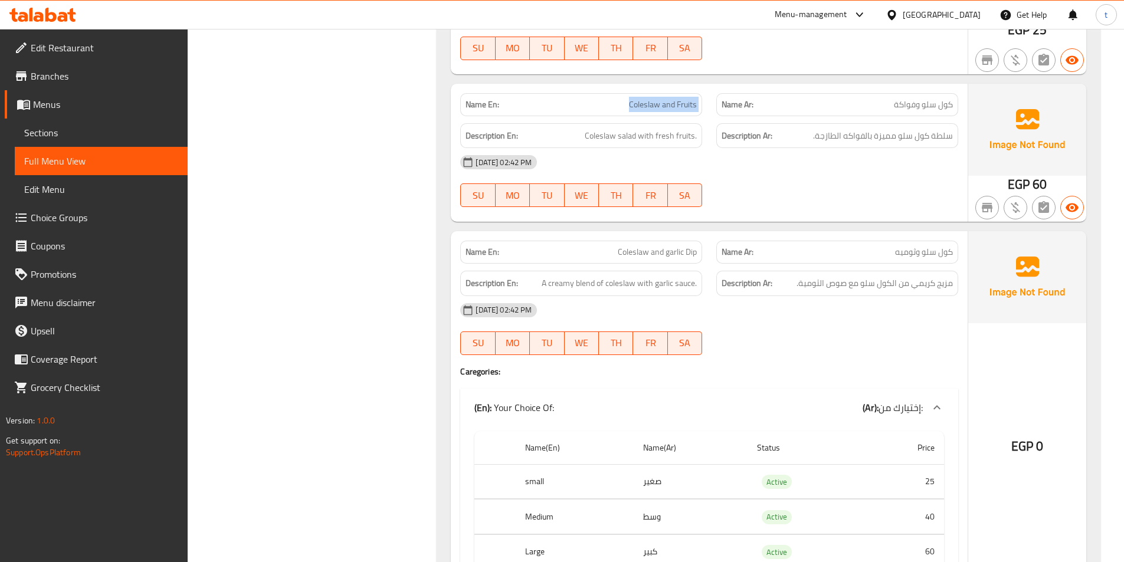
scroll to position [5434, 0]
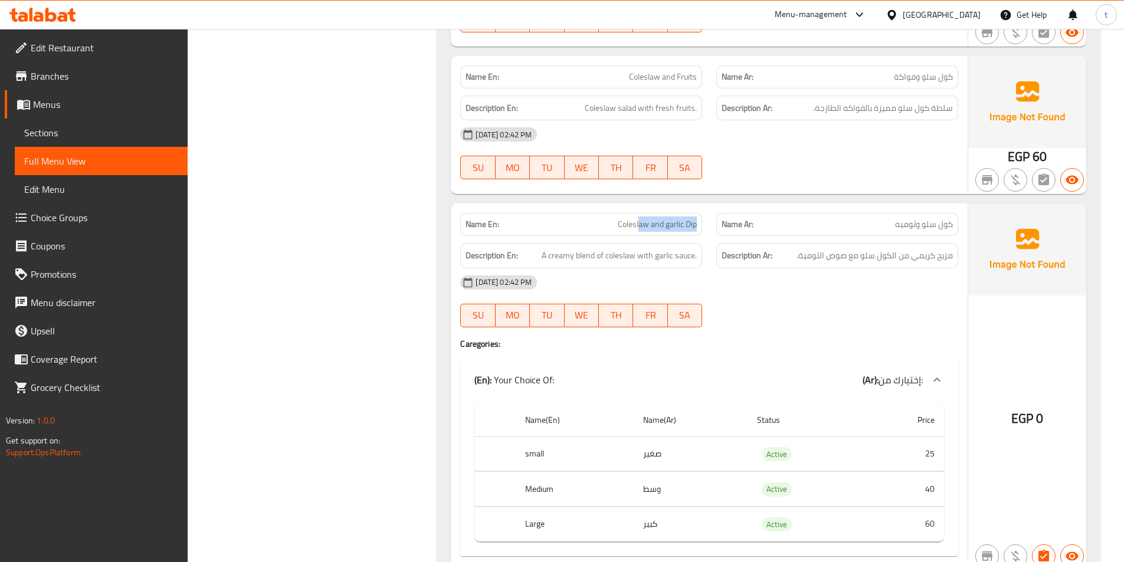
drag, startPoint x: 637, startPoint y: 222, endPoint x: 705, endPoint y: 218, distance: 67.9
click at [705, 218] on div "Name En: Coleslaw and garlic Dip" at bounding box center [581, 224] width 256 height 37
click at [562, 255] on span "A creamy blend of coleslaw with garlic sauce." at bounding box center [619, 255] width 155 height 15
drag, startPoint x: 578, startPoint y: 254, endPoint x: 628, endPoint y: 254, distance: 50.7
click at [628, 254] on h6 "Description En: A creamy blend of coleslaw with garlic sauce." at bounding box center [580, 255] width 231 height 15
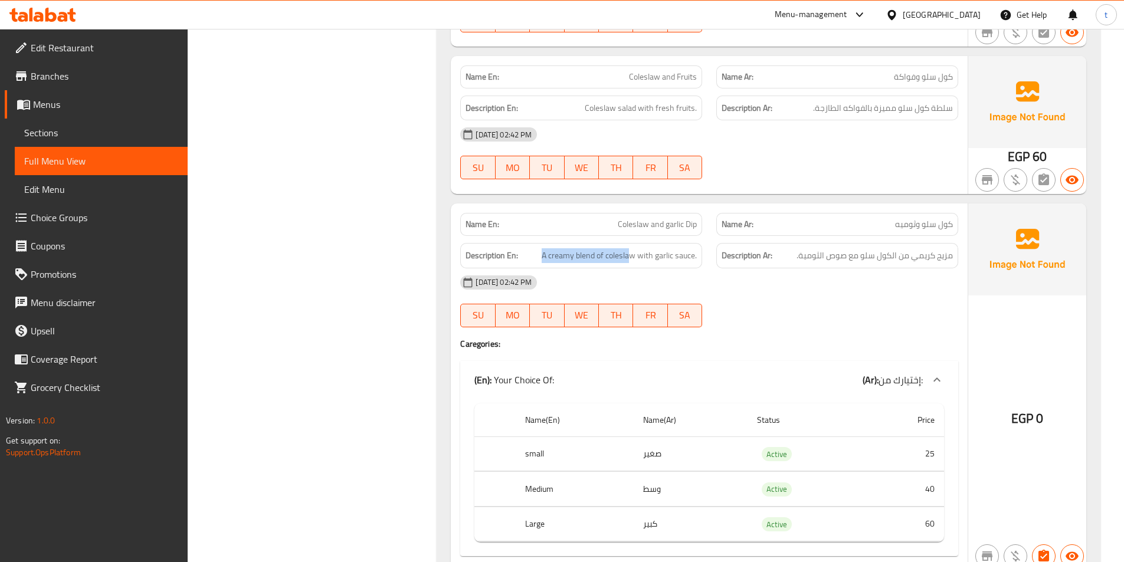
drag, startPoint x: 942, startPoint y: 256, endPoint x: 865, endPoint y: 269, distance: 77.8
click at [865, 269] on div "Name En: Coleslaw and garlic Dip Name Ar: كول سلو وثوميه Description En: A crea…" at bounding box center [709, 387] width 517 height 367
click at [638, 251] on span "A creamy blend of coleslaw with garlic sauce." at bounding box center [619, 255] width 155 height 15
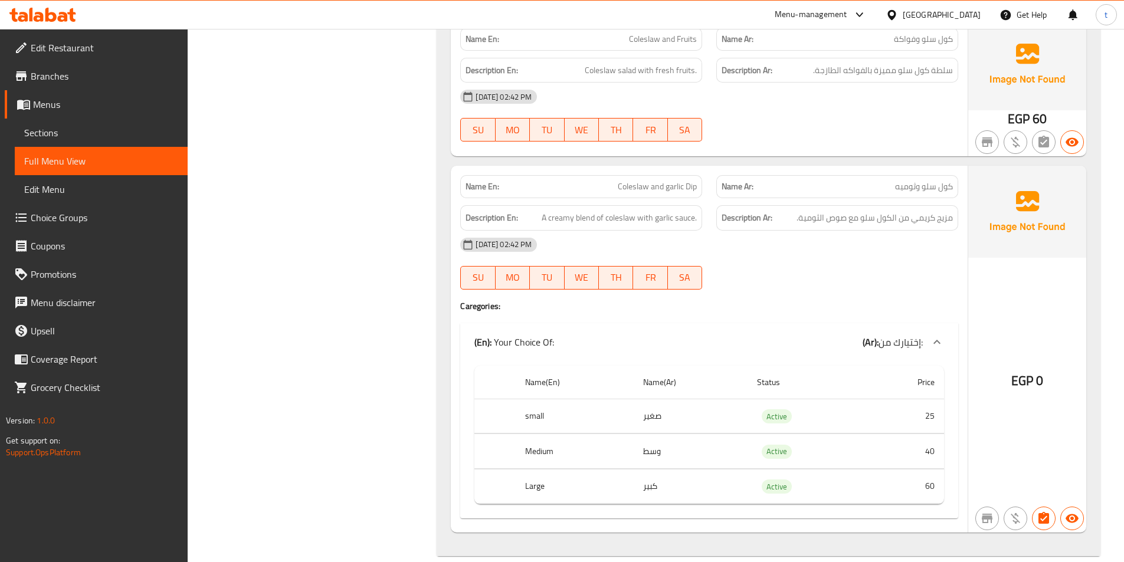
scroll to position [5490, 0]
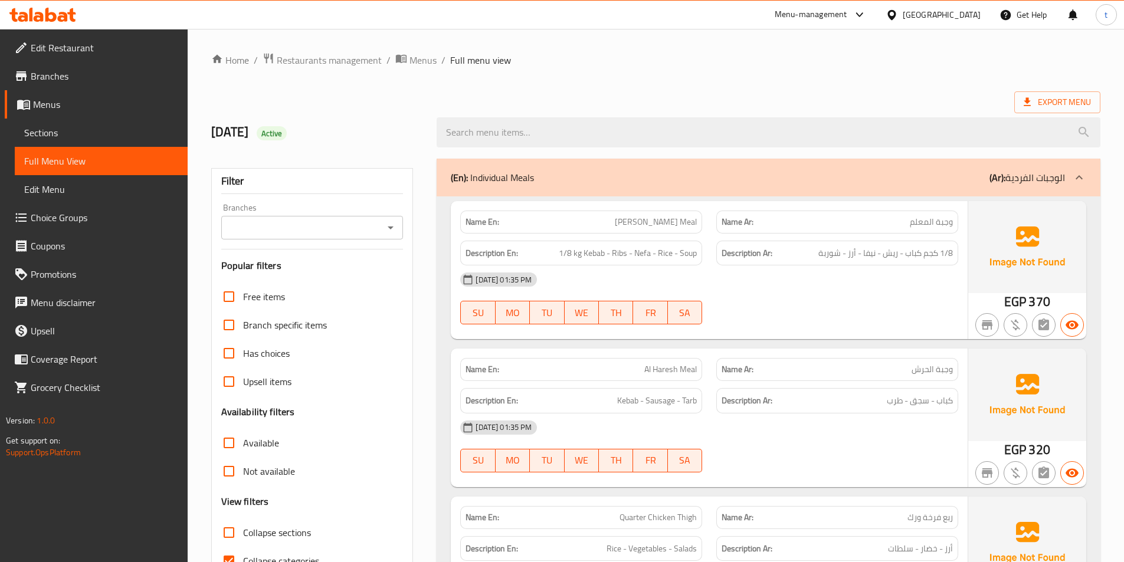
scroll to position [295, 0]
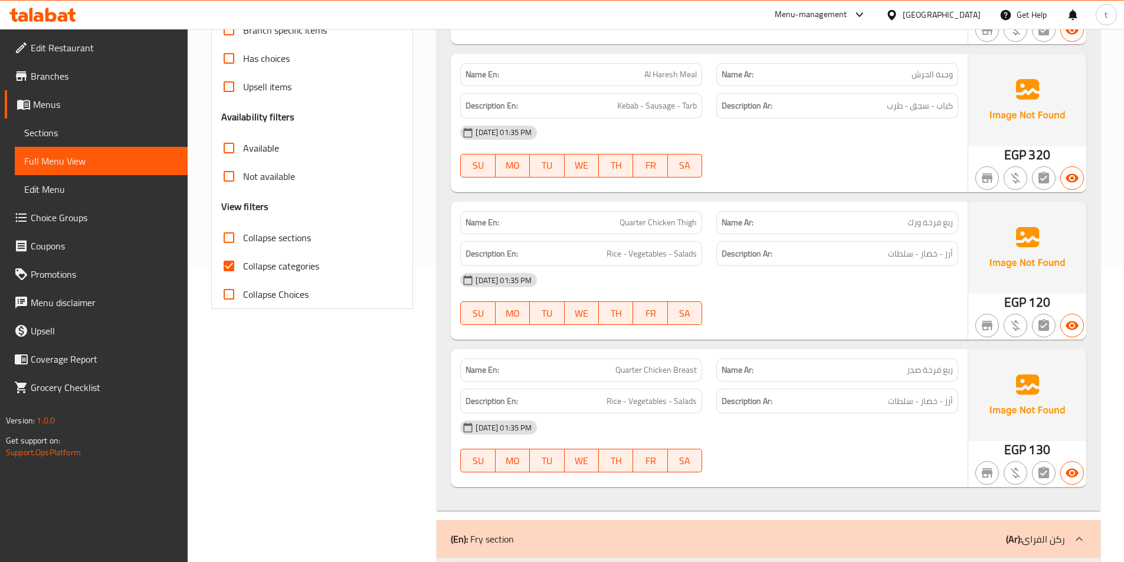
click at [223, 263] on input "Collapse categories" at bounding box center [229, 266] width 28 height 28
checkbox input "false"
click at [229, 236] on input "Collapse sections" at bounding box center [229, 238] width 28 height 28
checkbox input "true"
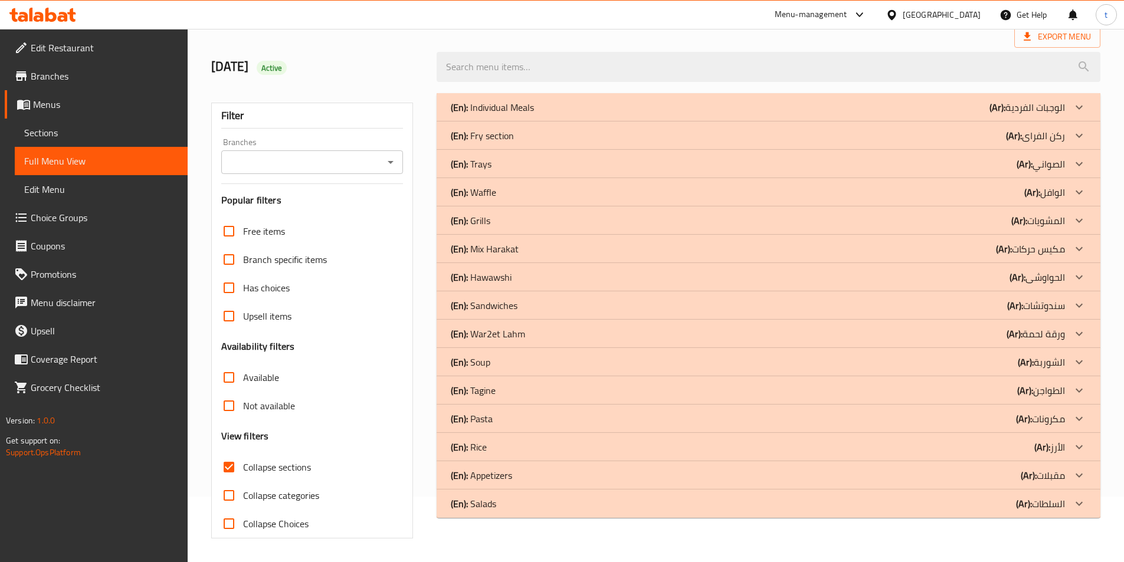
scroll to position [65, 0]
click at [1083, 500] on icon at bounding box center [1079, 504] width 14 height 14
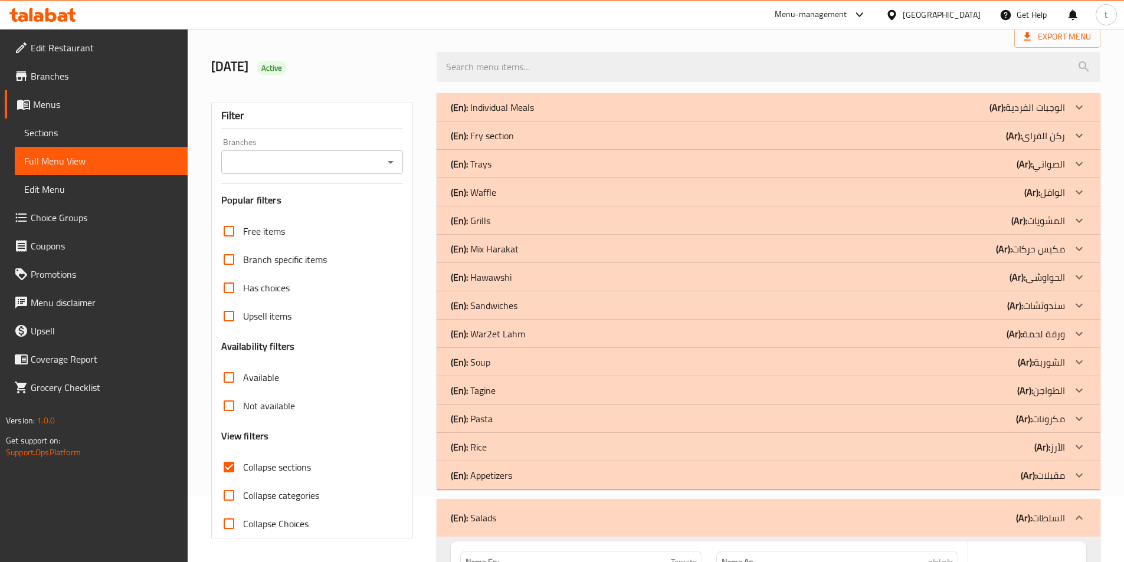
click at [1087, 476] on div at bounding box center [1079, 475] width 28 height 28
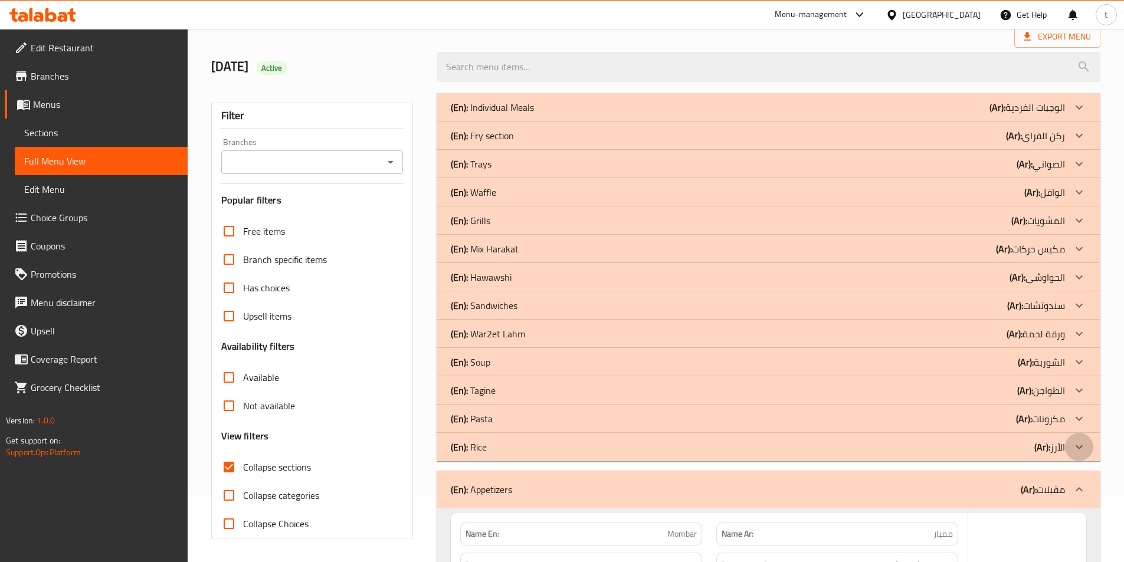
click at [1084, 448] on icon at bounding box center [1079, 447] width 14 height 14
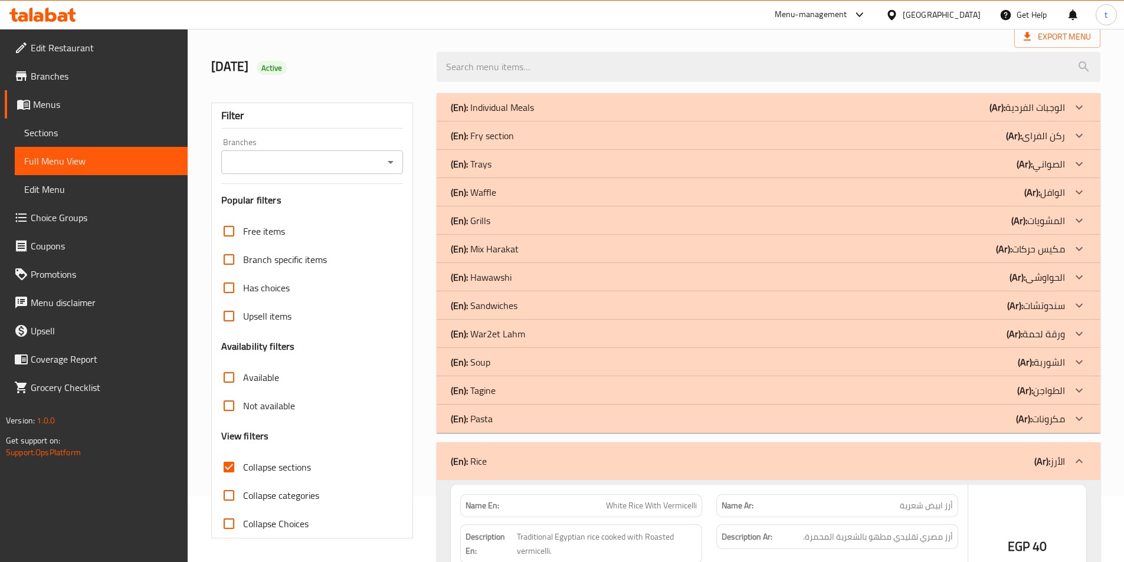
click at [1079, 414] on icon at bounding box center [1079, 419] width 14 height 14
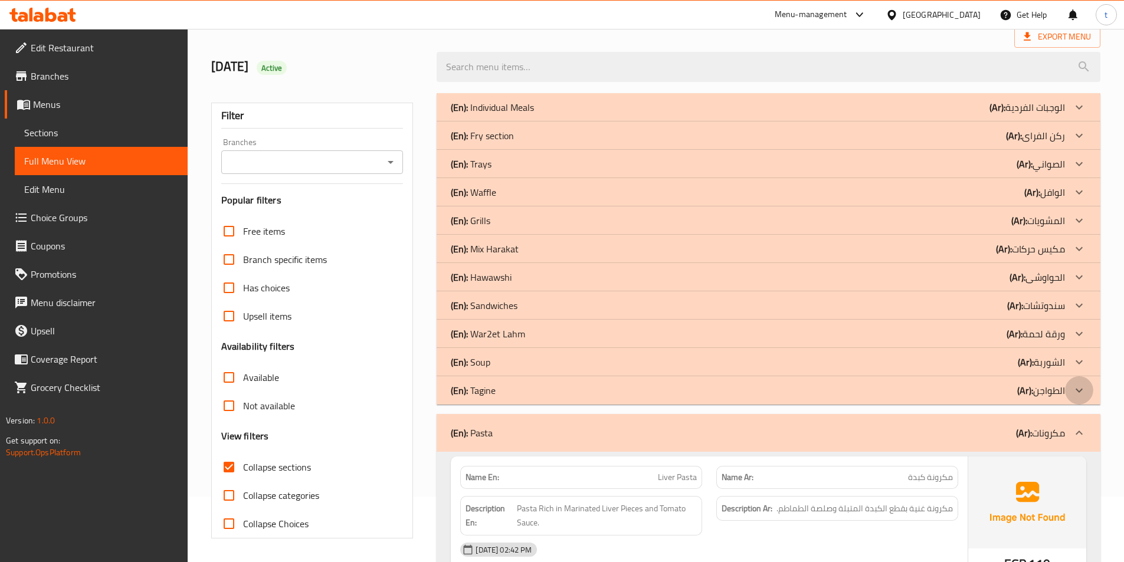
click at [1086, 399] on div at bounding box center [1079, 390] width 28 height 28
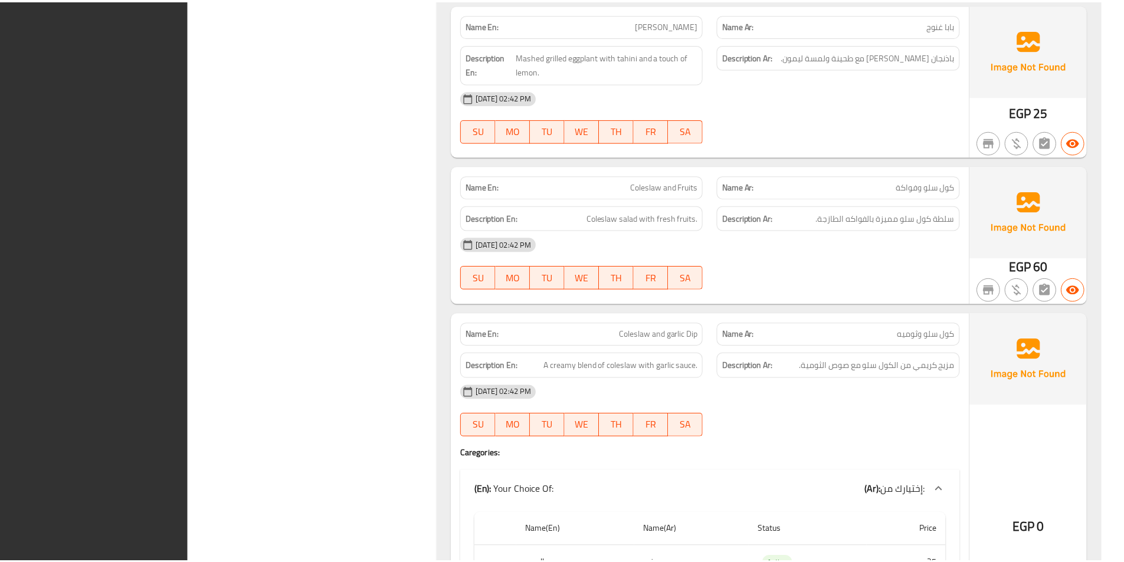
scroll to position [5490, 0]
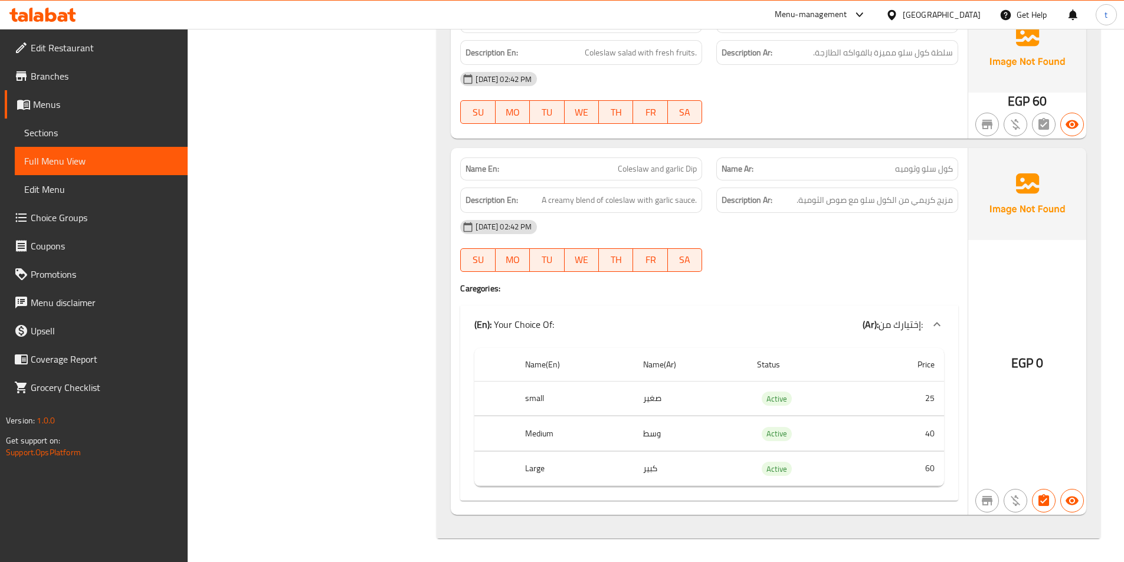
drag, startPoint x: 1122, startPoint y: 513, endPoint x: 1125, endPoint y: 488, distance: 25.0
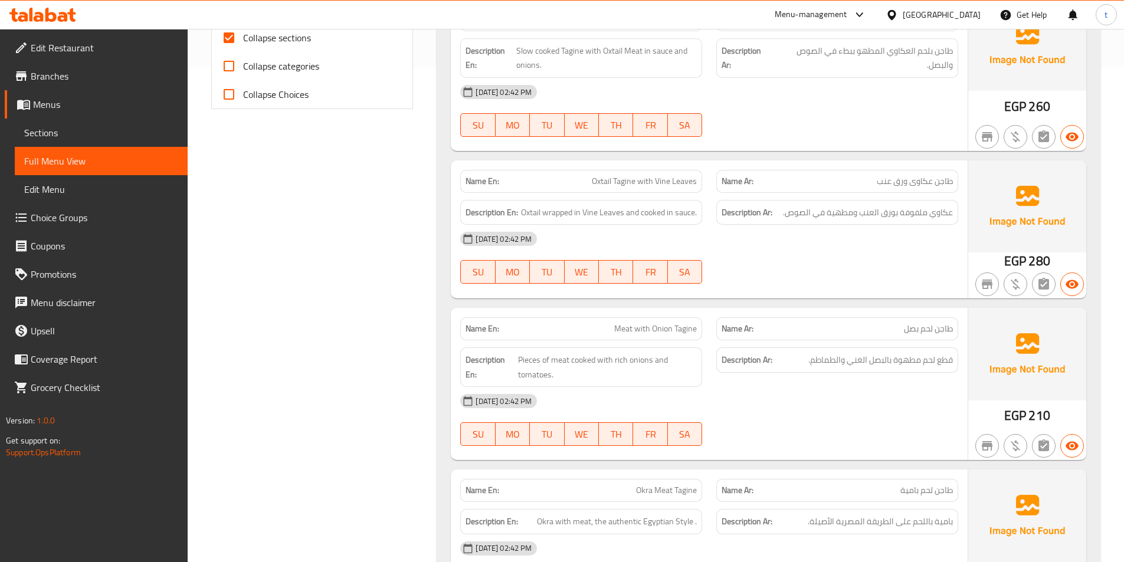
scroll to position [0, 0]
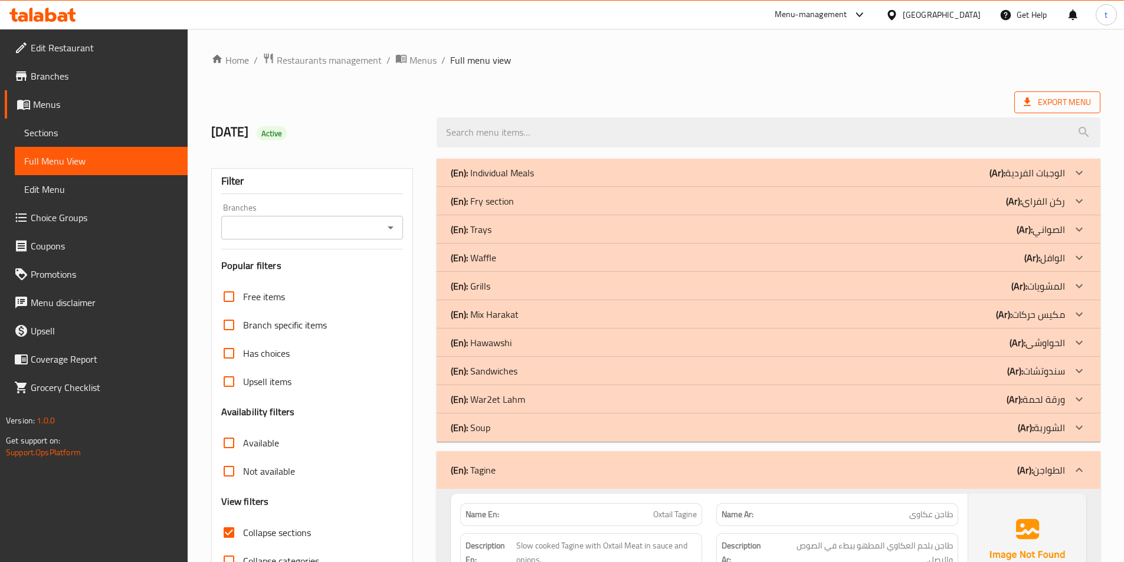
click at [1029, 103] on icon at bounding box center [1027, 102] width 12 height 12
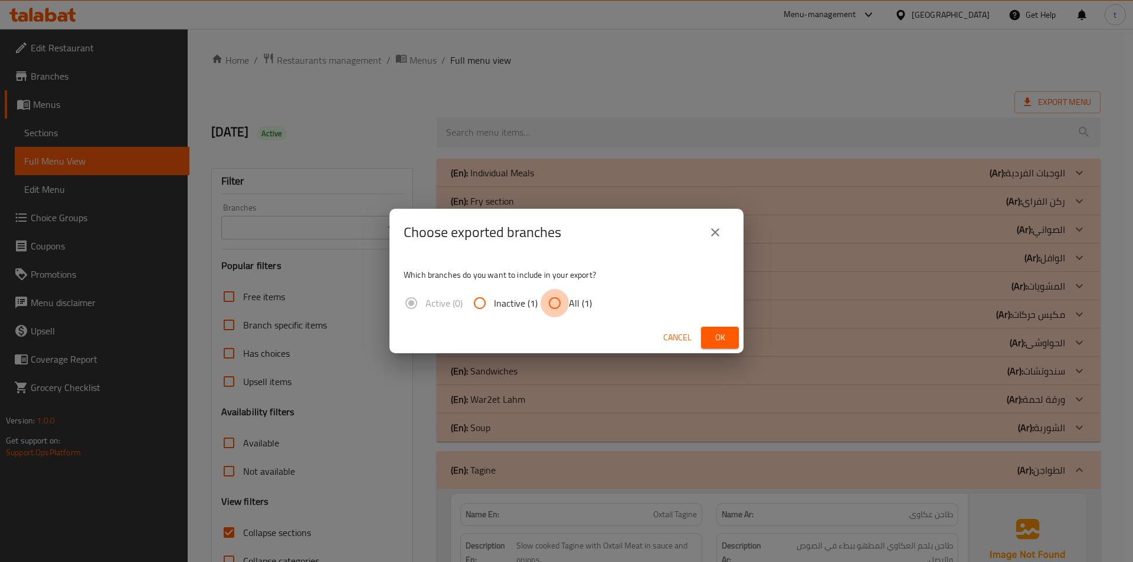
click at [550, 316] on input "All (1)" at bounding box center [554, 303] width 28 height 28
radio input "true"
click at [715, 333] on span "Ok" at bounding box center [719, 337] width 19 height 15
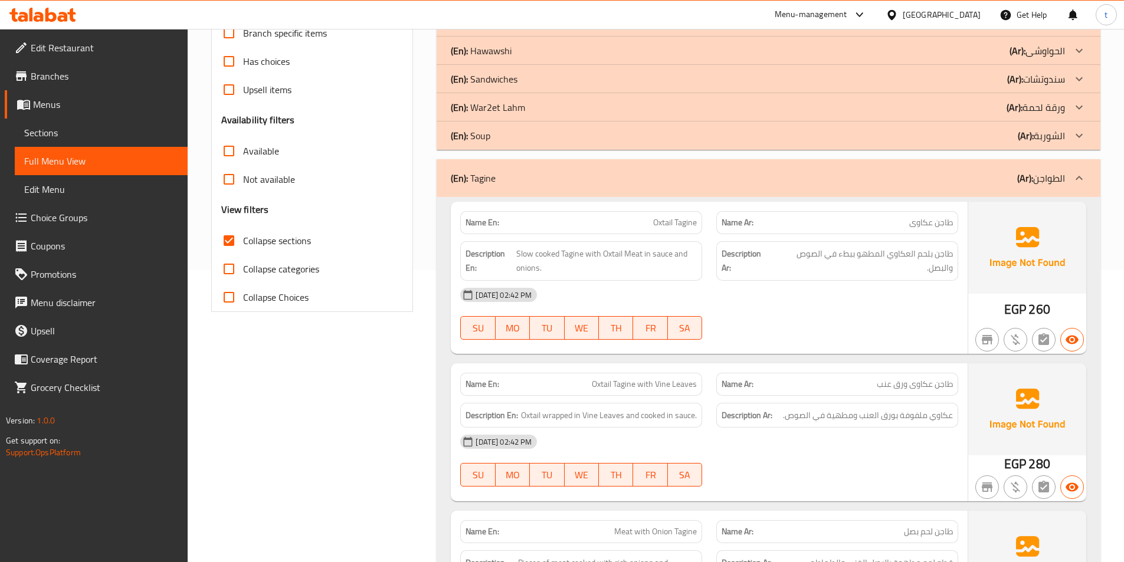
scroll to position [295, 0]
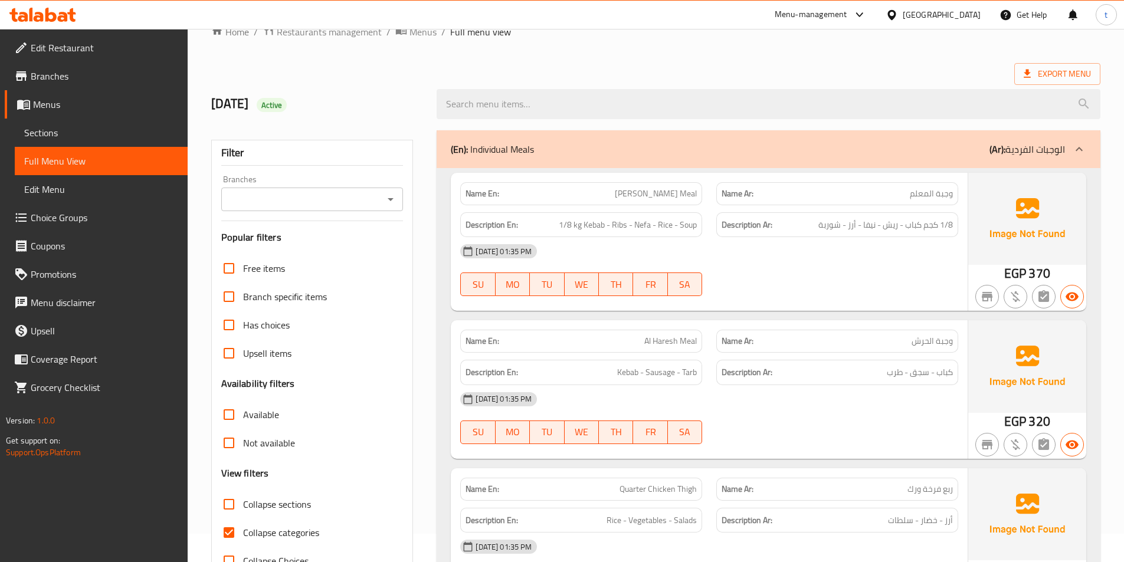
scroll to position [118, 0]
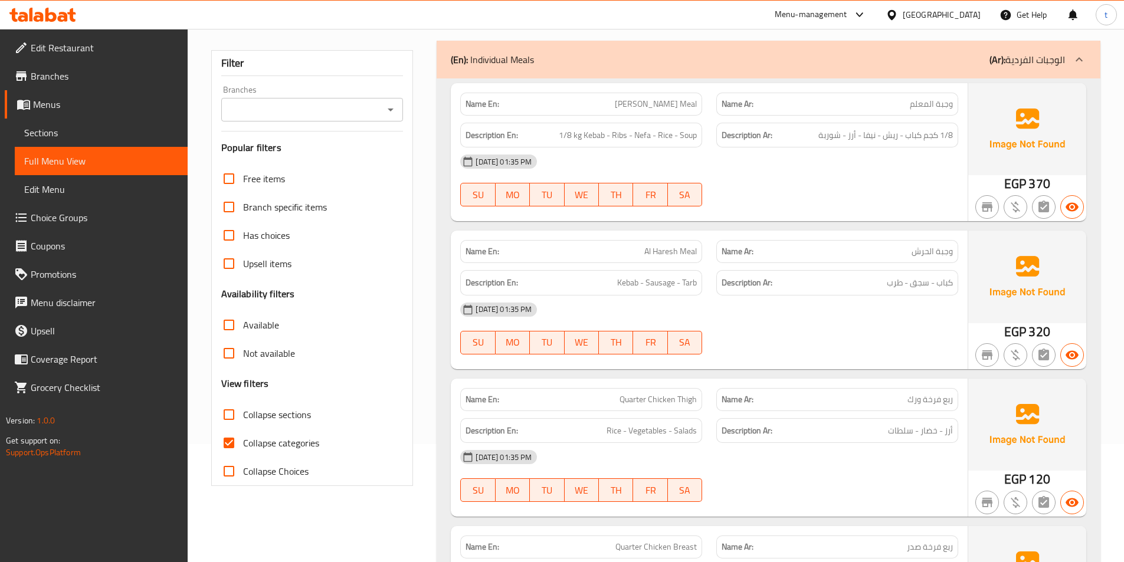
click at [232, 441] on input "Collapse categories" at bounding box center [229, 443] width 28 height 28
checkbox input "false"
click at [231, 415] on input "Collapse sections" at bounding box center [229, 415] width 28 height 28
checkbox input "true"
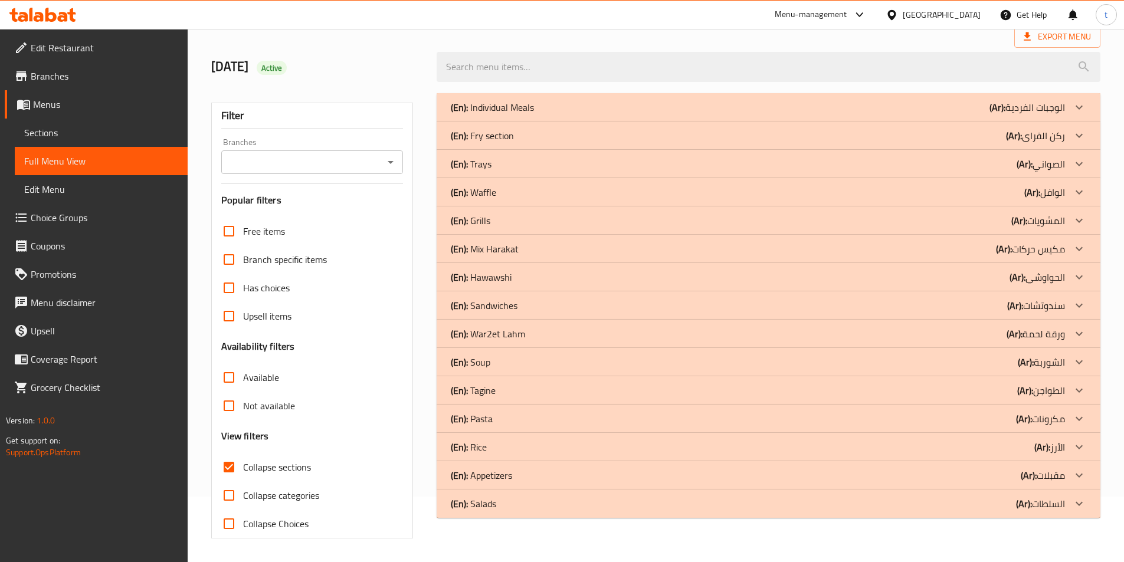
scroll to position [65, 0]
click at [1071, 505] on div at bounding box center [1079, 504] width 28 height 28
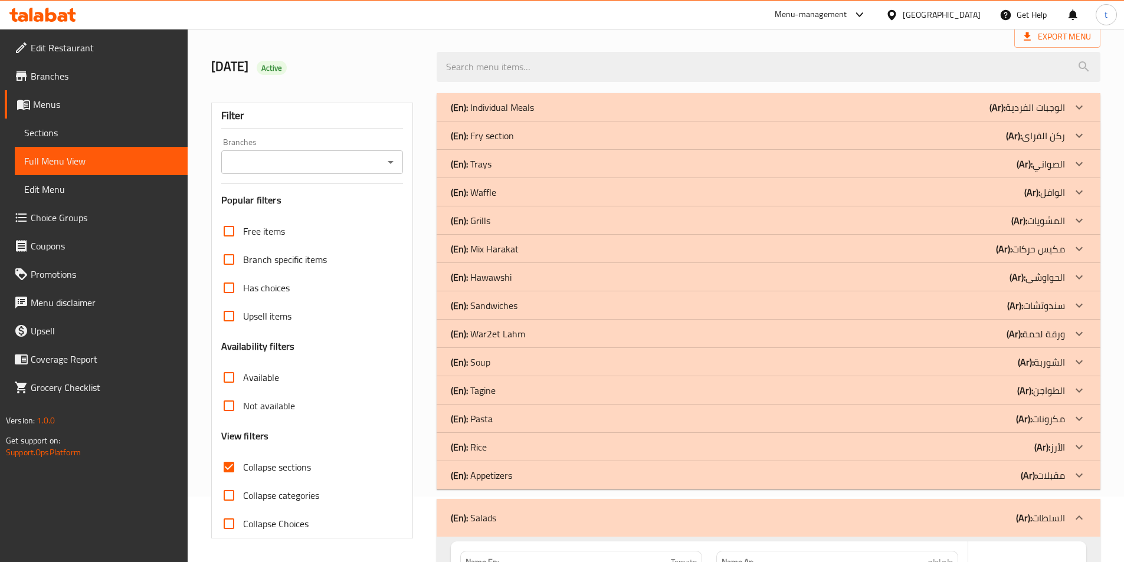
click at [1080, 470] on icon at bounding box center [1079, 475] width 14 height 14
click at [1081, 439] on div at bounding box center [1079, 447] width 28 height 28
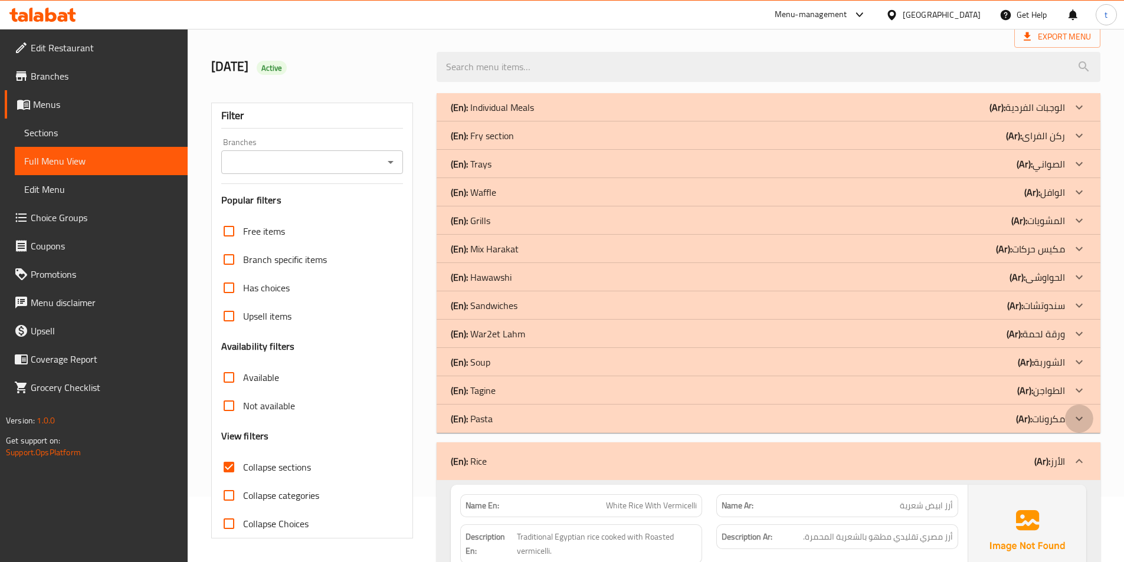
click at [1076, 416] on icon at bounding box center [1079, 419] width 14 height 14
click at [1084, 389] on icon at bounding box center [1079, 390] width 14 height 14
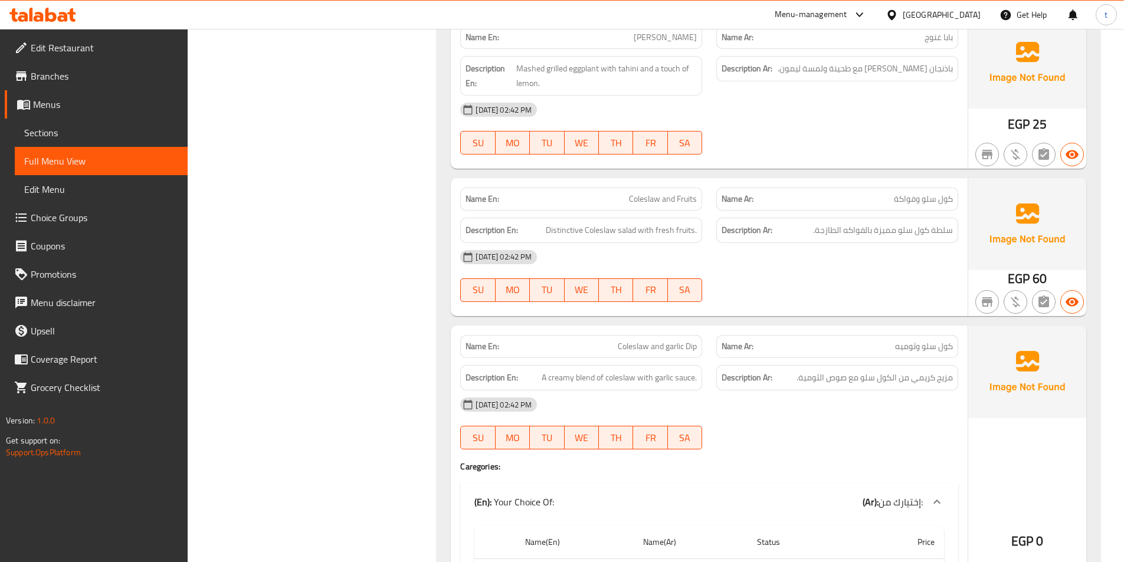
scroll to position [5304, 0]
click at [565, 231] on span "Distinctive Coleslaw salad with fresh fruits." at bounding box center [621, 231] width 151 height 15
click at [895, 228] on span "سلطة كول سلو مميزة بالفواكه الطازجة." at bounding box center [883, 231] width 140 height 15
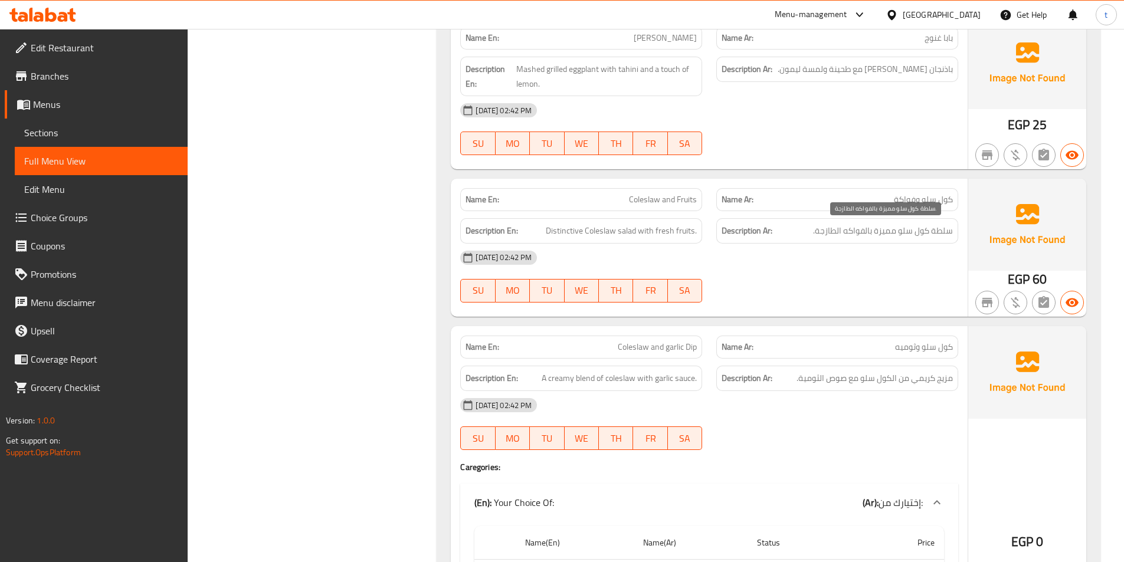
click at [881, 229] on span "سلطة كول سلو مميزة بالفواكه الطازجة." at bounding box center [883, 231] width 140 height 15
click at [666, 248] on div "12-10-2025 02:42 PM" at bounding box center [709, 258] width 512 height 28
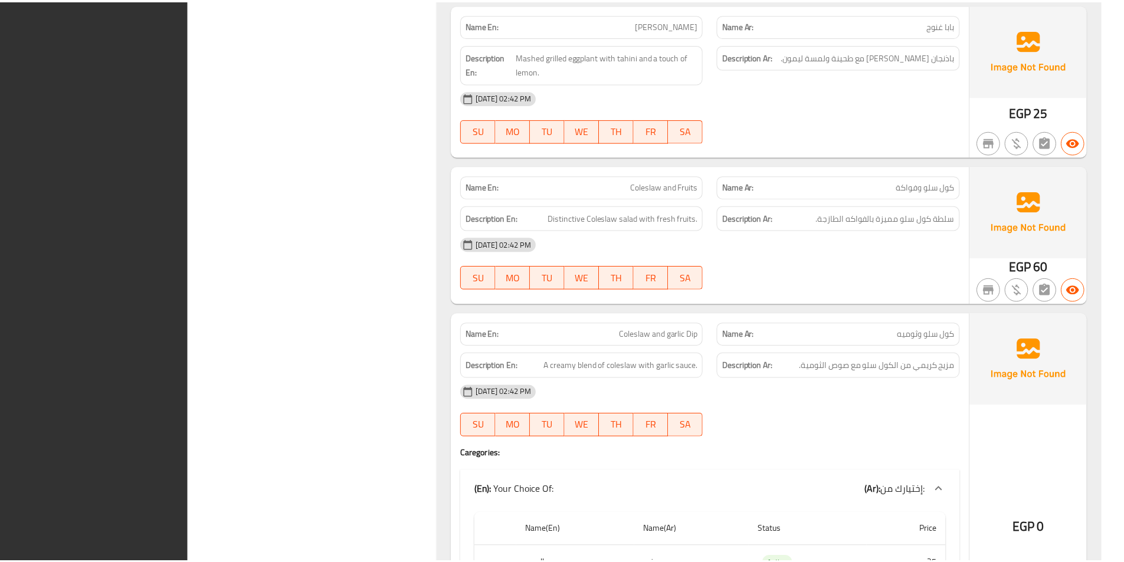
scroll to position [5490, 0]
